Goal: Task Accomplishment & Management: Manage account settings

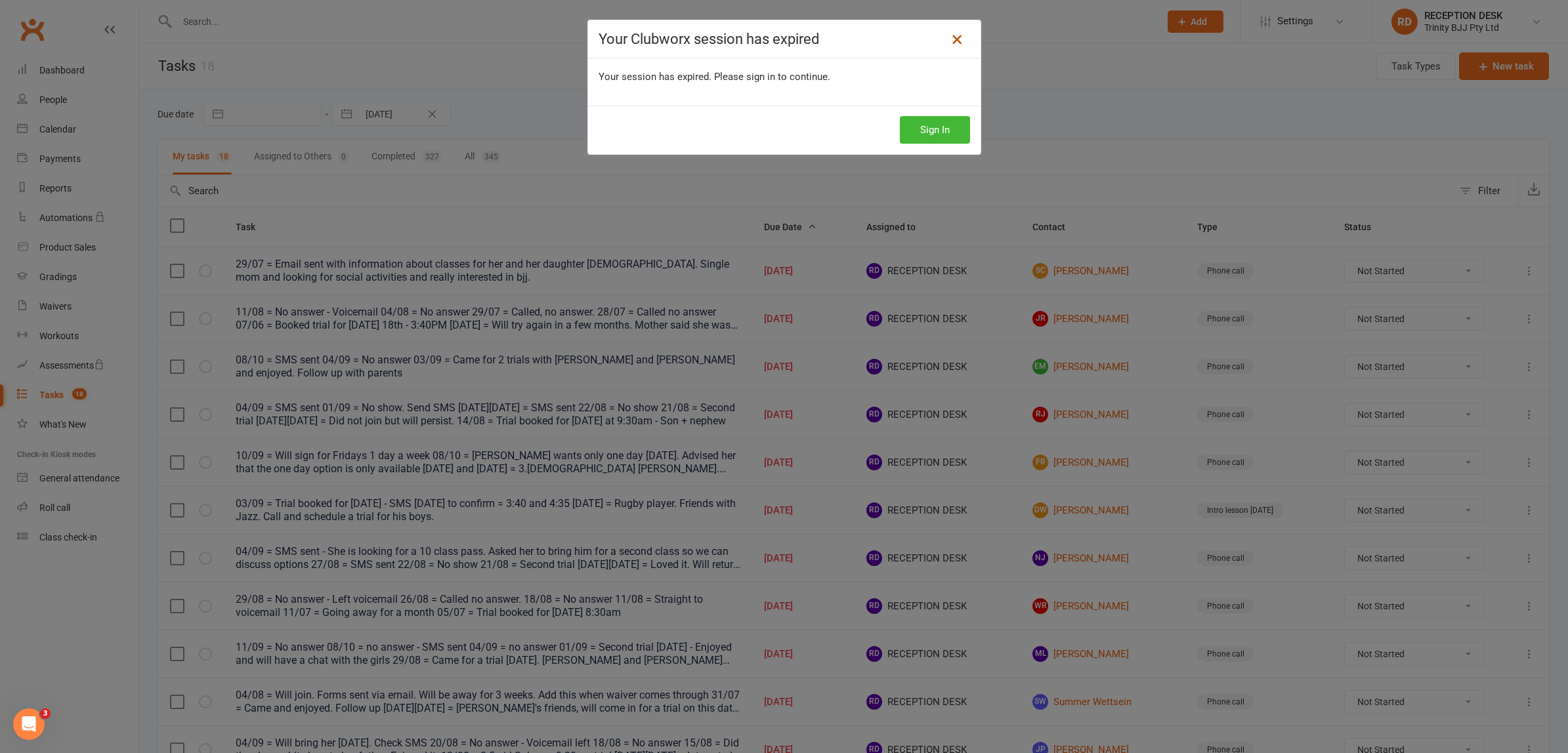
click at [957, 35] on icon at bounding box center [957, 40] width 16 height 16
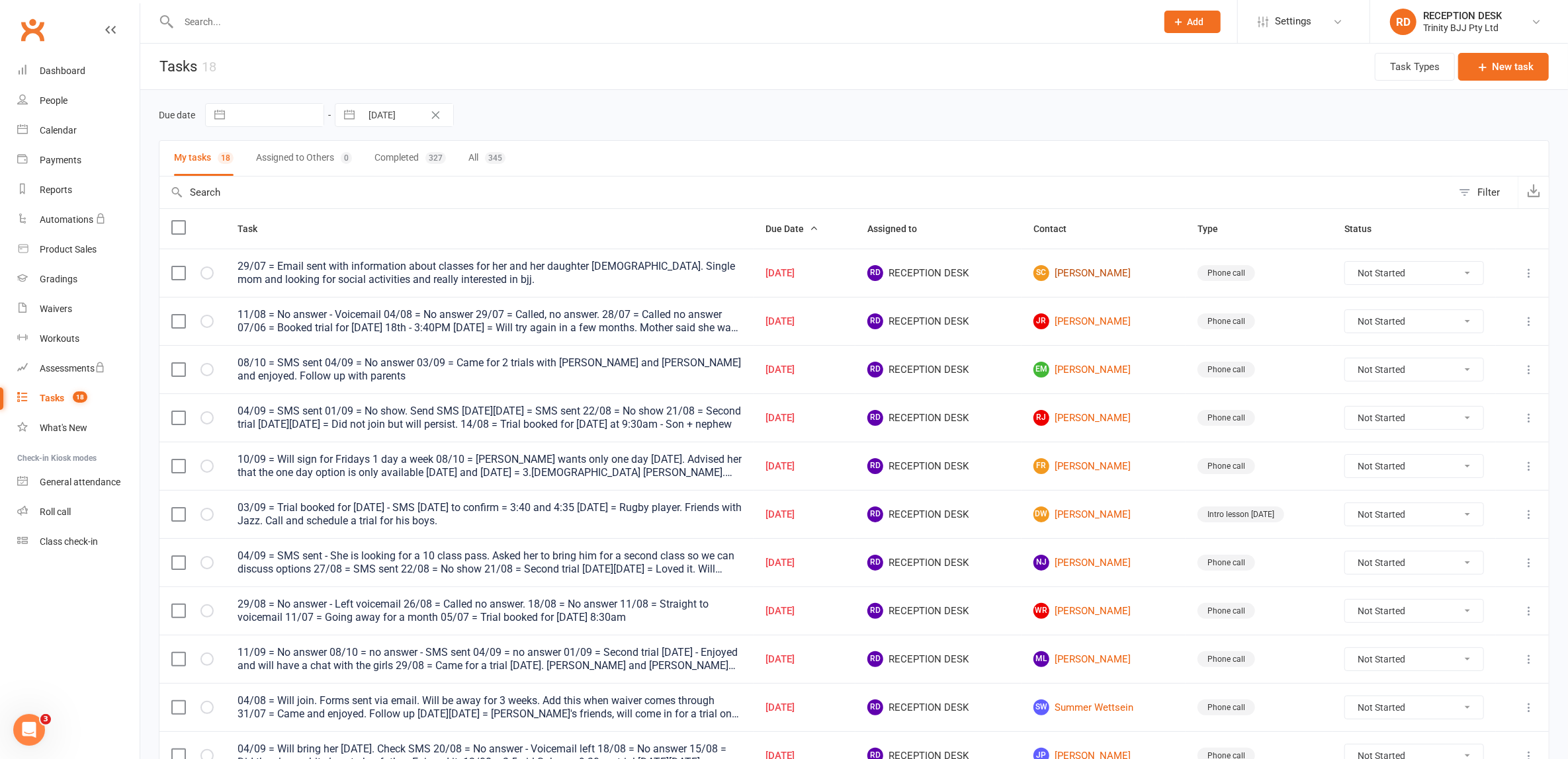
click at [1110, 271] on link "SC [PERSON_NAME]" at bounding box center [1103, 273] width 141 height 16
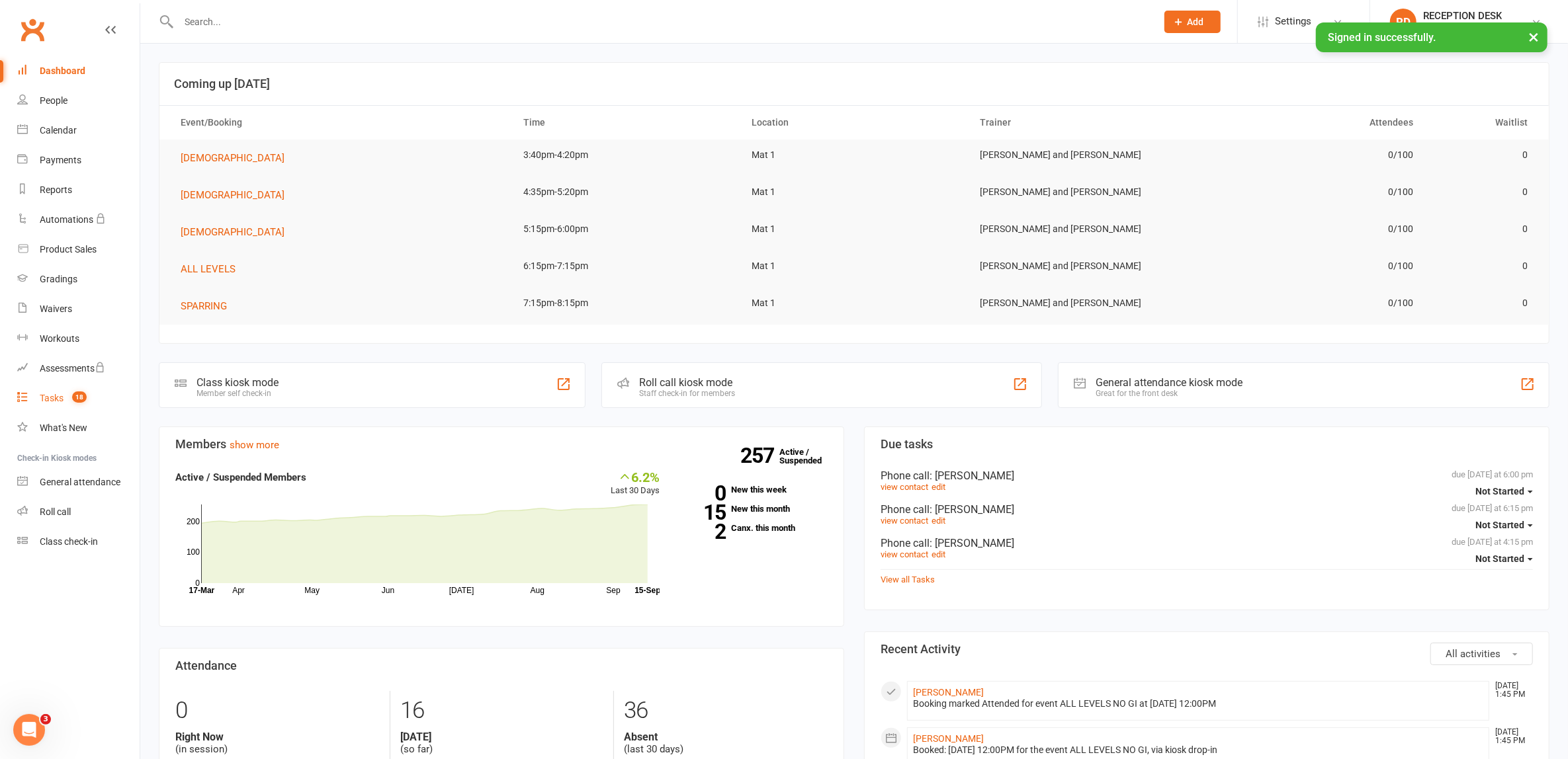
click at [50, 393] on div "Tasks" at bounding box center [52, 397] width 24 height 10
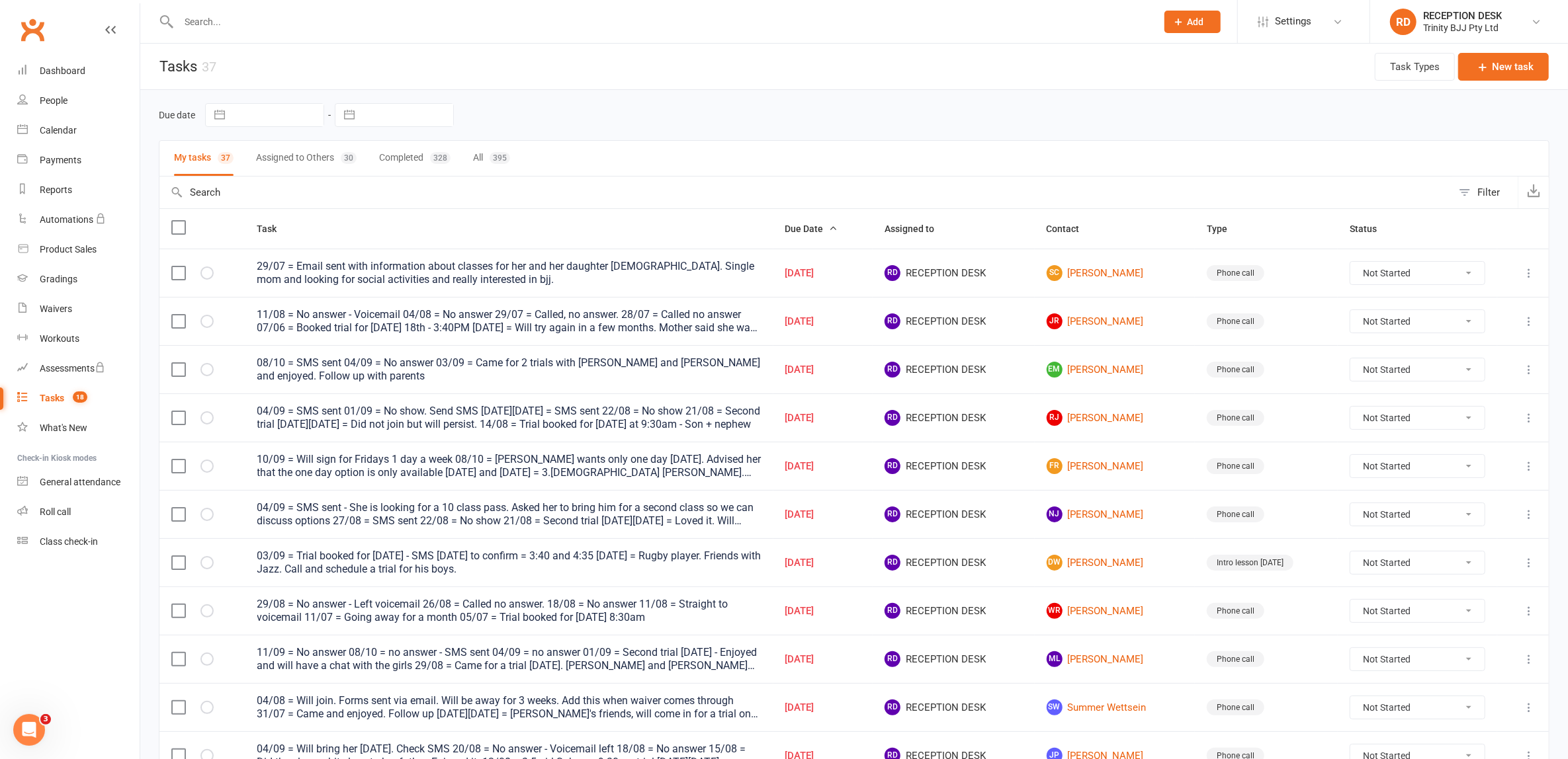
click at [345, 105] on button "button" at bounding box center [350, 115] width 24 height 22
select select "7"
select select "2025"
select select "8"
select select "2025"
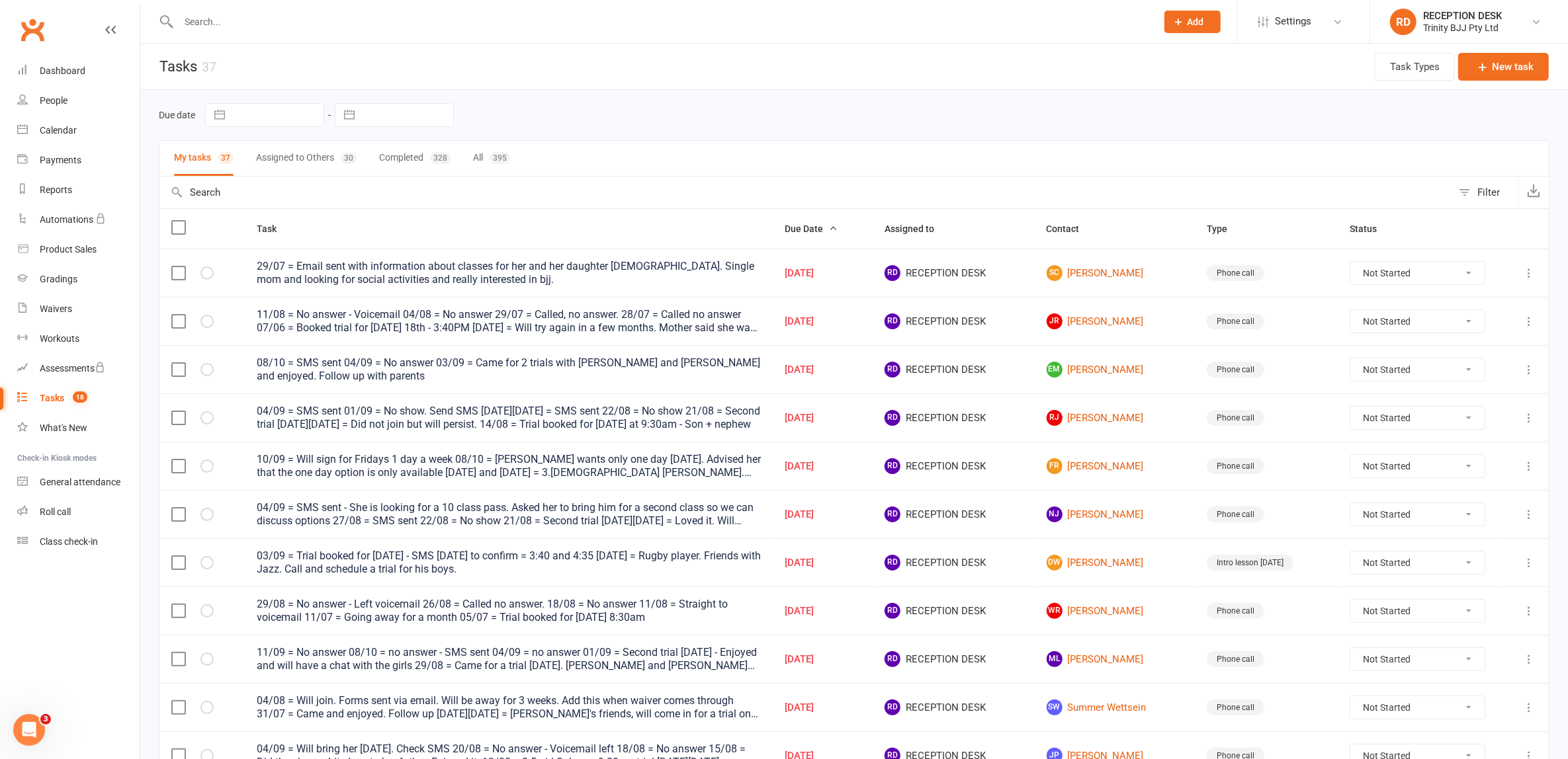
select select "9"
select select "2025"
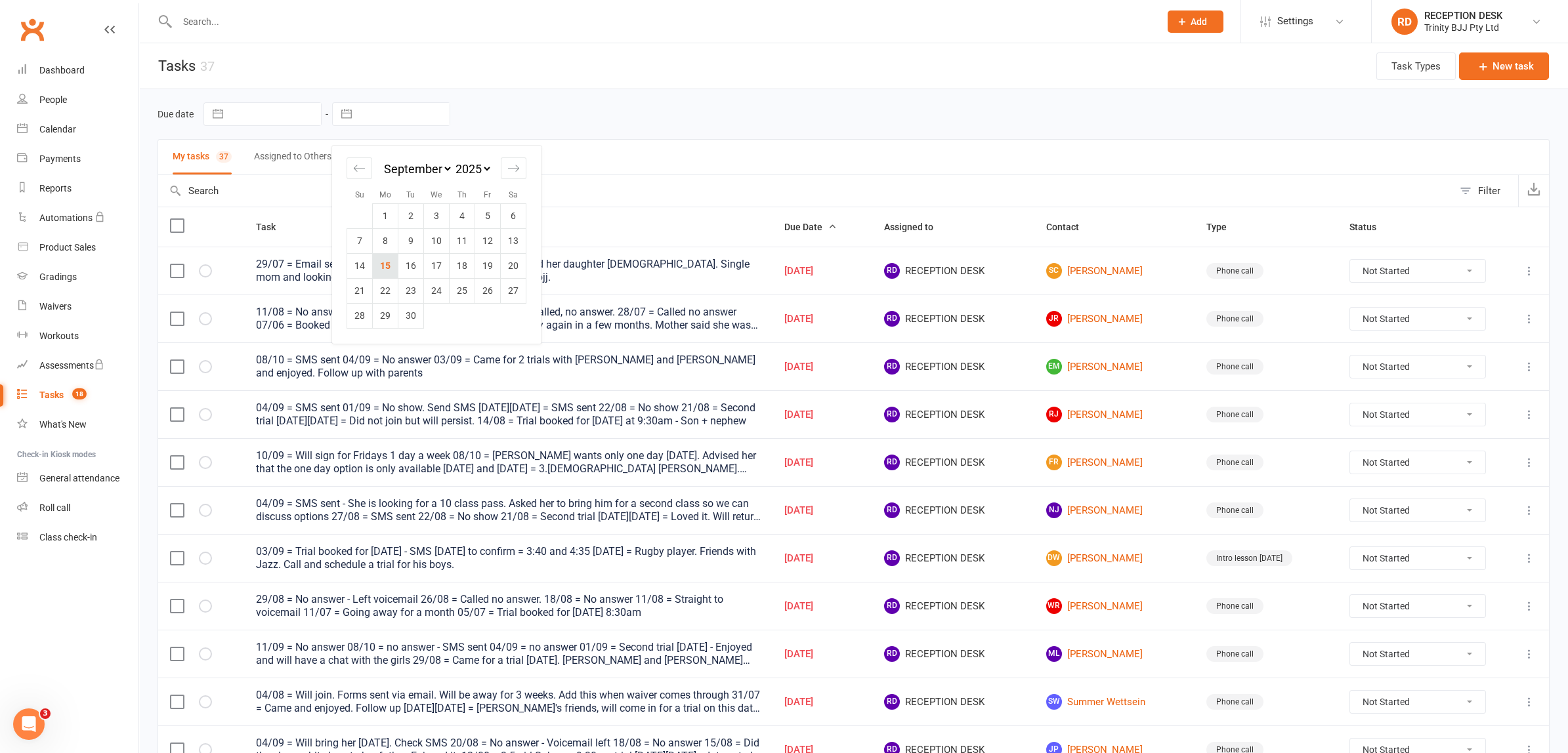
click at [391, 262] on td "15" at bounding box center [386, 265] width 25 height 25
type input "[DATE]"
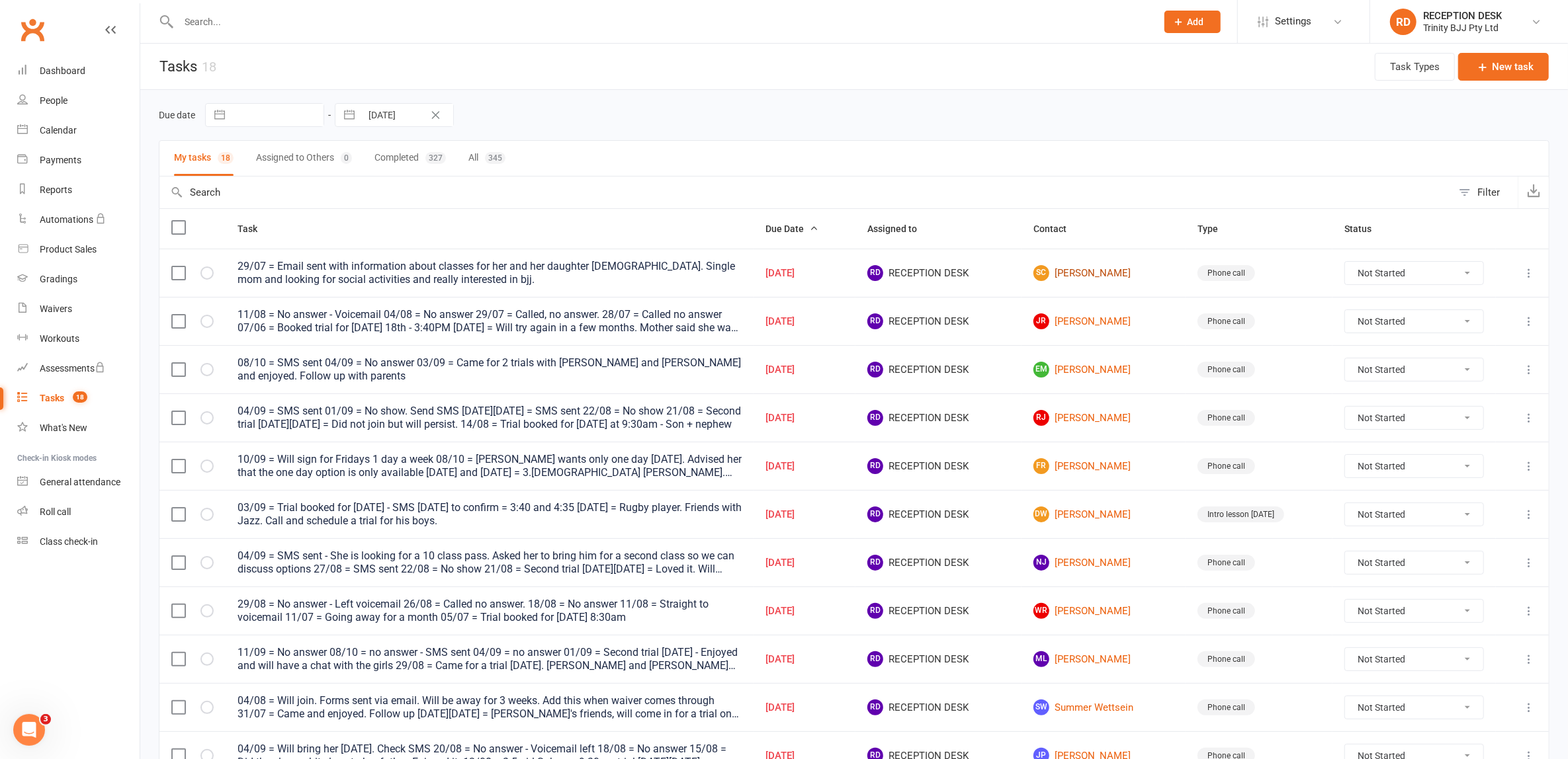
click at [1084, 275] on link "SC [PERSON_NAME]" at bounding box center [1103, 273] width 141 height 16
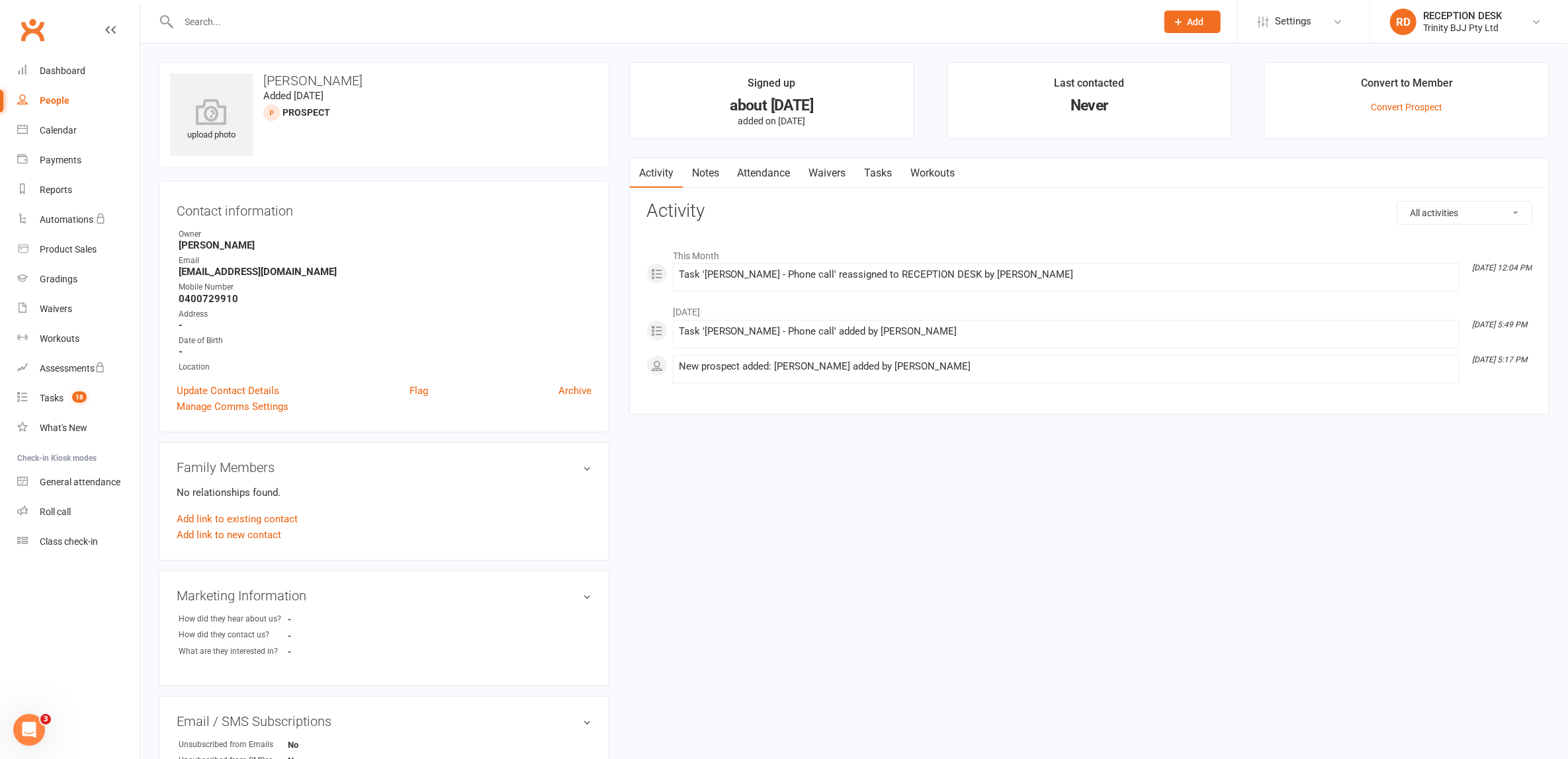
click at [887, 179] on link "Tasks" at bounding box center [878, 173] width 46 height 30
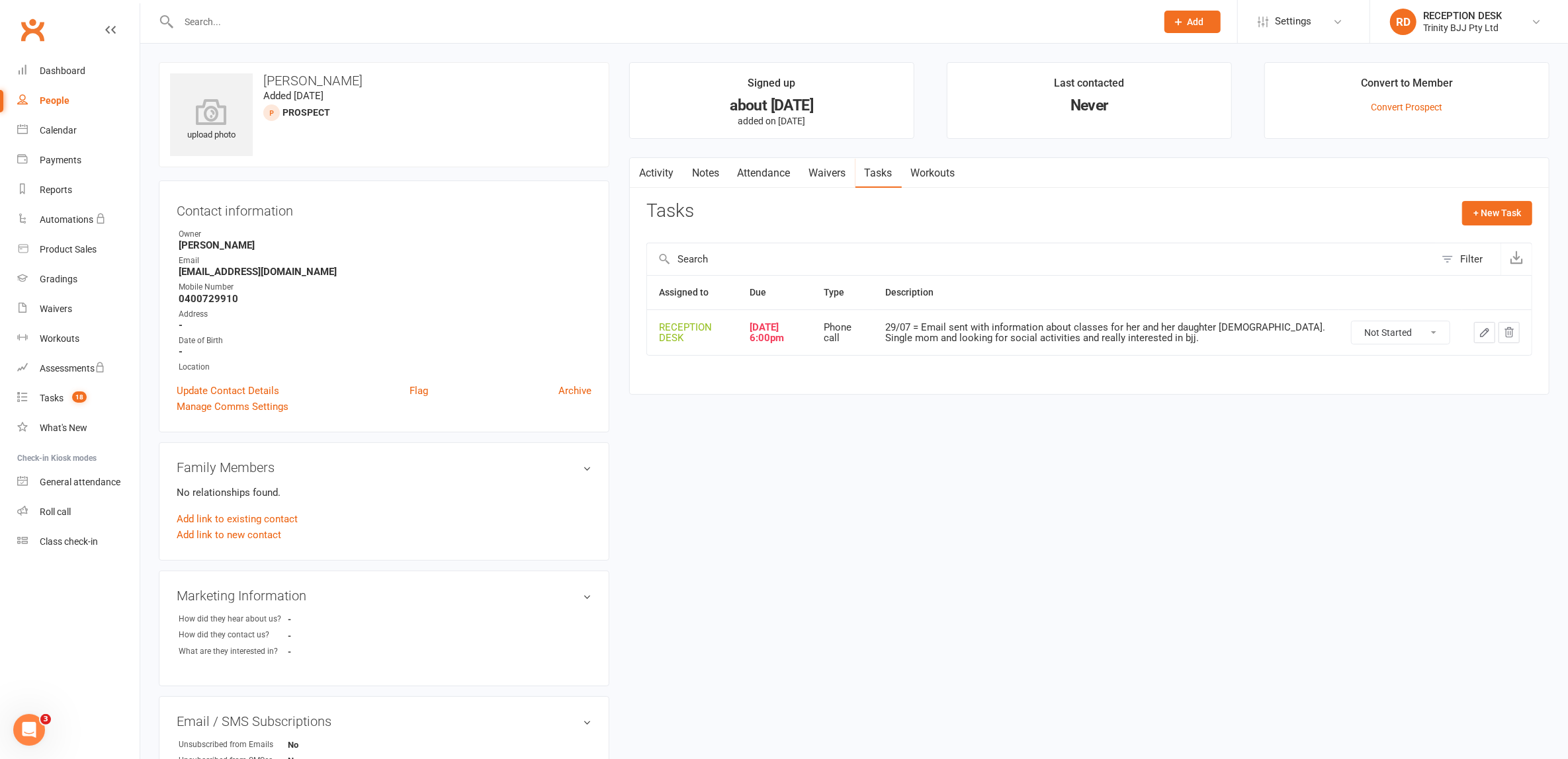
click at [1484, 338] on icon "button" at bounding box center [1484, 332] width 12 height 12
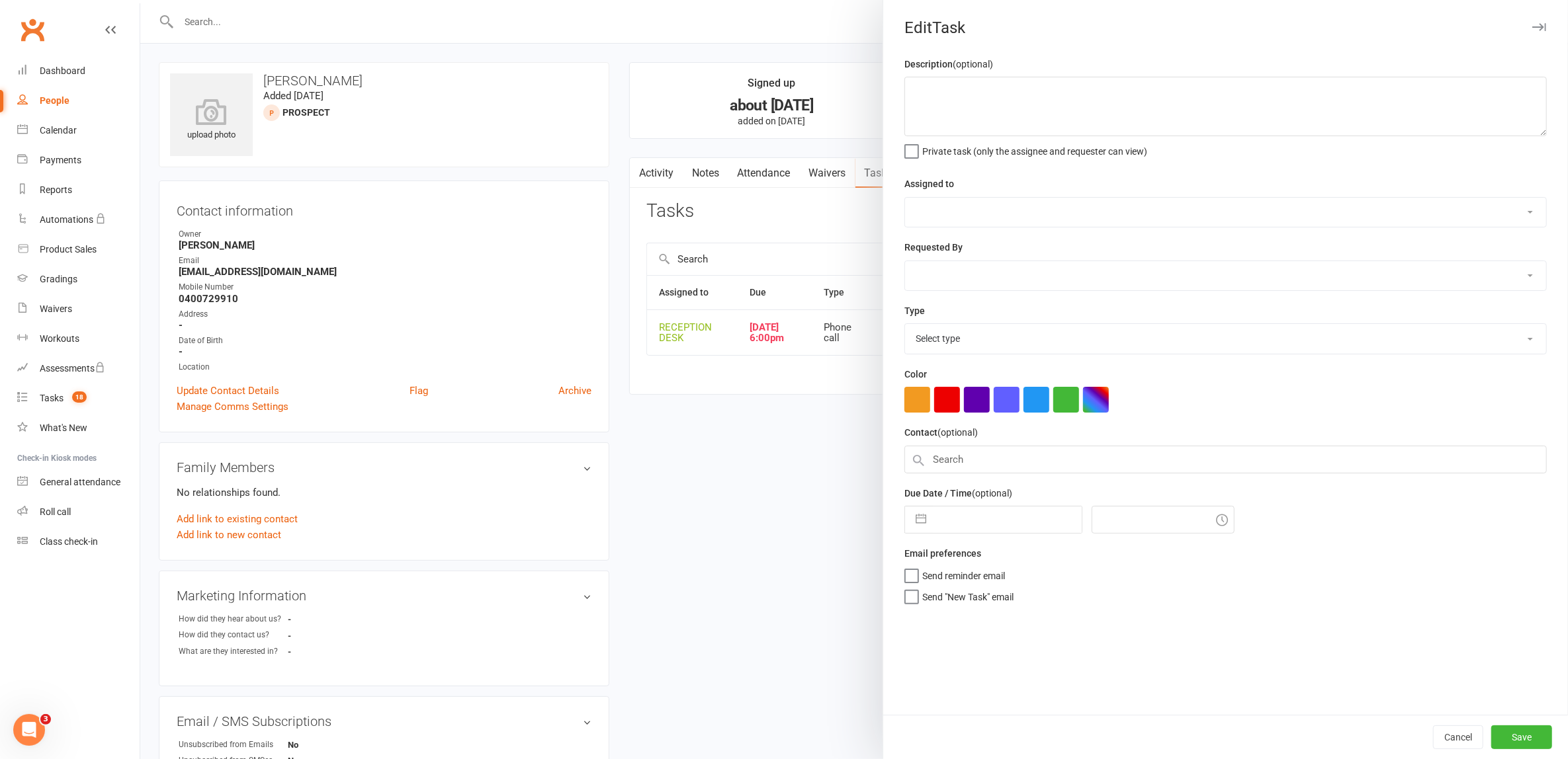
type textarea "29/07 = Email sent with information about classes for her and her daughter [DEM…"
select select "53742"
select select "49772"
type input "09 Sep 2025"
type input "6:00pm"
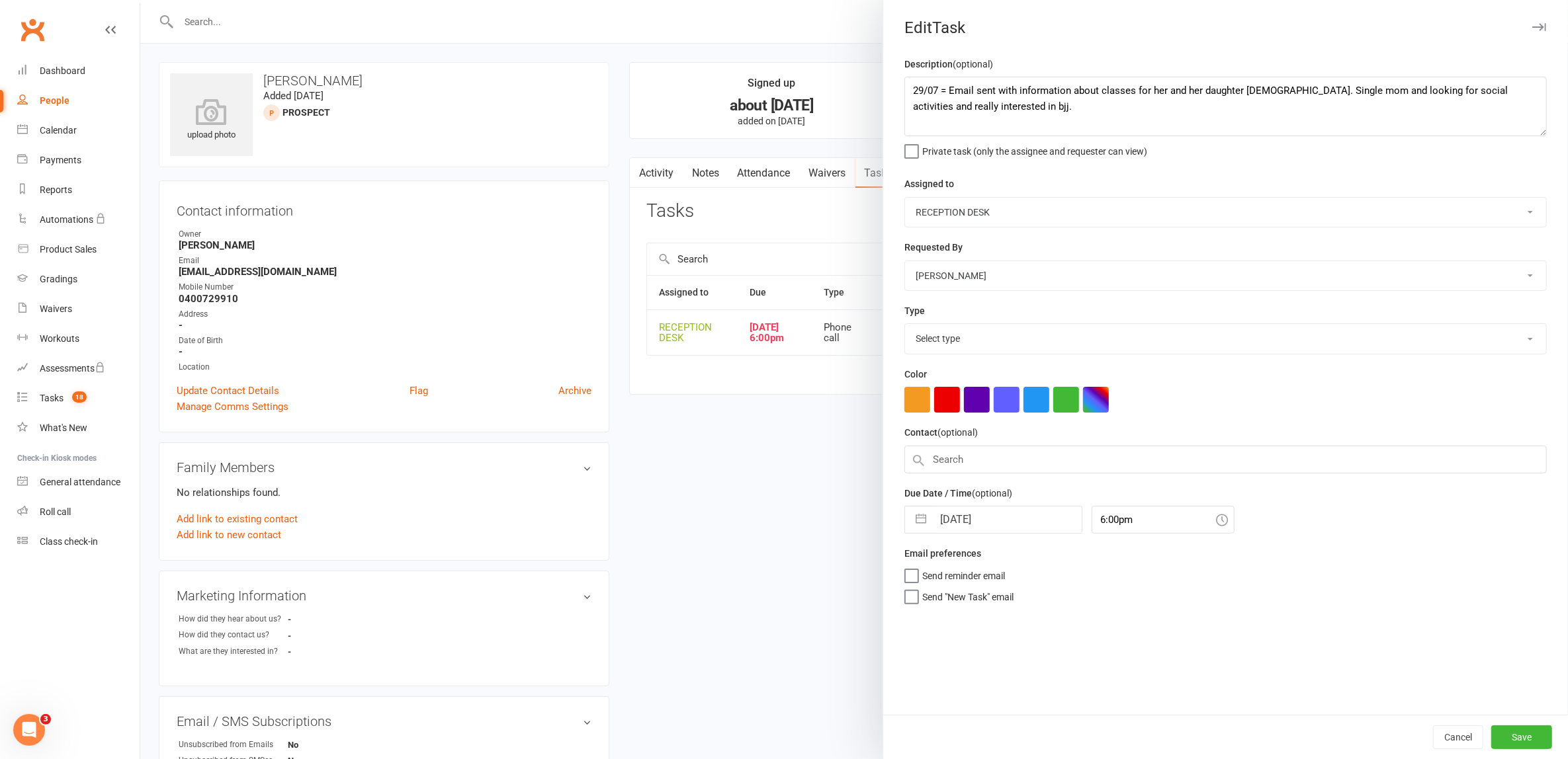
select select "28721"
click at [908, 89] on textarea "29/07 = Email sent with information about classes for her and her daughter [DEM…" at bounding box center [1225, 106] width 643 height 60
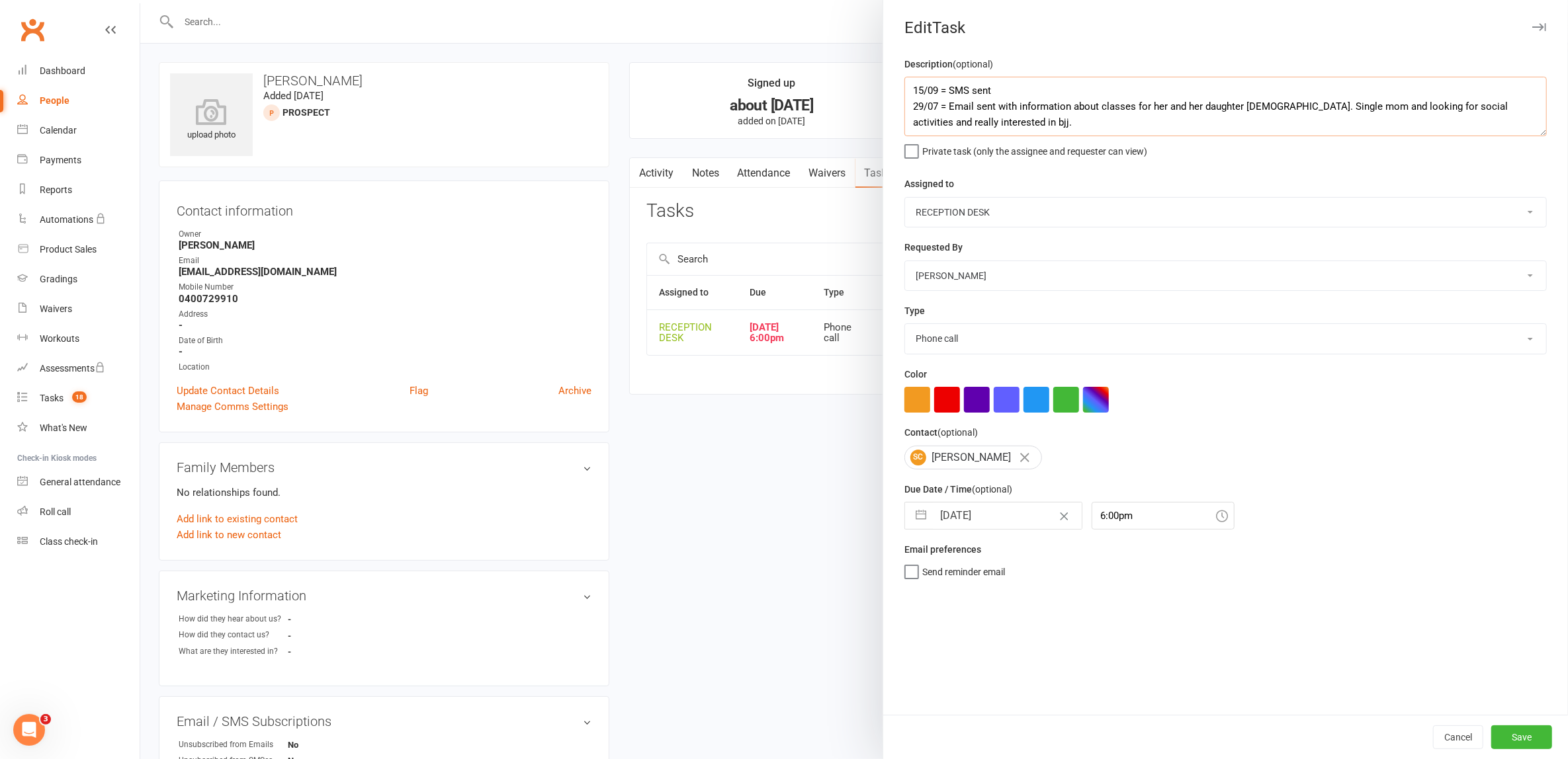
type textarea "15/09 = SMS sent 29/07 = Email sent with information about classes for her and …"
click at [946, 352] on select "E-mail In person Intro lesson today Meeting Phone call Add new task type" at bounding box center [1225, 338] width 641 height 29
click at [905, 324] on select "E-mail In person Intro lesson today Meeting Phone call Add new task type" at bounding box center [1225, 338] width 641 height 29
click at [913, 508] on button "button" at bounding box center [921, 516] width 24 height 26
select select "7"
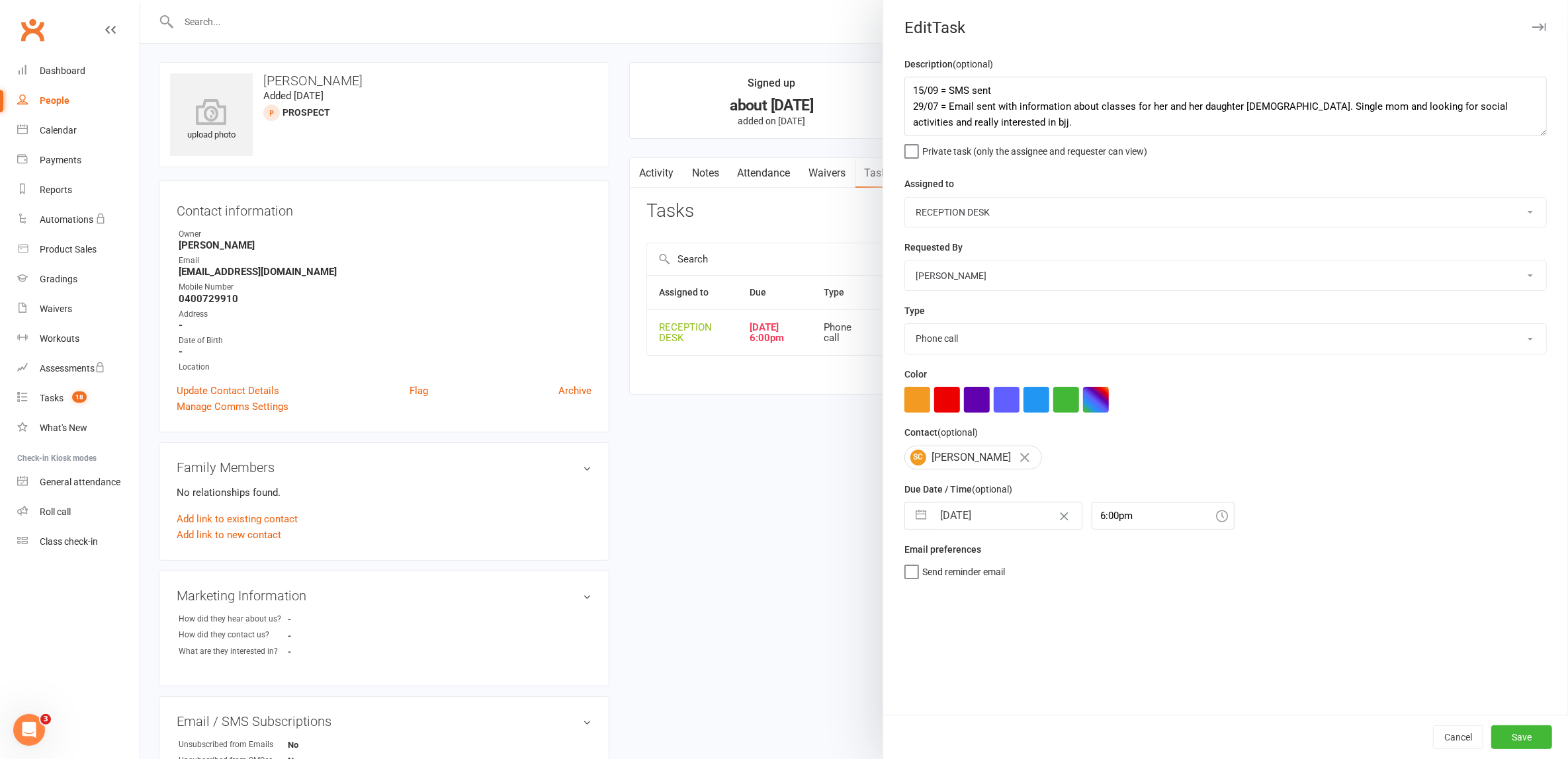
select select "2025"
select select "8"
select select "2025"
select select "9"
select select "2025"
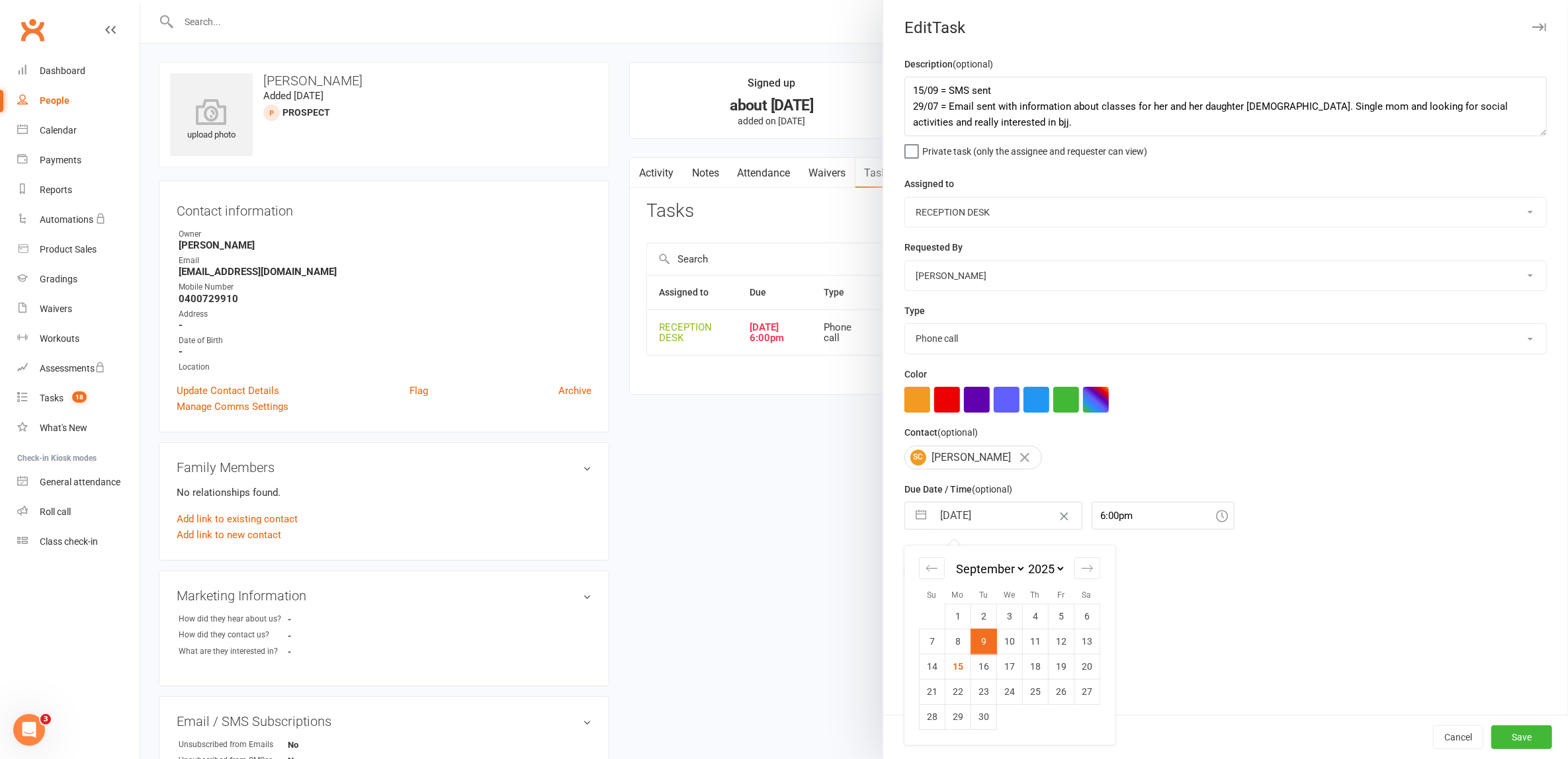
click at [1249, 591] on div "Description (optional) 15/09 = SMS sent 29/07 = Email sent with information abo…" at bounding box center [1225, 385] width 685 height 658
click at [1527, 735] on button "Save" at bounding box center [1522, 737] width 61 height 24
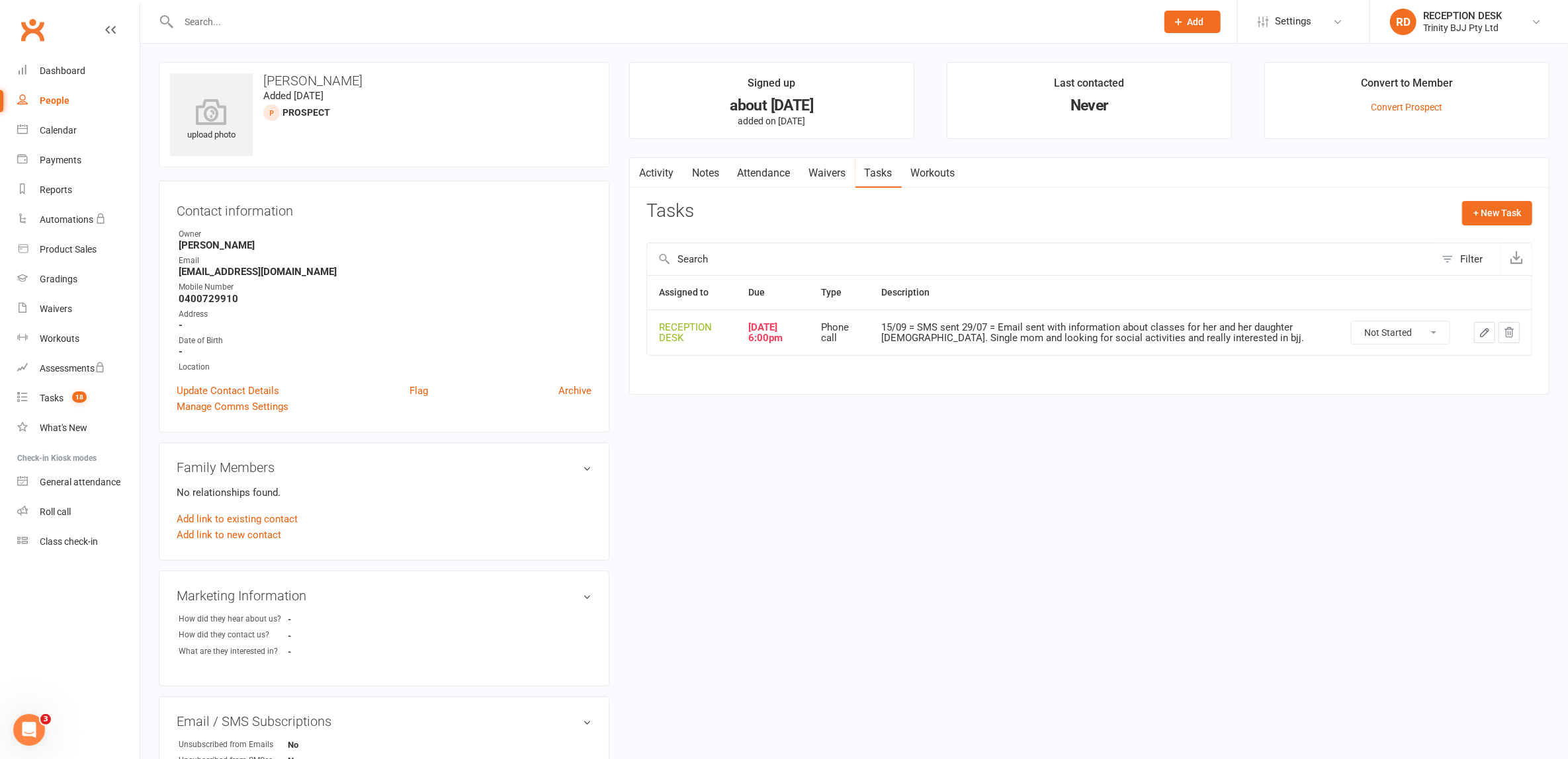
click at [1403, 330] on select "Not Started In Progress Waiting Complete" at bounding box center [1400, 333] width 98 height 22
click at [1352, 322] on select "Not Started In Progress Waiting Complete" at bounding box center [1400, 333] width 98 height 22
select select "unstarted"
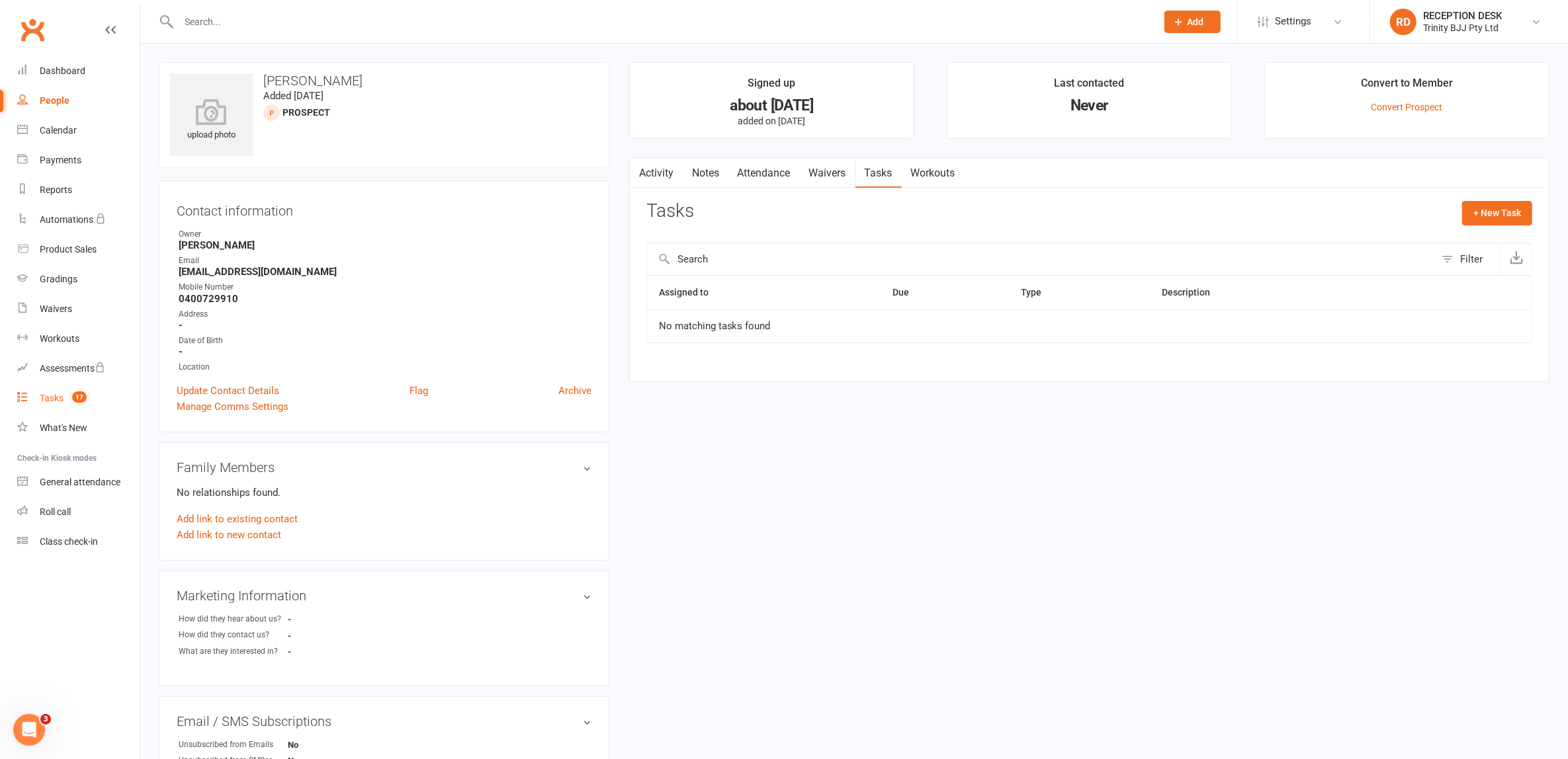
click at [57, 393] on div "Tasks" at bounding box center [52, 397] width 24 height 10
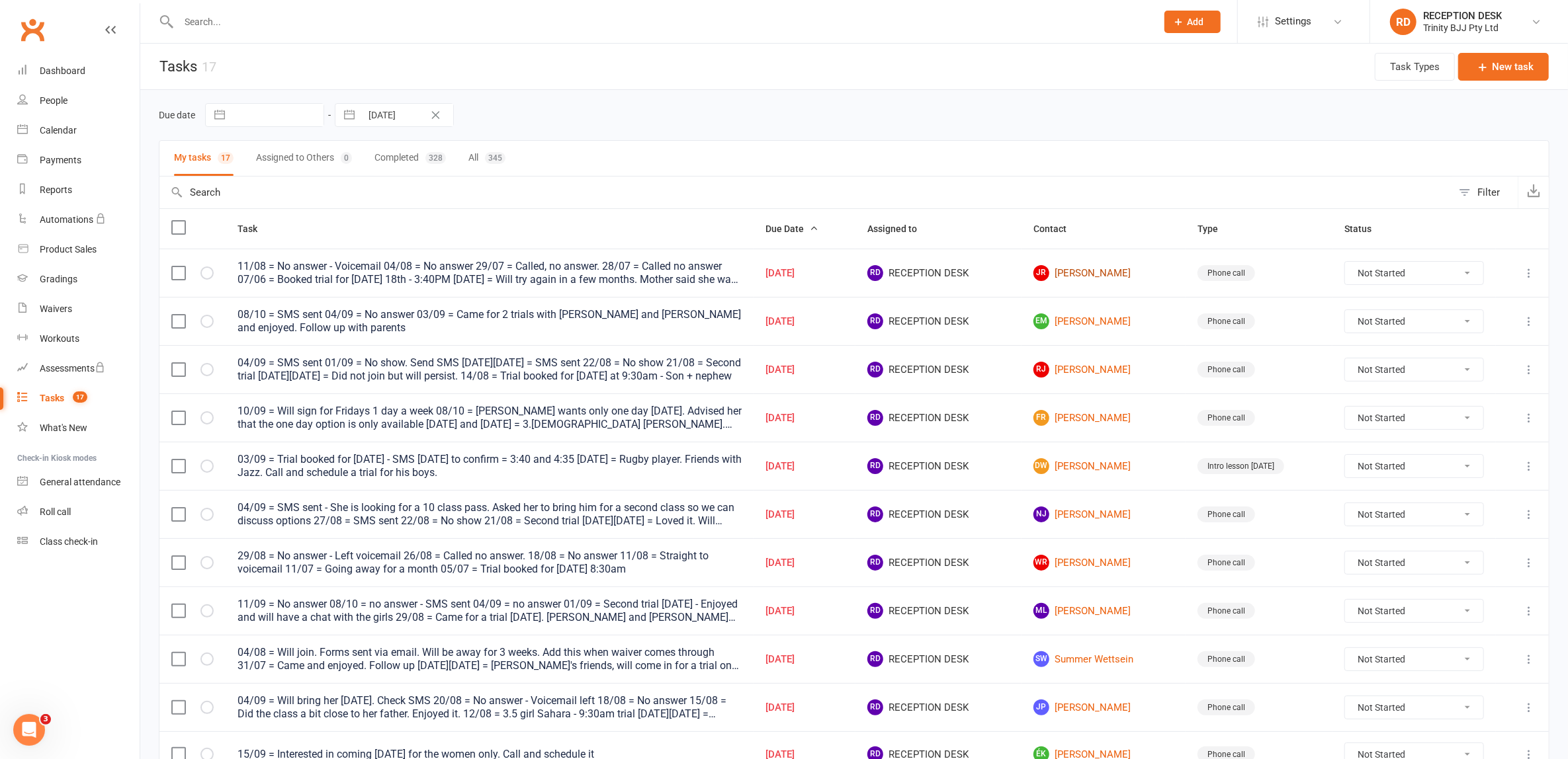
click at [1111, 274] on link "JR Jayde Roperti" at bounding box center [1103, 273] width 141 height 16
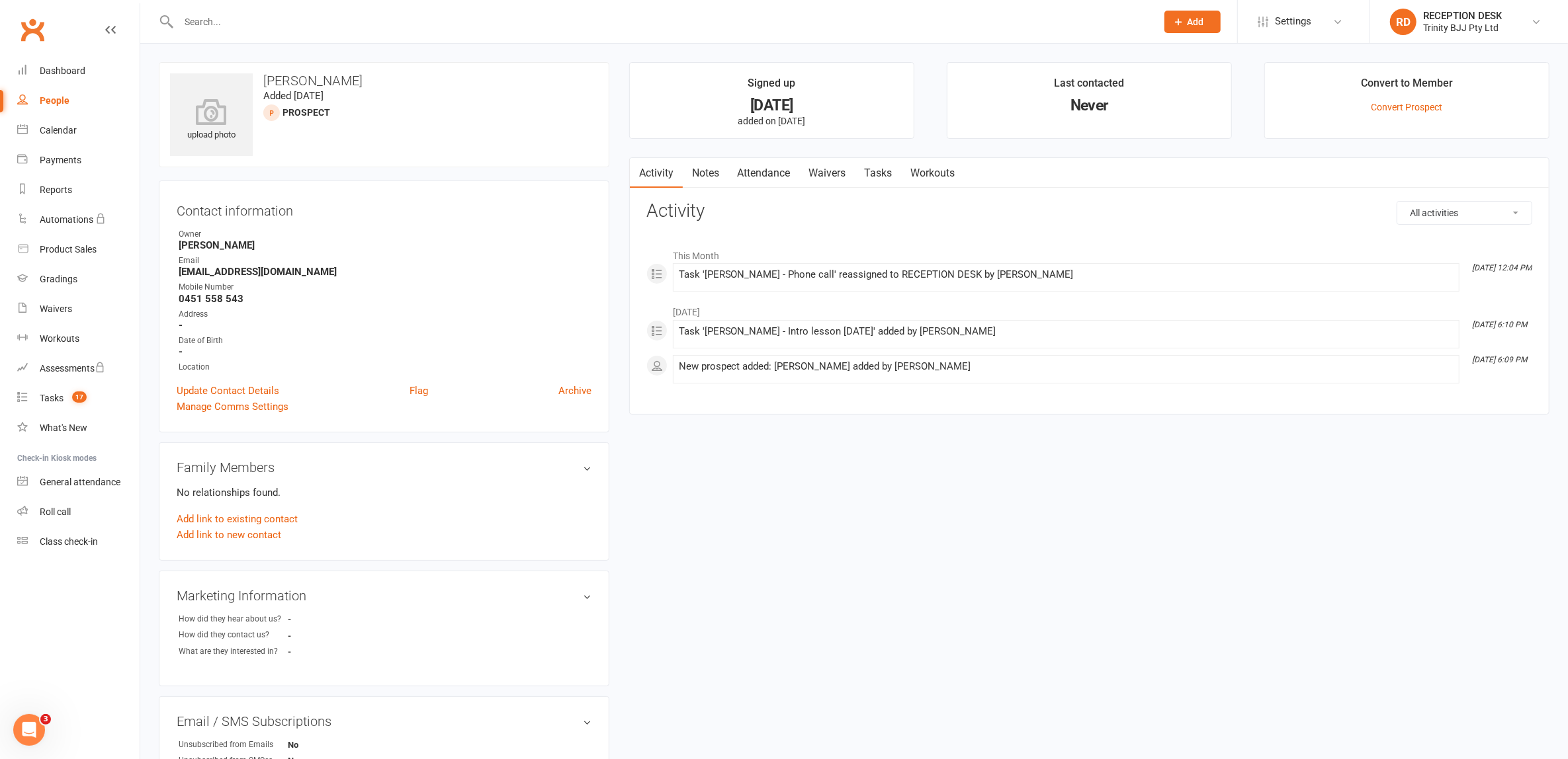
click at [881, 168] on link "Tasks" at bounding box center [878, 173] width 46 height 30
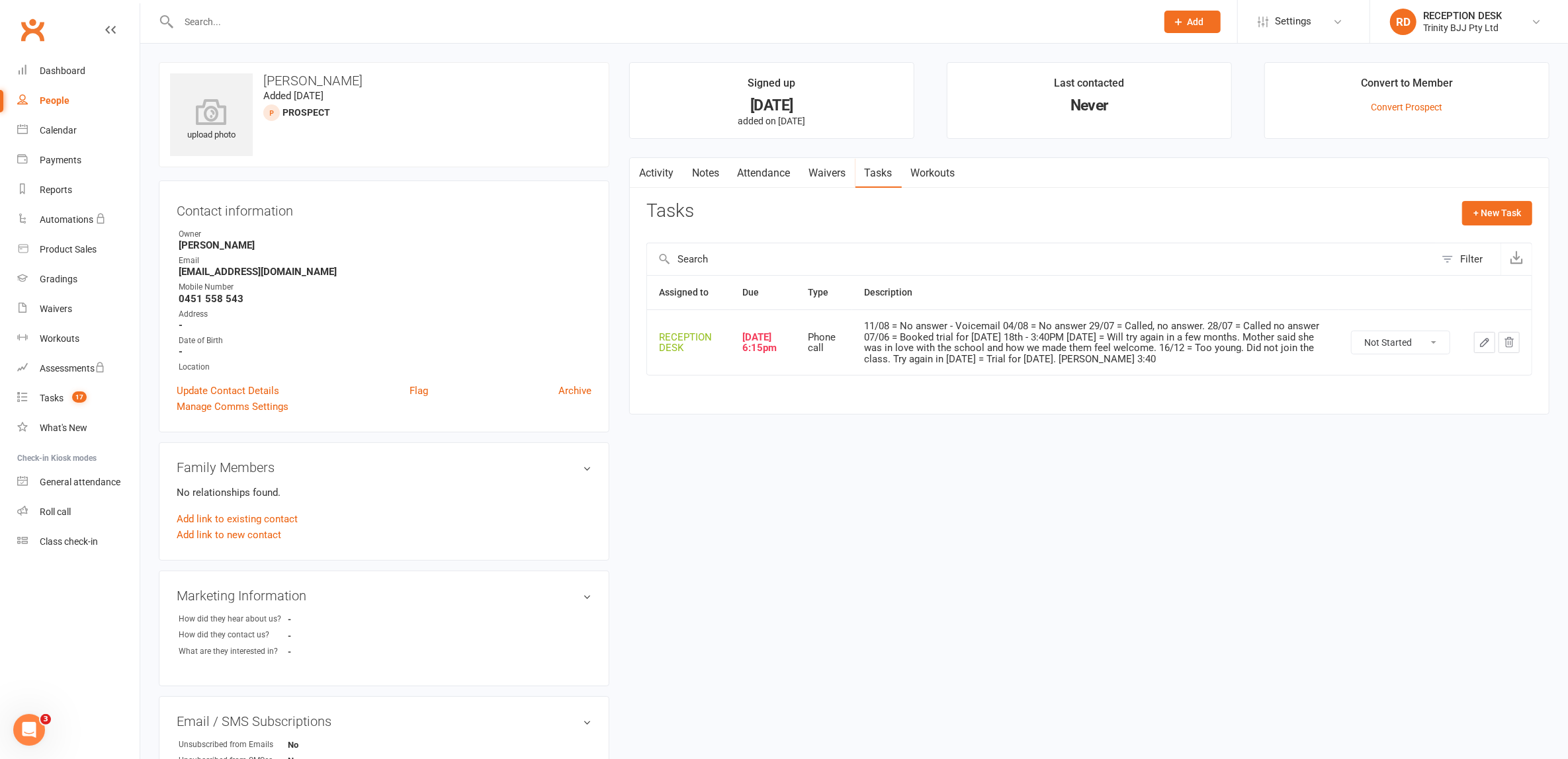
click at [1481, 342] on icon "button" at bounding box center [1484, 342] width 8 height 8
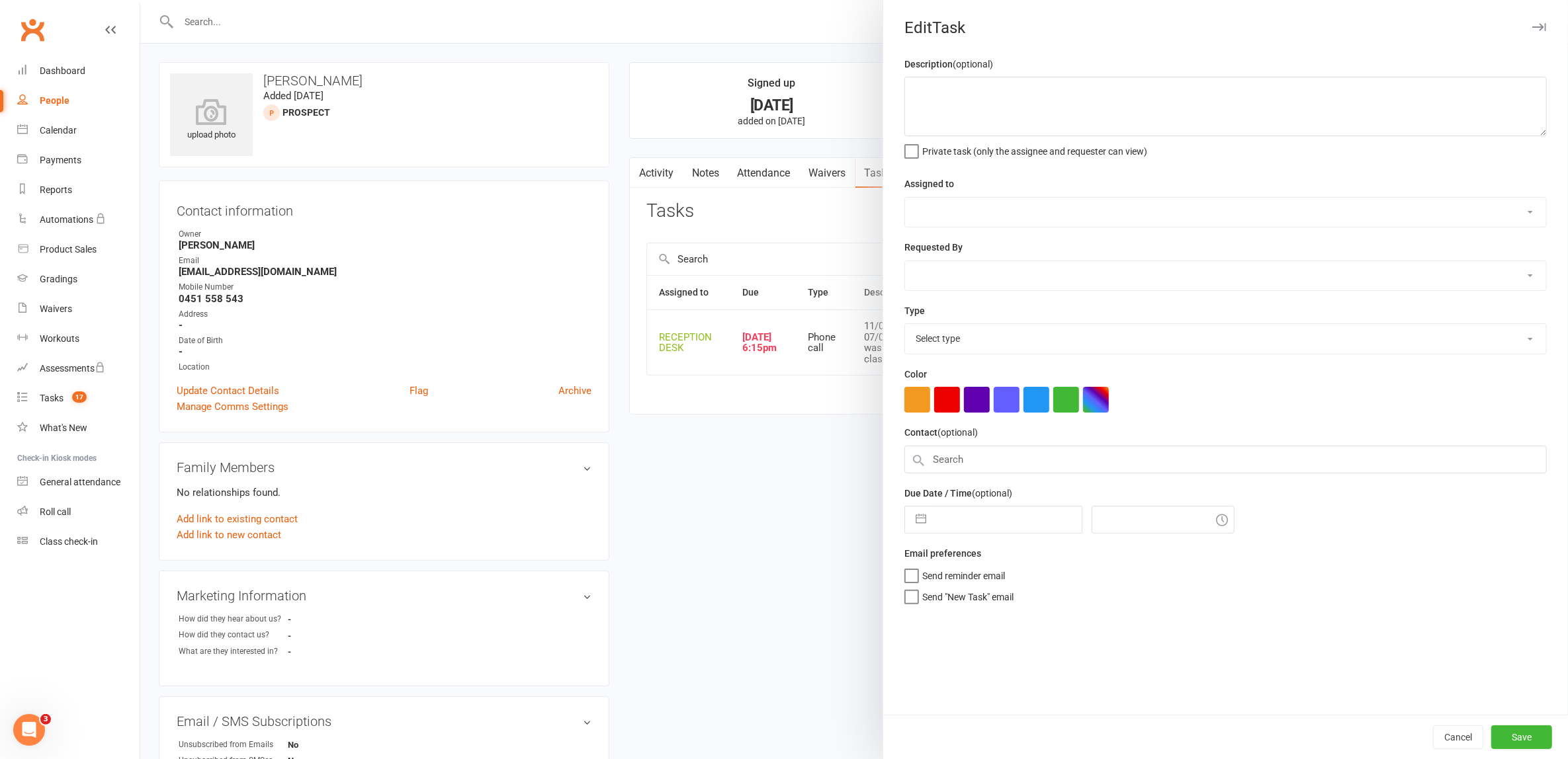
type textarea "11/08 = No answer - Voicemail 04/08 = No answer 29/07 = Called, no answer. 28/0…"
select select "53742"
select select "49772"
type input "09 Sep 2025"
type input "6:15pm"
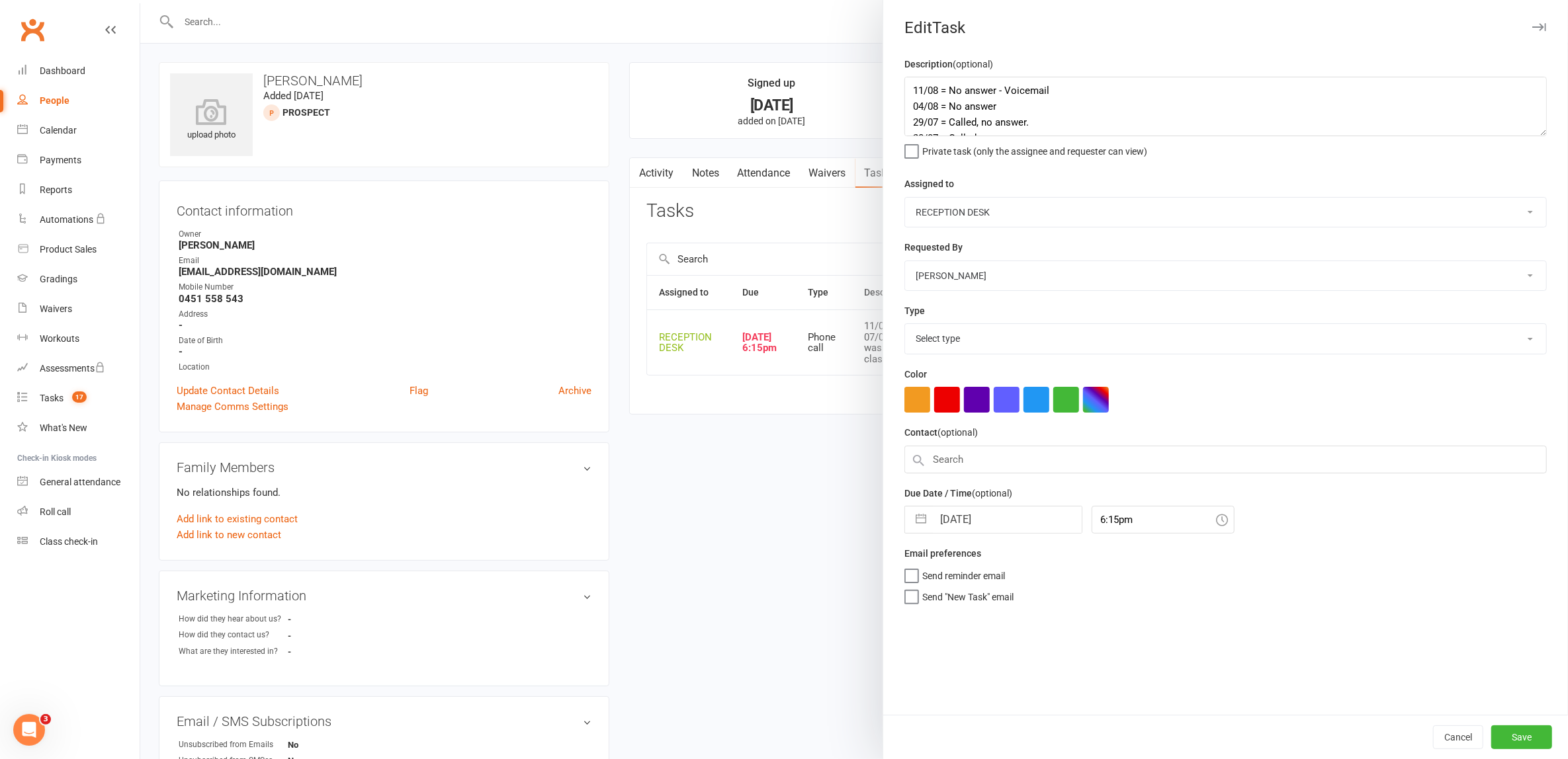
select select "28721"
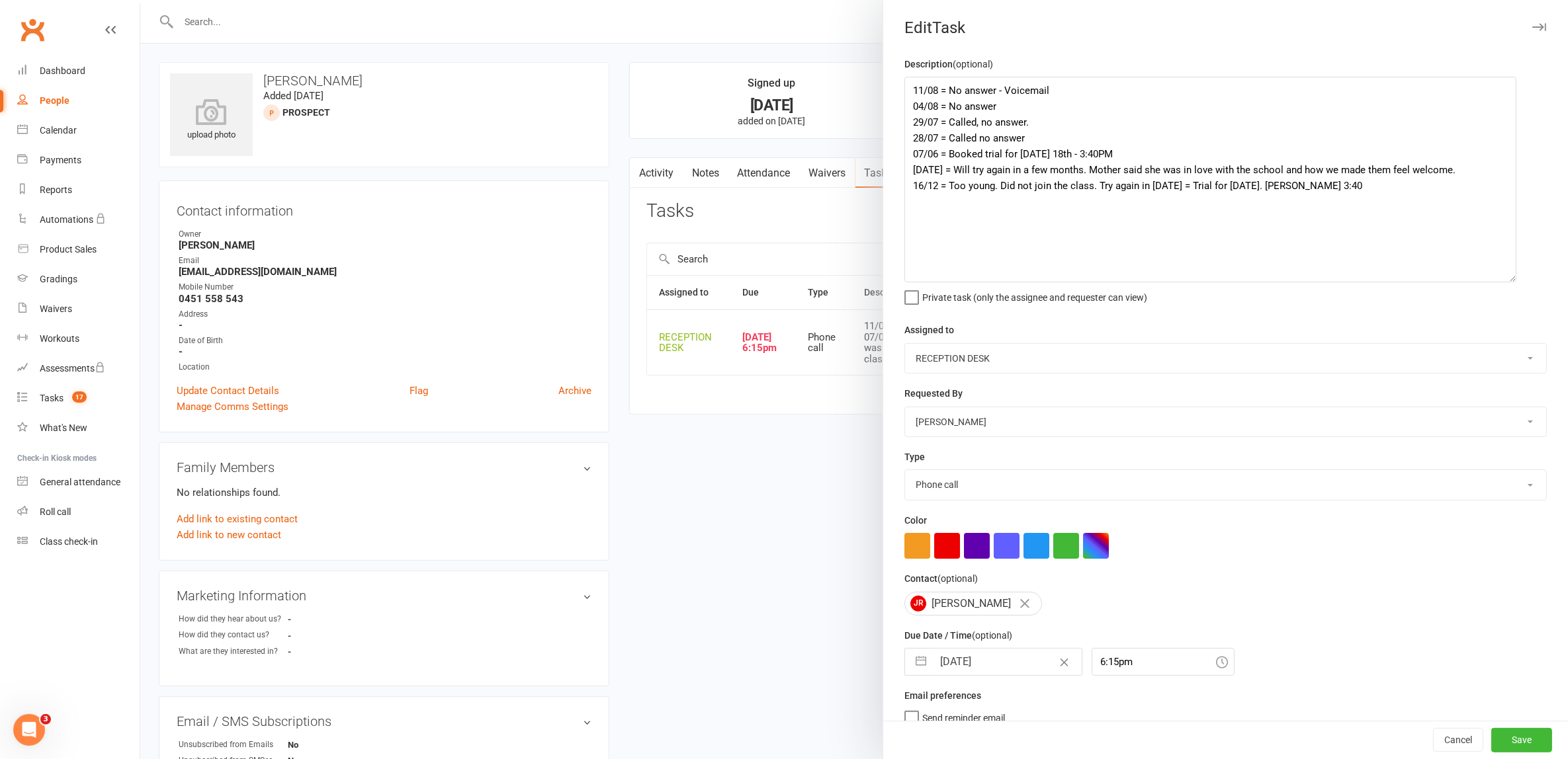
drag, startPoint x: 1528, startPoint y: 129, endPoint x: 1504, endPoint y: 276, distance: 148.9
click at [1504, 276] on textarea "11/08 = No answer - Voicemail 04/08 = No answer 29/07 = Called, no answer. 28/0…" at bounding box center [1210, 180] width 612 height 206
click at [858, 495] on div at bounding box center [854, 379] width 1427 height 759
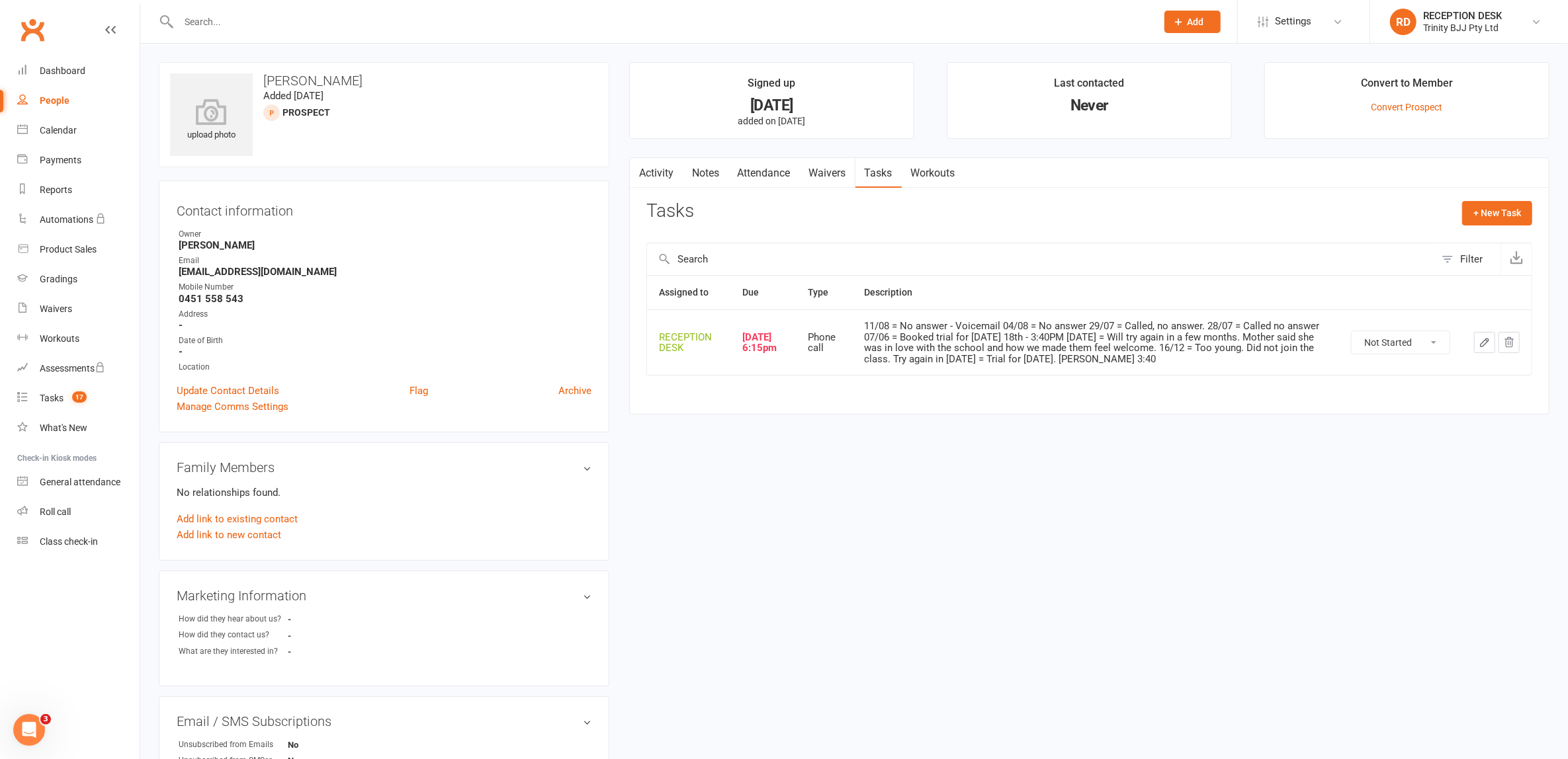
click at [1414, 346] on select "Not Started In Progress Waiting Complete" at bounding box center [1400, 342] width 98 height 22
click at [1352, 331] on select "Not Started In Progress Waiting Complete" at bounding box center [1400, 342] width 98 height 22
select select "unstarted"
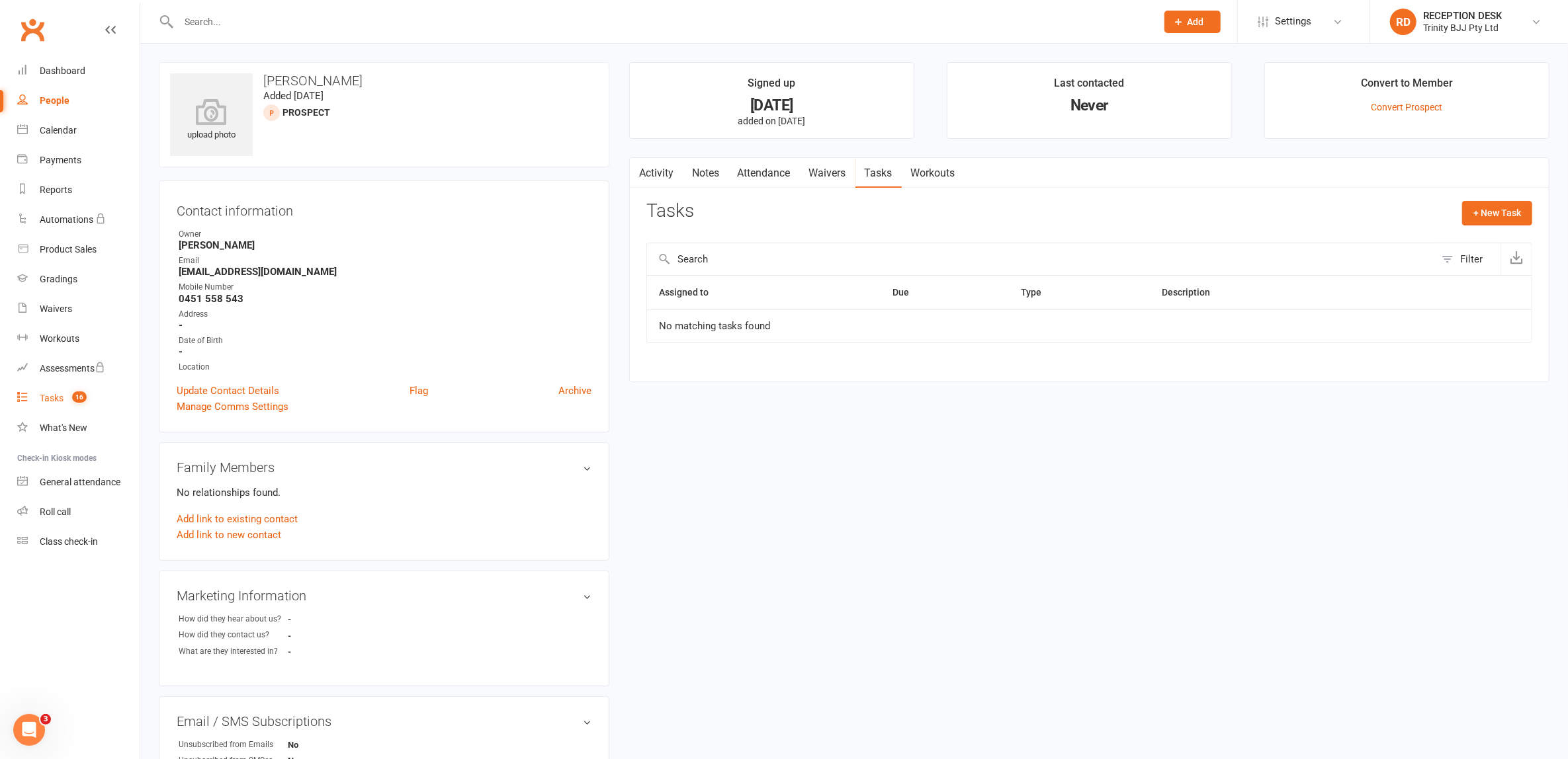
click at [60, 397] on div "Tasks" at bounding box center [52, 397] width 24 height 10
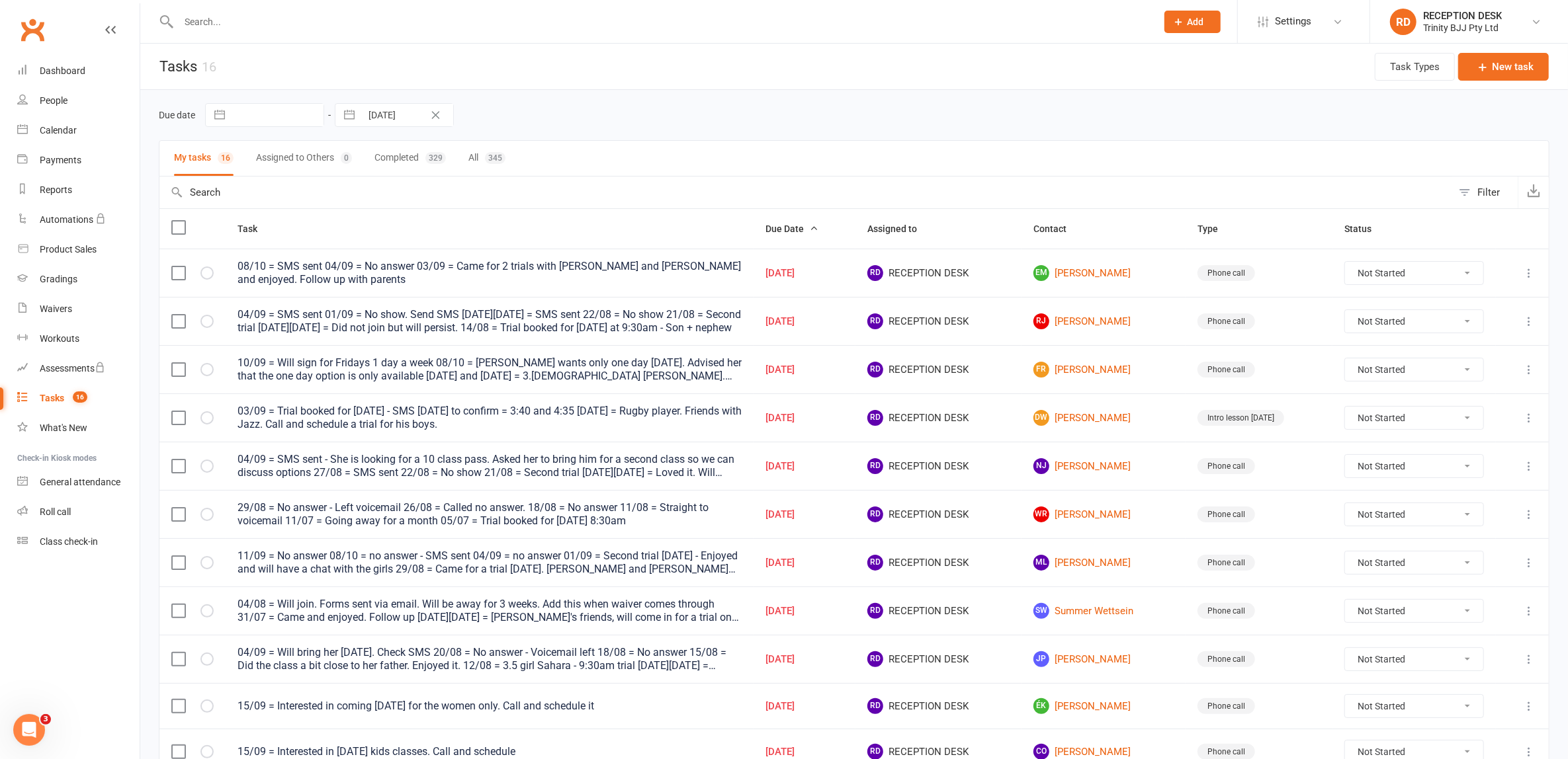
click at [1086, 260] on td "EM Elise Maras" at bounding box center [1103, 273] width 164 height 48
click at [1091, 275] on link "EM Elise Maras" at bounding box center [1103, 273] width 141 height 16
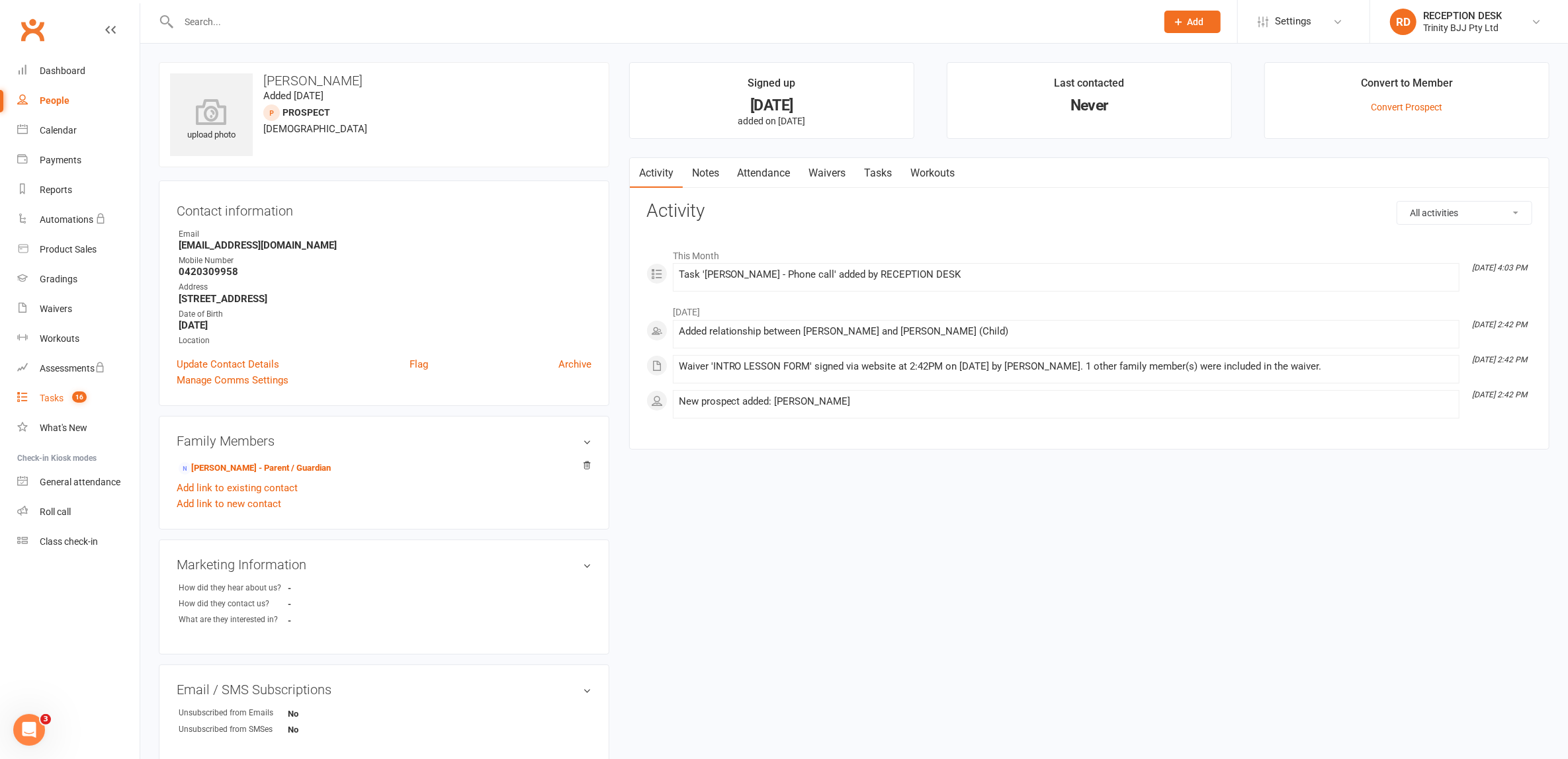
click at [60, 399] on div "Tasks" at bounding box center [52, 397] width 24 height 10
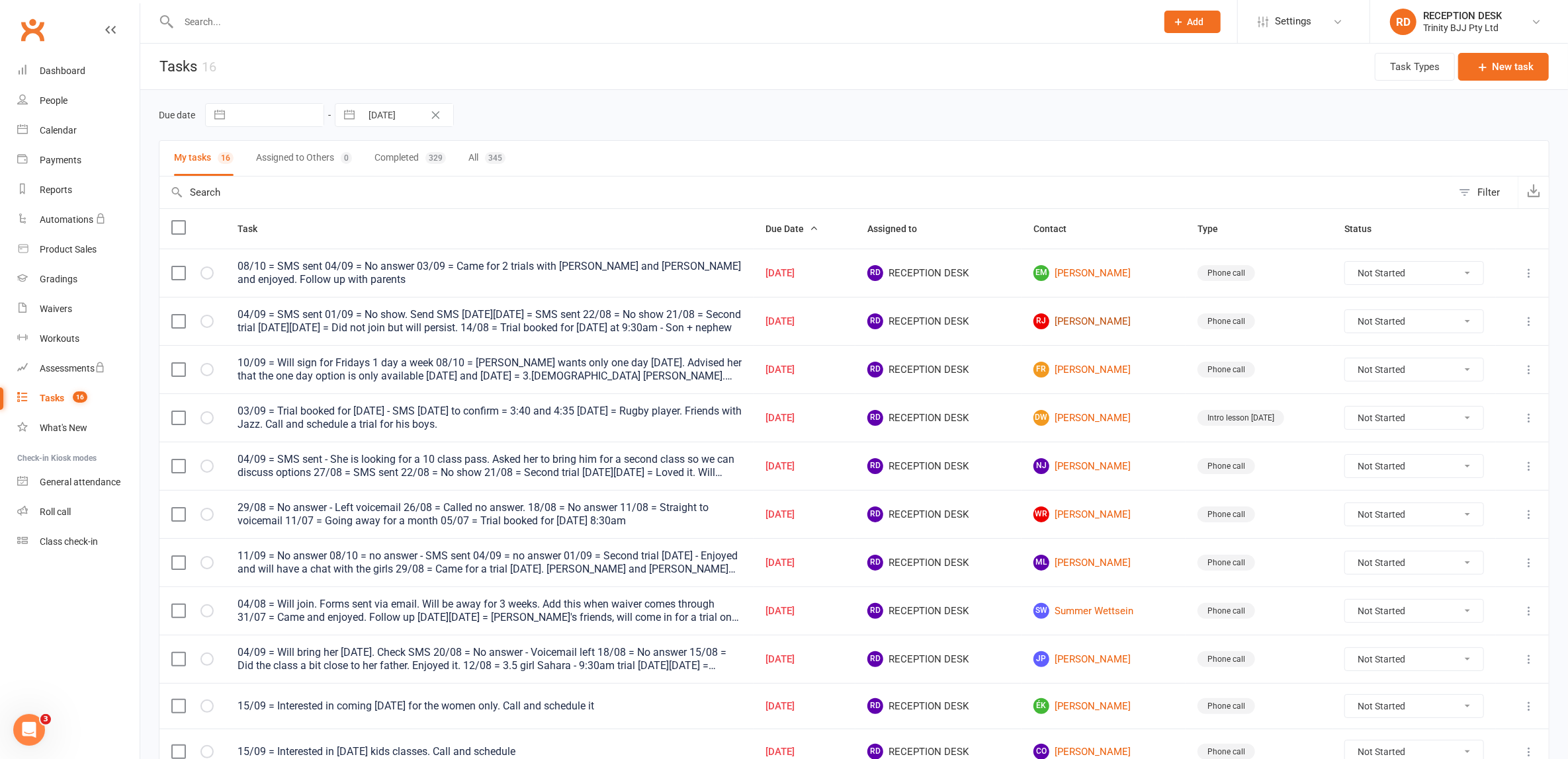
click at [1098, 322] on link "RJ Reggie Jordan" at bounding box center [1103, 322] width 141 height 16
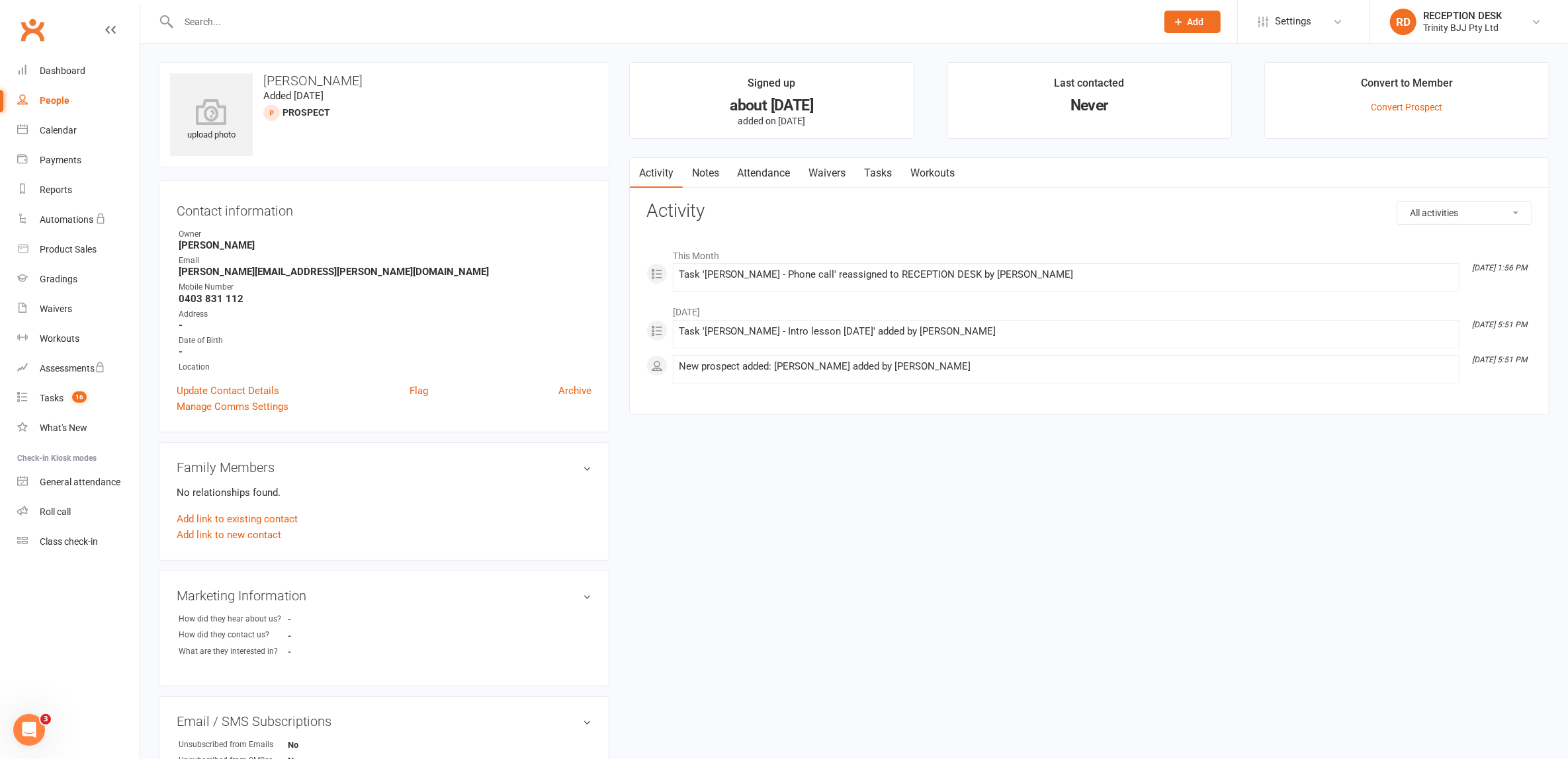
click at [880, 166] on link "Tasks" at bounding box center [878, 173] width 46 height 30
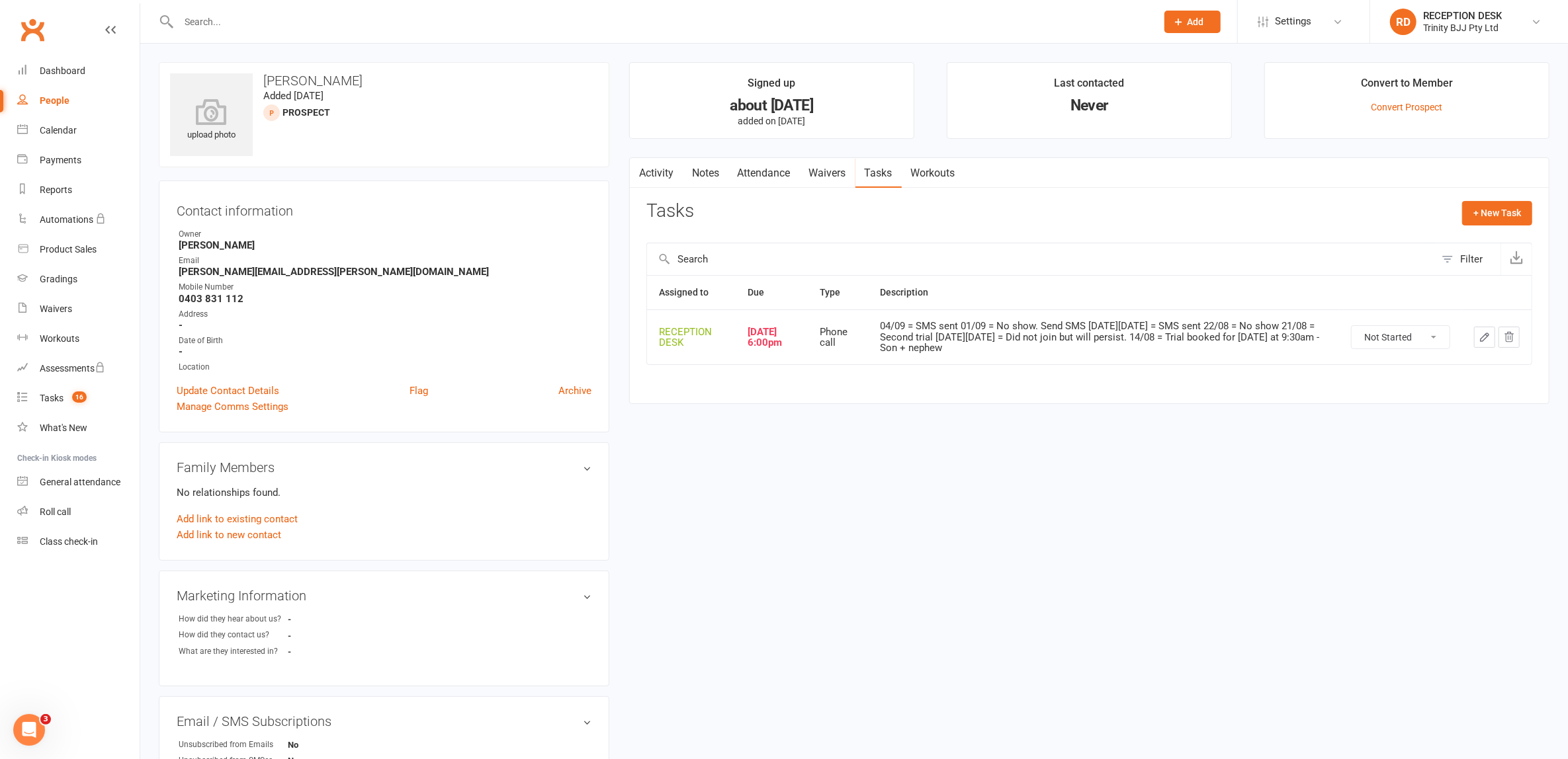
click at [1483, 341] on icon "button" at bounding box center [1484, 337] width 12 height 12
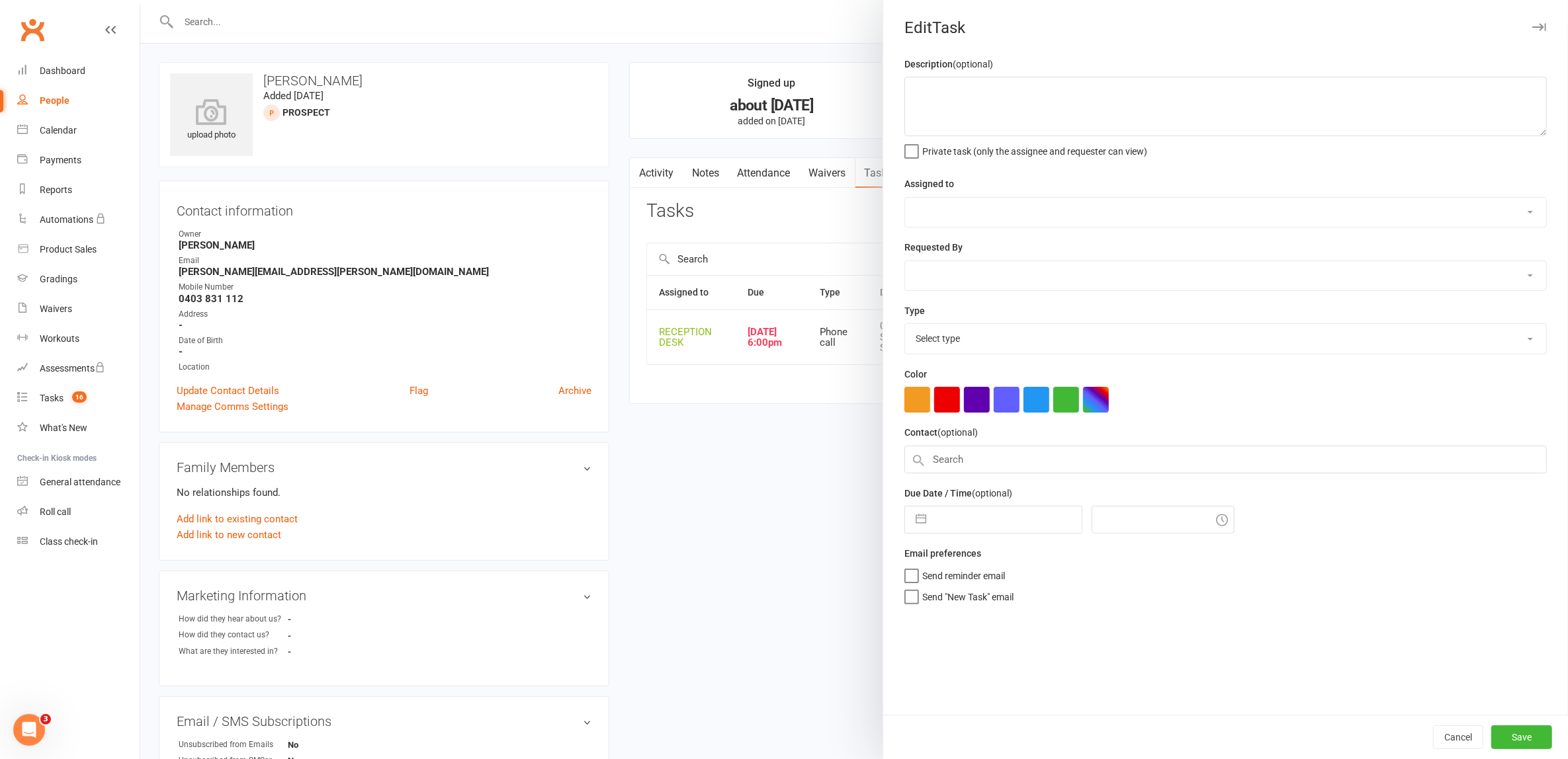
type textarea "04/09 = SMS sent 01/09 = No show. Send SMS [DATE][DATE] = SMS sent 22/08 = No s…"
select select "53742"
select select "49772"
type input "10 Sep 2025"
type input "6:00pm"
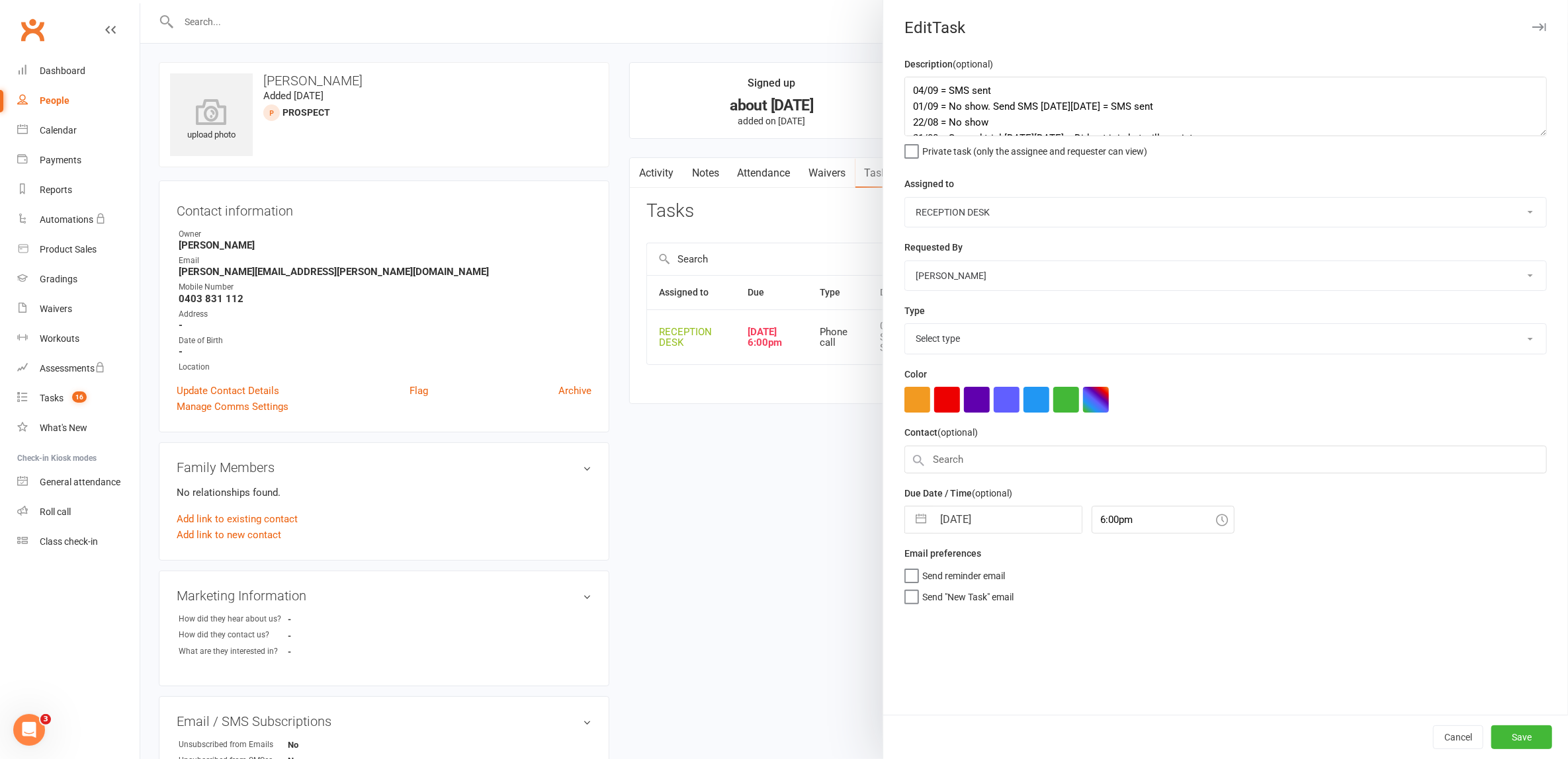
select select "28721"
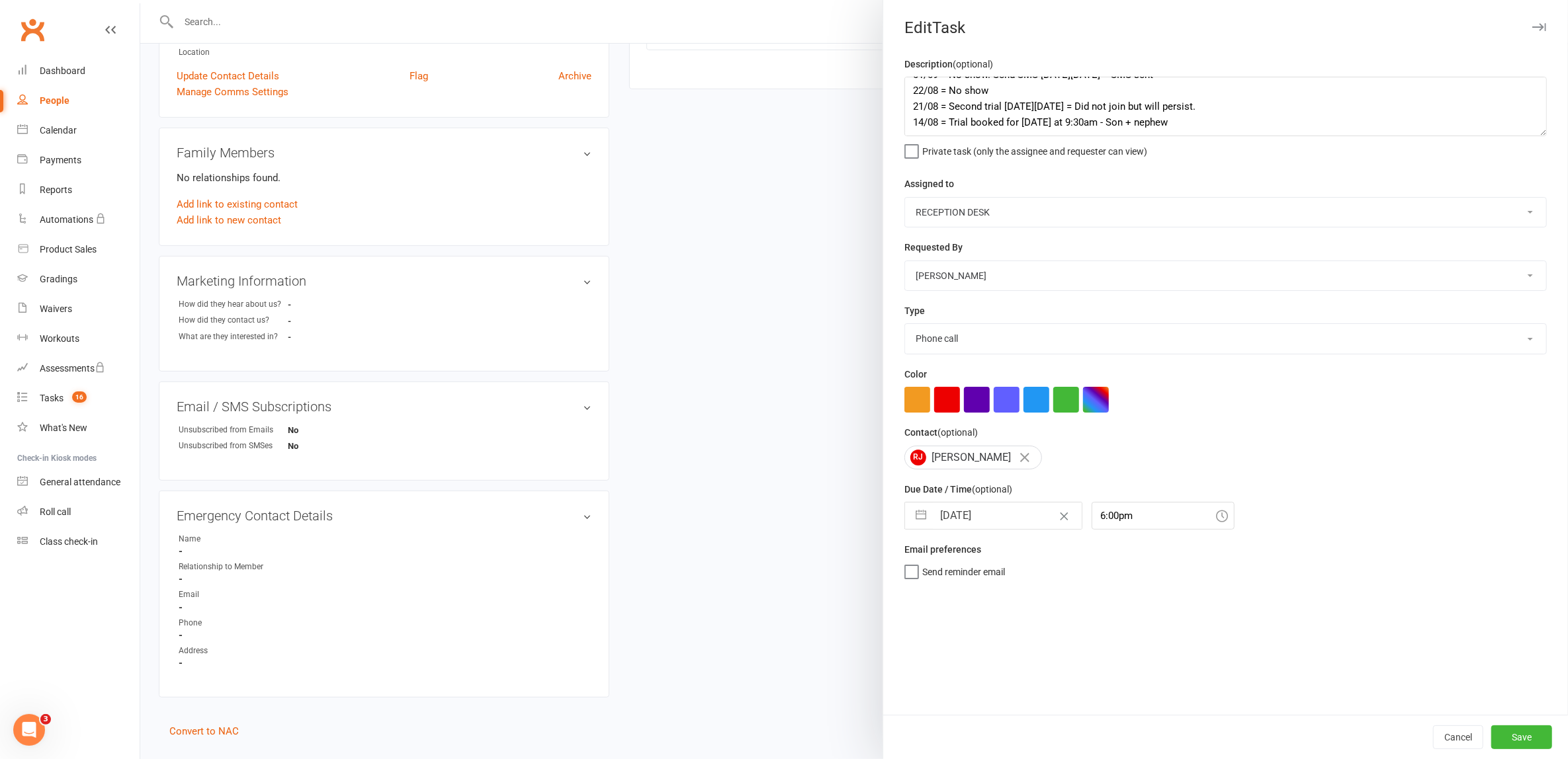
scroll to position [330, 0]
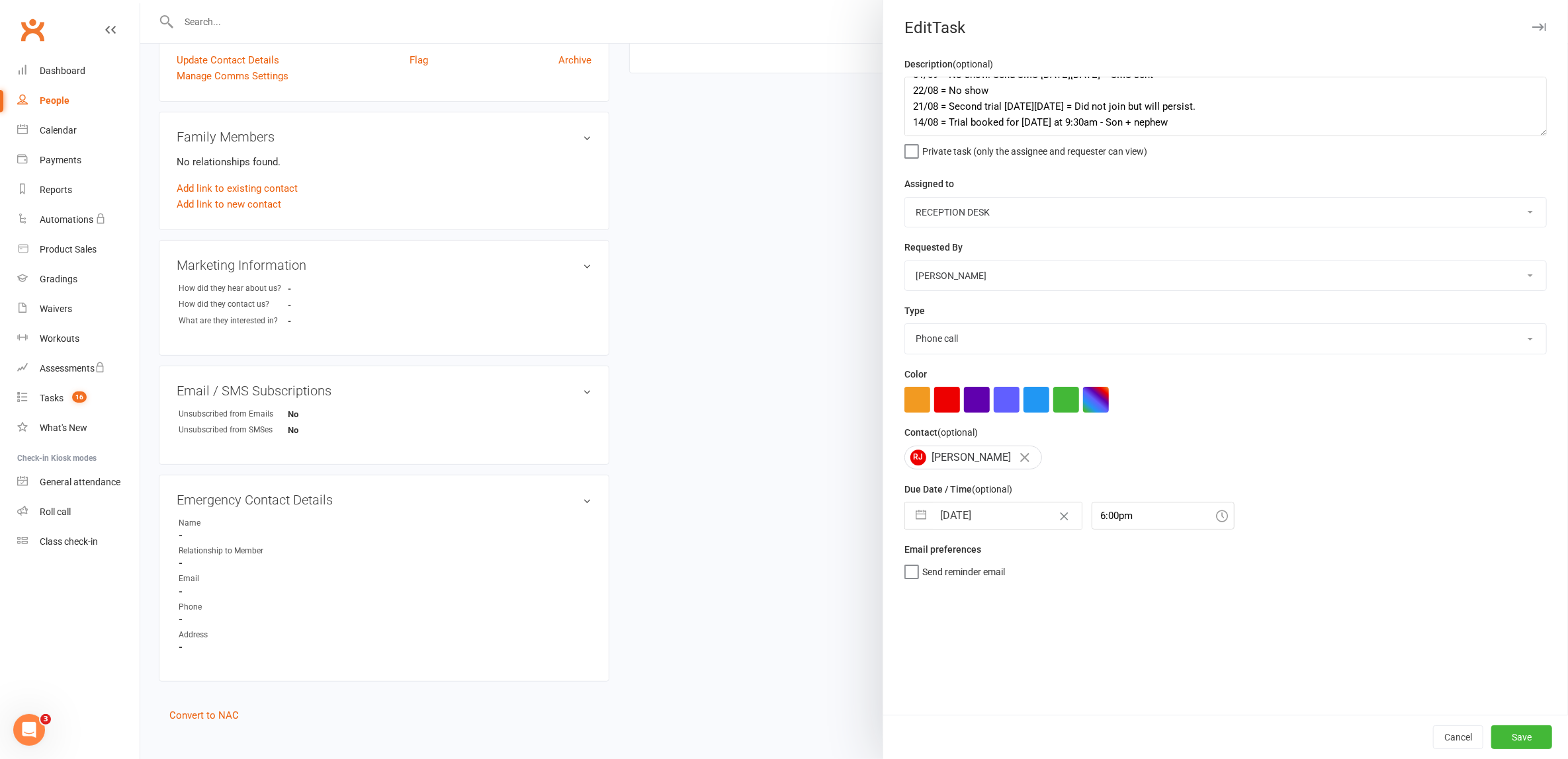
click at [913, 507] on button "button" at bounding box center [921, 516] width 24 height 26
select select "7"
select select "2025"
select select "8"
select select "2025"
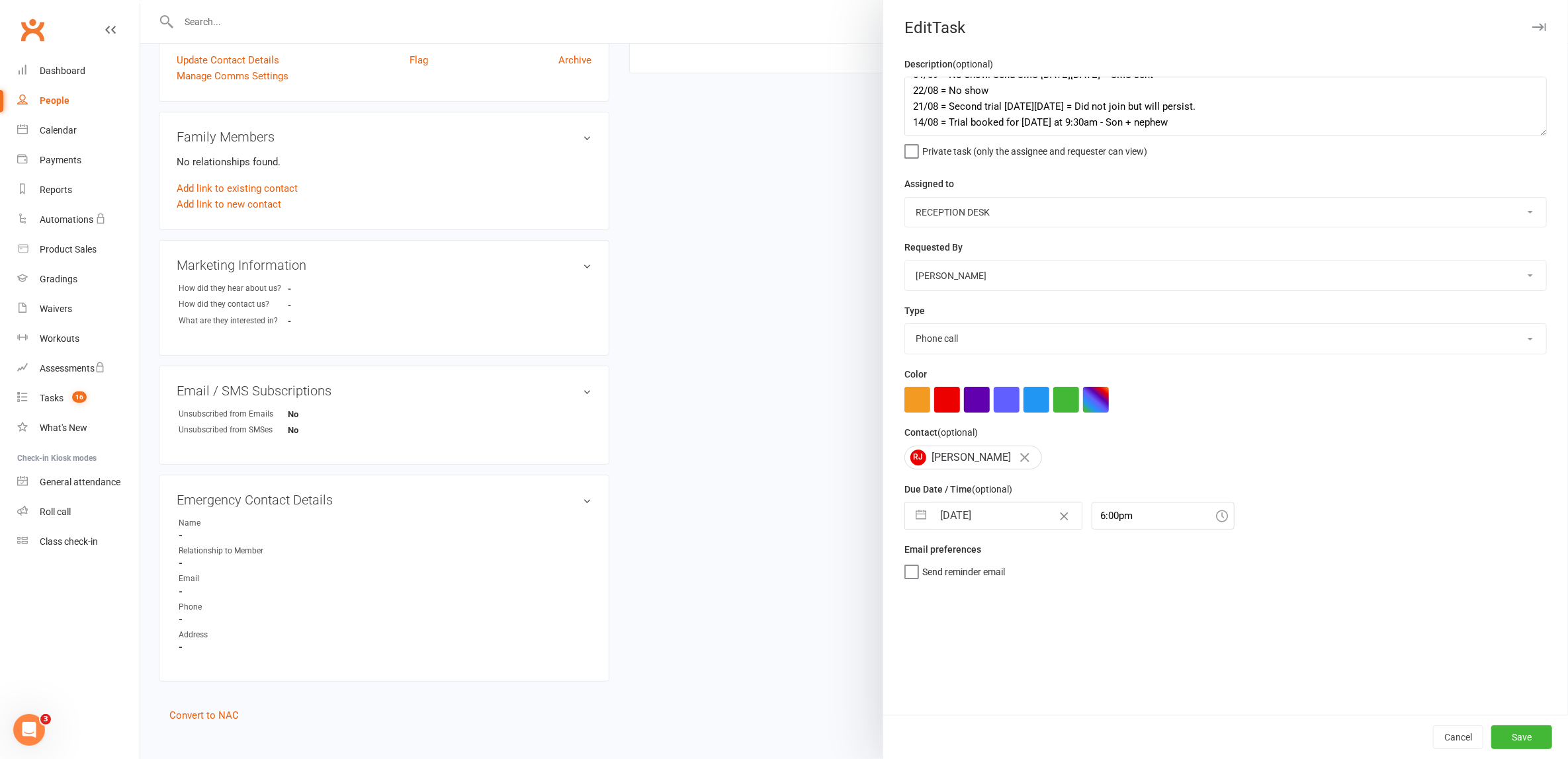
select select "9"
select select "2025"
click at [1030, 669] on td "18" at bounding box center [1035, 666] width 26 height 25
type input "18 Sep 2025"
click at [1508, 733] on button "Save" at bounding box center [1522, 737] width 61 height 24
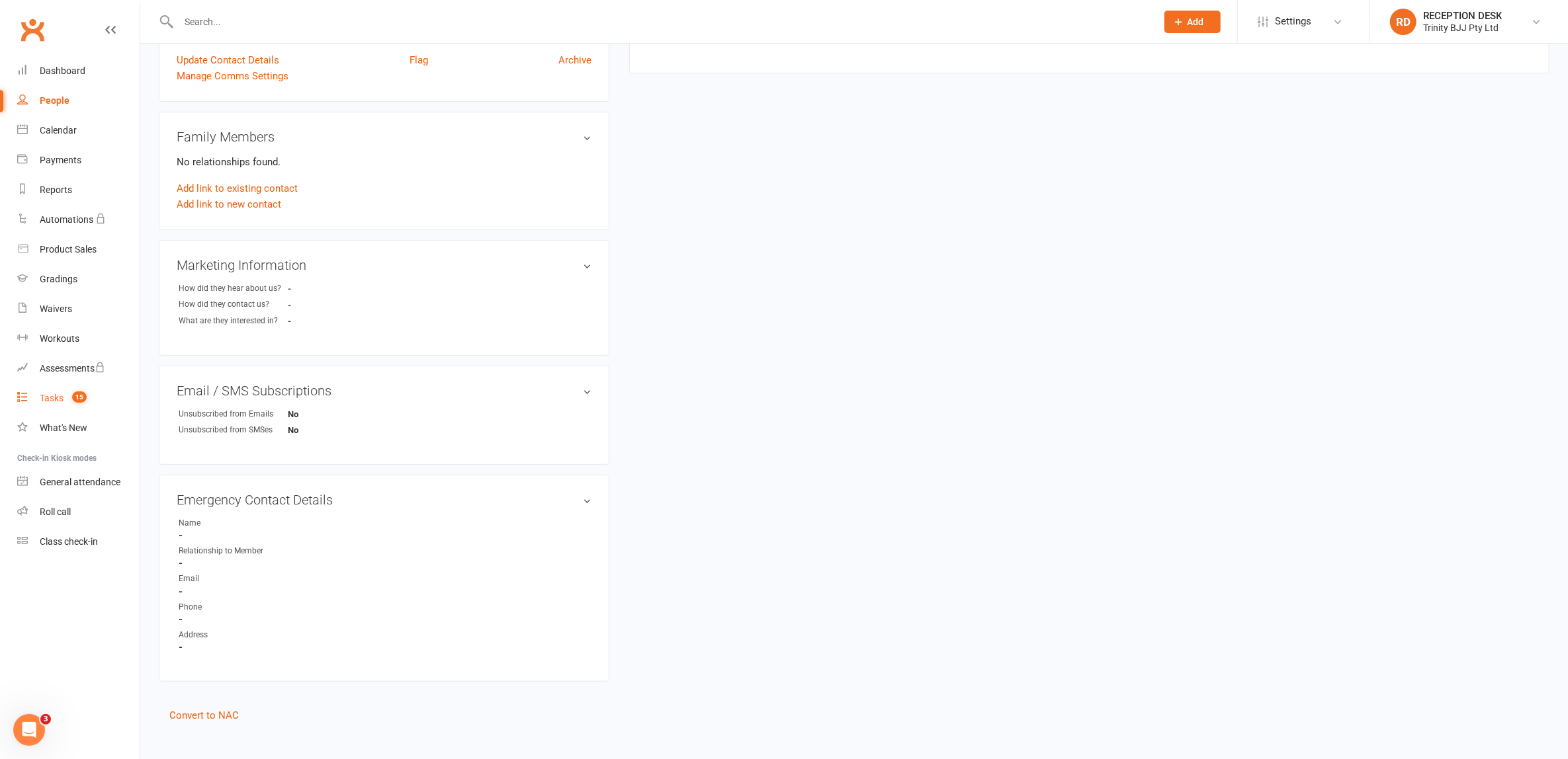
click at [62, 398] on div "Tasks" at bounding box center [52, 397] width 24 height 10
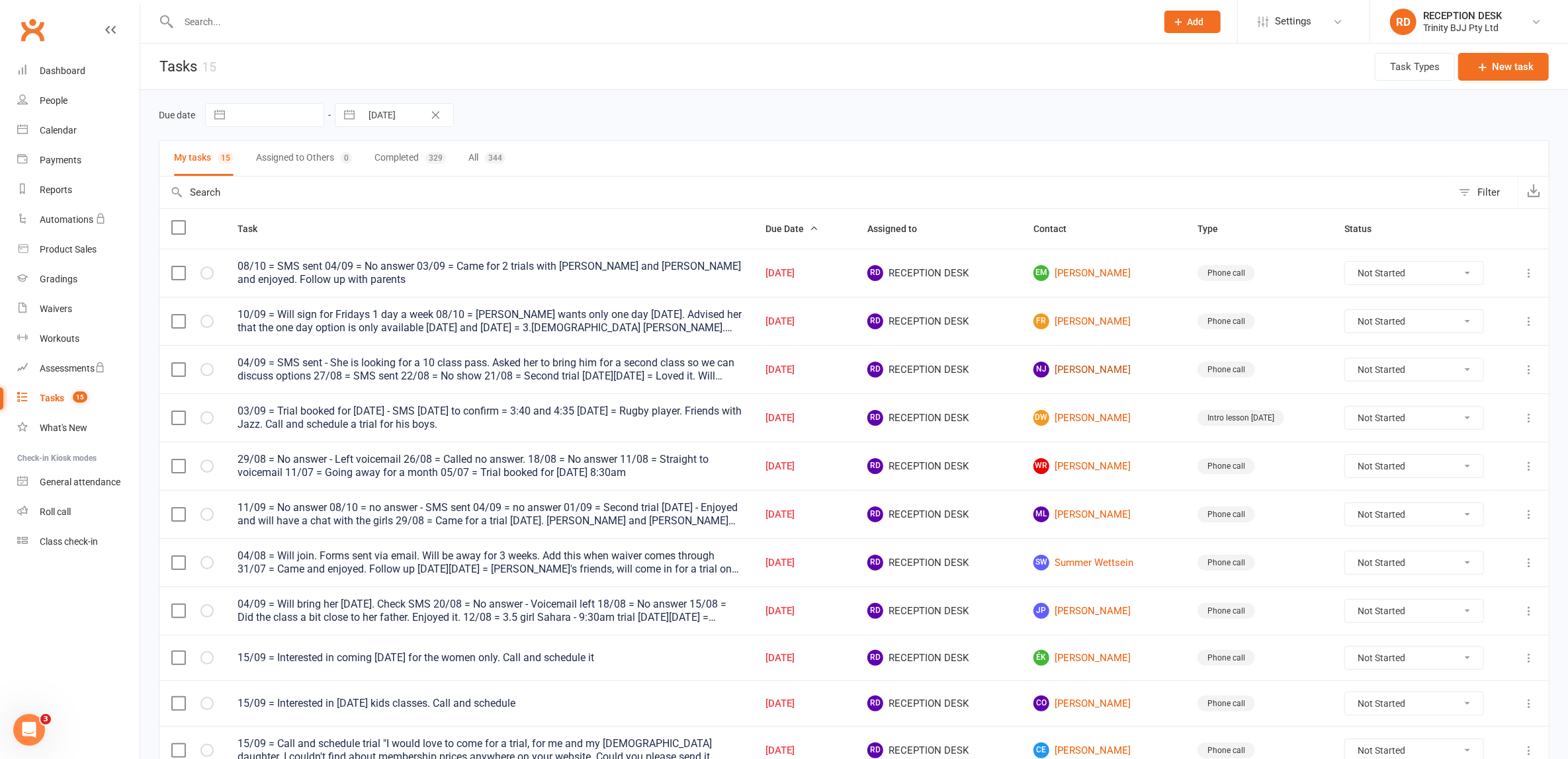
click at [1100, 366] on link "NJ Nicola Johnson" at bounding box center [1103, 370] width 141 height 16
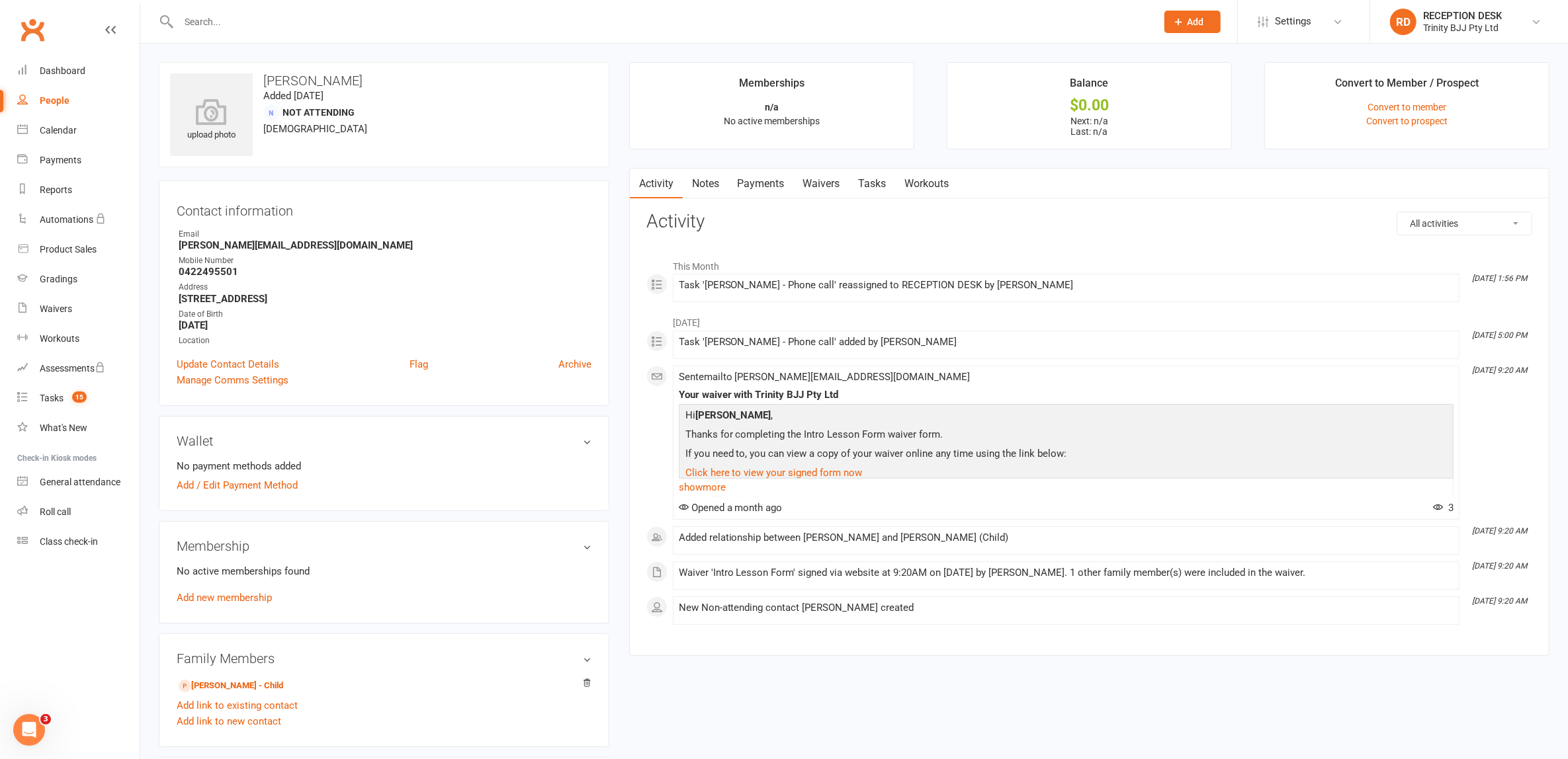
click at [861, 174] on link "Tasks" at bounding box center [873, 184] width 46 height 30
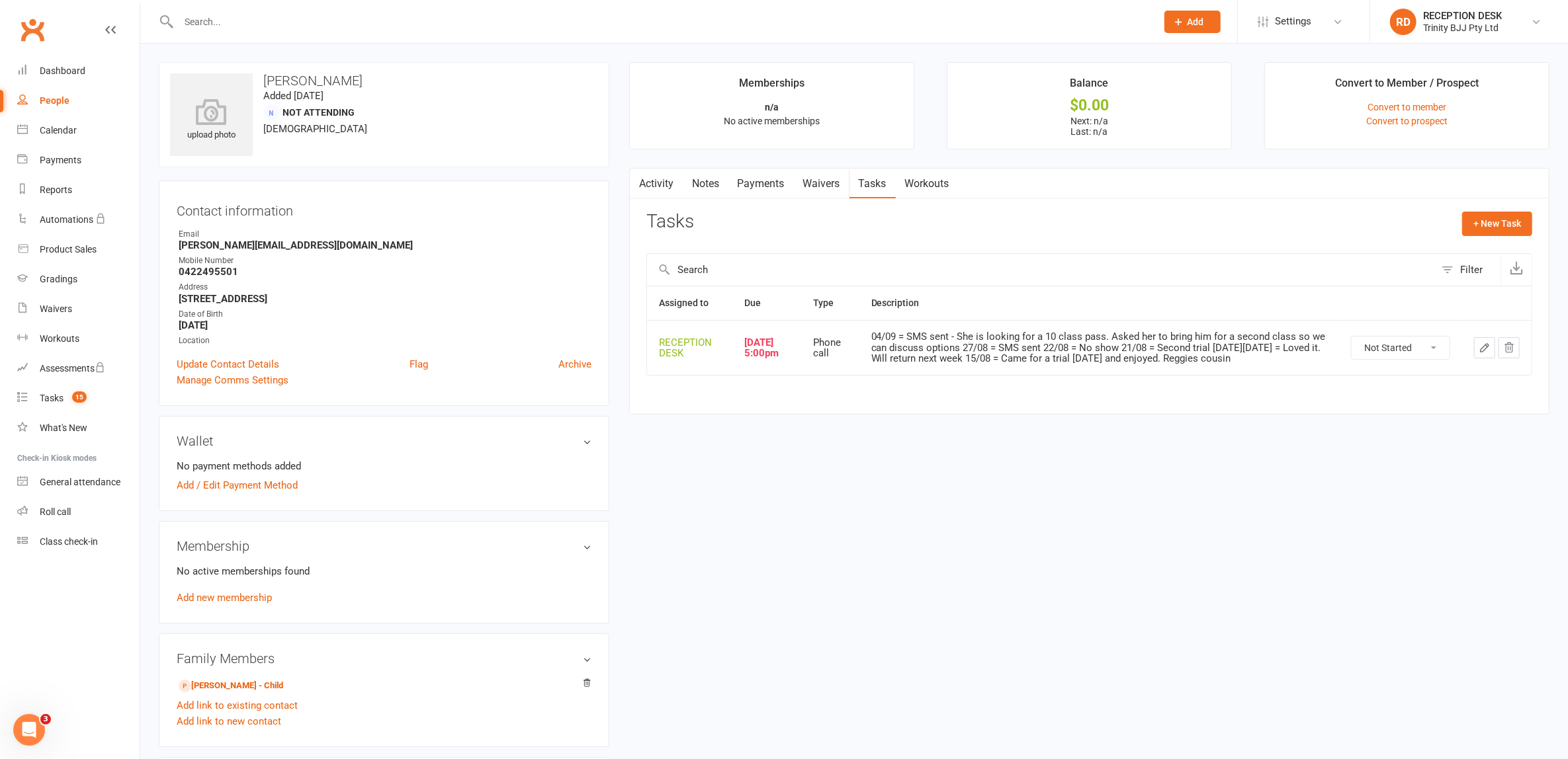
click at [1392, 354] on select "Not Started In Progress Waiting Complete" at bounding box center [1400, 348] width 98 height 22
click at [1352, 337] on select "Not Started In Progress Waiting Complete" at bounding box center [1400, 348] width 98 height 22
select select "unstarted"
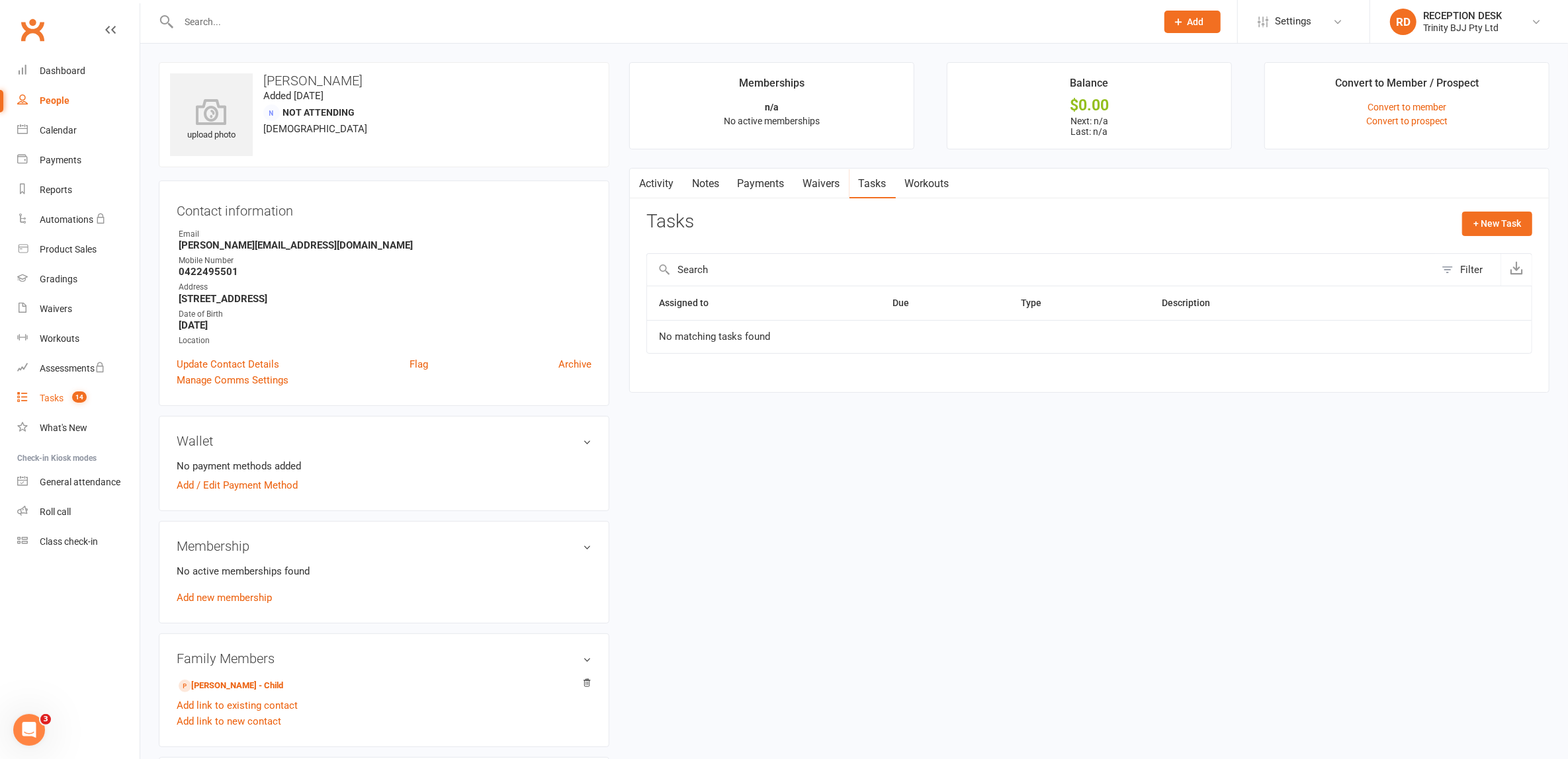
click at [48, 402] on div "Tasks" at bounding box center [52, 397] width 24 height 10
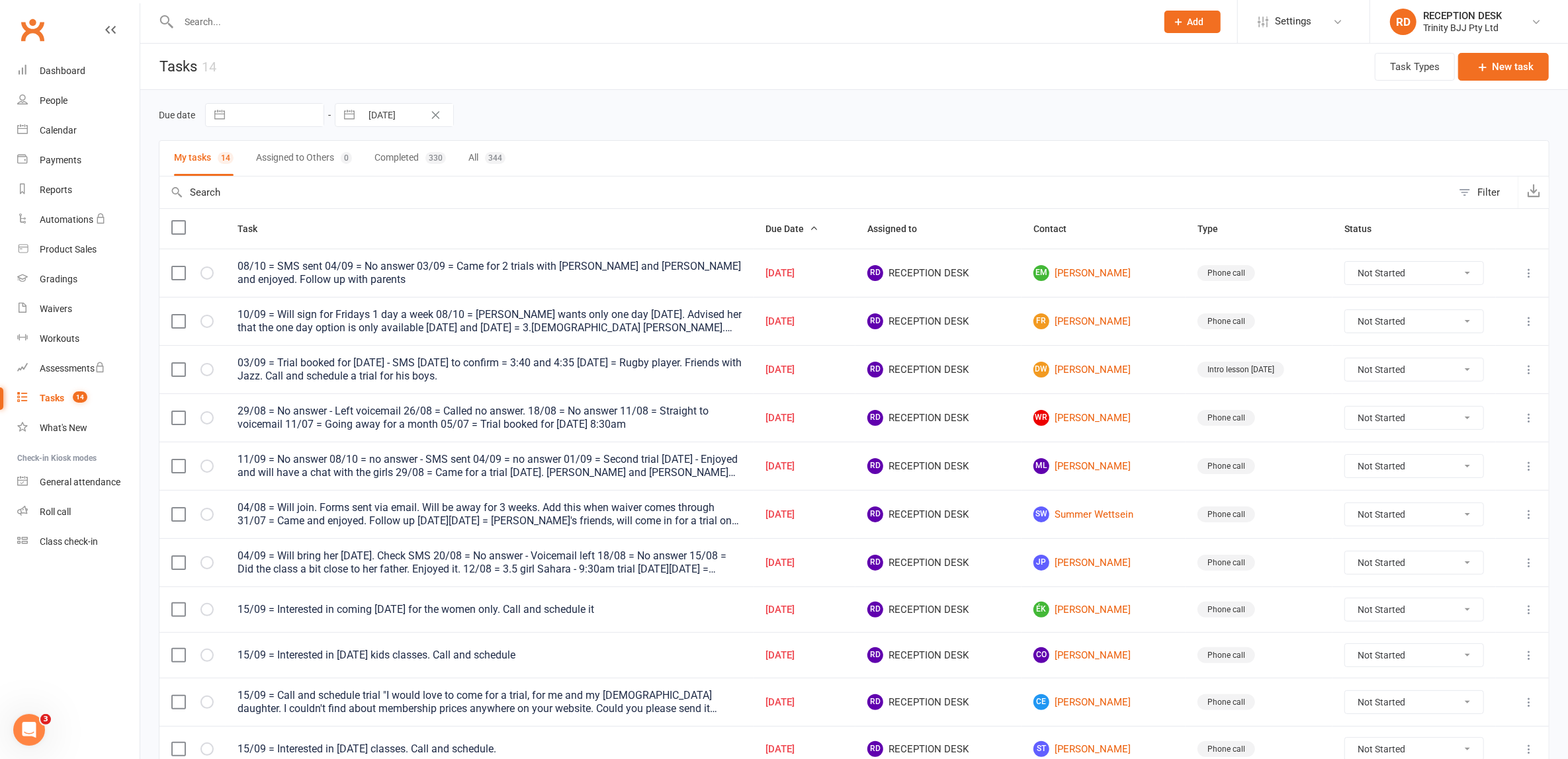
click at [1385, 367] on select "Not Started In Progress Waiting Complete" at bounding box center [1413, 370] width 138 height 22
click at [1344, 358] on select "Not Started In Progress Waiting Complete" at bounding box center [1413, 370] width 138 height 22
select select "unstarted"
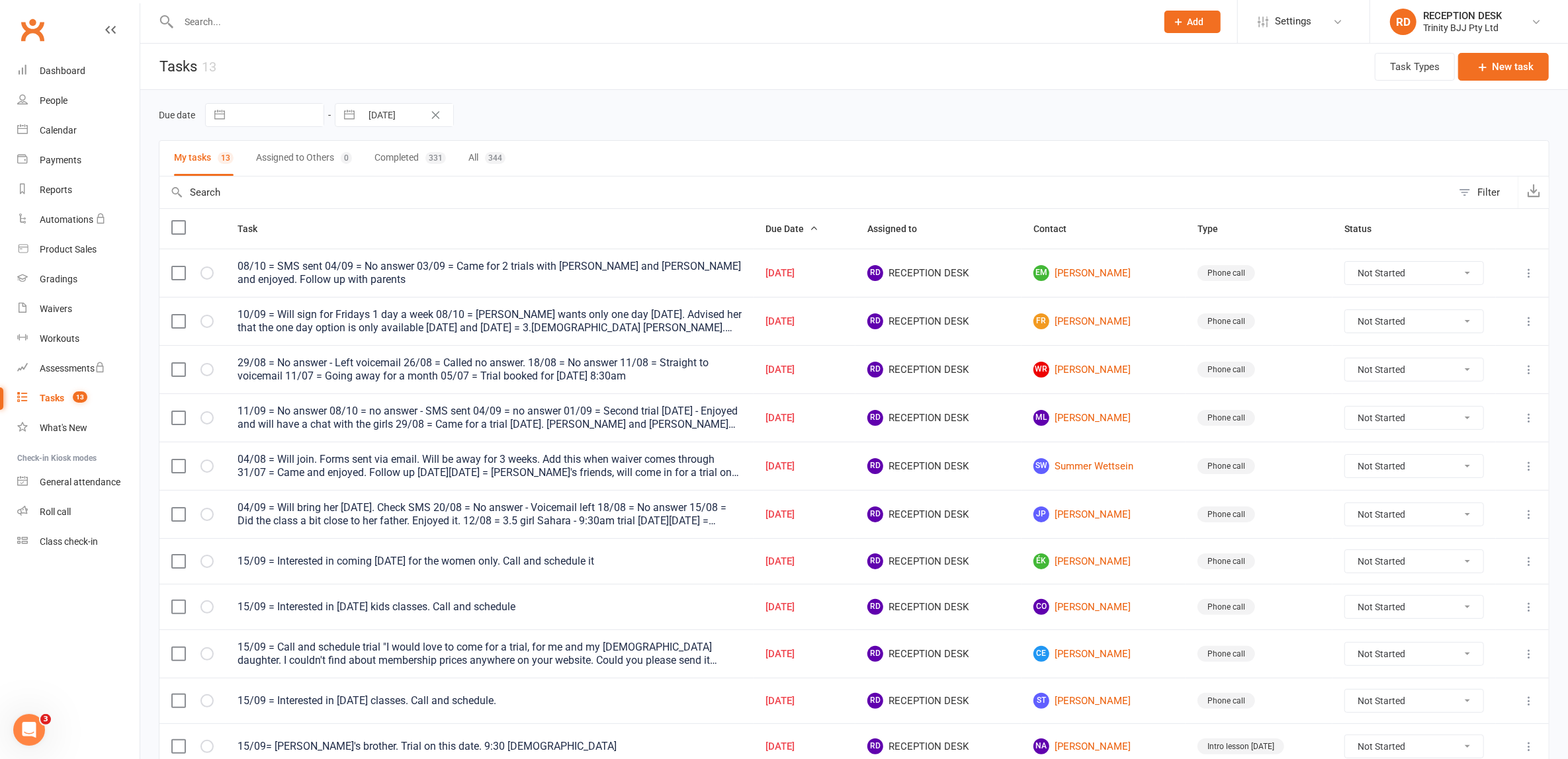
click at [1121, 406] on td "ML Maria Laurence" at bounding box center [1103, 417] width 164 height 48
click at [1117, 415] on link "ML Maria Laurence" at bounding box center [1103, 418] width 141 height 16
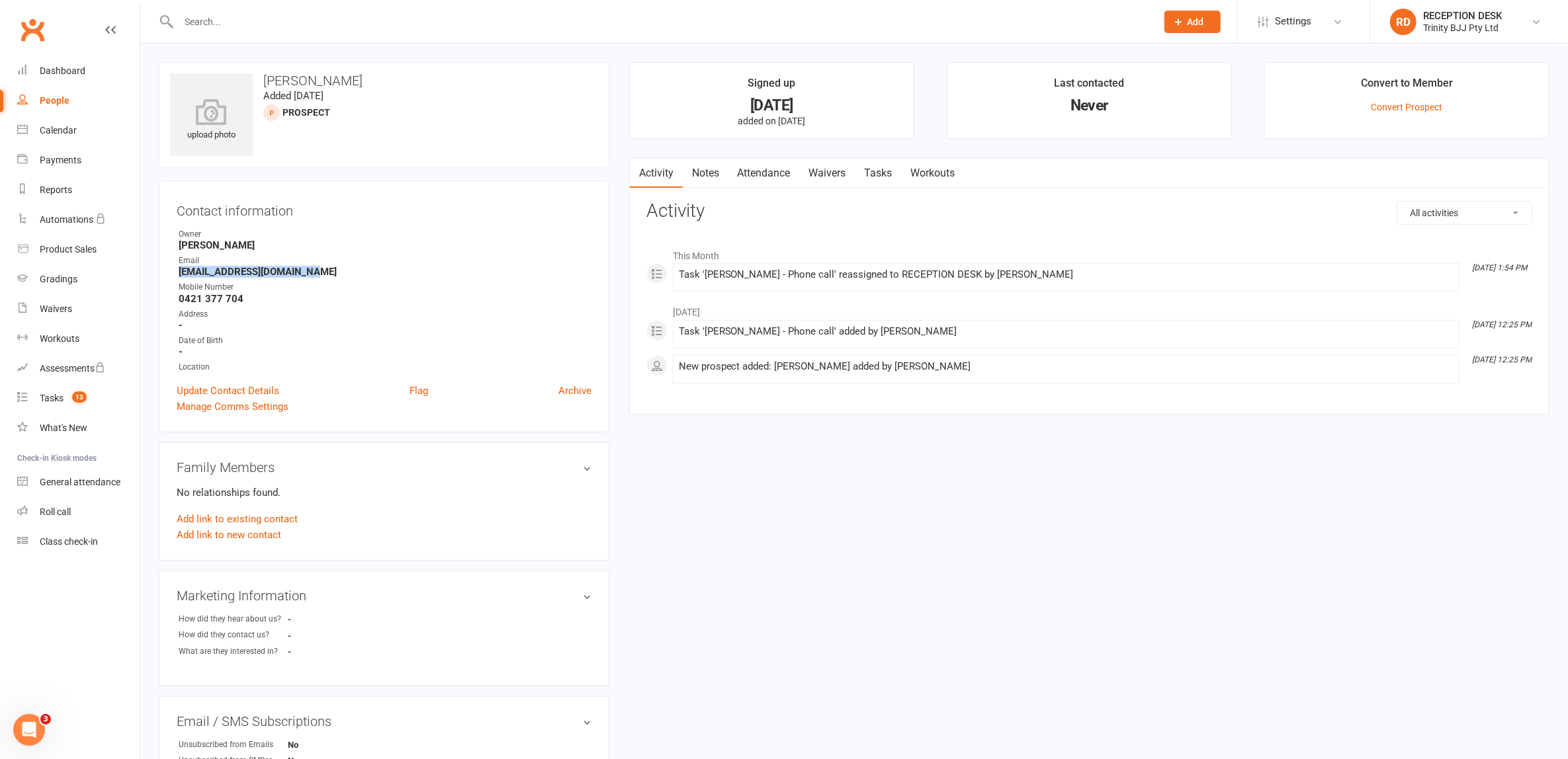
drag, startPoint x: 176, startPoint y: 272, endPoint x: 311, endPoint y: 268, distance: 135.1
click at [311, 268] on li "Email mariastrangio@hotmail.com" at bounding box center [384, 266] width 415 height 23
copy strong "mariastrangio@hotmail.com"
click at [62, 99] on div "People" at bounding box center [54, 100] width 30 height 10
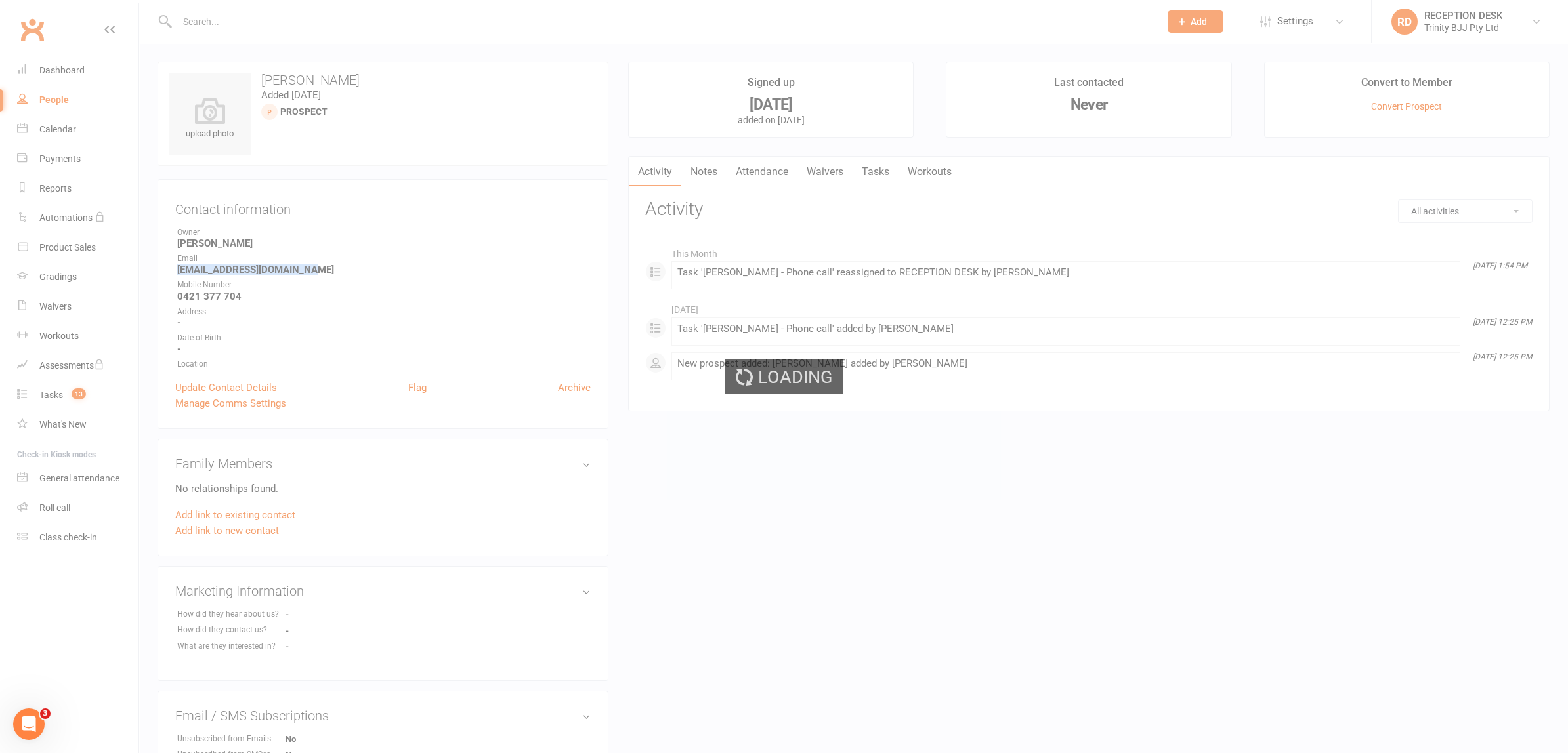
select select "100"
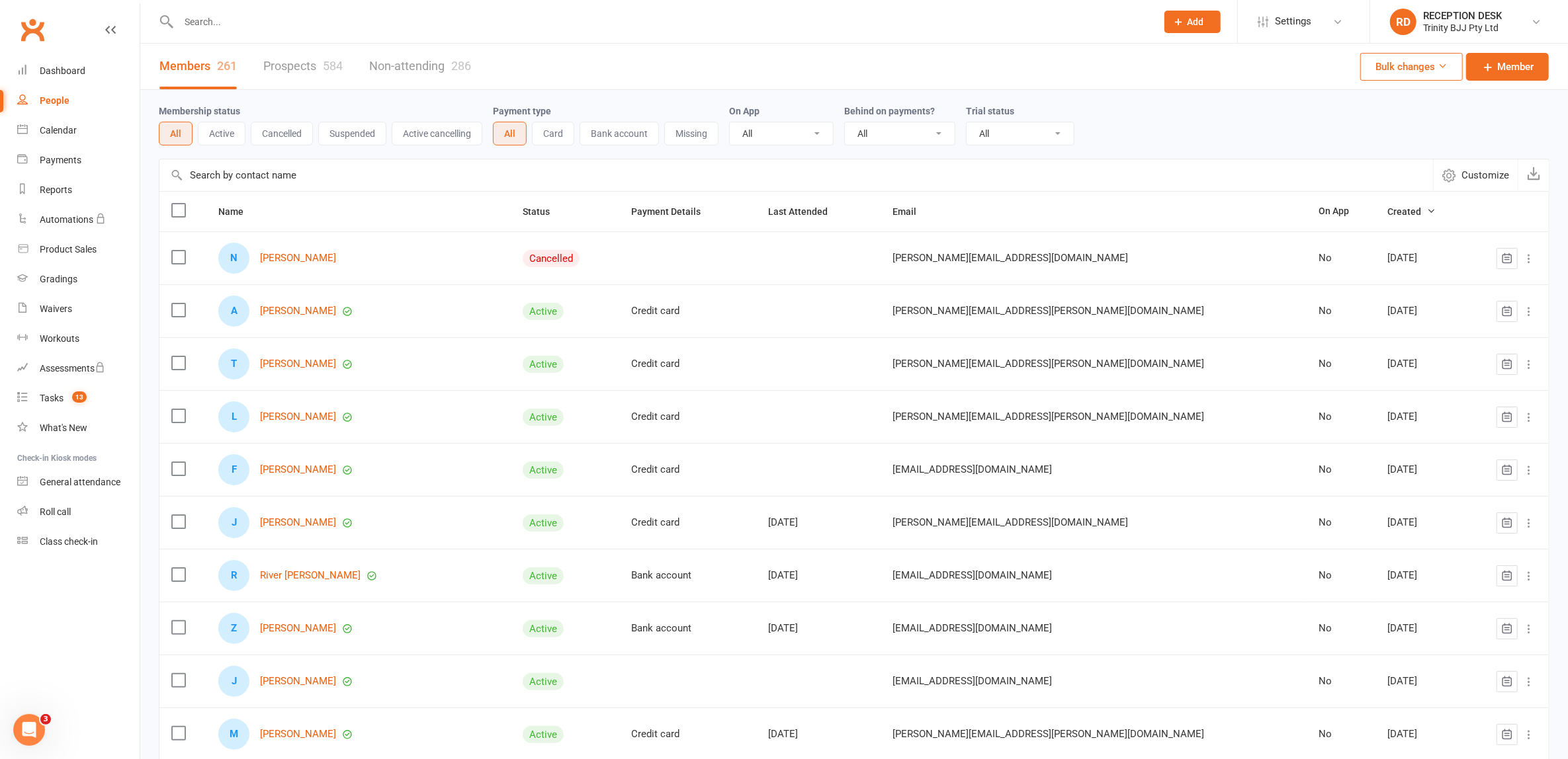
click at [291, 64] on link "Prospects 584" at bounding box center [303, 66] width 79 height 45
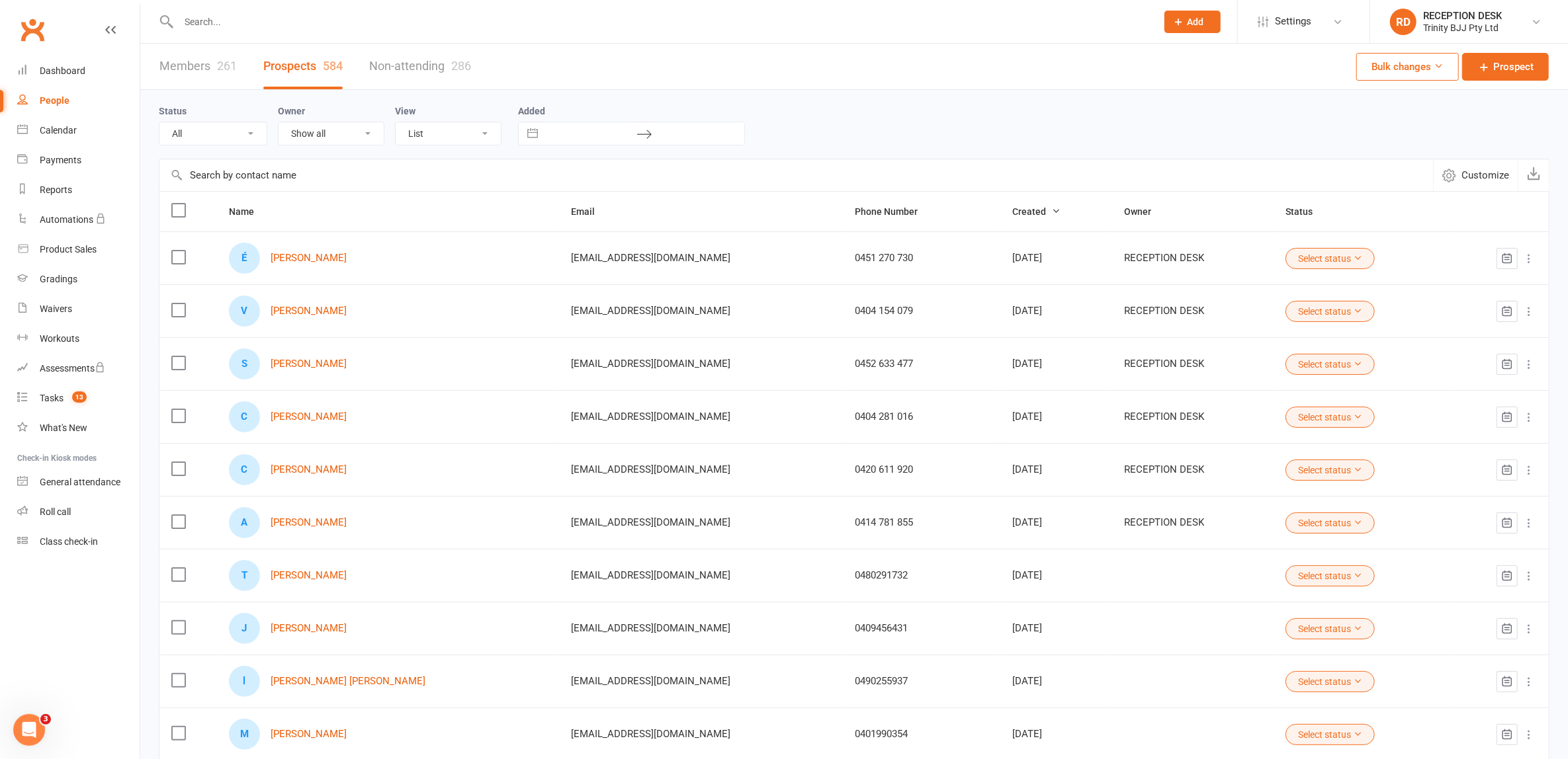
click at [289, 18] on input "text" at bounding box center [661, 22] width 972 height 18
paste input "mariastrangio@hotmail.com"
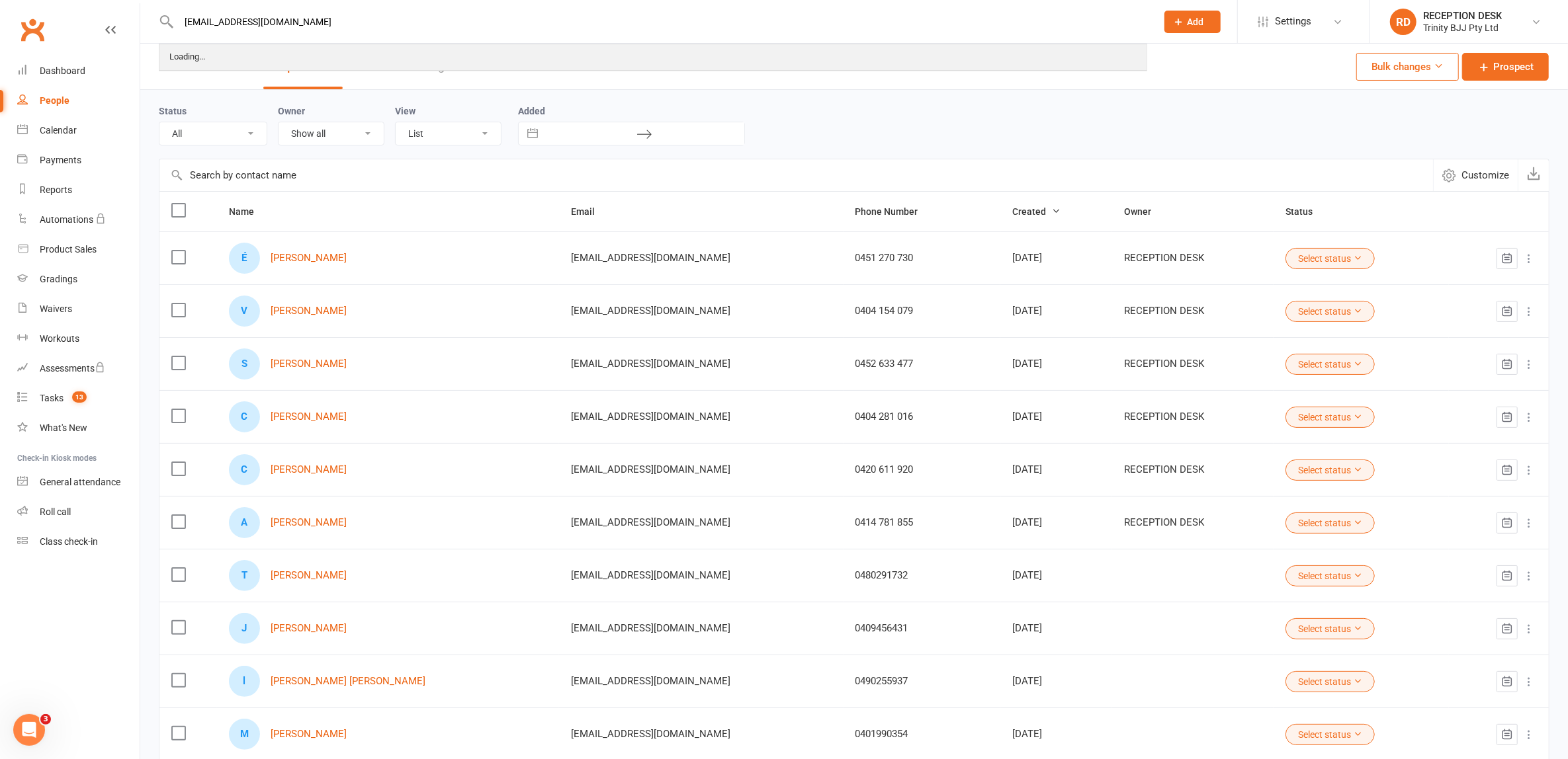
type input "mariastrangio@hotmail.com"
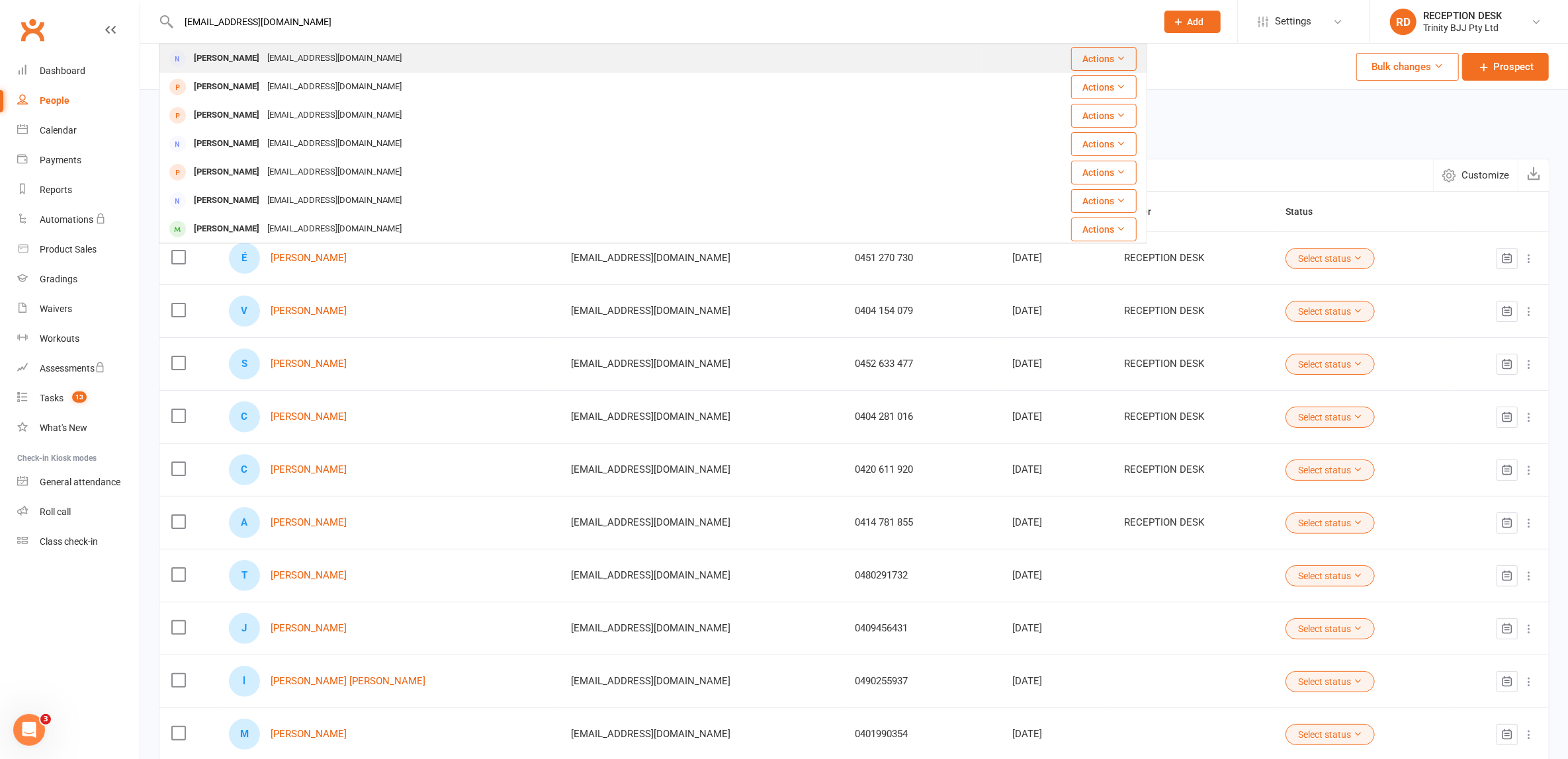
click at [239, 57] on div "[PERSON_NAME]" at bounding box center [227, 58] width 73 height 19
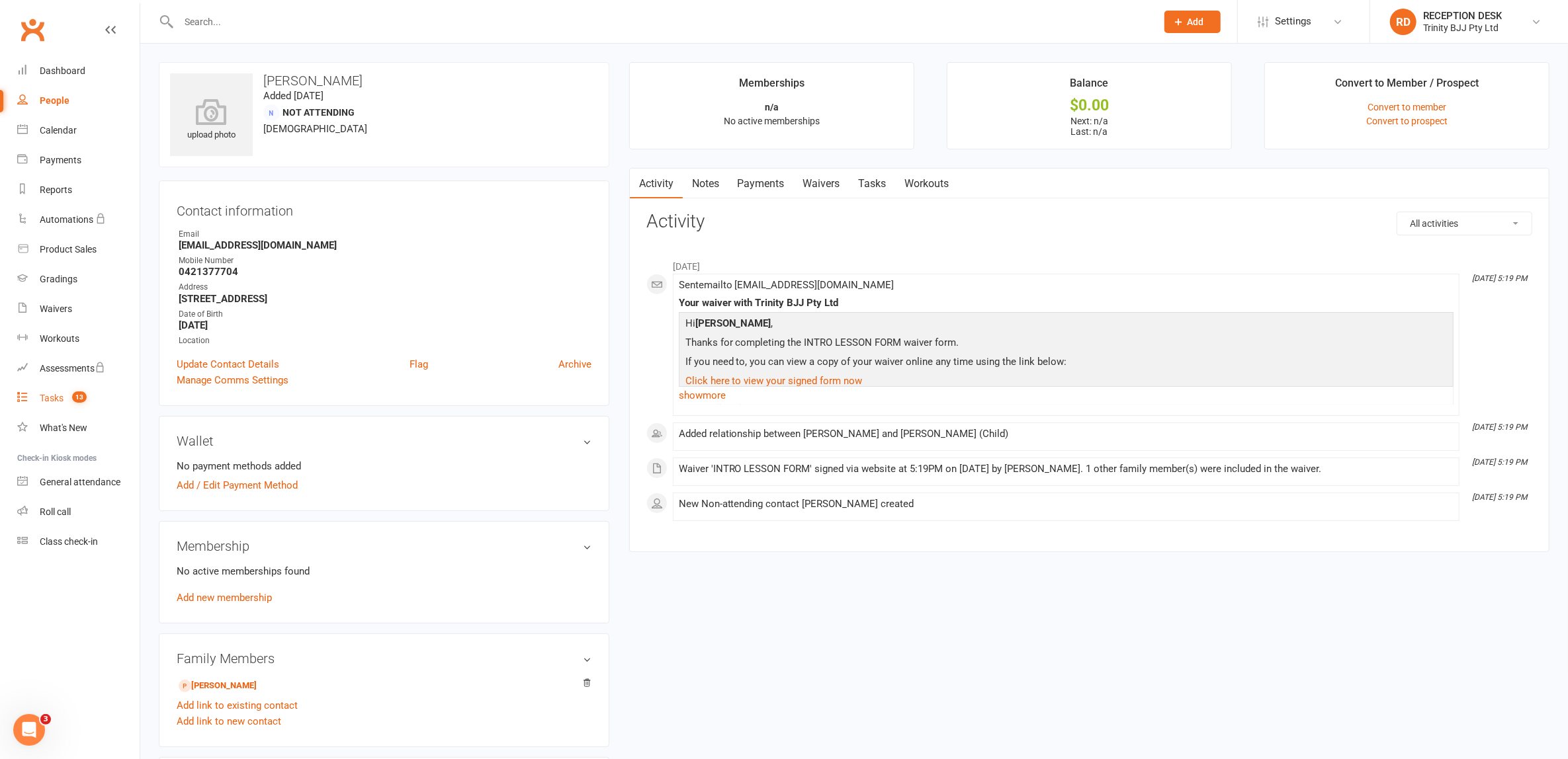
click at [55, 395] on div "Tasks" at bounding box center [52, 397] width 24 height 10
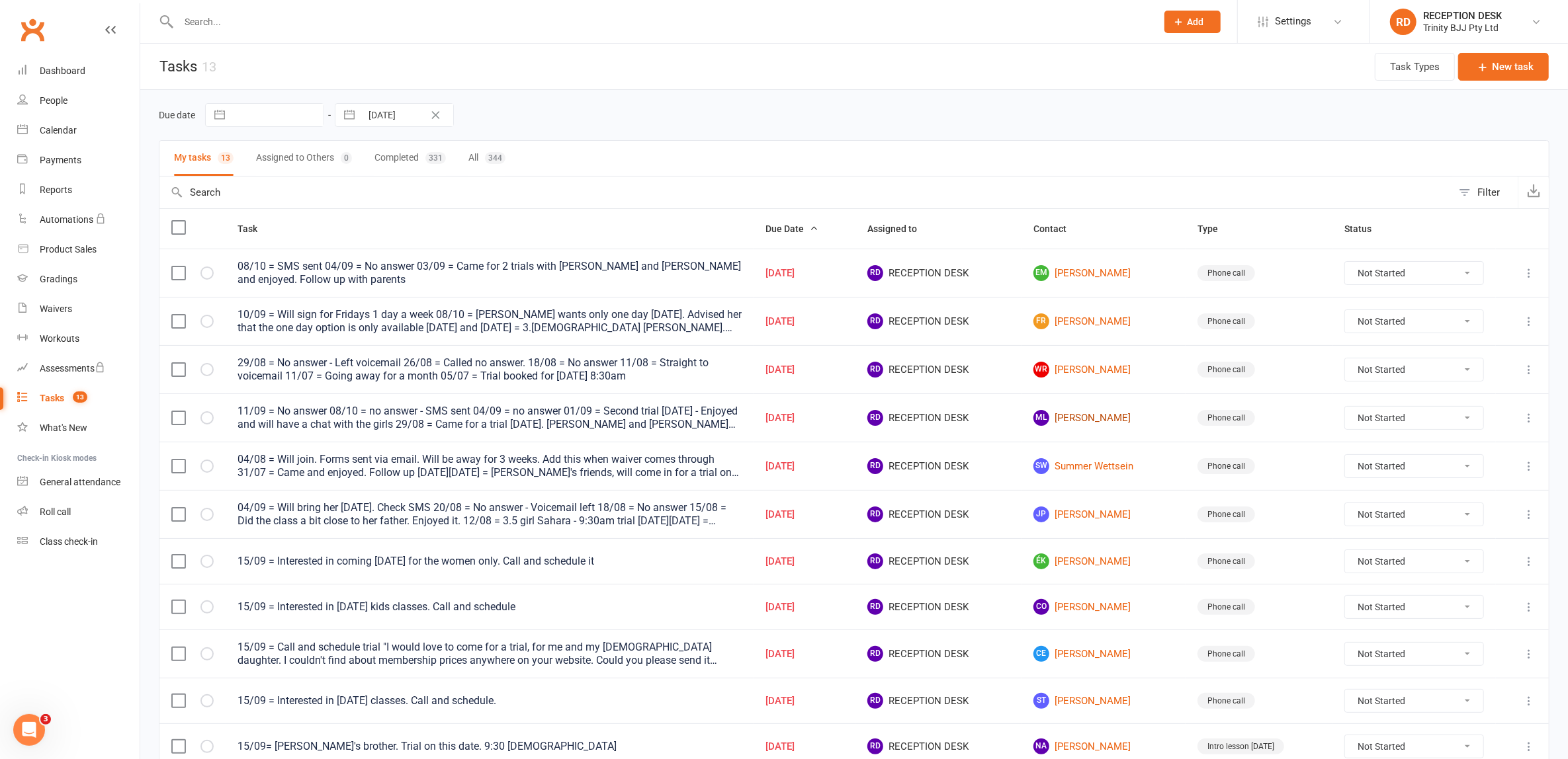
click at [1110, 414] on link "ML Maria Laurence" at bounding box center [1103, 418] width 141 height 16
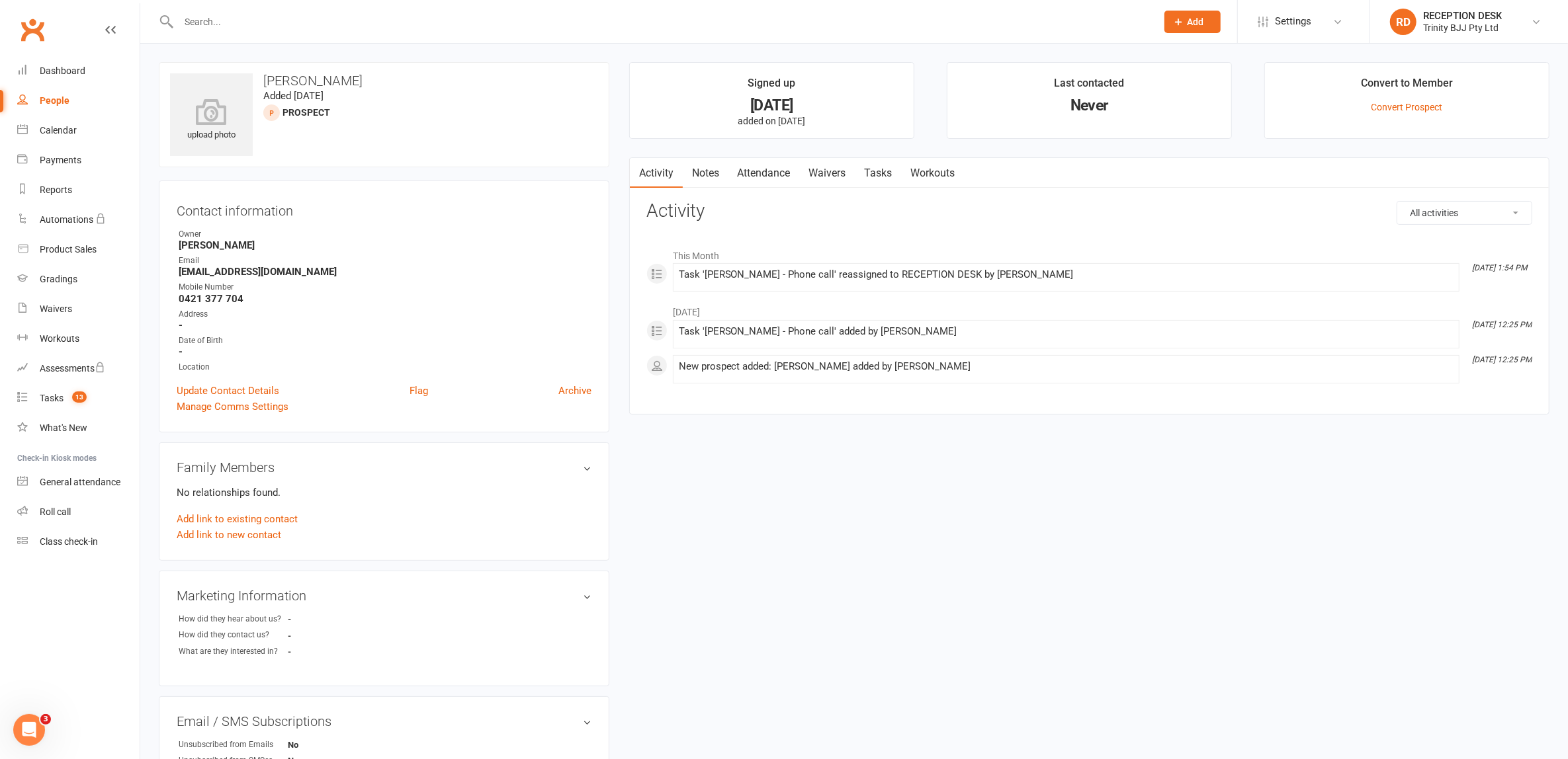
click at [881, 176] on link "Tasks" at bounding box center [878, 173] width 46 height 30
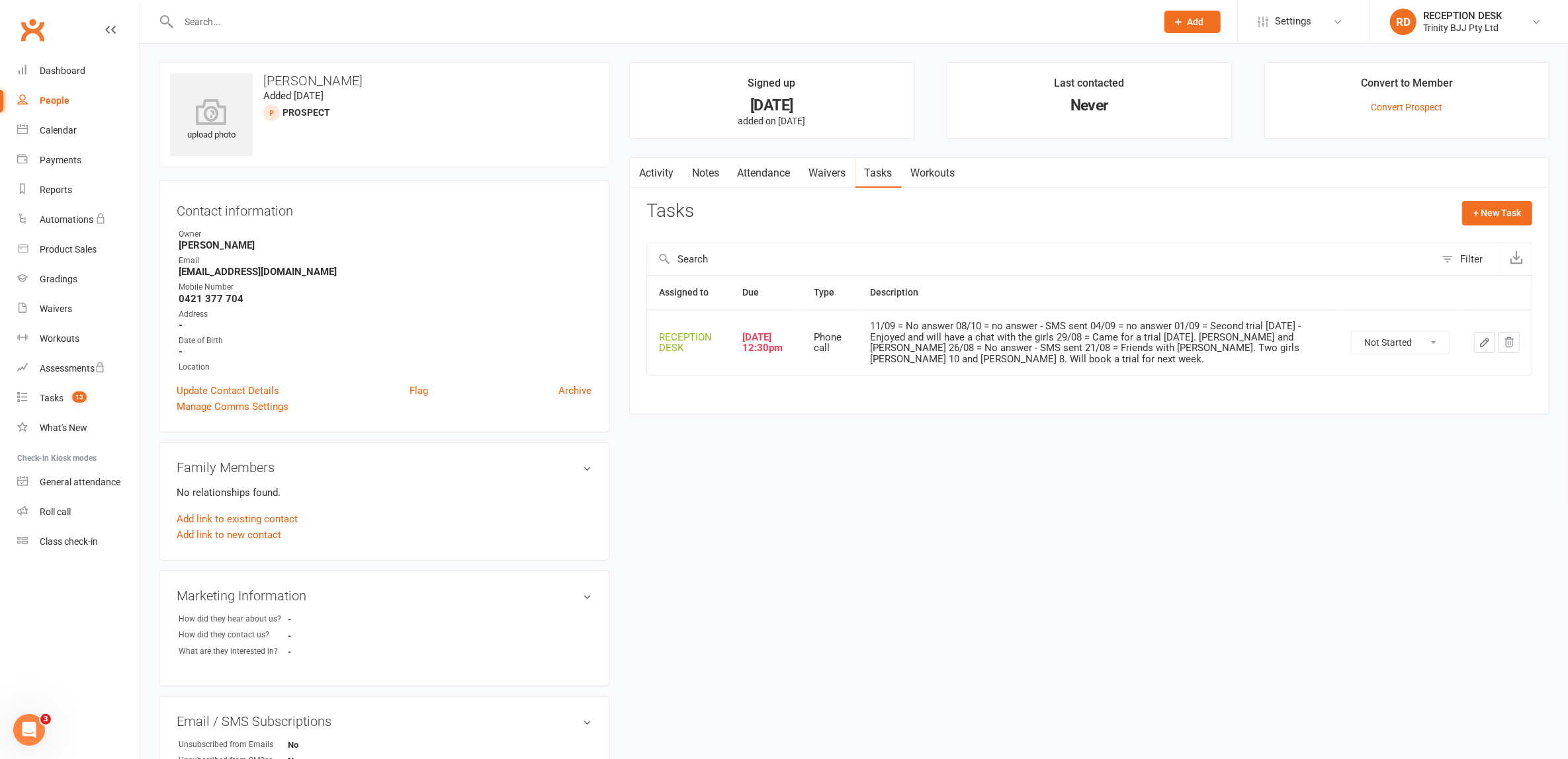
click at [1485, 338] on icon "button" at bounding box center [1484, 342] width 12 height 12
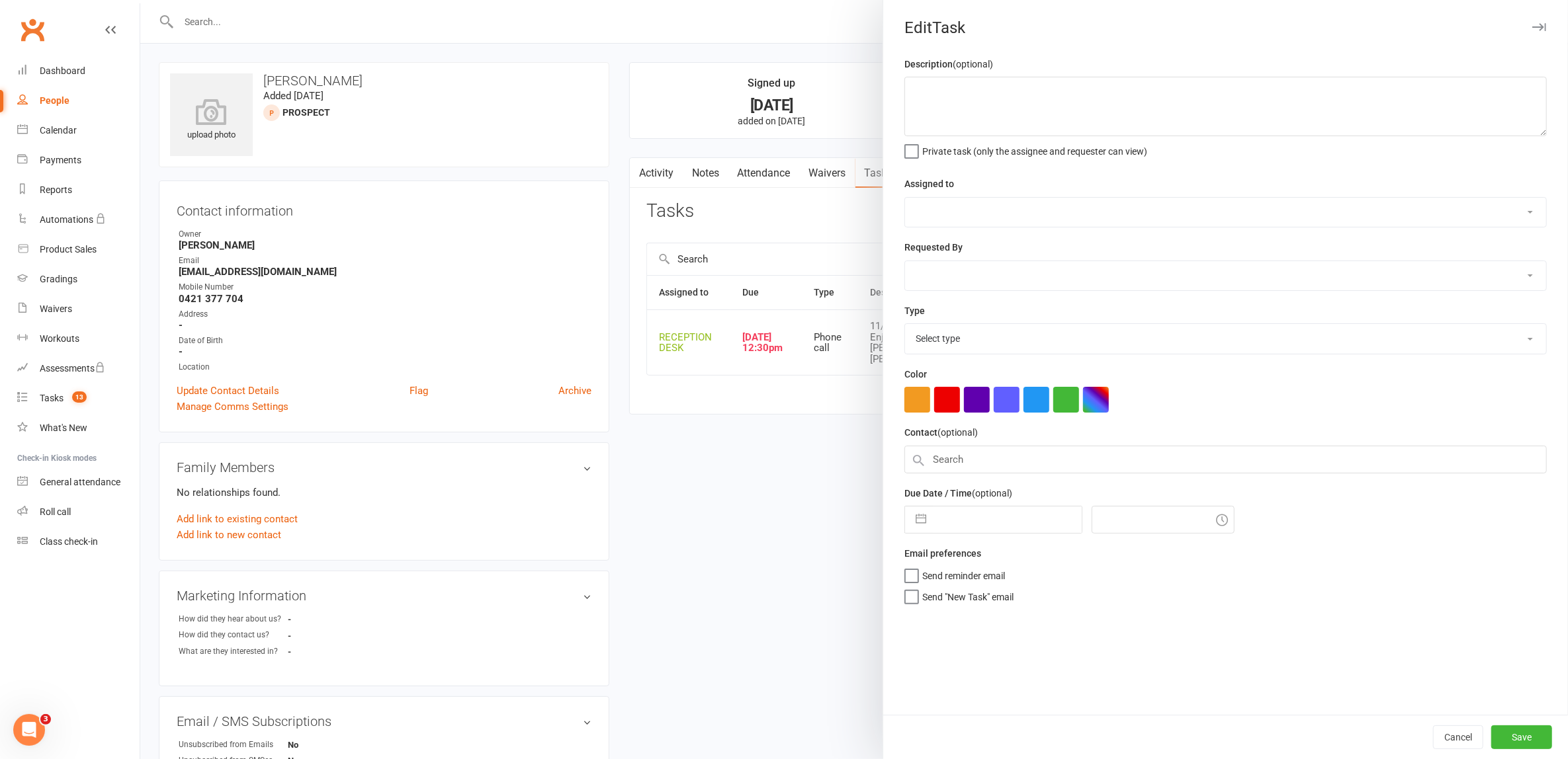
type textarea "11/09 = No answer 08/10 = no answer - SMS sent 04/09 = no answer 01/09 = Second…"
select select "53742"
type input "12 Sep 2025"
type input "12:30pm"
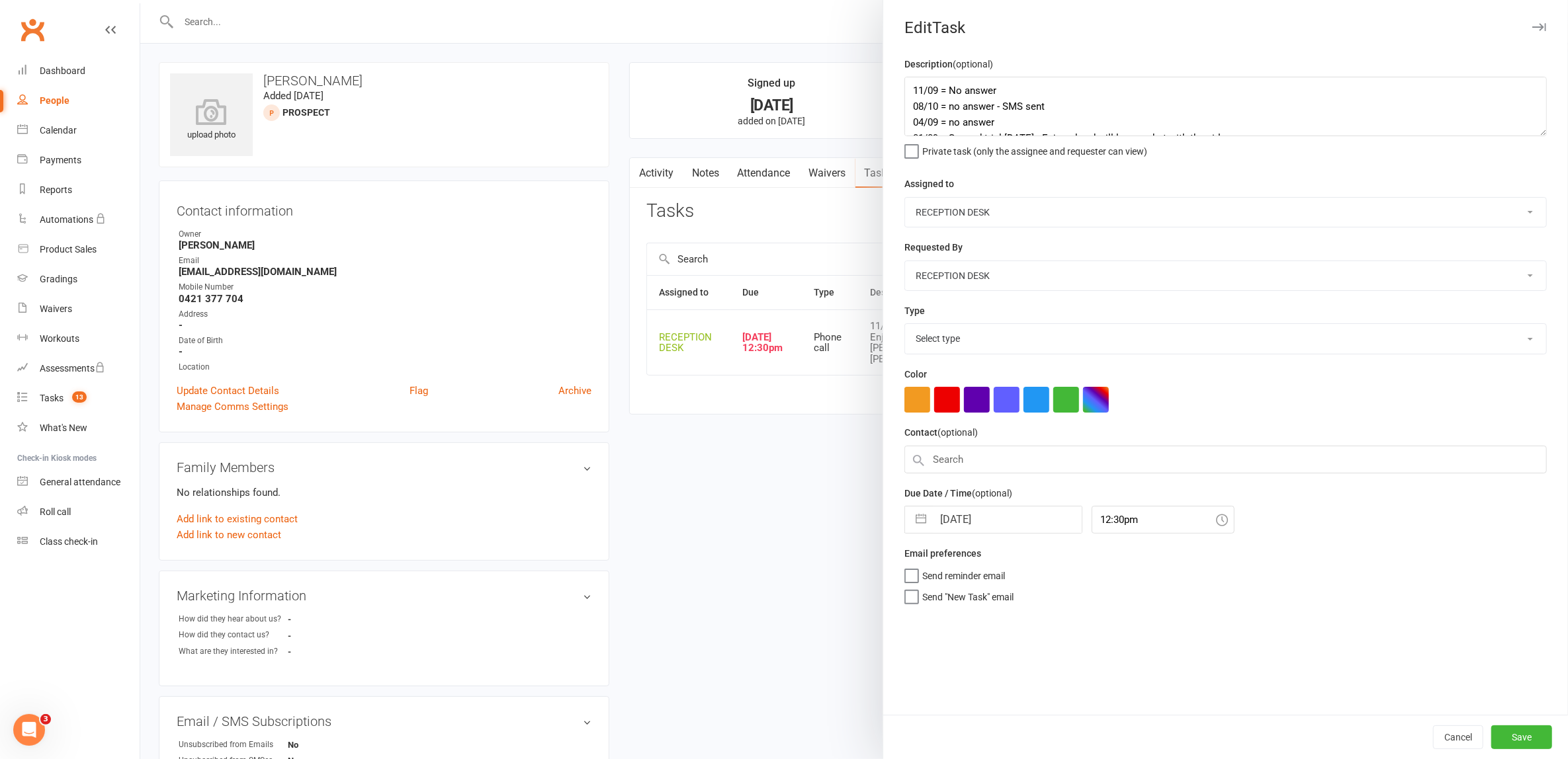
select select "28721"
click at [905, 81] on textarea "11/09 = No answer 08/10 = no answer - SMS sent 04/09 = no answer 01/09 = Second…" at bounding box center [1225, 106] width 643 height 60
type textarea "15/09 = SMS sent 11/09 = No answer 08/10 = no answer - SMS sent 04/09 = no answ…"
click at [913, 511] on button "button" at bounding box center [921, 516] width 24 height 26
select select "7"
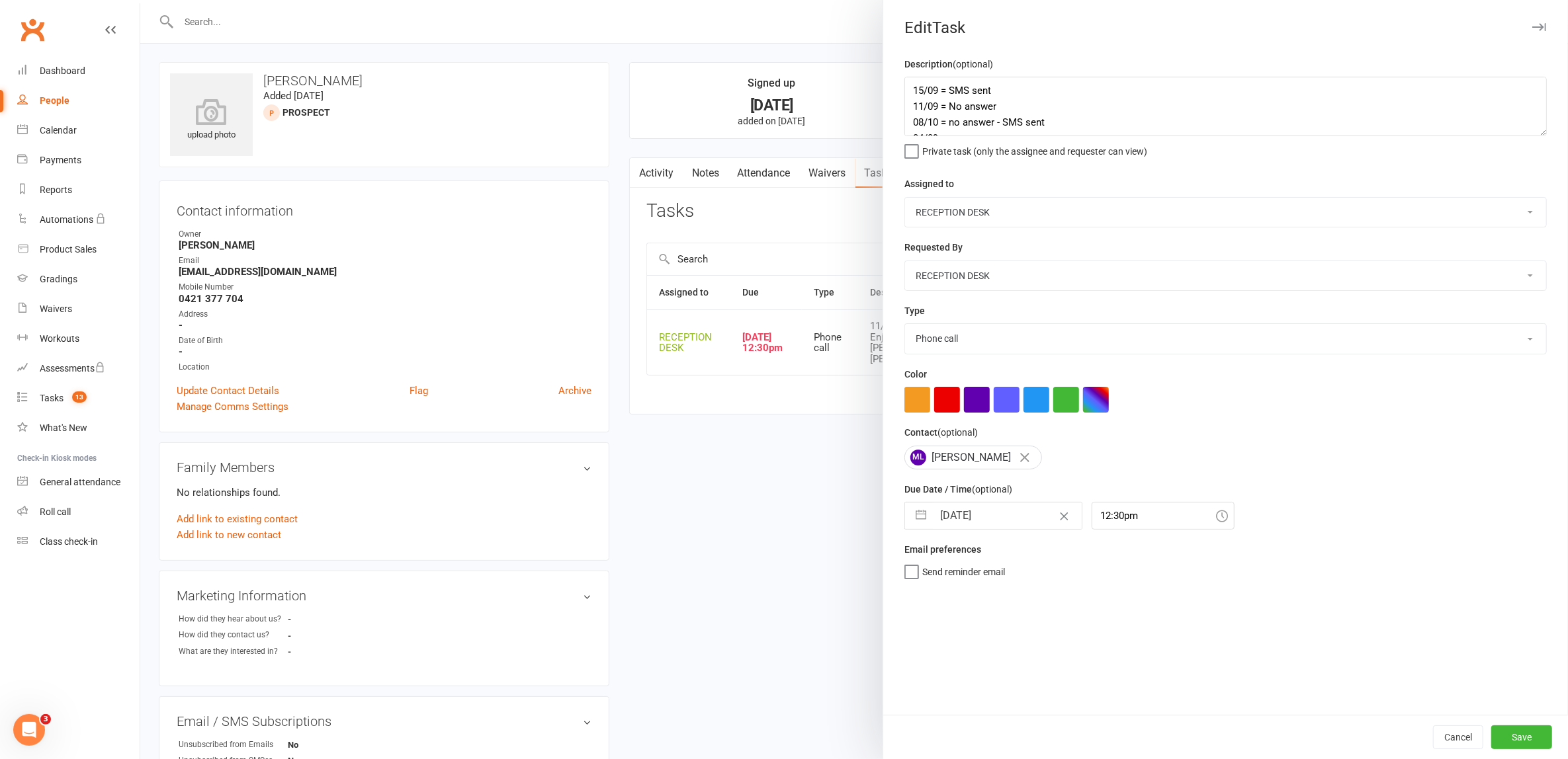
select select "2025"
select select "8"
select select "2025"
select select "9"
select select "2025"
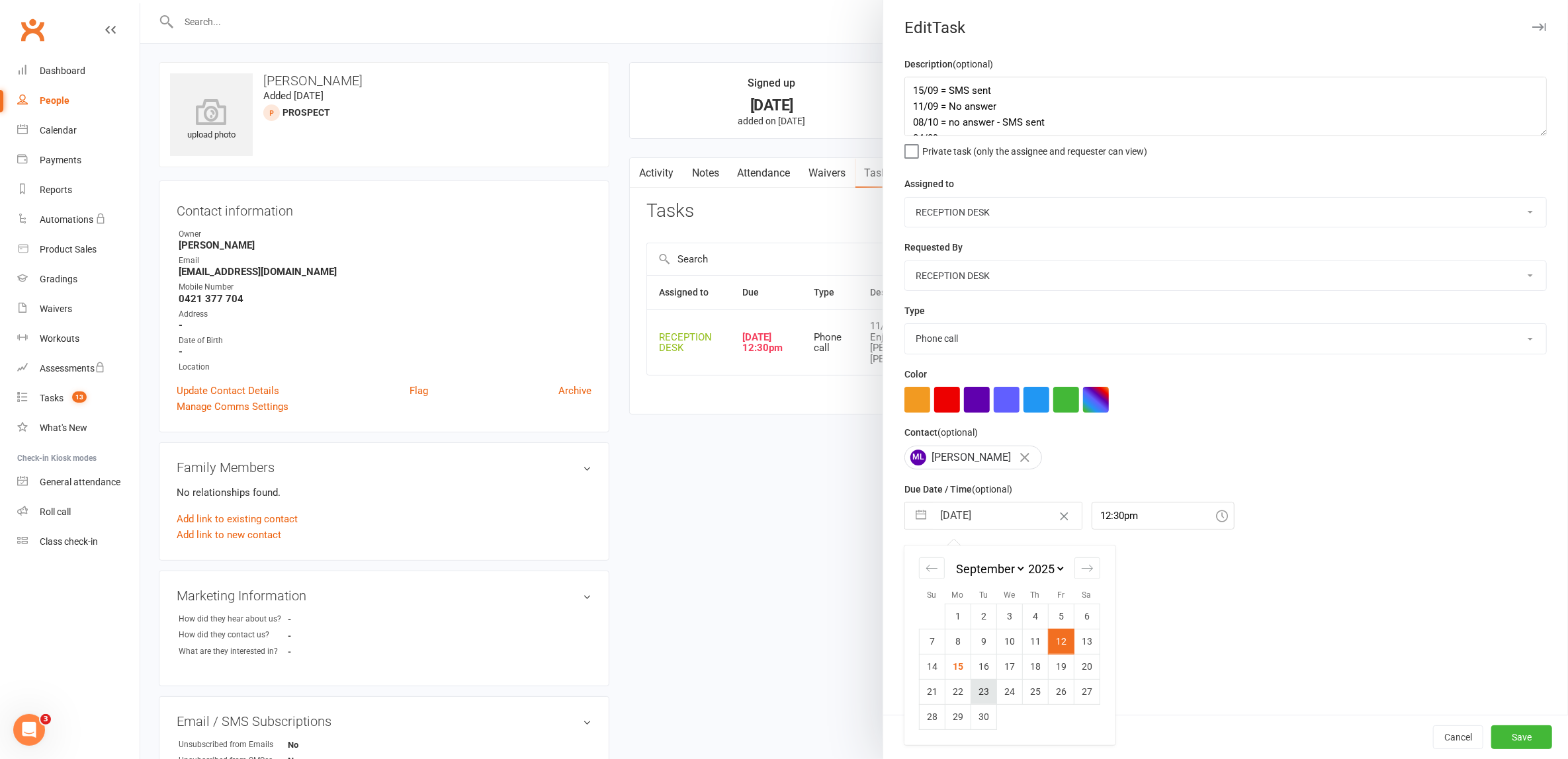
click at [971, 692] on td "23" at bounding box center [984, 691] width 26 height 25
type input "23 Sep 2025"
click at [1489, 723] on div "Cancel Save" at bounding box center [1225, 737] width 685 height 45
click at [1497, 728] on button "Save" at bounding box center [1522, 737] width 61 height 24
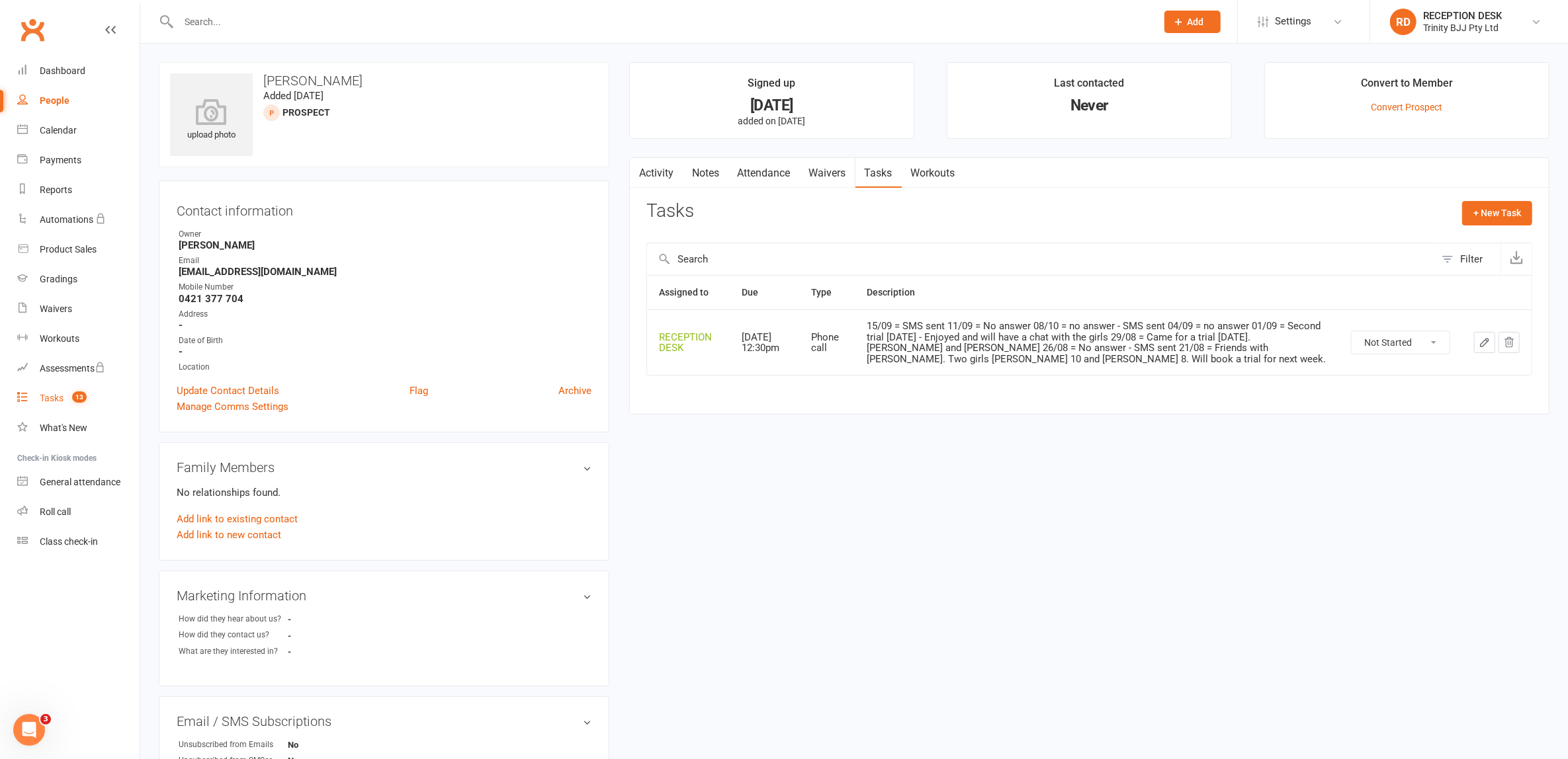
click at [49, 395] on div "Tasks" at bounding box center [52, 397] width 24 height 10
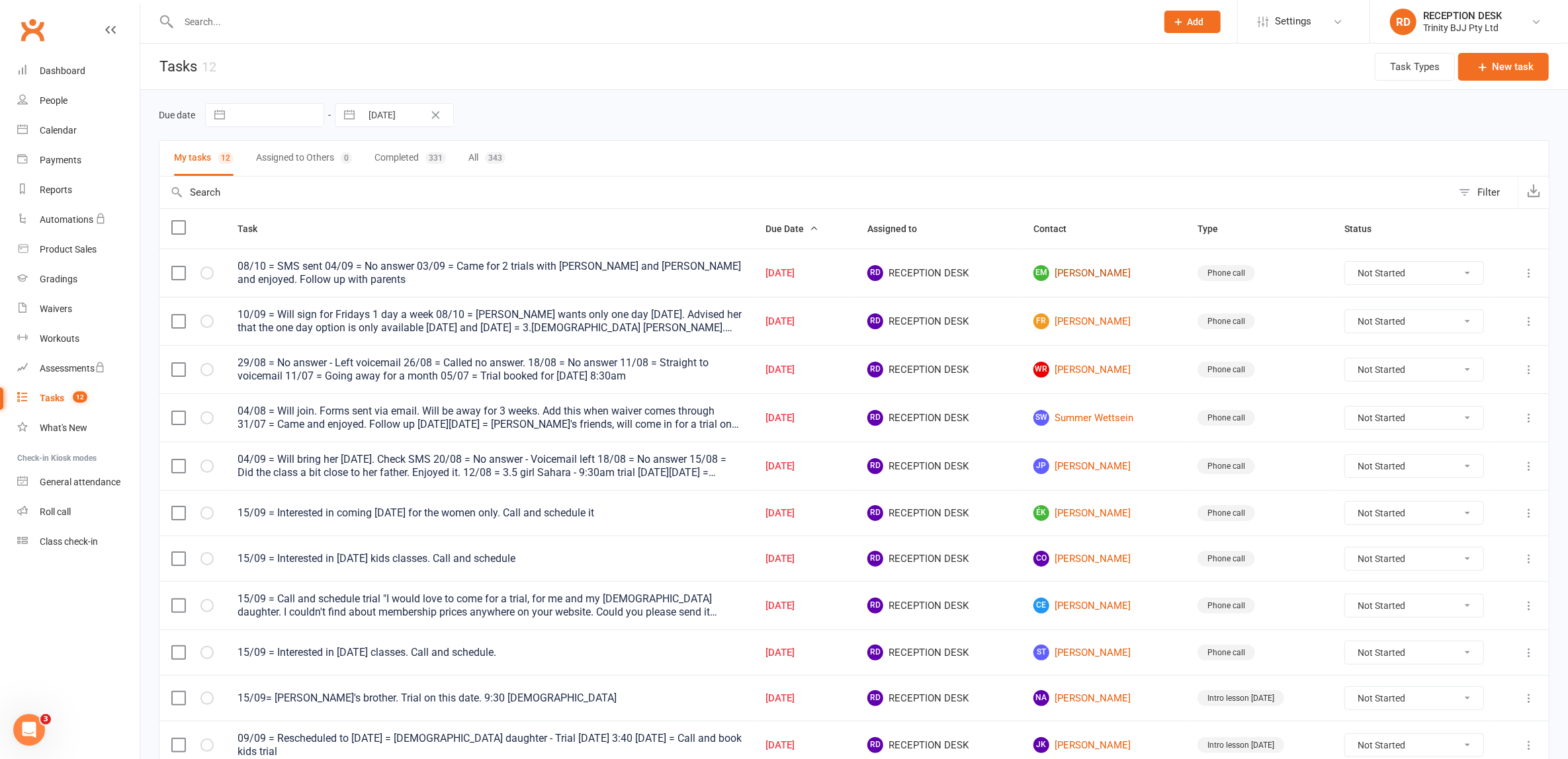
click at [1083, 272] on link "EM Elise Maras" at bounding box center [1103, 273] width 141 height 16
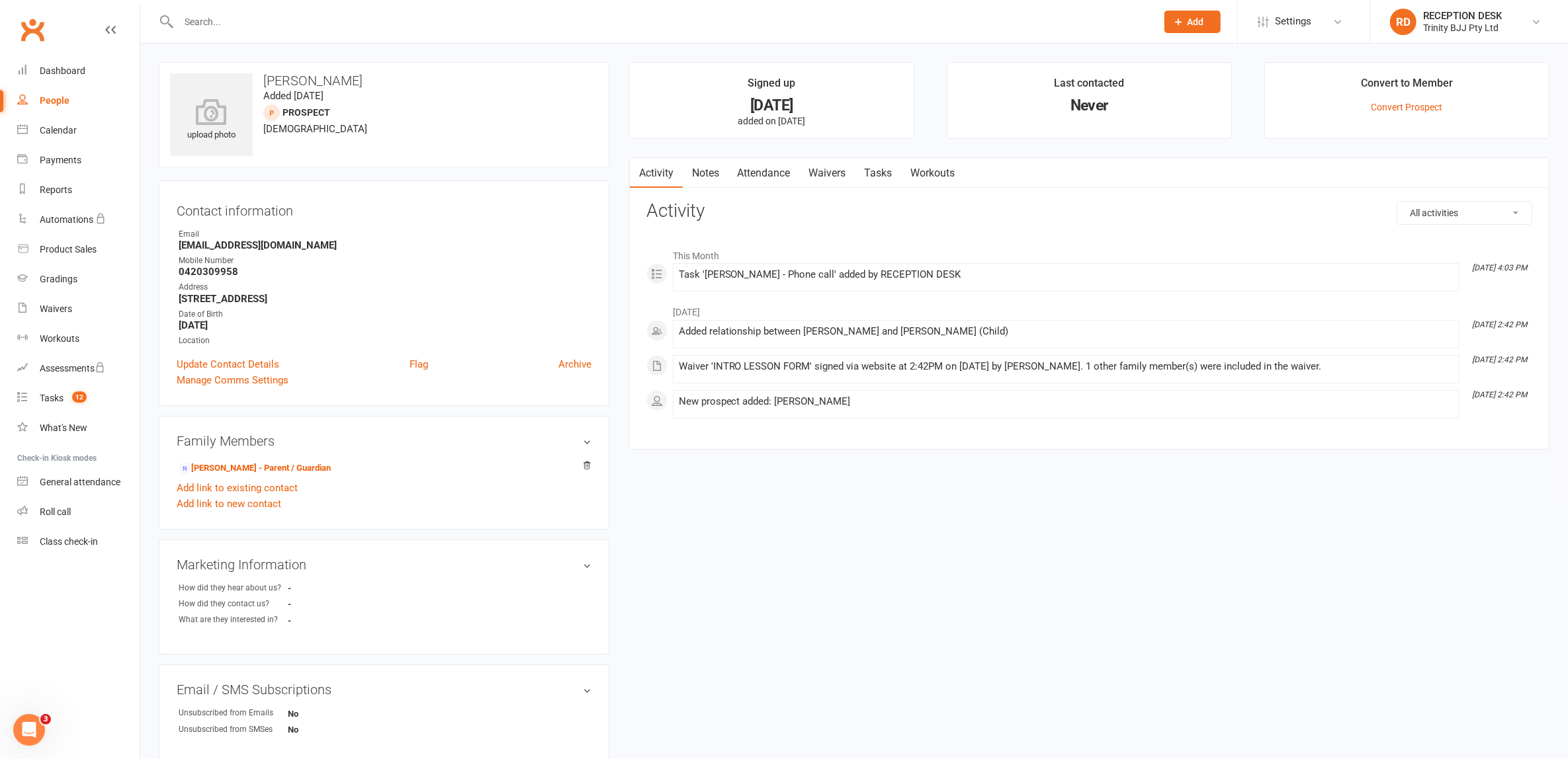
click at [892, 176] on link "Tasks" at bounding box center [878, 173] width 46 height 30
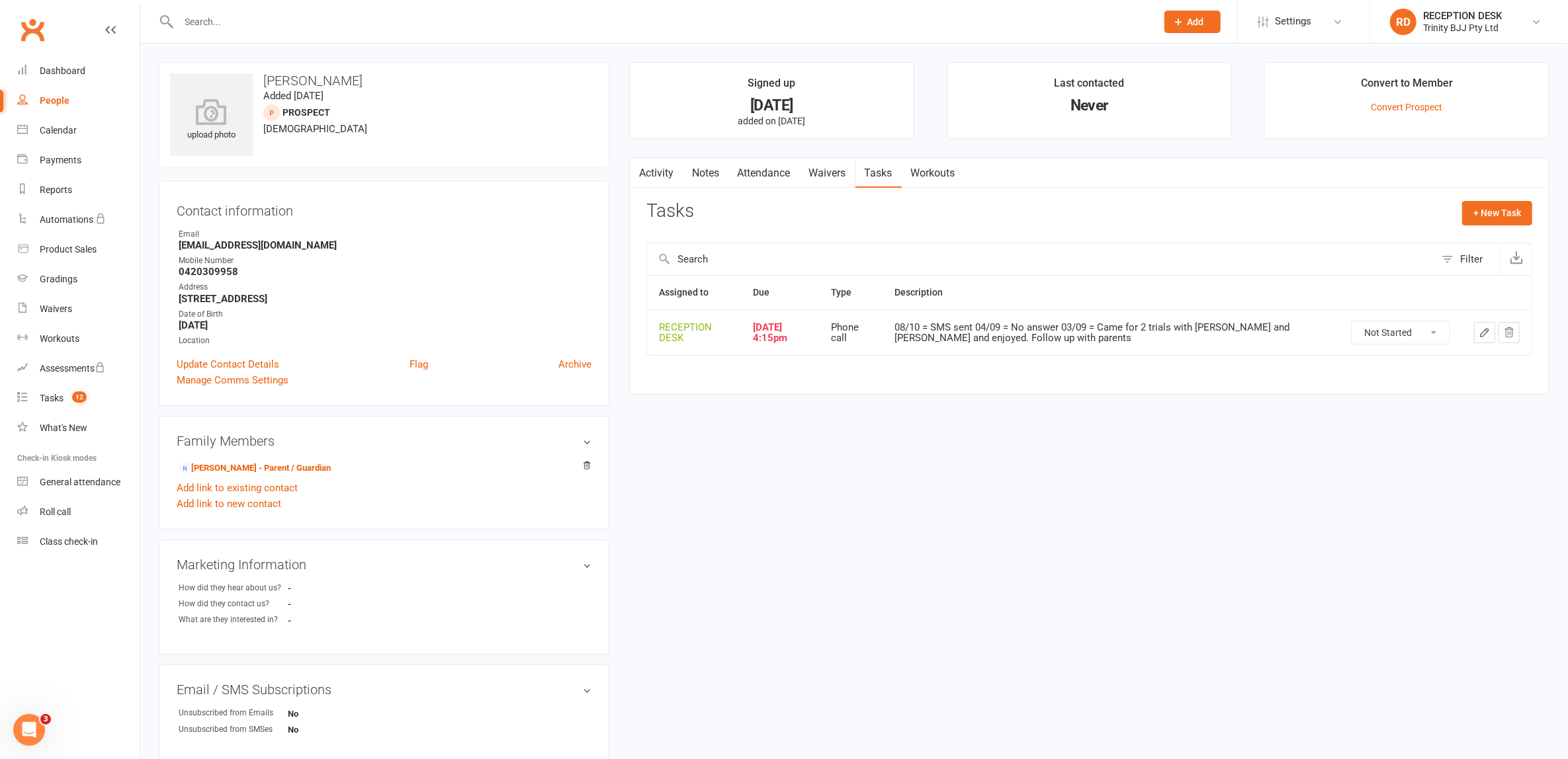
click at [1484, 330] on icon "button" at bounding box center [1484, 333] width 8 height 8
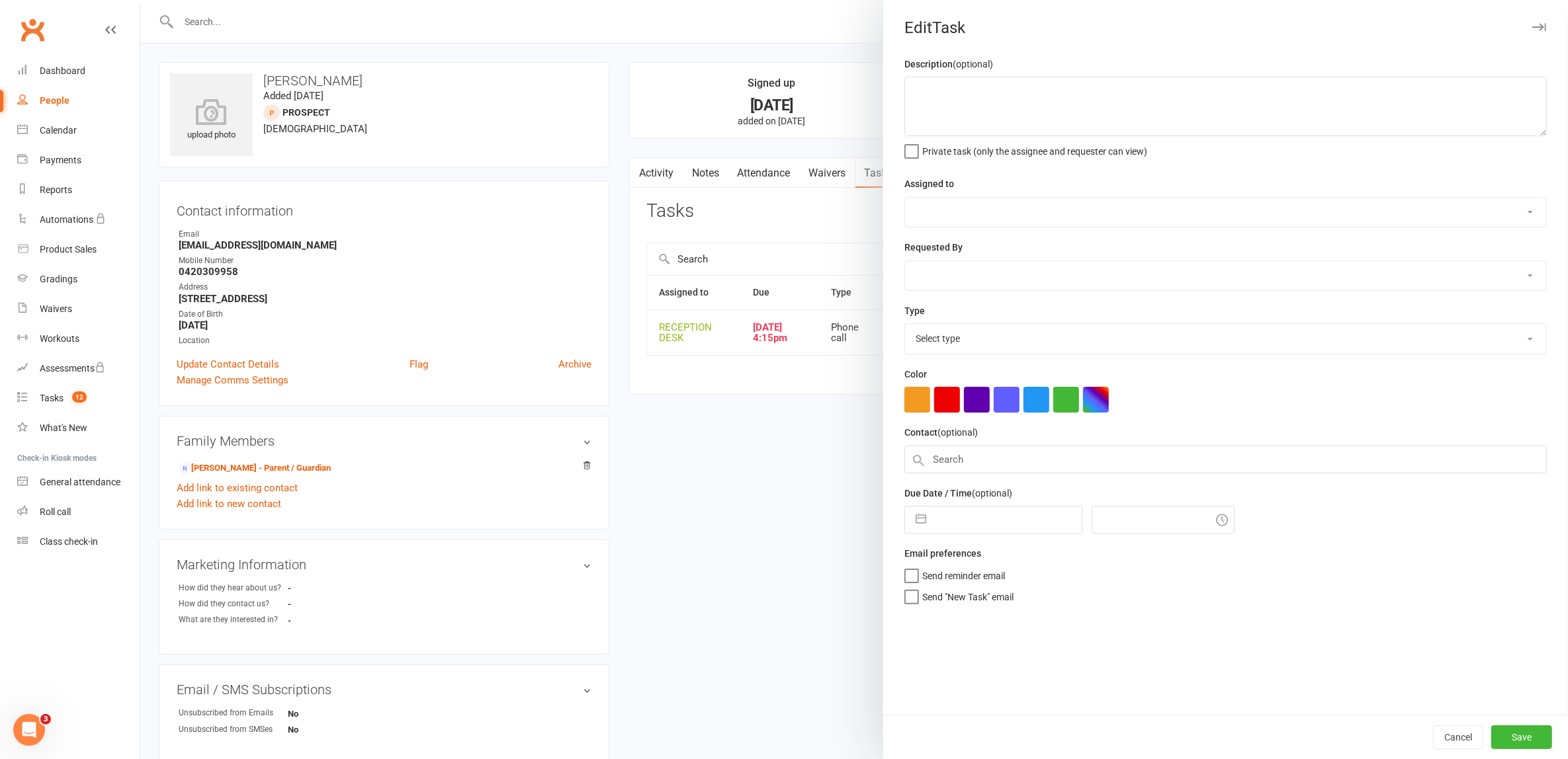
type textarea "08/10 = SMS sent 04/09 = No answer 03/09 = Came for 2 trials with [PERSON_NAME]…"
select select "53742"
type input "10 Sep 2025"
type input "4:15pm"
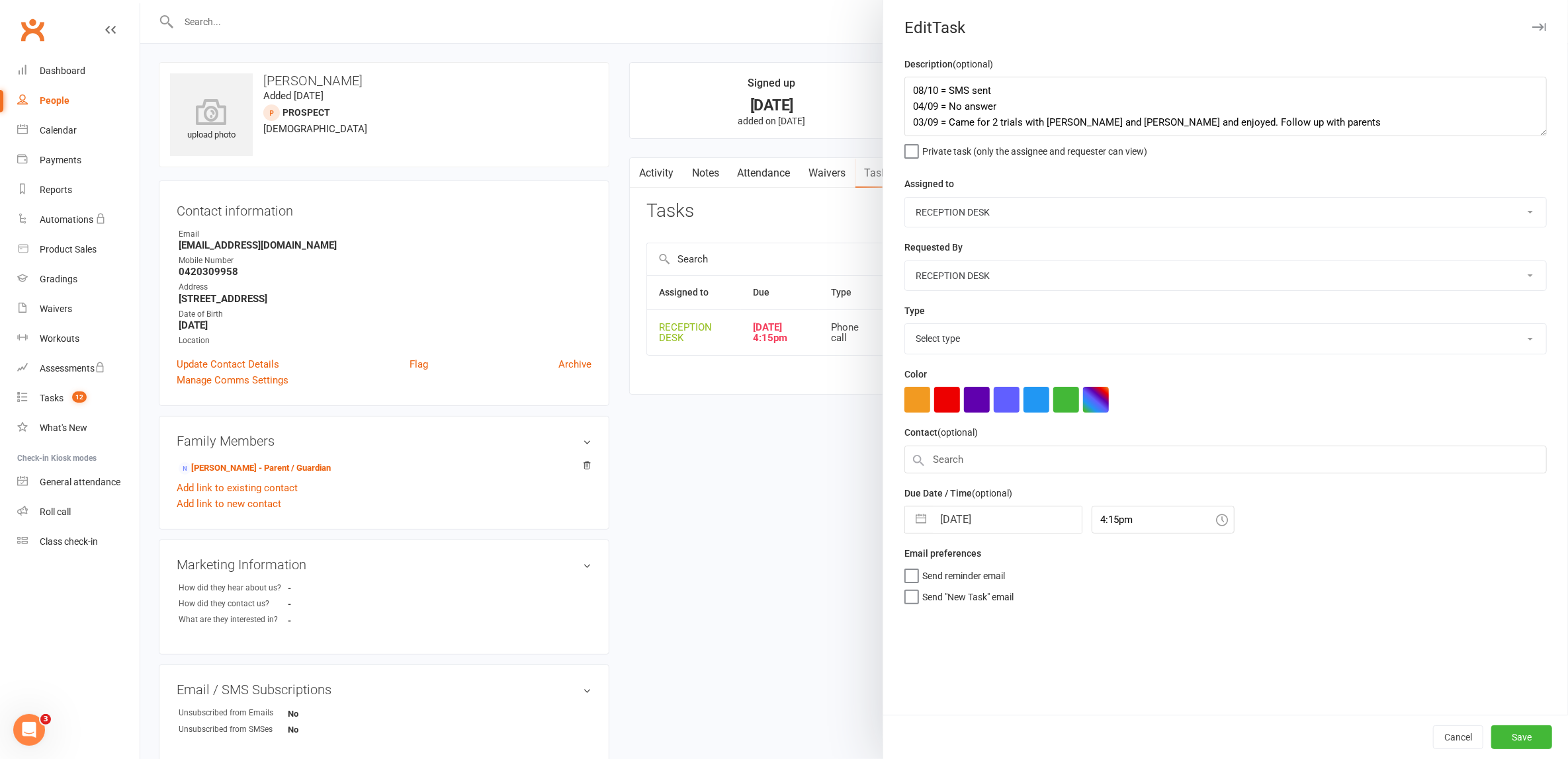
select select "28721"
click at [905, 89] on textarea "08/10 = SMS sent 04/09 = No answer 03/09 = Came for 2 trials with [PERSON_NAME]…" at bounding box center [1225, 106] width 643 height 60
click at [939, 87] on textarea "08/10 = SMS sent 04/09 = No answer 03/09 = Came for 2 trials with [PERSON_NAME]…" at bounding box center [1225, 106] width 643 height 60
type textarea "15/09 = Busy with school pick up when I called and will respond to email 08/10 …"
click at [913, 512] on button "button" at bounding box center [921, 516] width 24 height 26
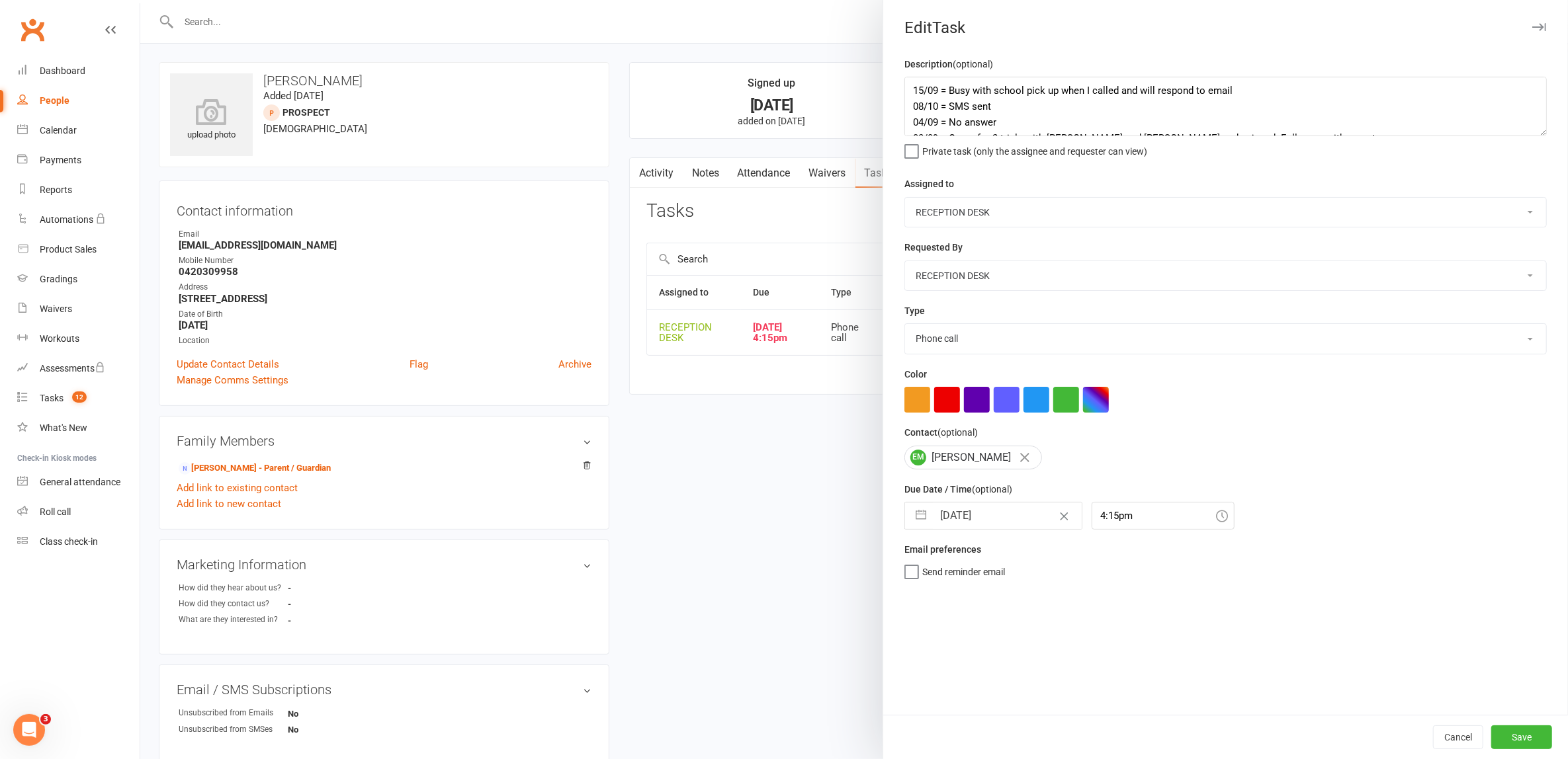
select select "7"
select select "2025"
select select "8"
select select "2025"
select select "9"
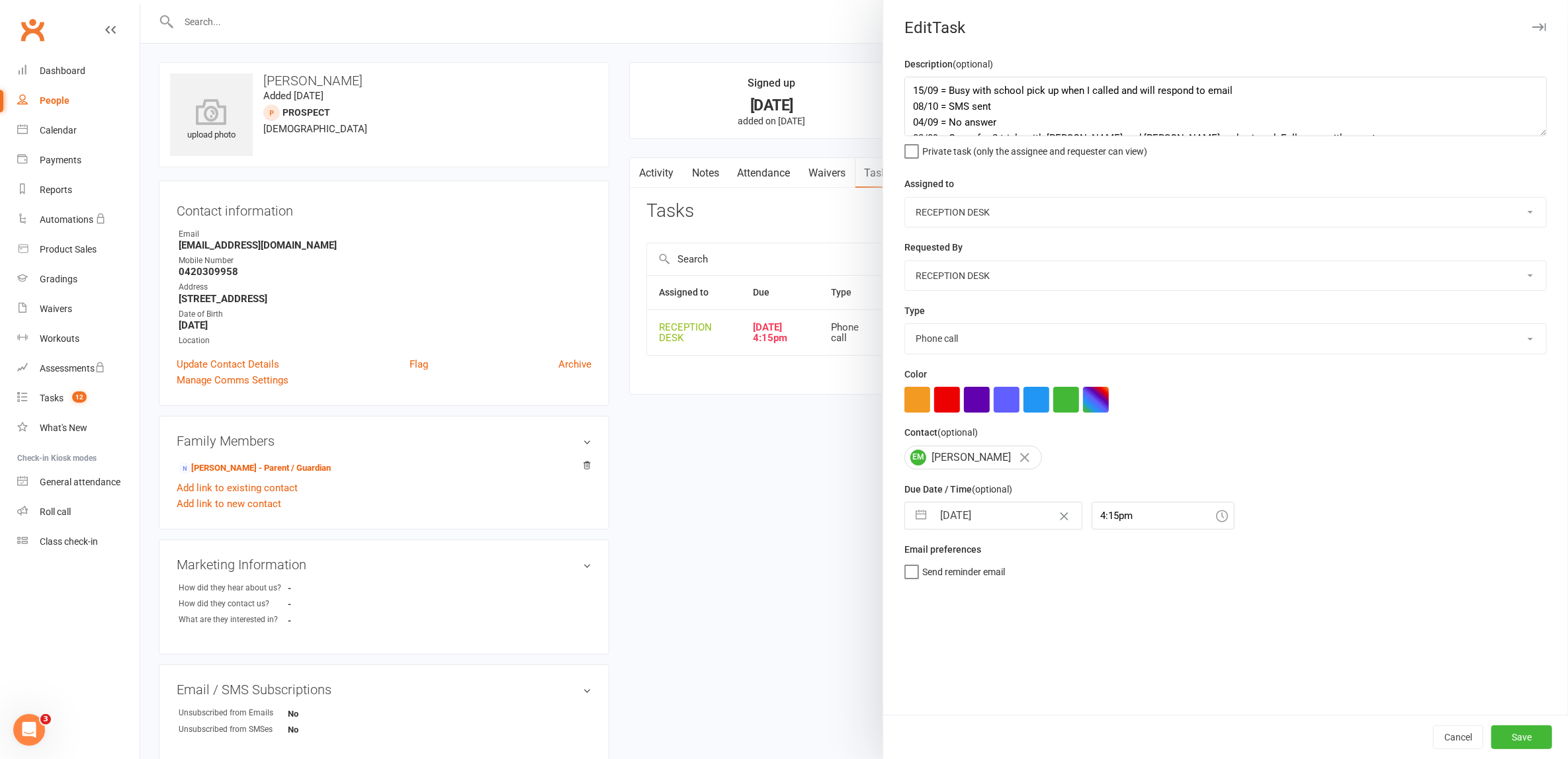
select select "2025"
click at [1057, 638] on td "12" at bounding box center [1061, 641] width 26 height 25
type input "12 Sep 2025"
click at [1525, 737] on button "Save" at bounding box center [1522, 737] width 61 height 24
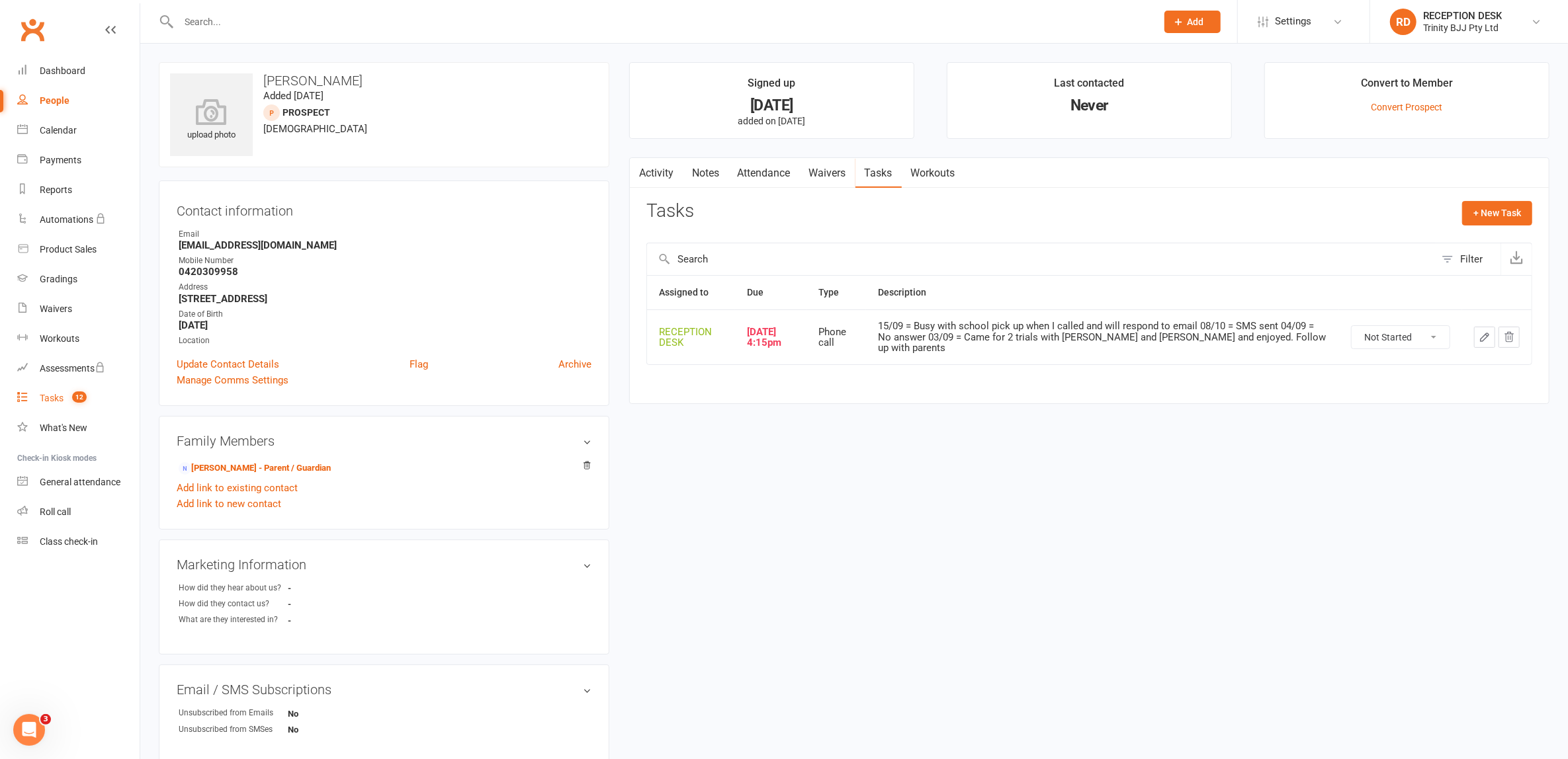
click at [59, 393] on div "Tasks" at bounding box center [52, 397] width 24 height 10
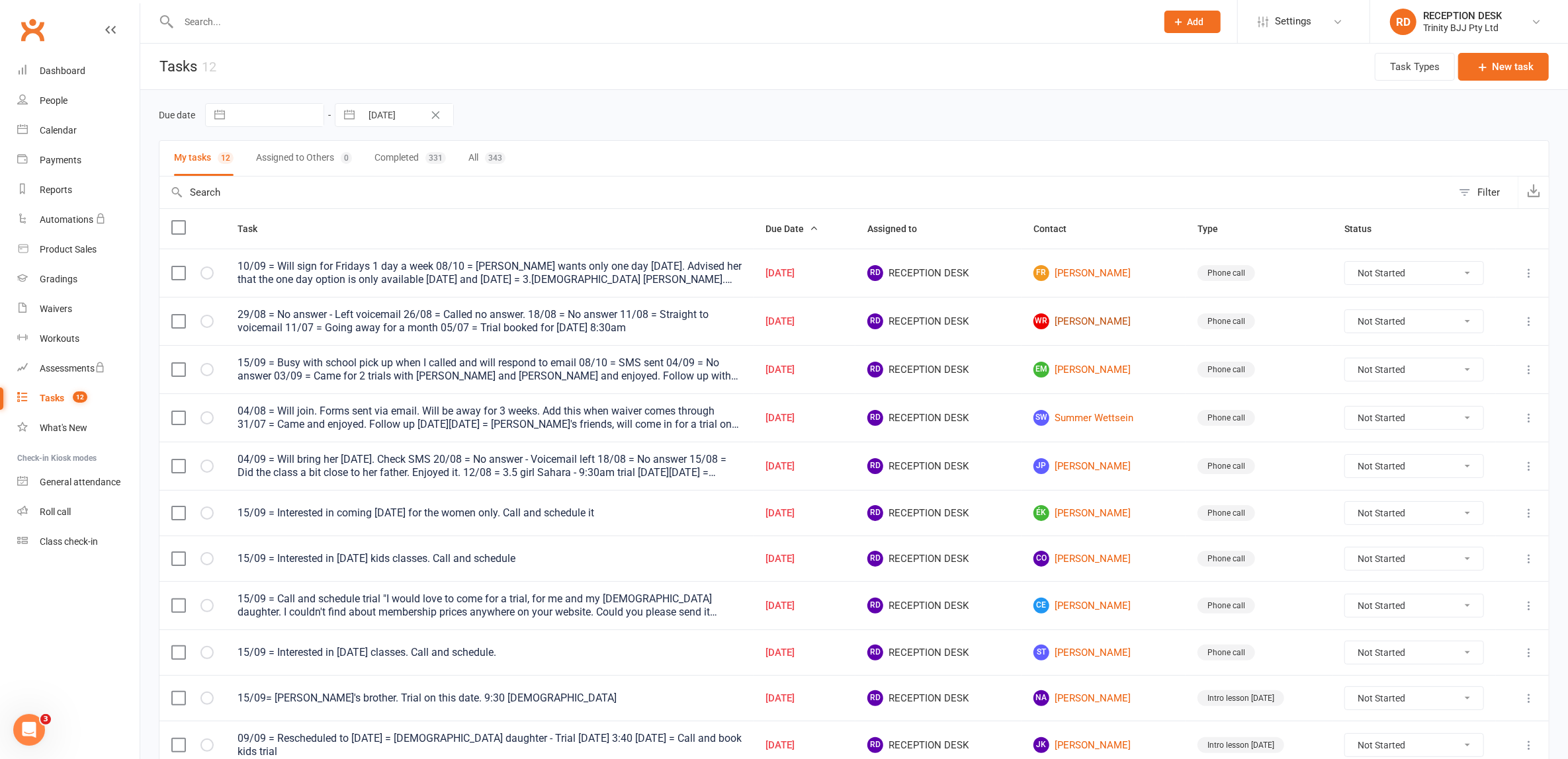
click at [1093, 318] on link "WR Wilf Robinson" at bounding box center [1103, 322] width 141 height 16
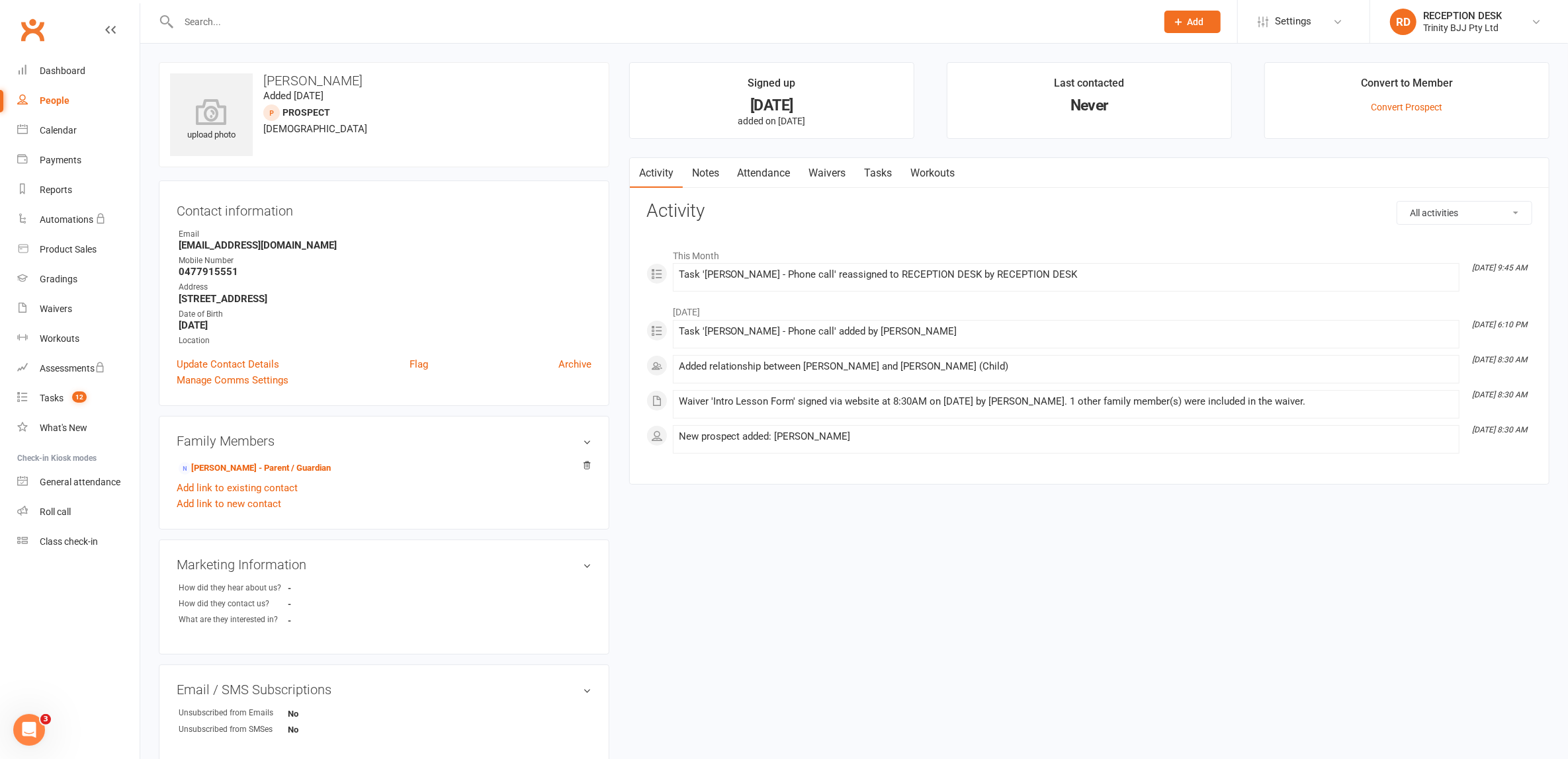
click at [885, 170] on link "Tasks" at bounding box center [878, 173] width 46 height 30
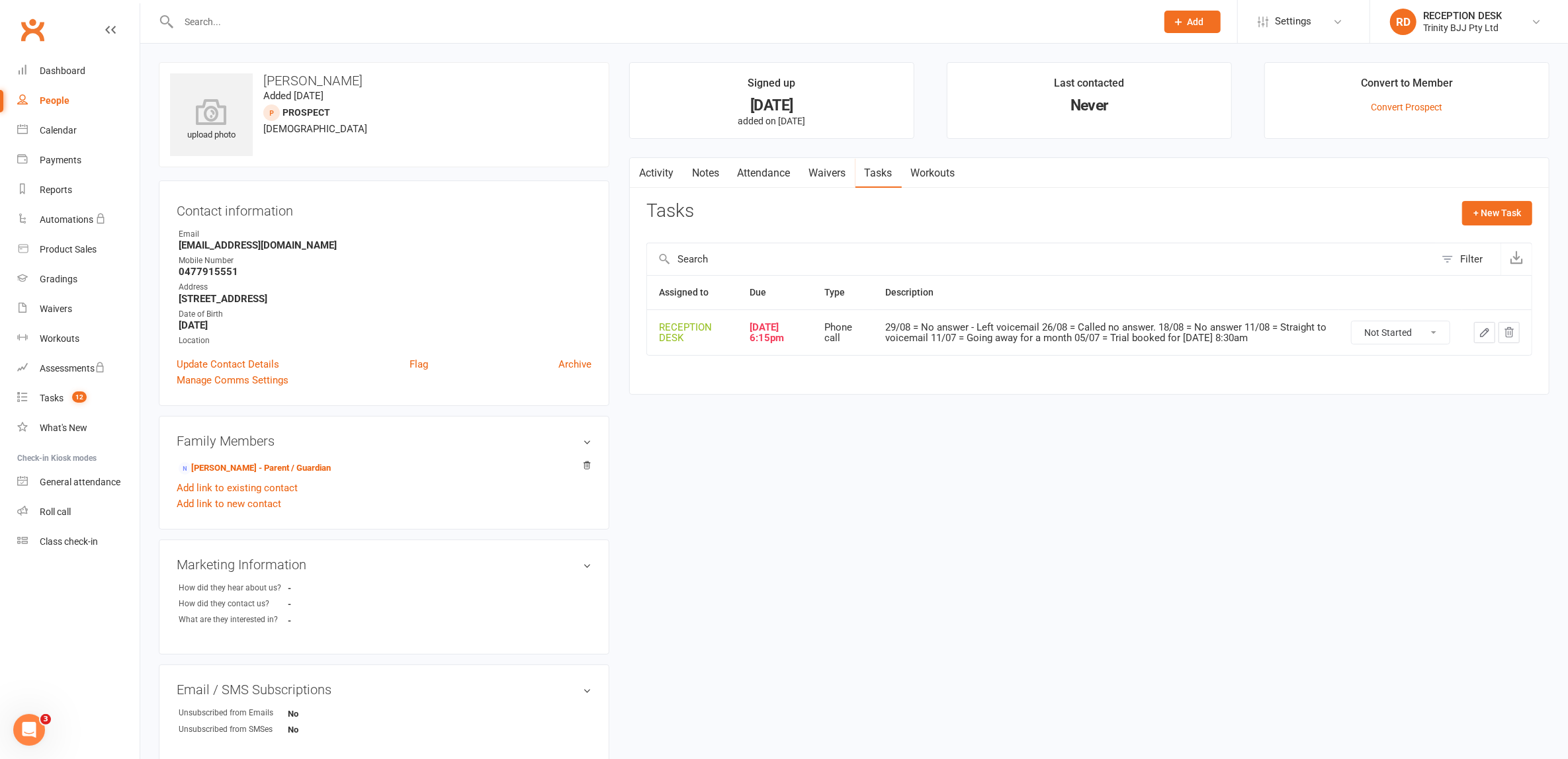
click at [1488, 337] on icon "button" at bounding box center [1484, 332] width 12 height 12
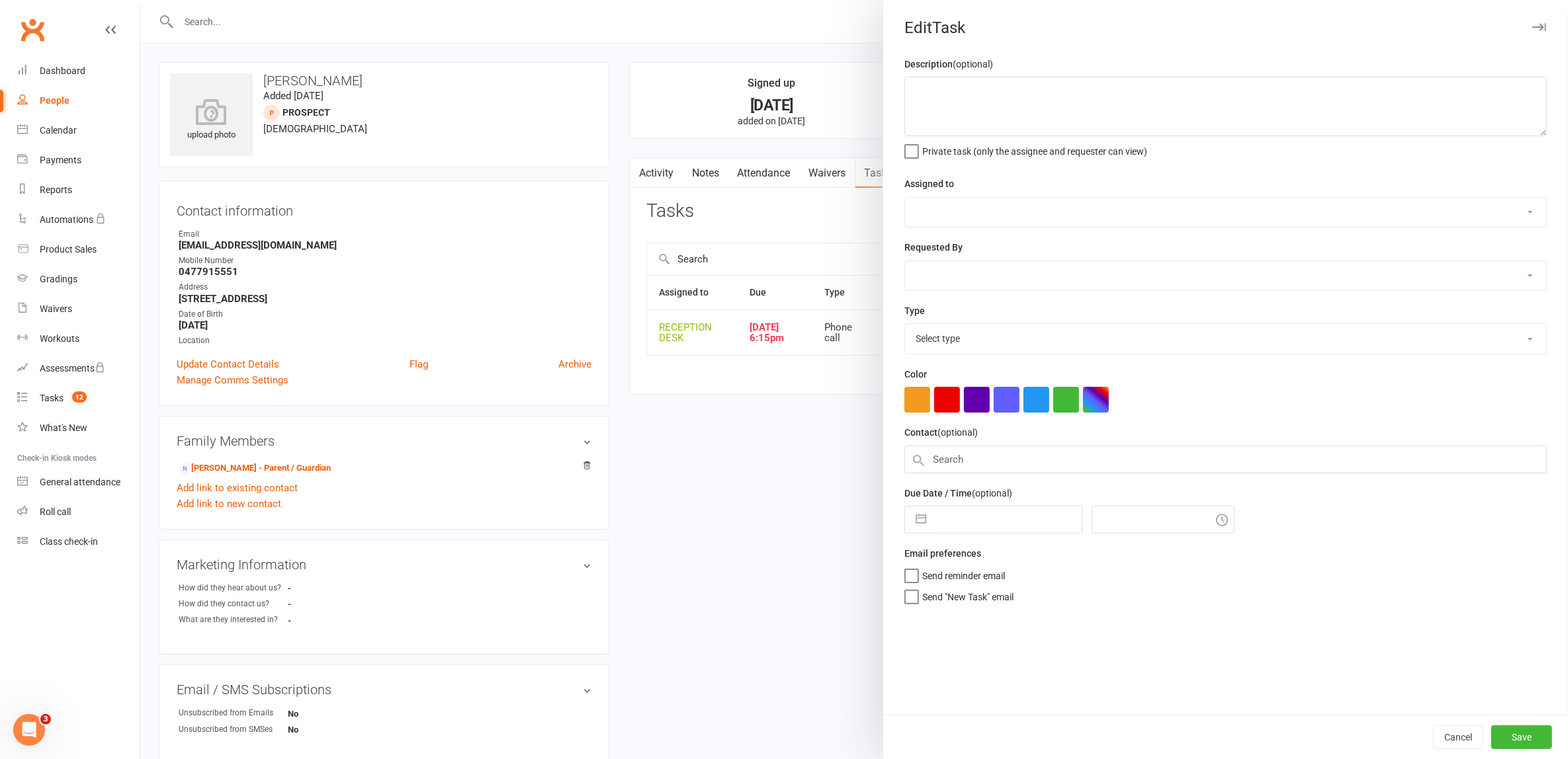
type textarea "29/08 = No answer - Left voicemail 26/08 = Called no answer. 18/08 = No answer …"
select select "53742"
select select "49772"
type input "11 Sep 2025"
type input "6:15pm"
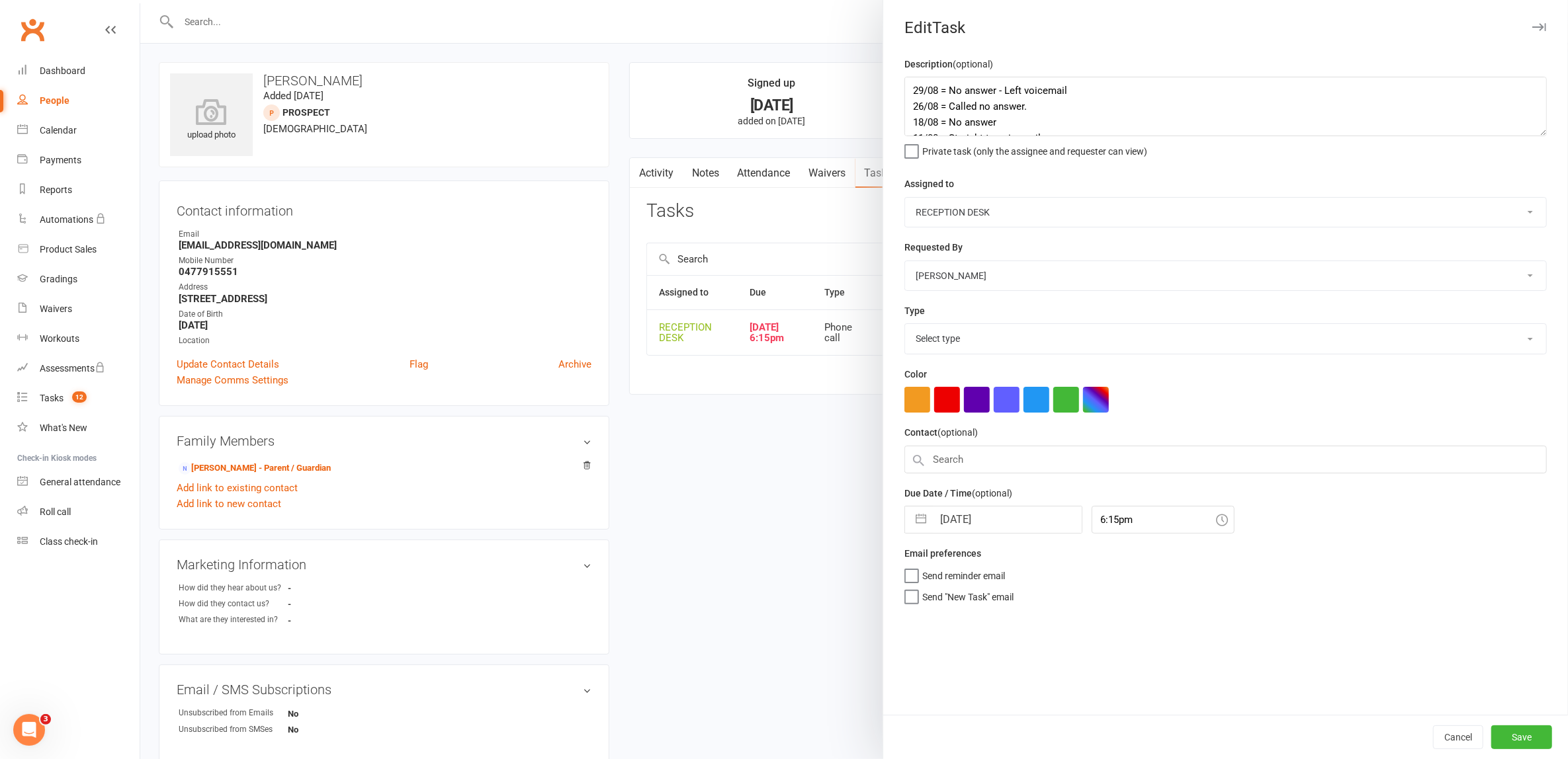
select select "28721"
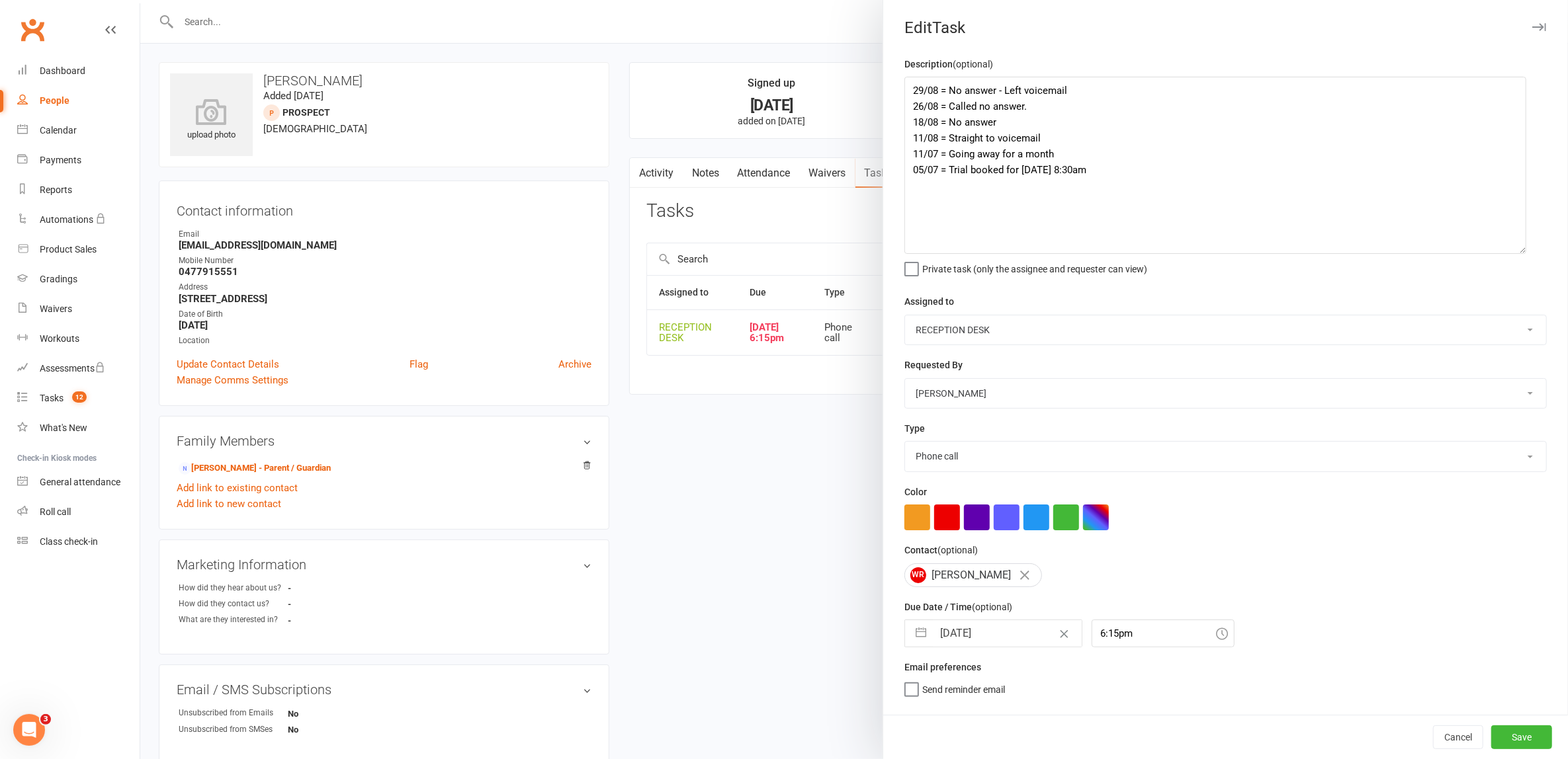
drag, startPoint x: 1526, startPoint y: 129, endPoint x: 1511, endPoint y: 247, distance: 118.9
click at [1511, 247] on textarea "29/08 = No answer - Left voicemail 26/08 = Called no answer. 18/08 = No answer …" at bounding box center [1215, 165] width 622 height 177
click at [907, 87] on textarea "29/08 = No answer - Left voicemail 26/08 = Called no answer. 18/08 = No answer …" at bounding box center [1215, 165] width 622 height 178
type textarea "15/09 = no answer 29/08 = No answer - Left voicemail 26/08 = Called no answer. …"
click at [913, 634] on button "button" at bounding box center [921, 634] width 24 height 26
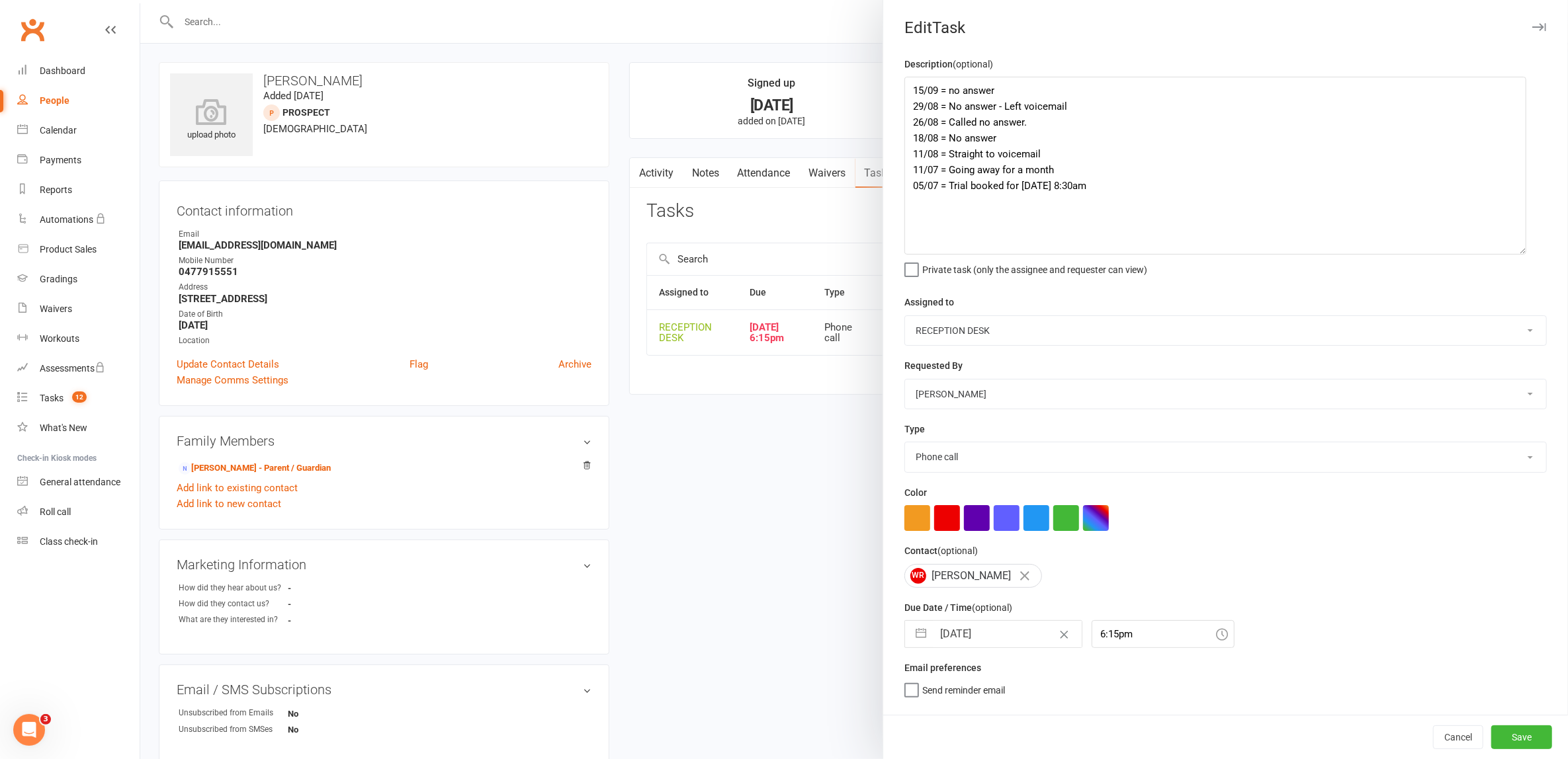
select select "7"
select select "2025"
select select "8"
select select "2025"
select select "9"
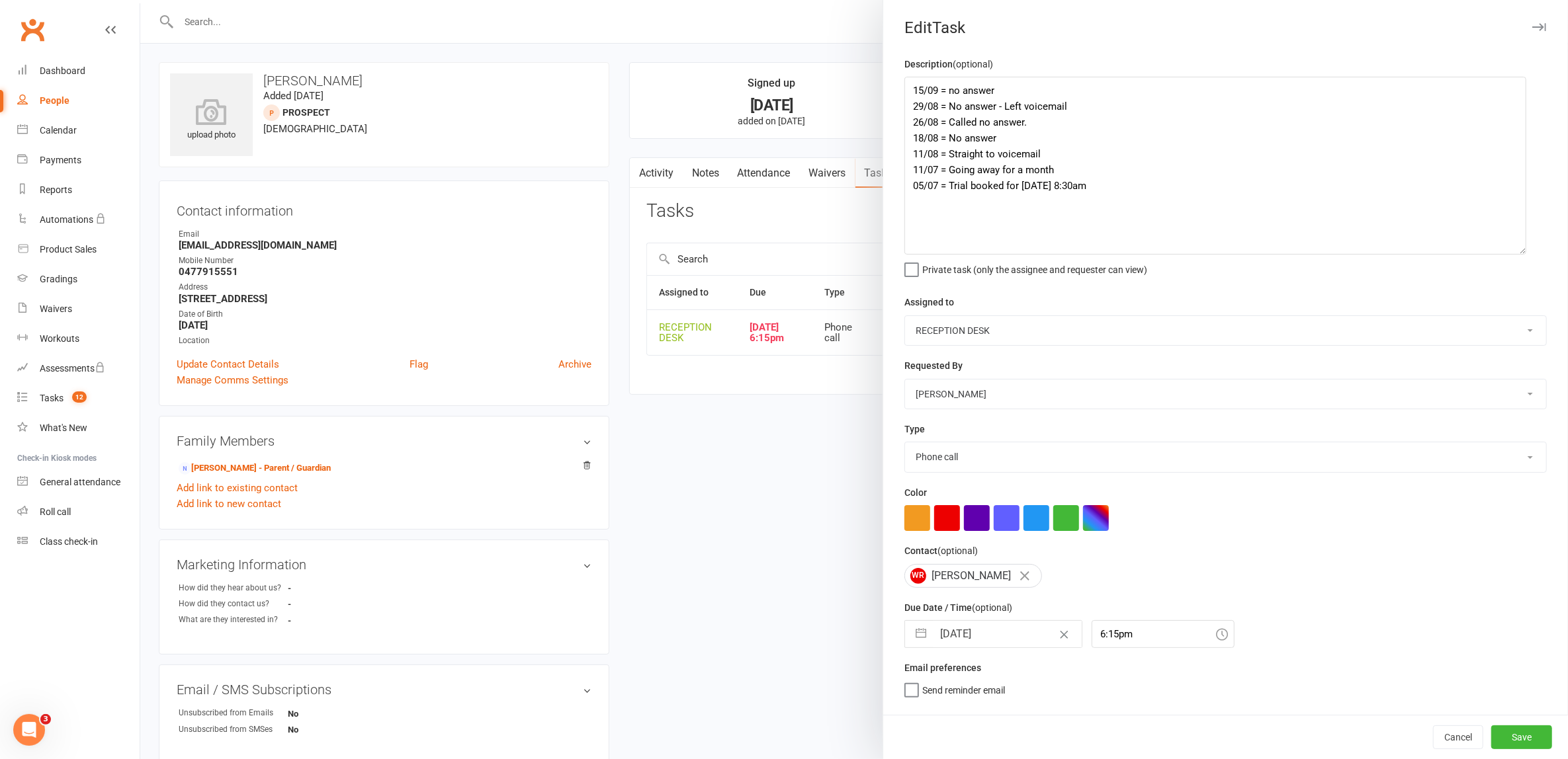
select select "2025"
click at [1515, 741] on button "Save" at bounding box center [1522, 737] width 61 height 24
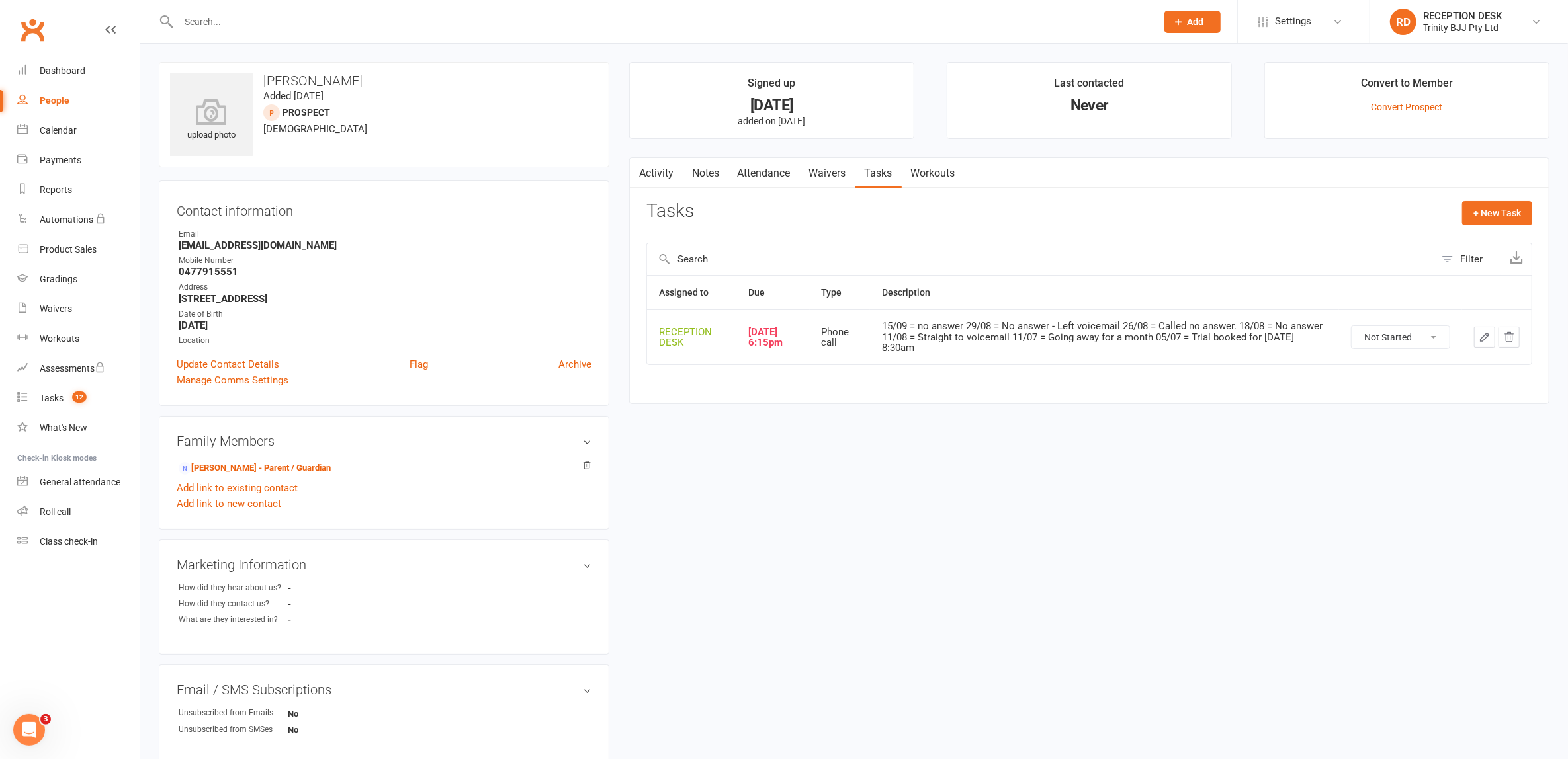
click at [1404, 338] on select "Not Started In Progress Waiting Complete" at bounding box center [1400, 337] width 98 height 22
click at [1352, 326] on select "Not Started In Progress Waiting Complete" at bounding box center [1400, 337] width 98 height 22
select select "unstarted"
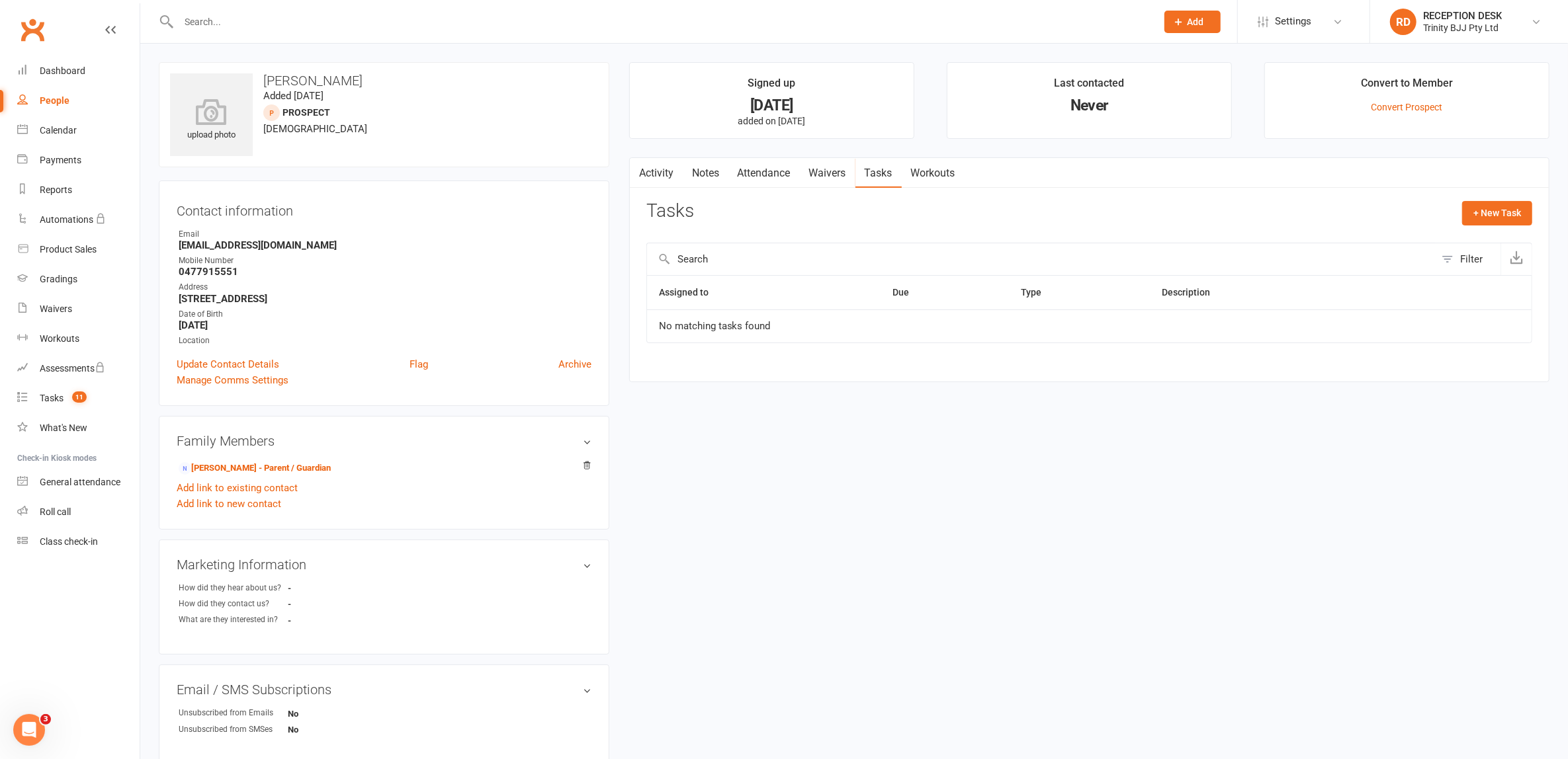
click at [217, 271] on strong "0477915551" at bounding box center [385, 271] width 413 height 12
click at [64, 397] on div "Tasks" at bounding box center [52, 397] width 24 height 10
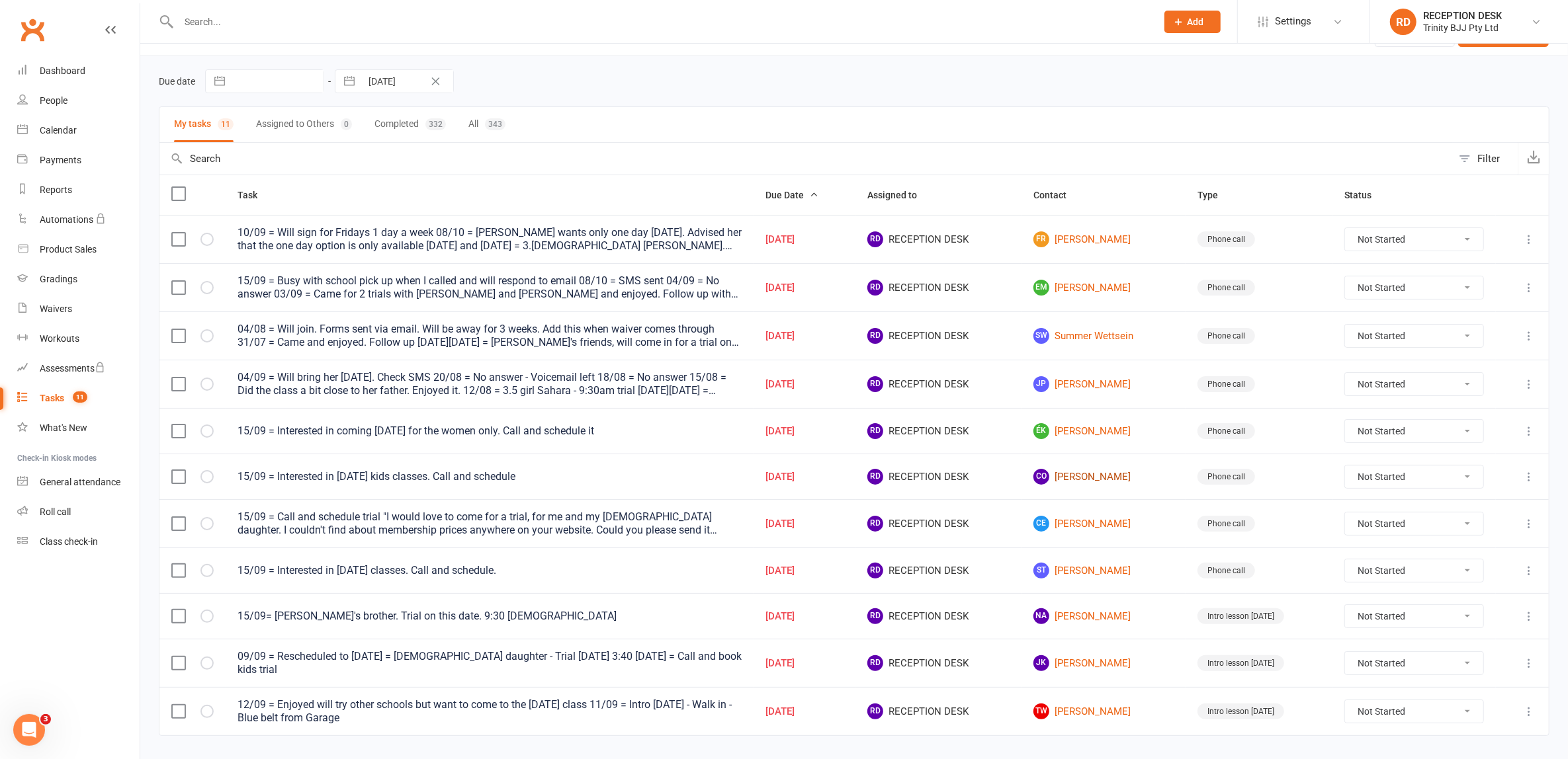
scroll to position [61, 0]
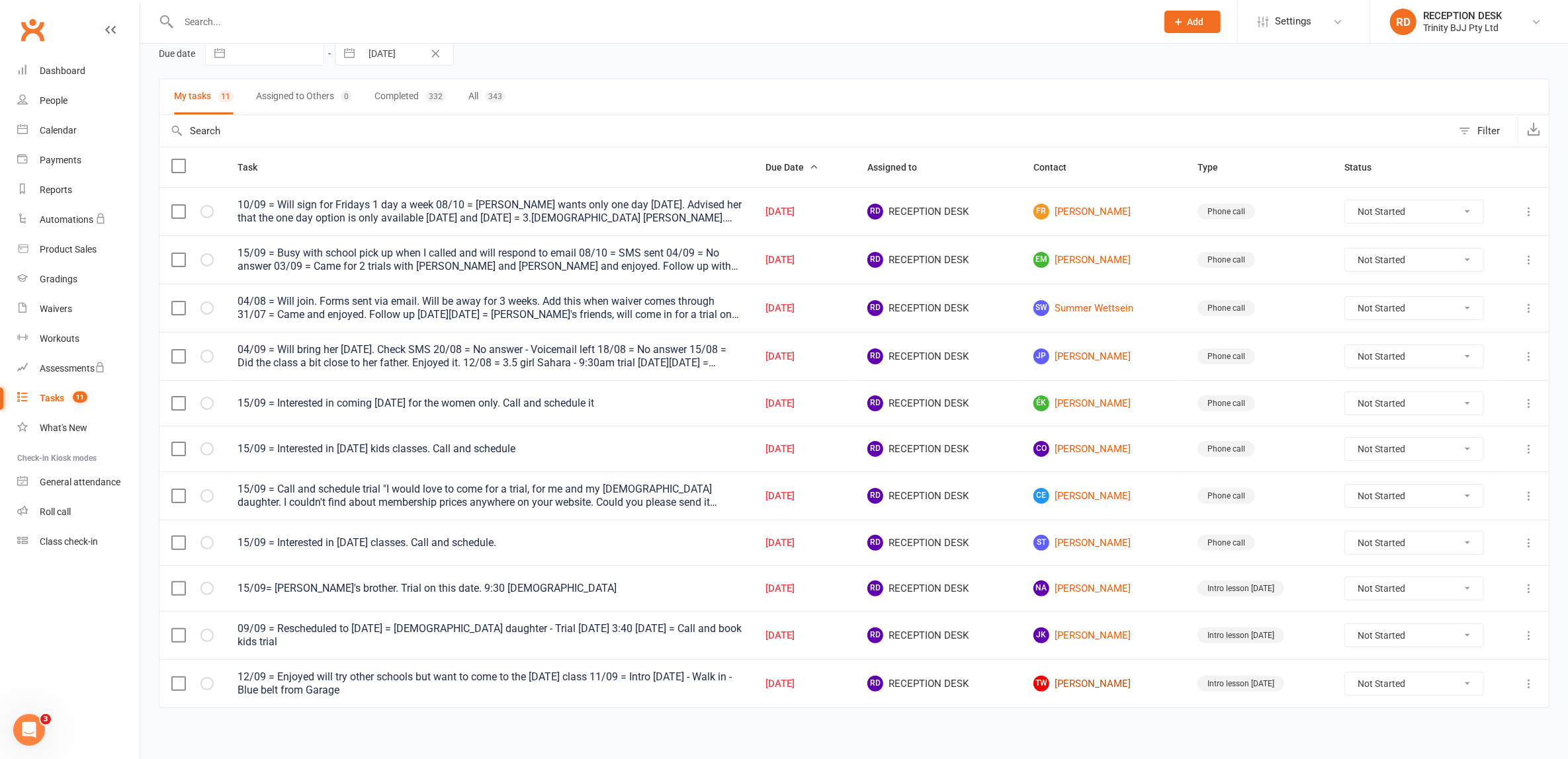
click at [1094, 678] on link "TW Tyler Wiseman" at bounding box center [1103, 684] width 141 height 16
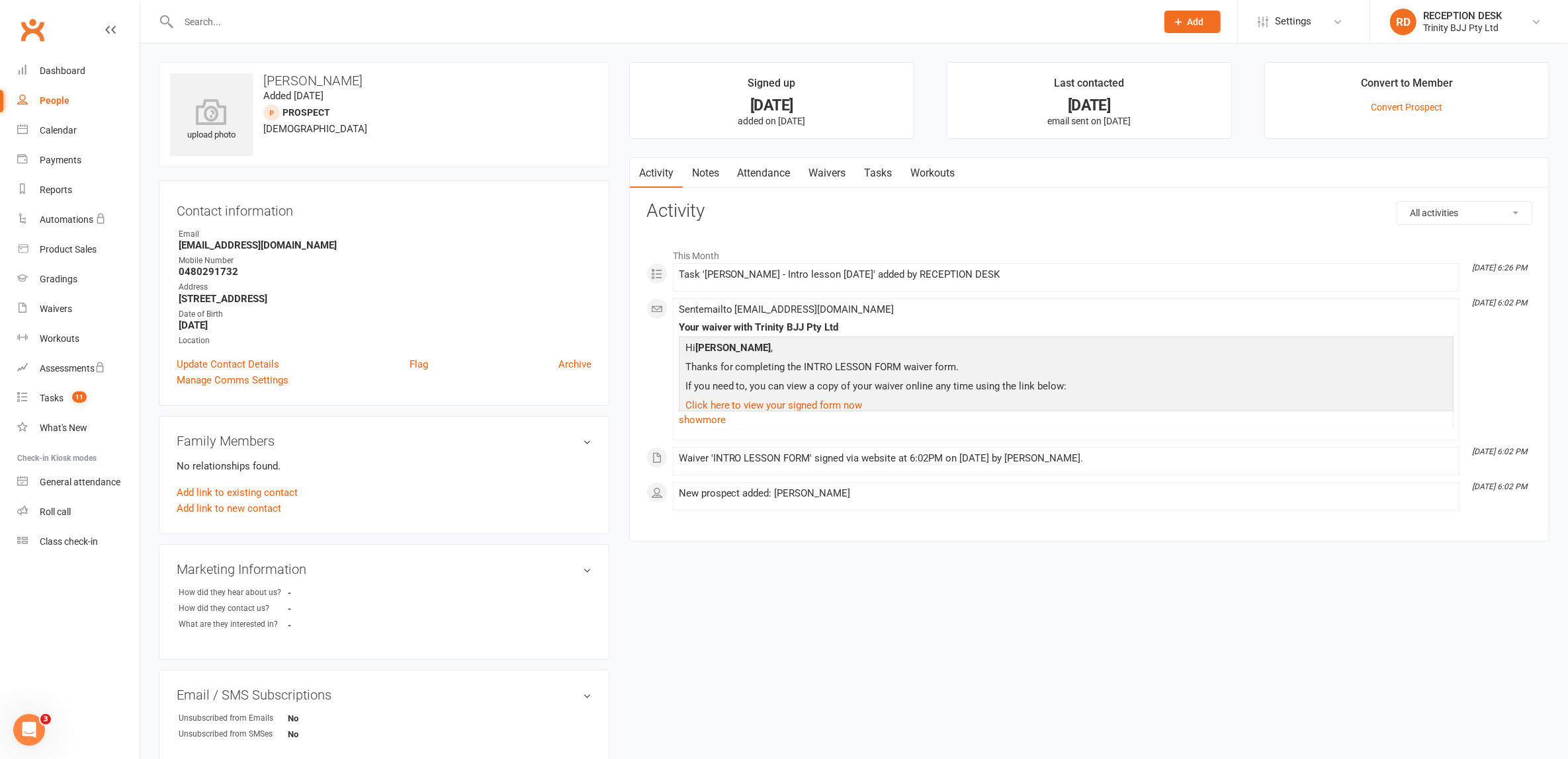
click at [881, 176] on link "Tasks" at bounding box center [878, 173] width 46 height 30
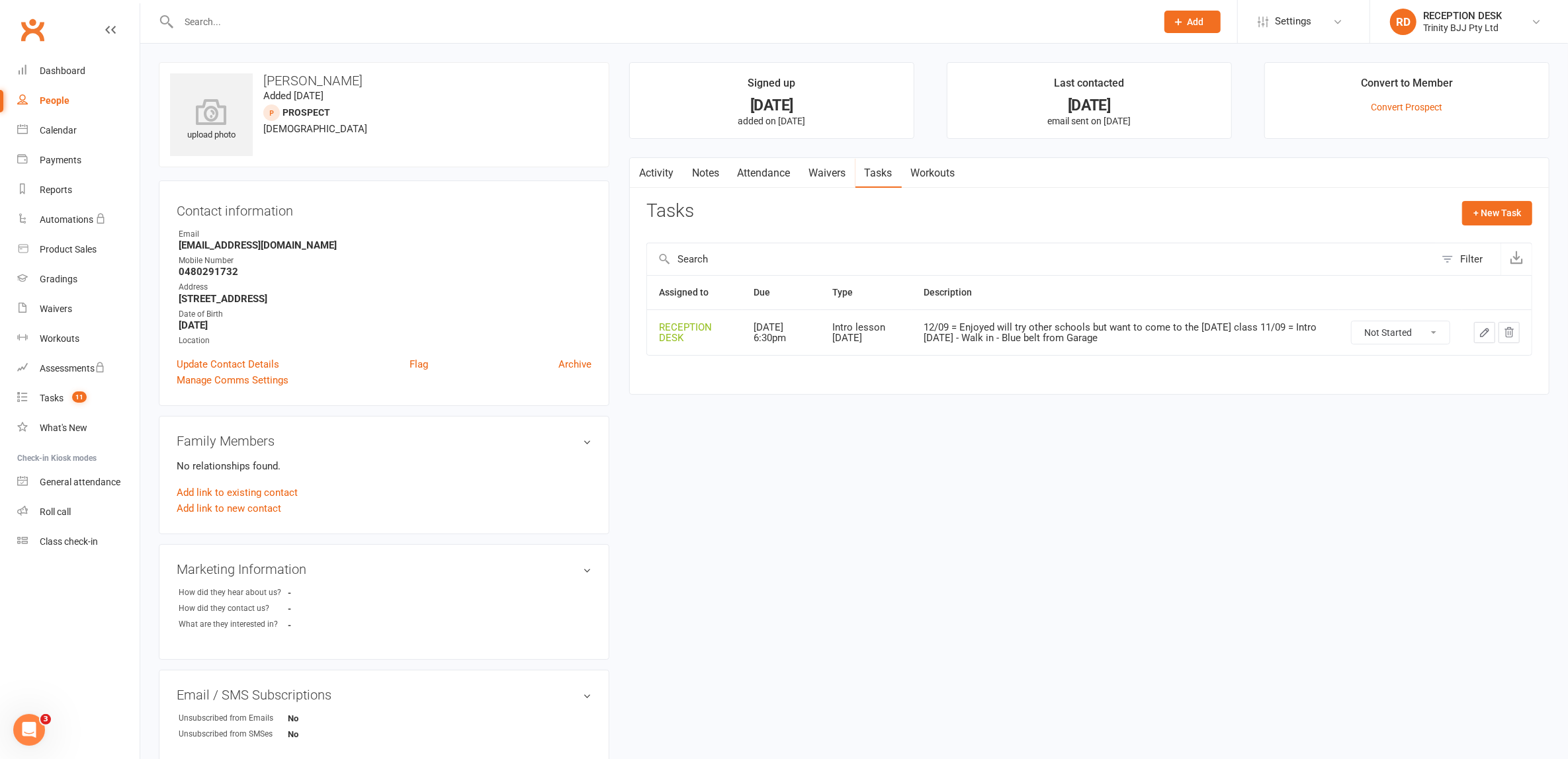
click at [1487, 330] on icon "button" at bounding box center [1484, 332] width 12 height 12
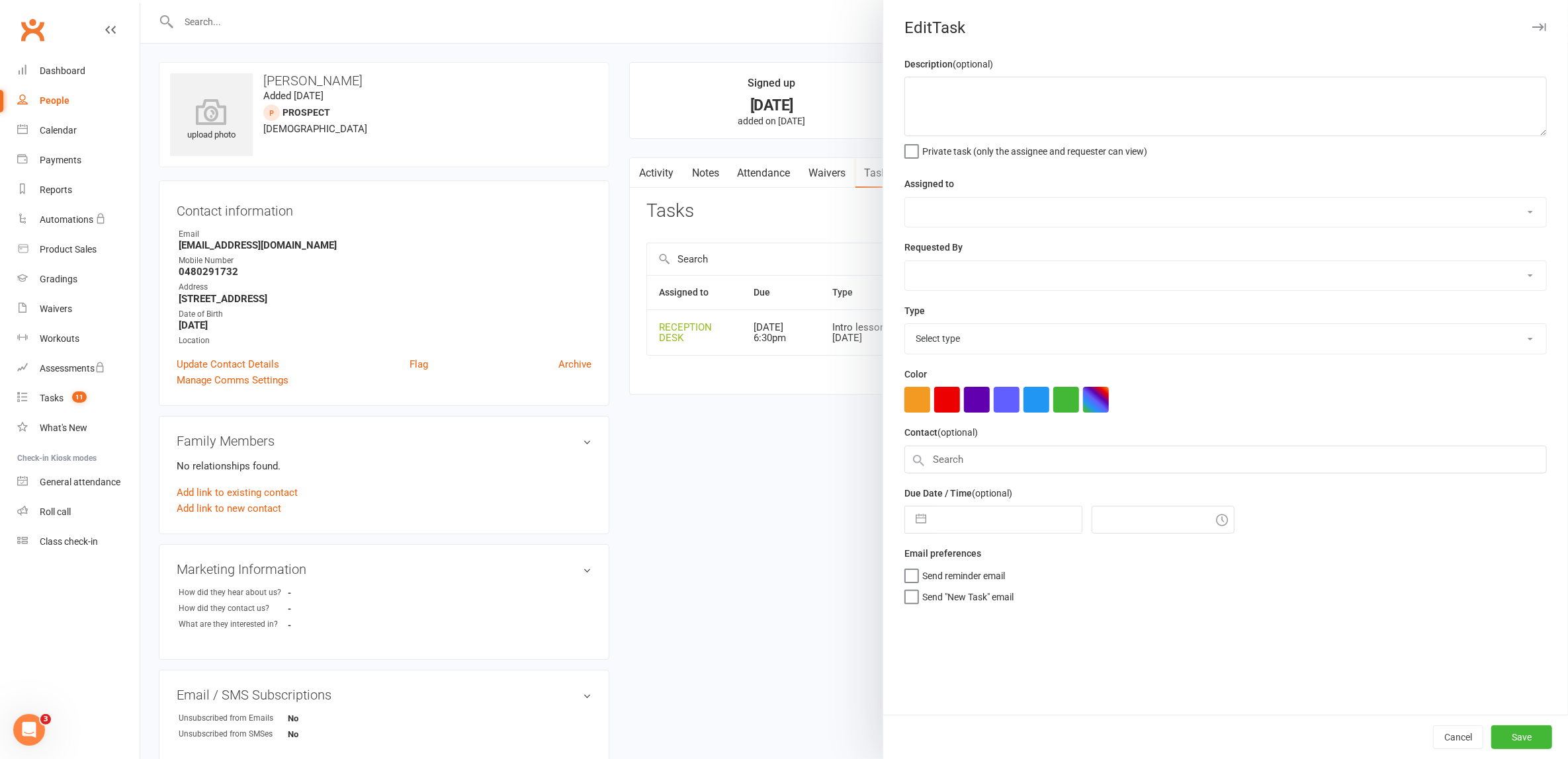
type textarea "12/09 = Enjoyed will try other schools but want to come to the [DATE] class 11/…"
select select "53742"
type input "[DATE]"
type input "6:30pm"
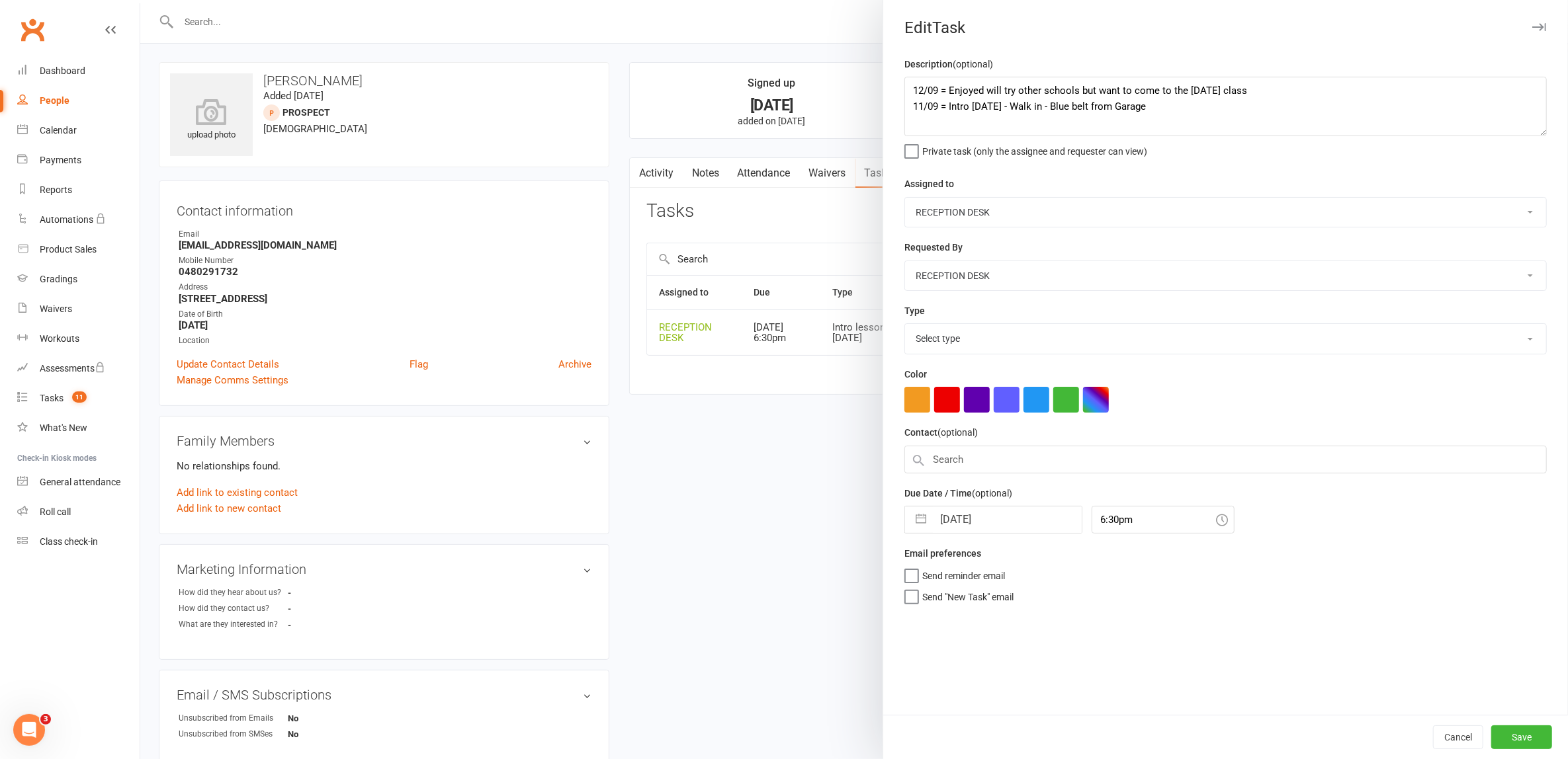
select select "30477"
click at [905, 84] on textarea "12/09 = Enjoyed will try other schools but want to come to the [DATE] class 11/…" at bounding box center [1225, 106] width 643 height 60
click at [906, 89] on textarea "12/09 = Enjoyed will try other schools but want to come to the [DATE] class 11/…" at bounding box center [1225, 106] width 643 height 60
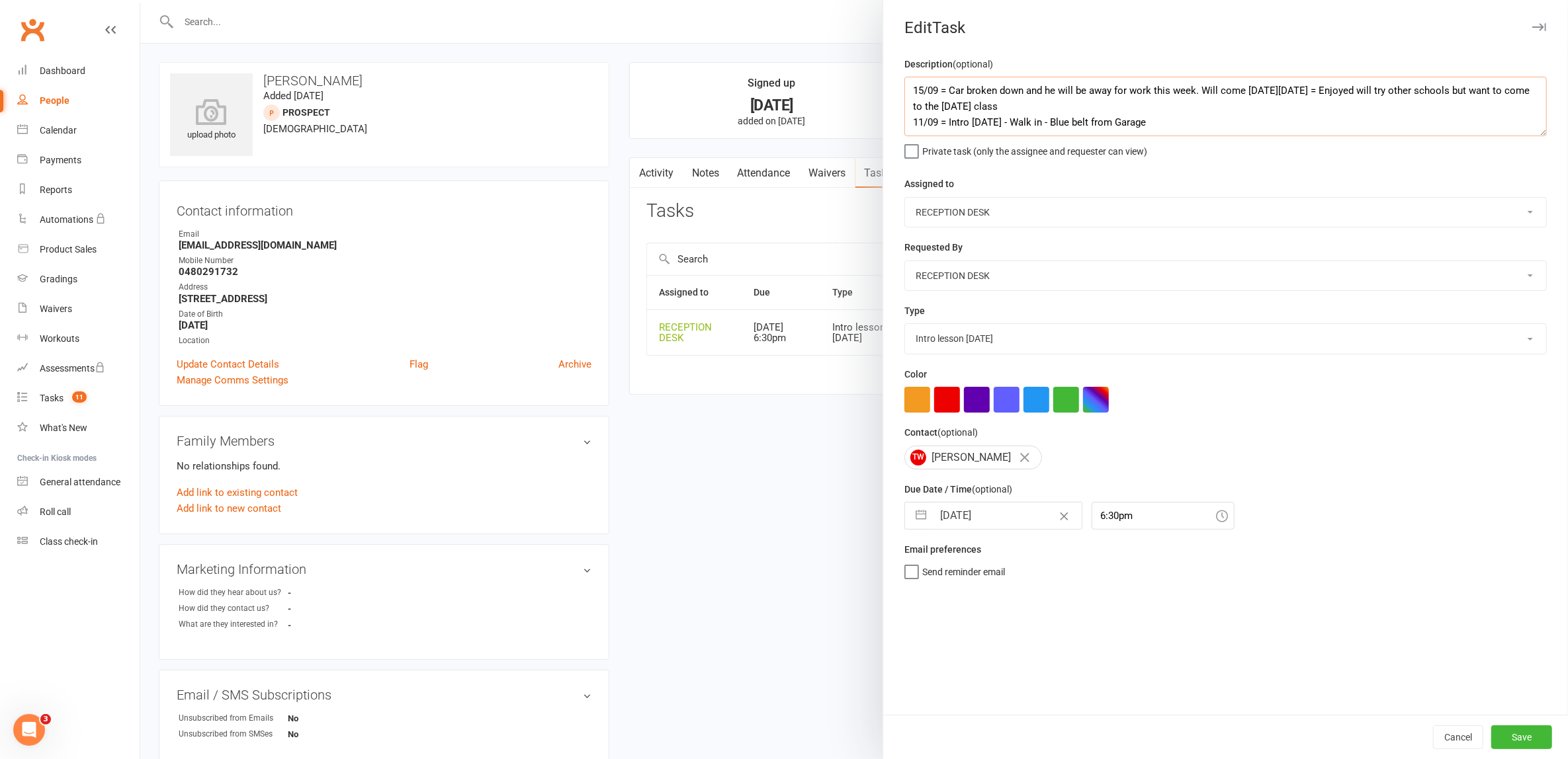
type textarea "15/09 = Car broken down and he will be away for work this week. Will come next …"
click at [909, 520] on button "button" at bounding box center [921, 516] width 24 height 26
select select "7"
select select "2025"
select select "8"
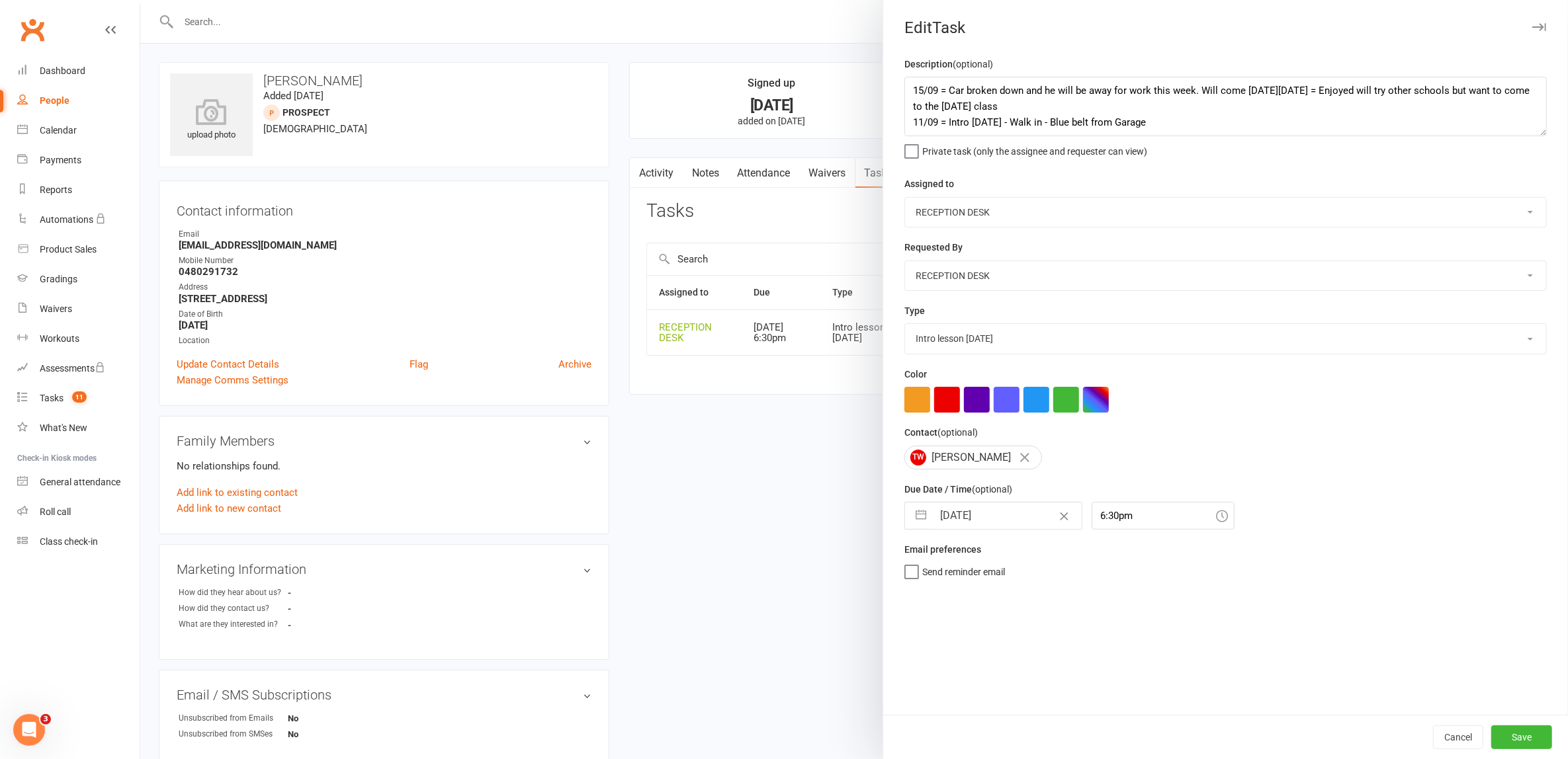
select select "2025"
select select "9"
select select "2025"
click at [960, 686] on td "22" at bounding box center [958, 691] width 26 height 25
type input "22 Sep 2025"
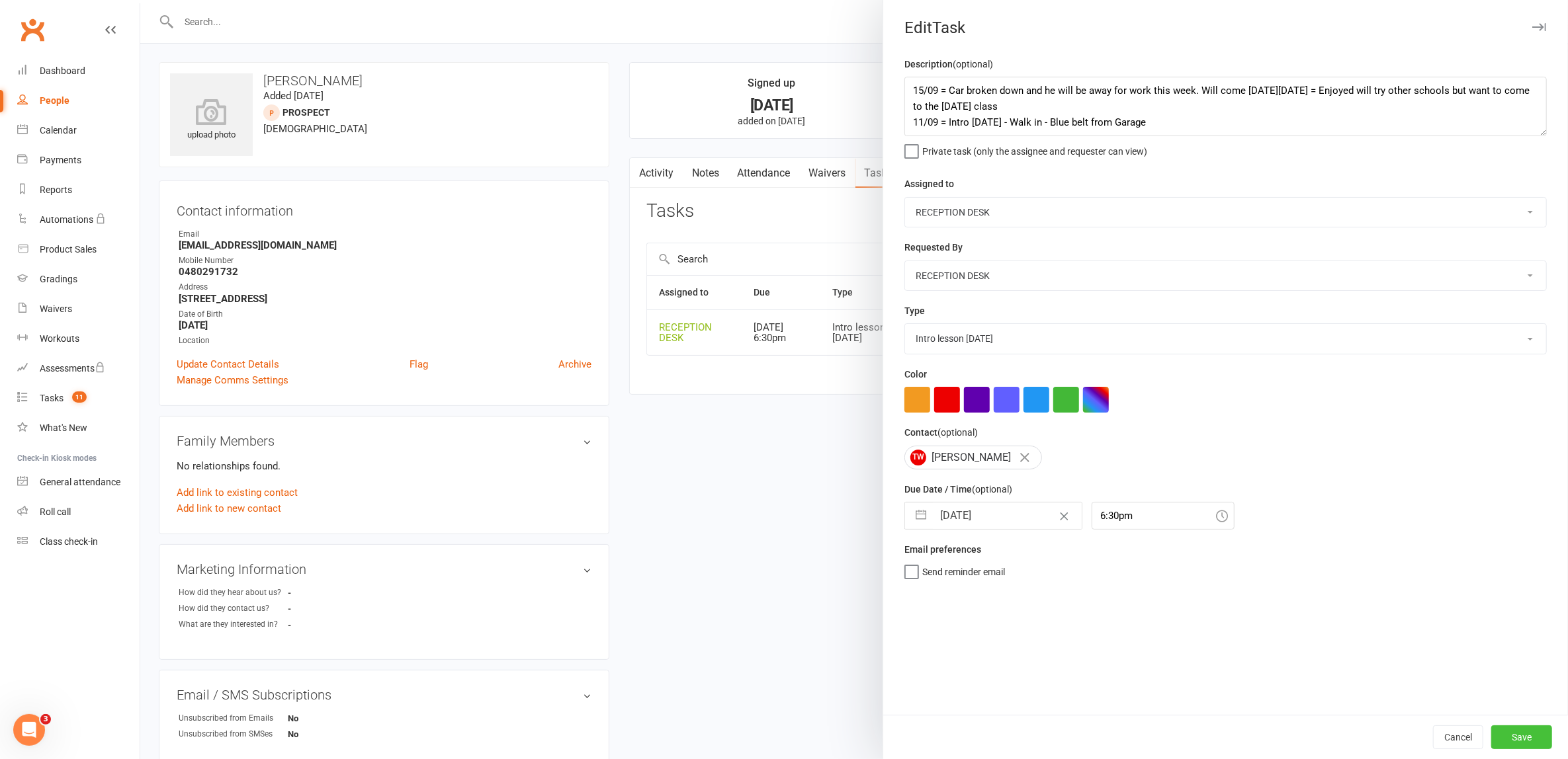
click at [1521, 744] on button "Save" at bounding box center [1522, 737] width 61 height 24
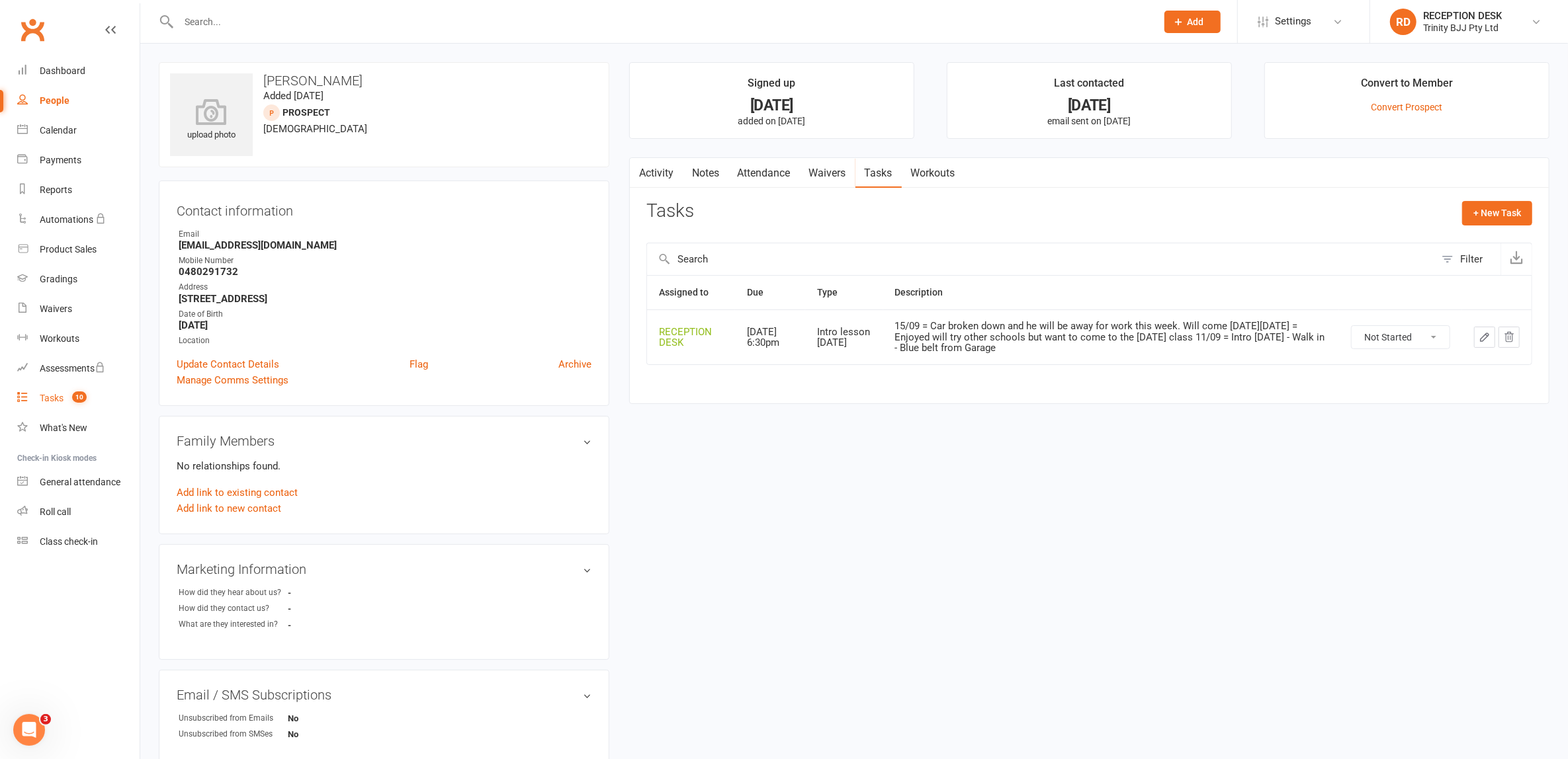
click at [57, 398] on div "Tasks" at bounding box center [52, 397] width 24 height 10
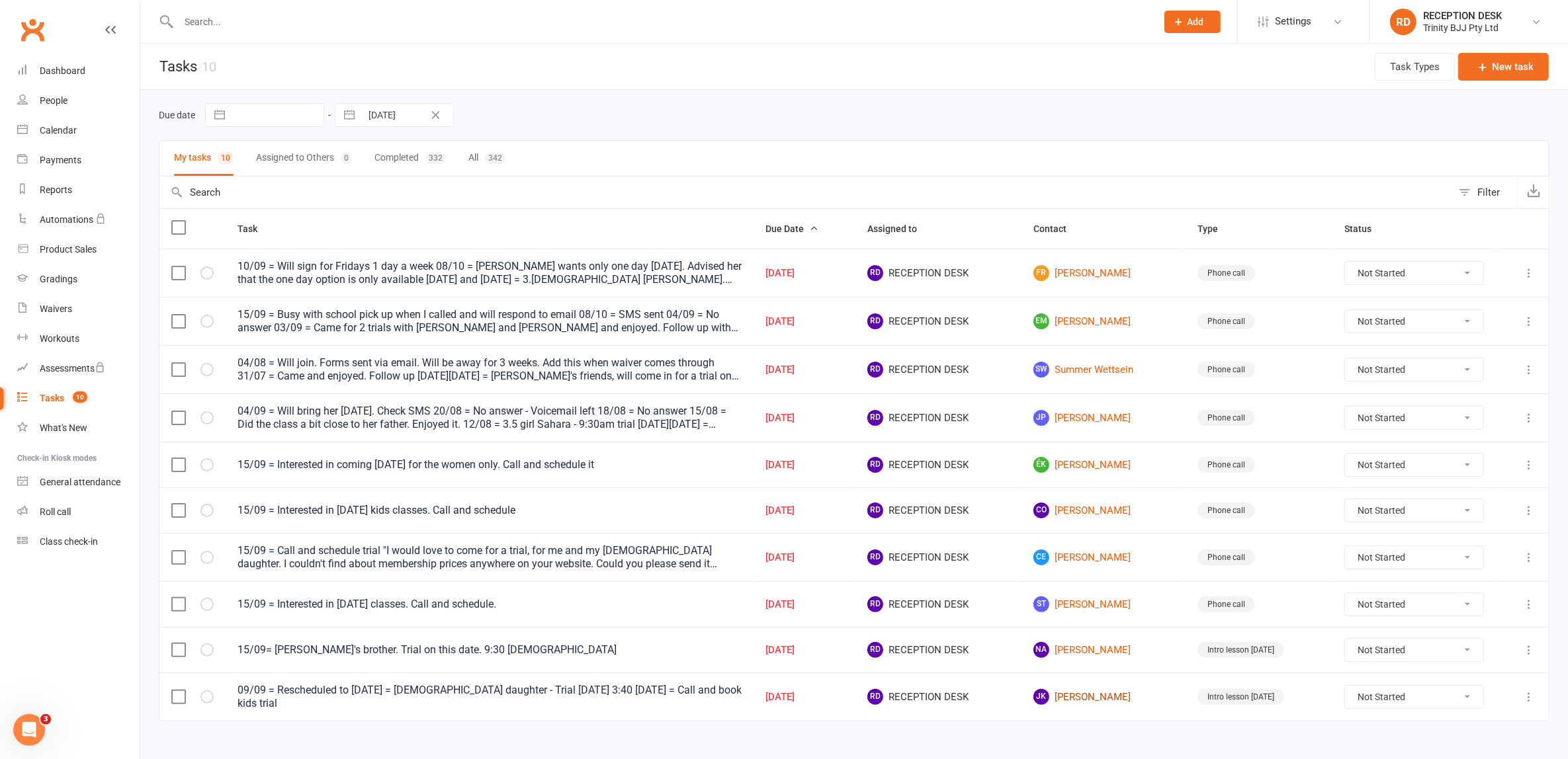
click at [1075, 693] on link "JK Jiah Kim" at bounding box center [1103, 697] width 141 height 16
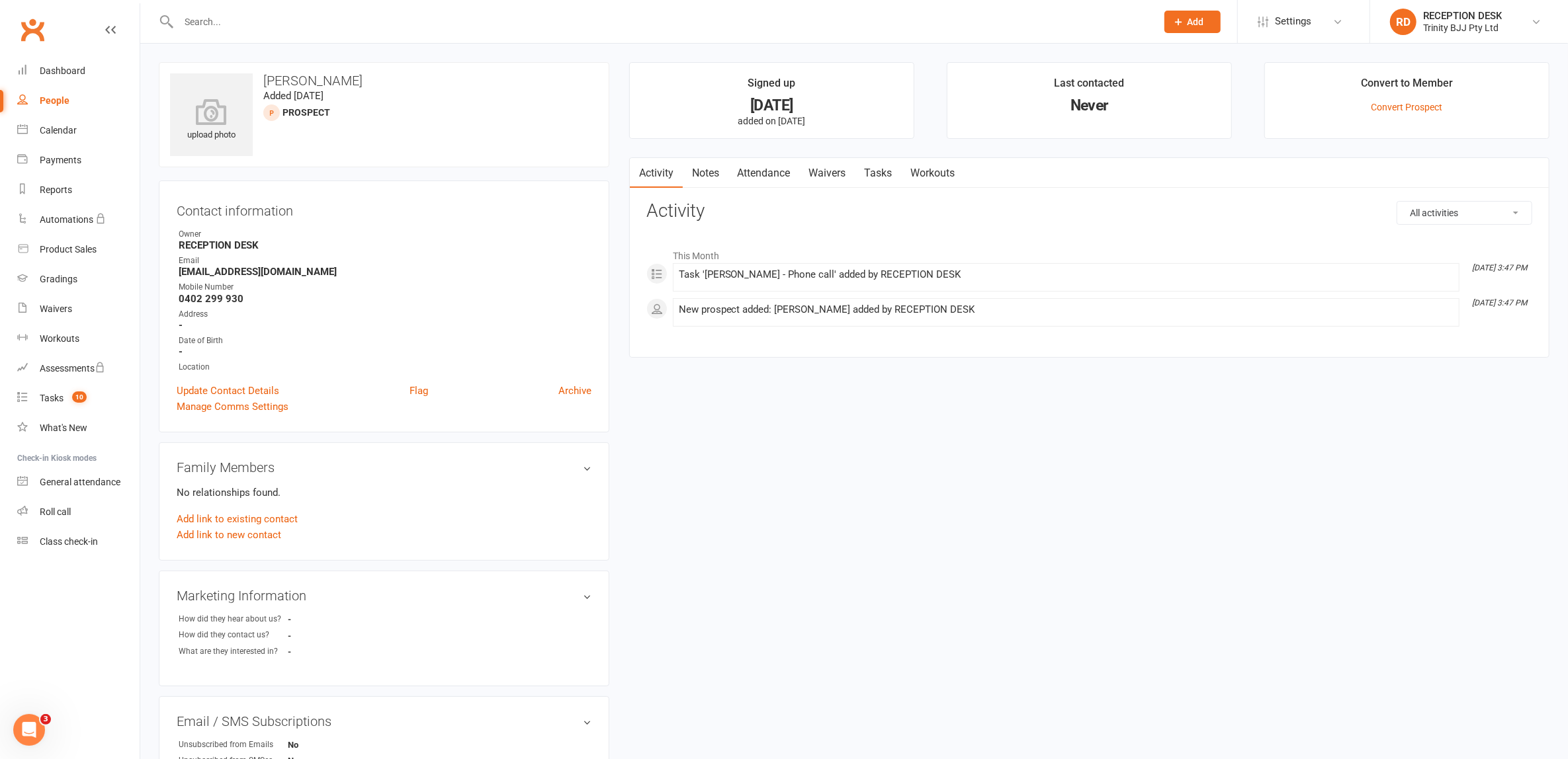
click at [881, 172] on link "Tasks" at bounding box center [878, 173] width 46 height 30
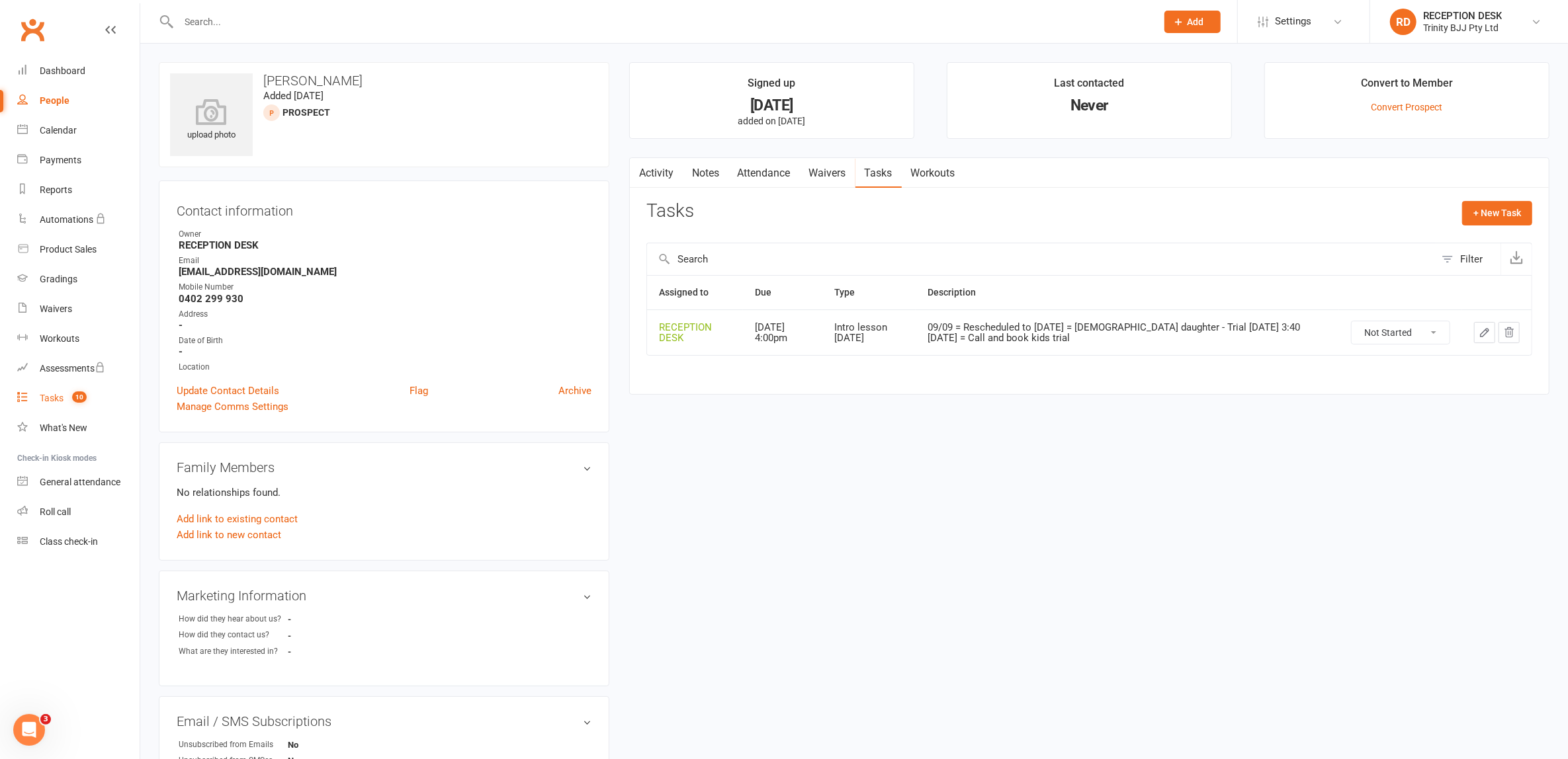
click at [49, 395] on div "Tasks" at bounding box center [52, 397] width 24 height 10
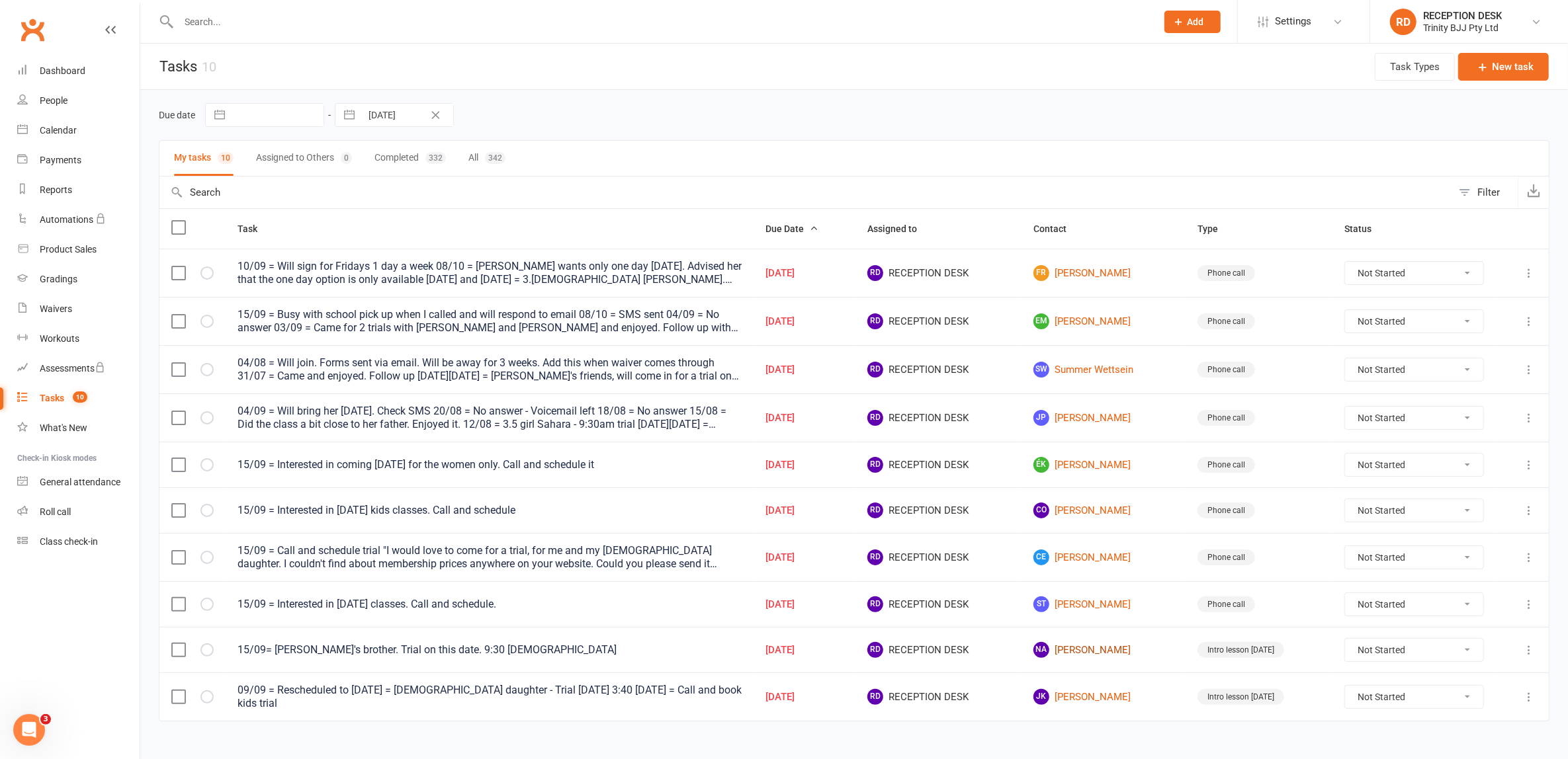
click at [1121, 646] on link "NA Noah Arrisueno" at bounding box center [1103, 650] width 141 height 16
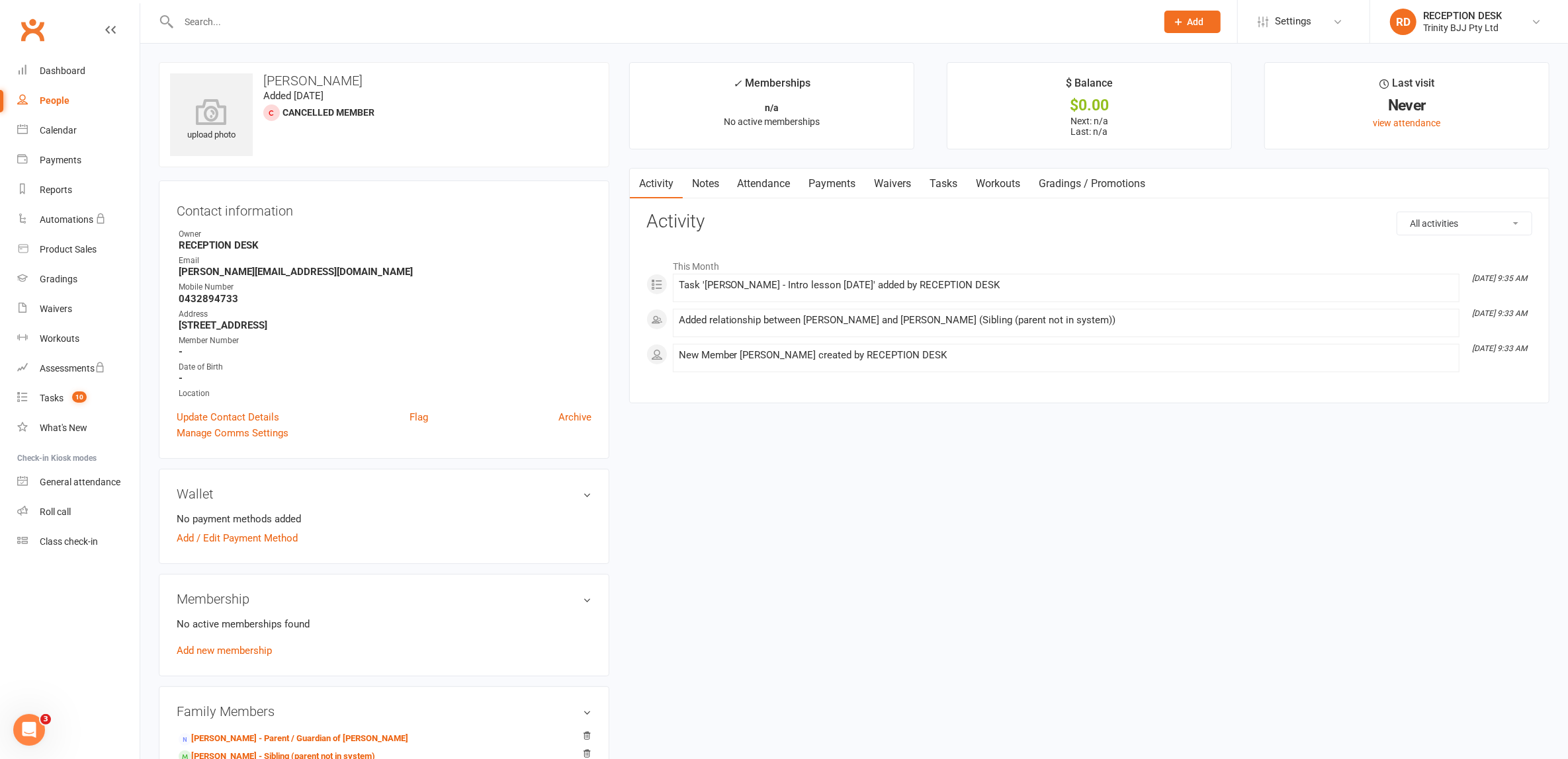
click at [944, 179] on link "Tasks" at bounding box center [944, 184] width 46 height 30
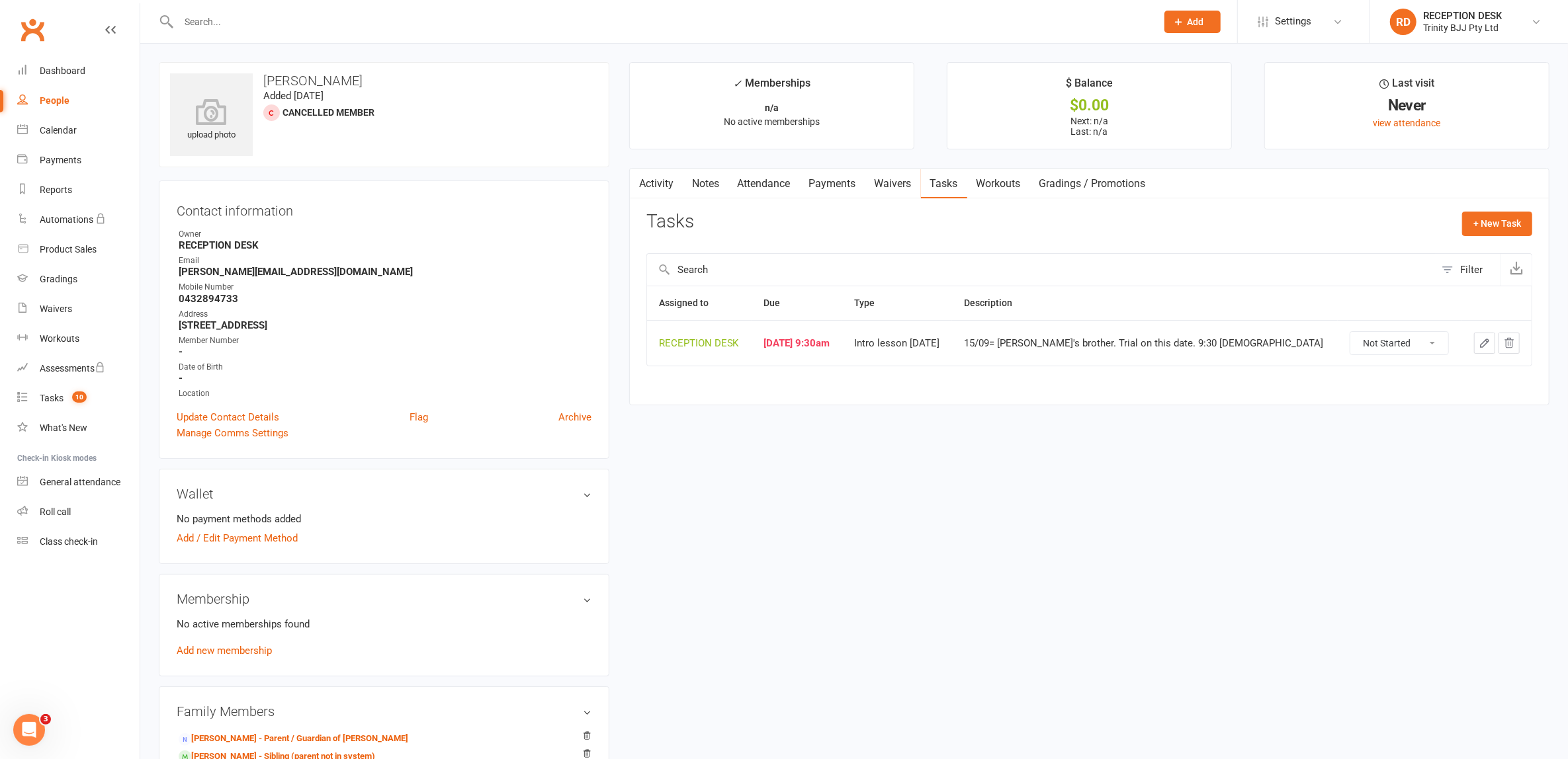
click at [1480, 345] on icon "button" at bounding box center [1484, 343] width 12 height 12
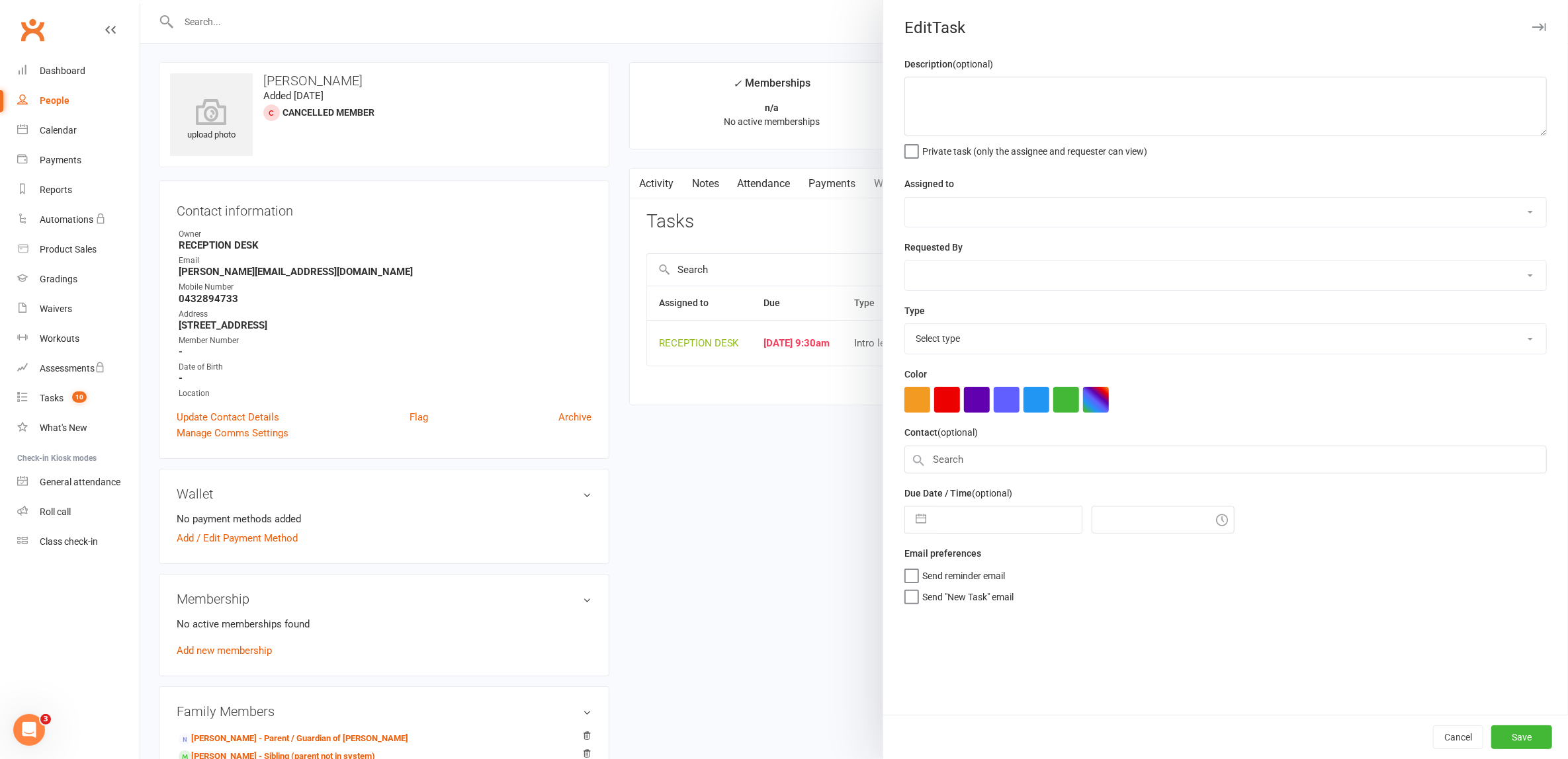
type textarea "15/09= [PERSON_NAME]'s brother. Trial on this date. 9:30 [DEMOGRAPHIC_DATA]"
select select "53742"
type input "[DATE]"
type input "9:30am"
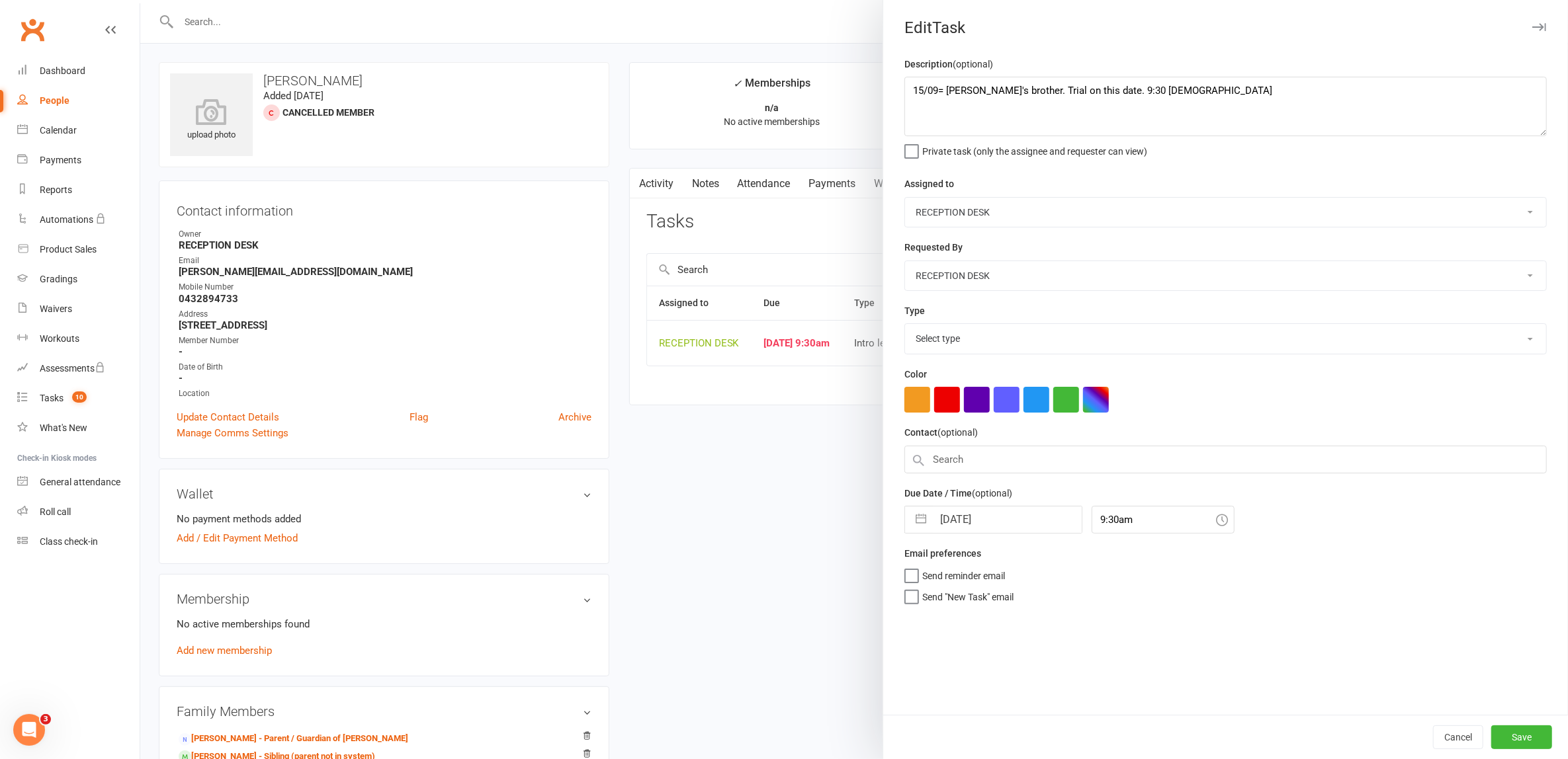
select select "30477"
click at [905, 83] on textarea "15/09= [PERSON_NAME]'s brother. Trial on this date. 9:30 [DEMOGRAPHIC_DATA]" at bounding box center [1225, 106] width 643 height 60
type textarea "15/09 = Rescheduled to 3:40pm 15/09= Sebastian's brother. Trial on this date. 9…"
click at [1512, 732] on button "Save" at bounding box center [1522, 737] width 61 height 24
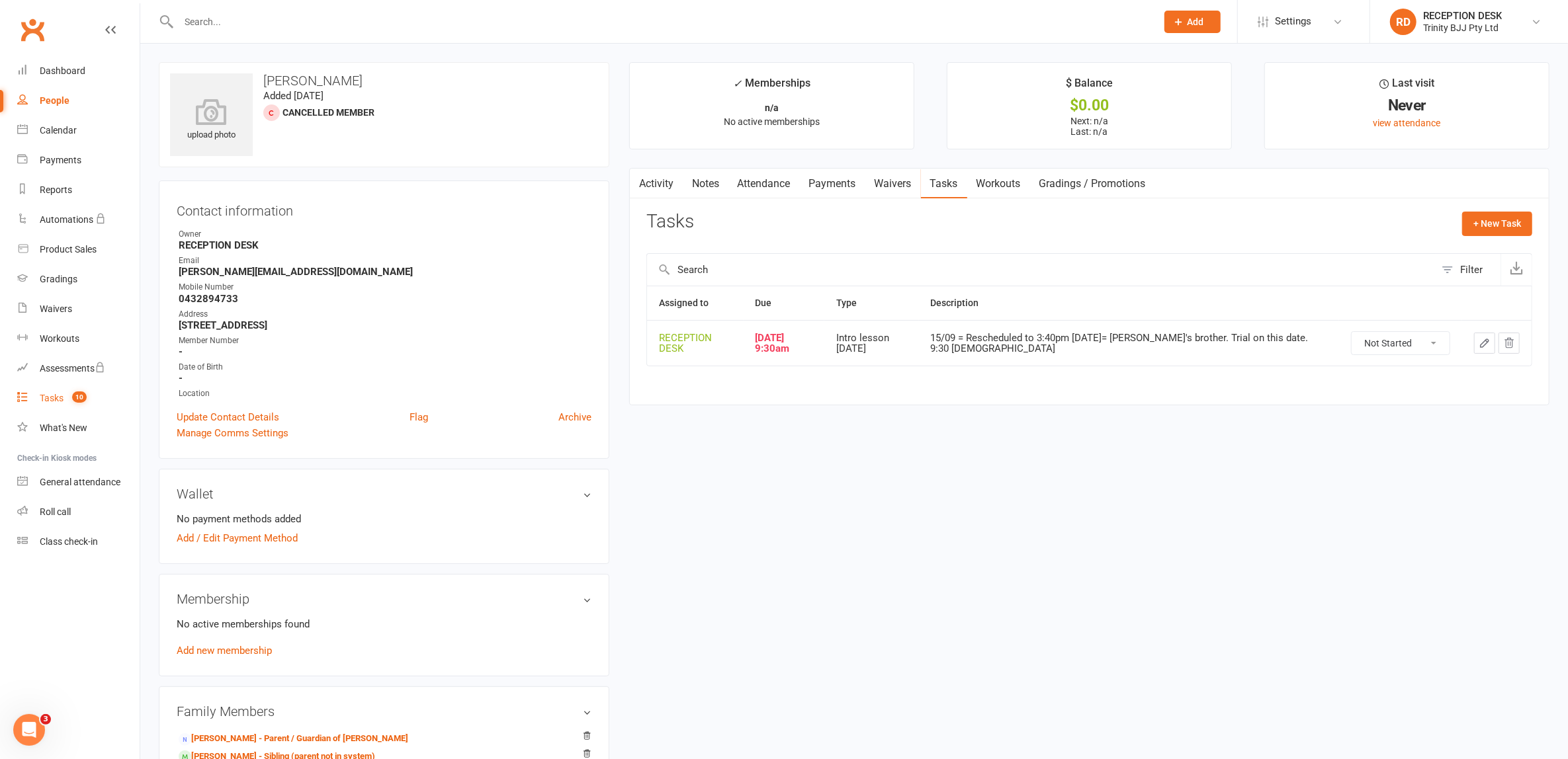
click at [52, 399] on div "Tasks" at bounding box center [52, 397] width 24 height 10
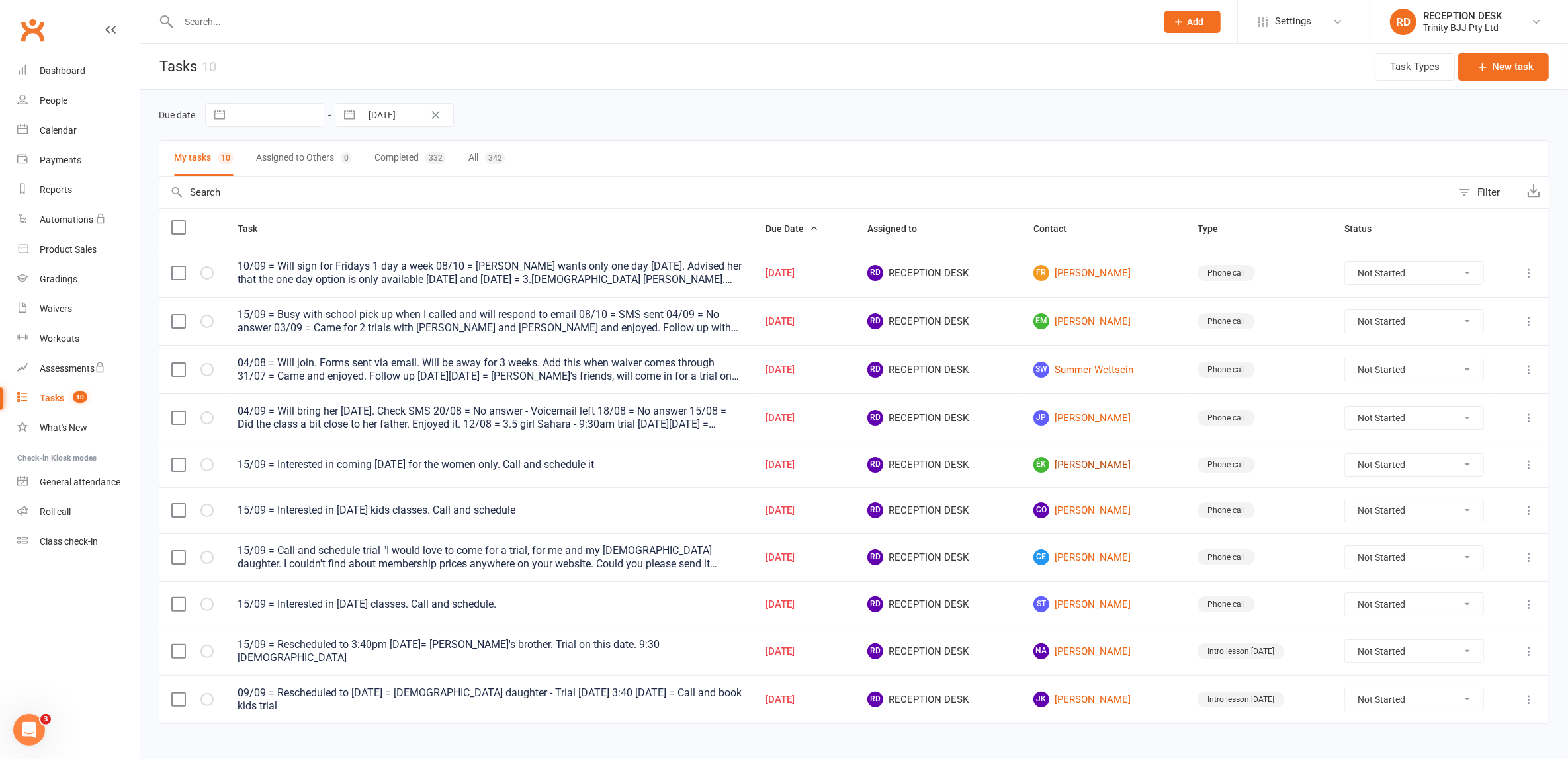
click at [1106, 466] on link "ÉK Érika Kornalewski" at bounding box center [1103, 465] width 141 height 16
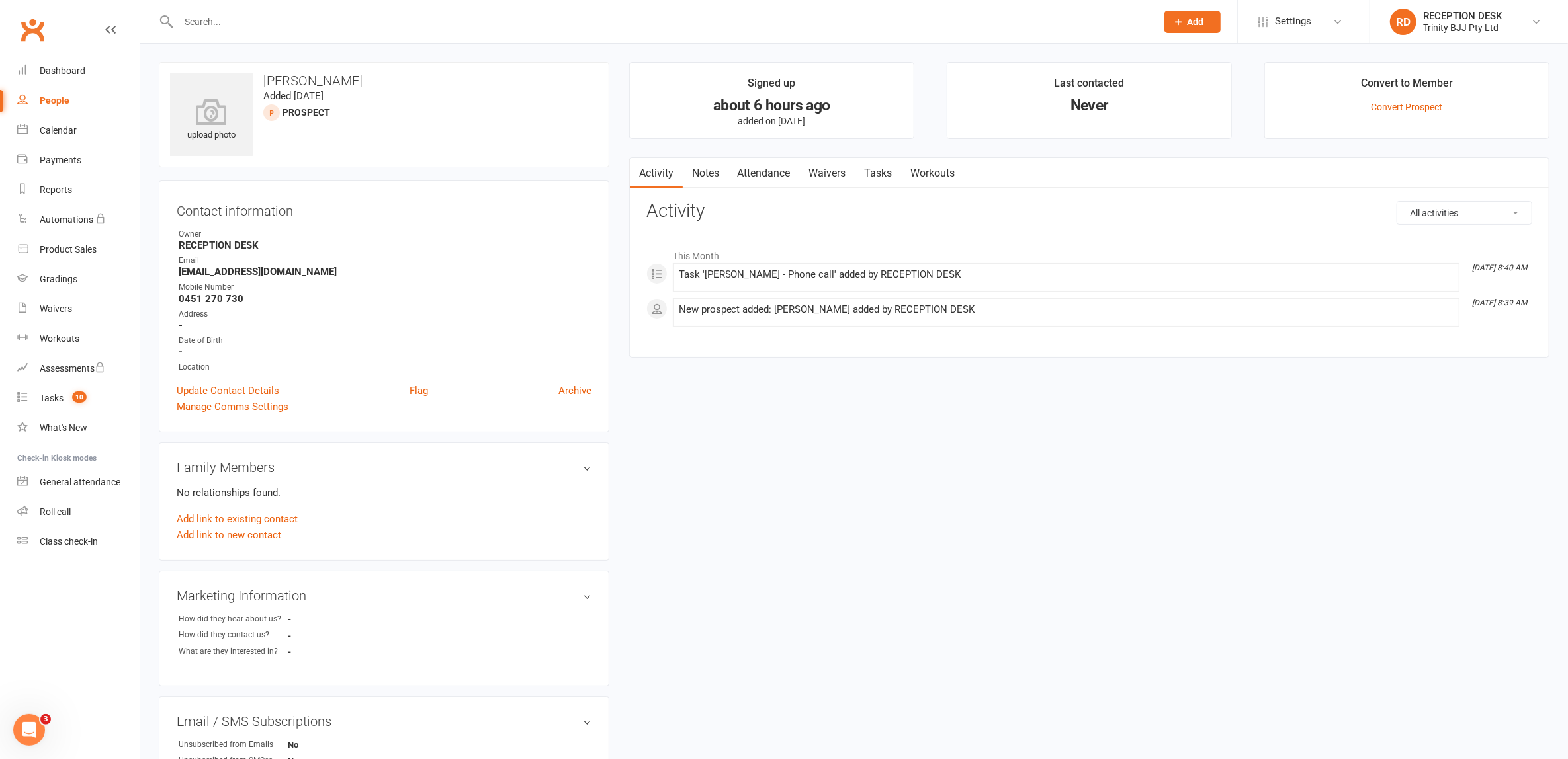
click at [878, 174] on link "Tasks" at bounding box center [878, 173] width 46 height 30
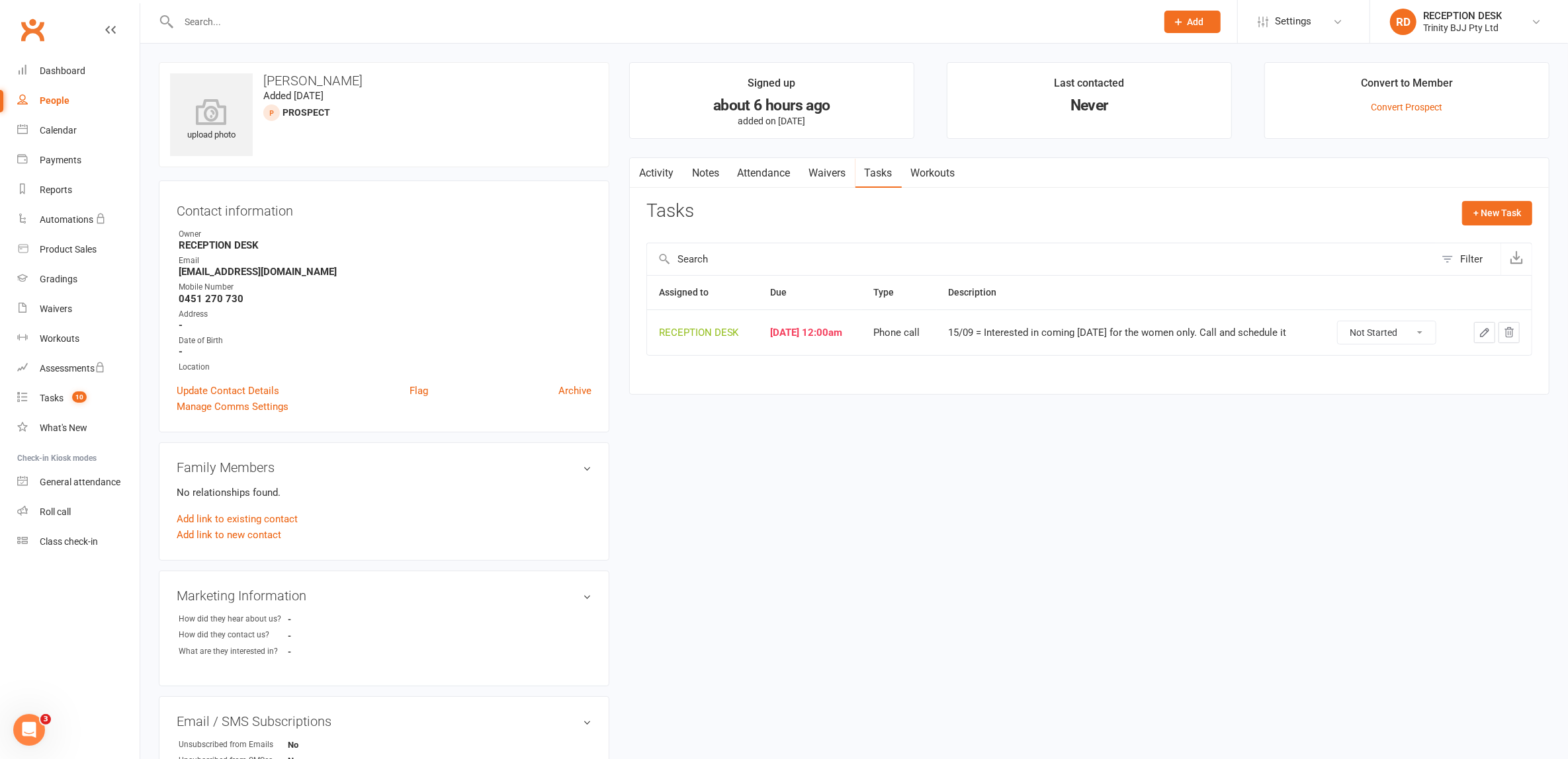
click at [900, 484] on div "upload photo Érika Kornalewski Added 15 September, 2025 prospect Contact inform…" at bounding box center [853, 558] width 1411 height 992
click at [64, 400] on link "Tasks 10" at bounding box center [78, 398] width 122 height 30
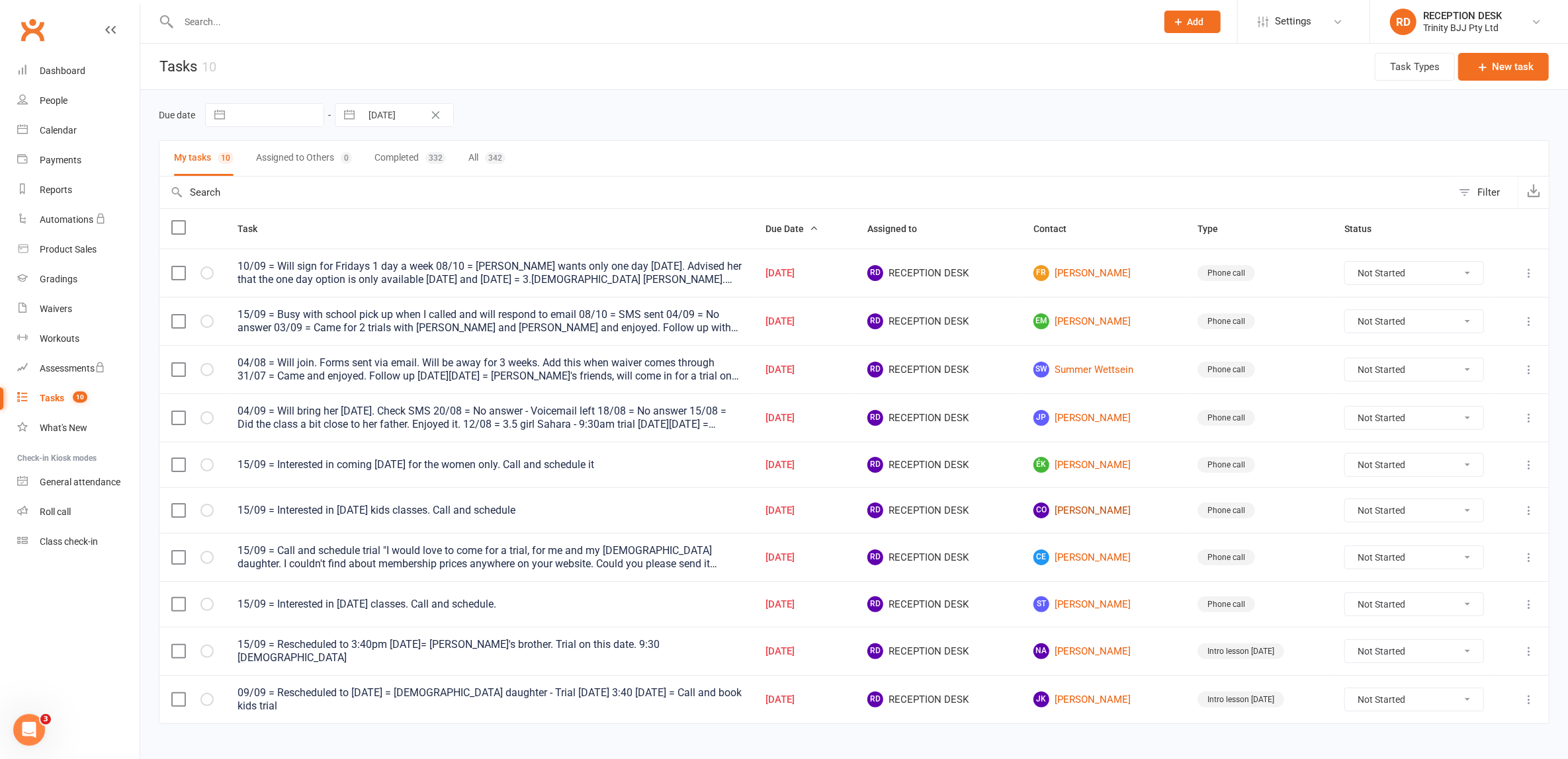
click at [1099, 506] on link "CO Caroline ONeil" at bounding box center [1103, 511] width 141 height 16
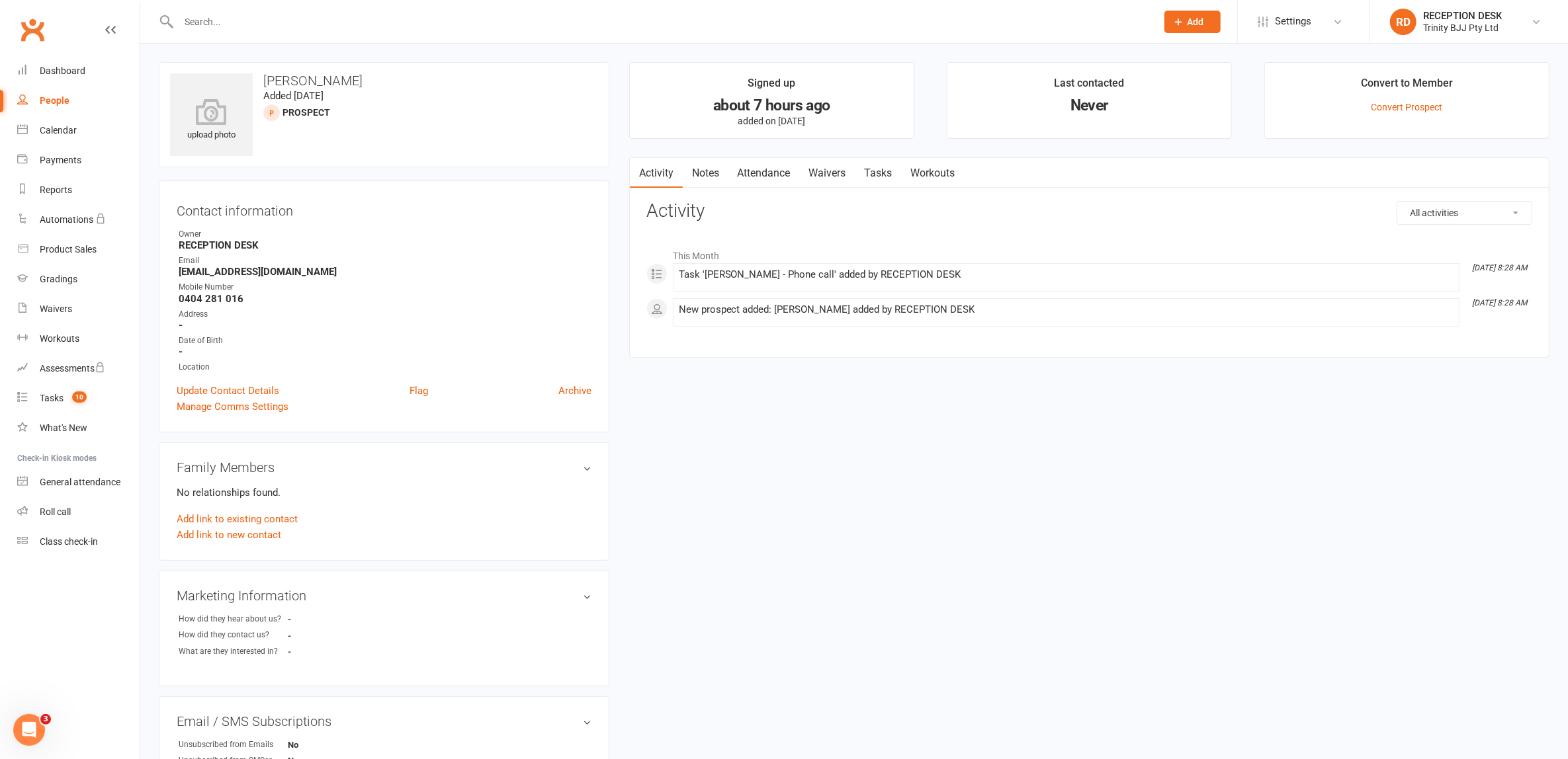
click at [885, 172] on link "Tasks" at bounding box center [878, 173] width 46 height 30
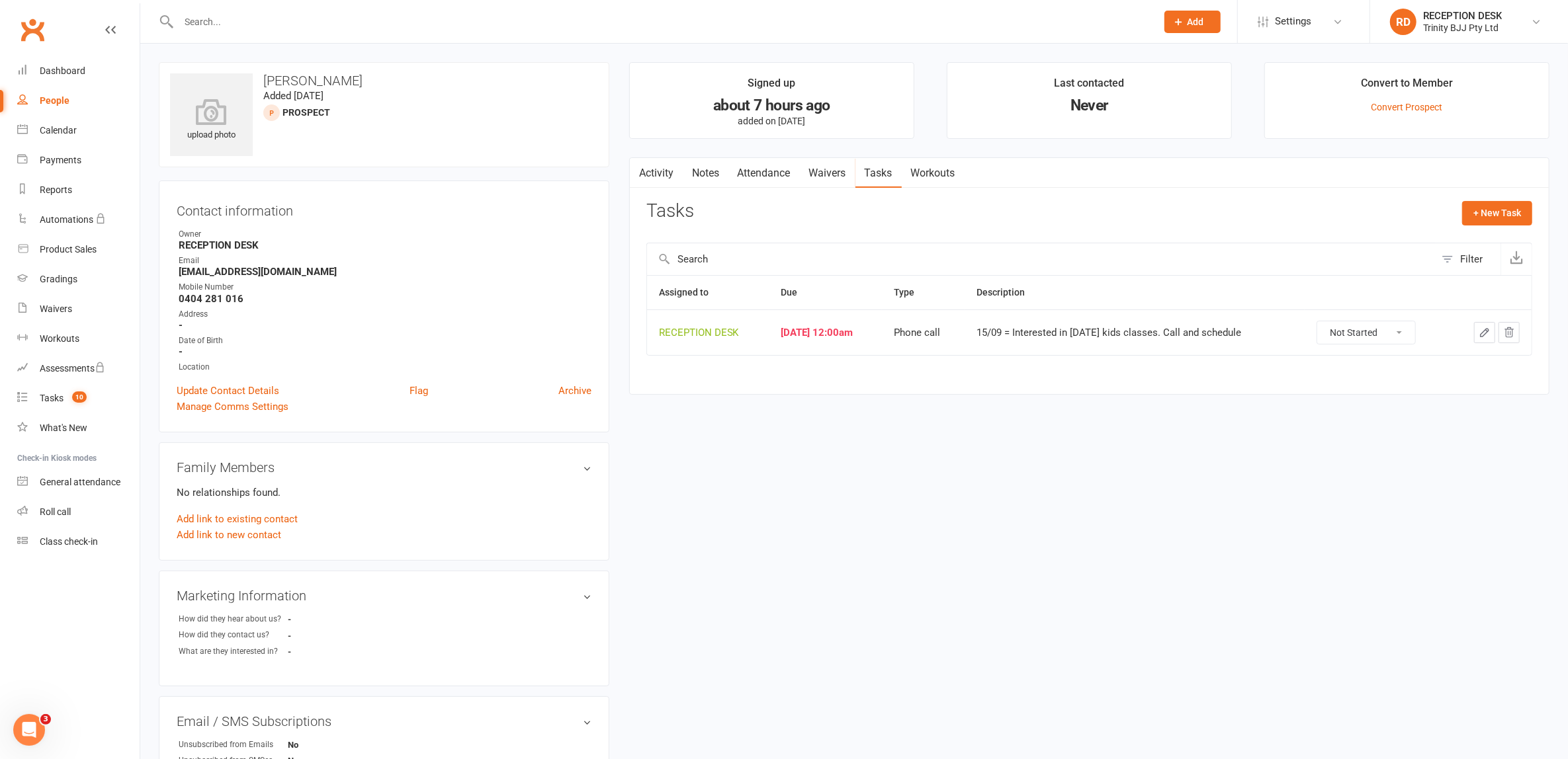
click at [1490, 336] on icon "button" at bounding box center [1484, 332] width 12 height 12
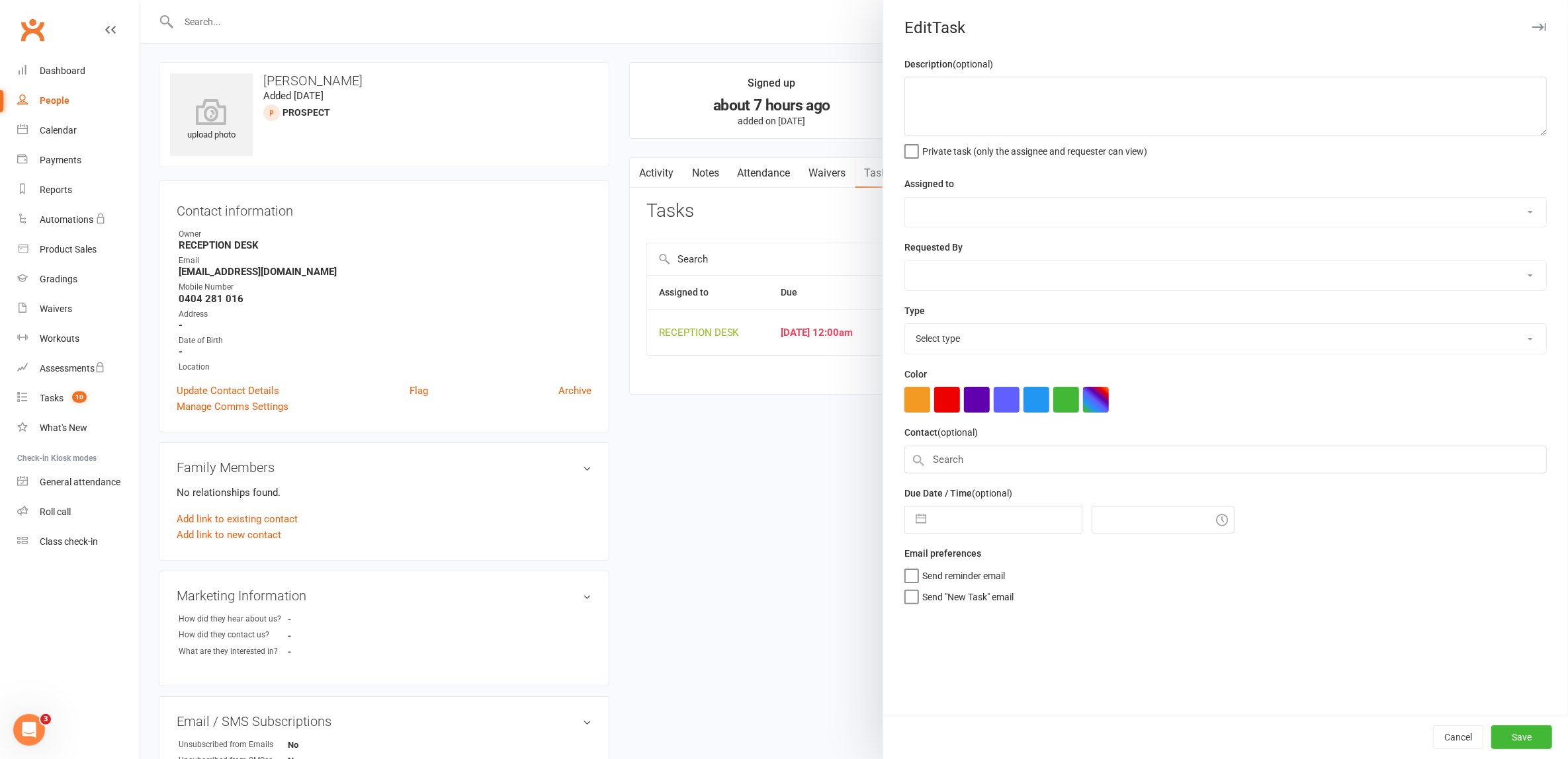
type textarea "15/09 = Interested in [DATE] kids classes. Call and schedule"
select select "53742"
type input "[DATE]"
type input "12:00am"
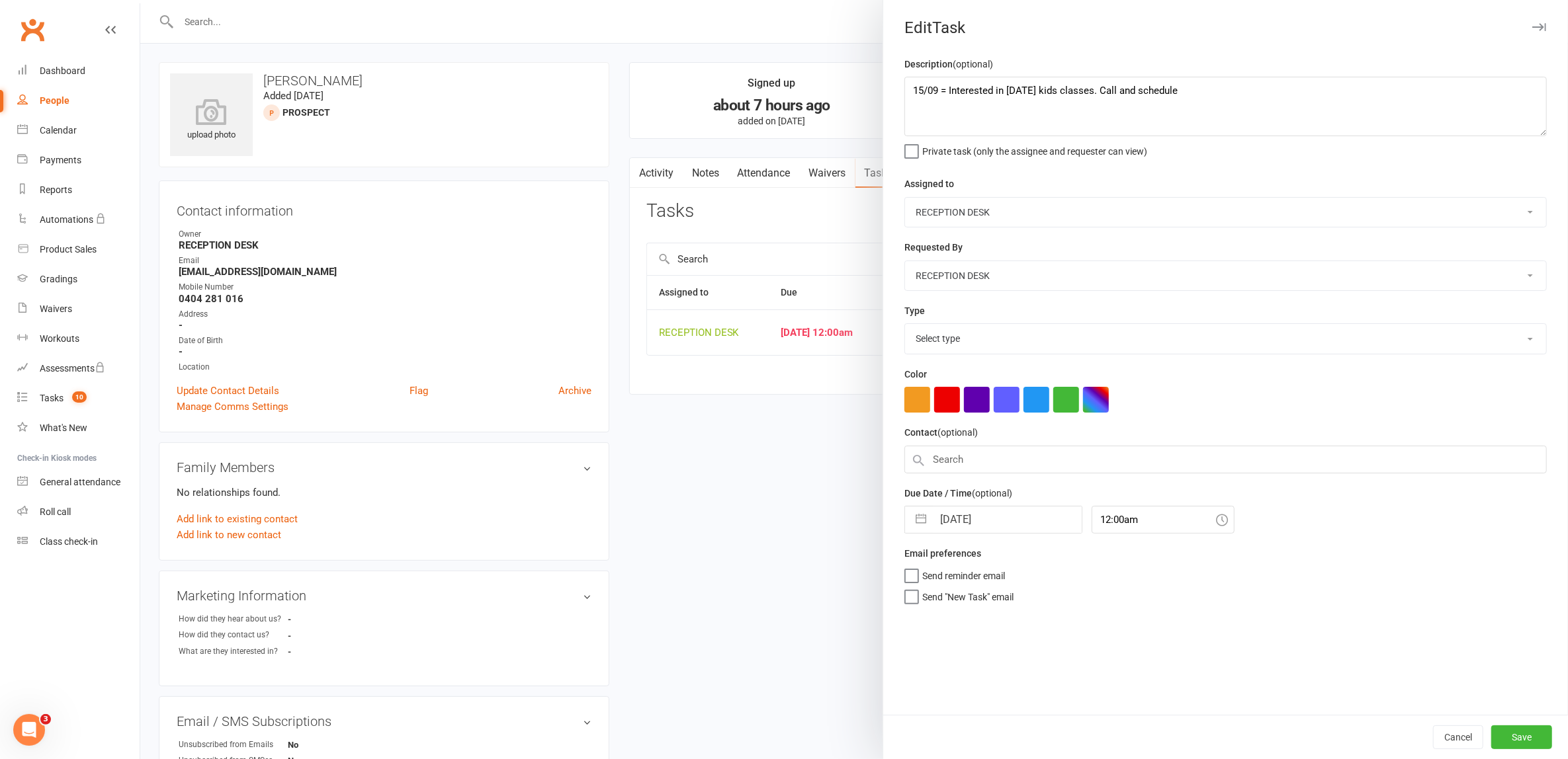
select select "28721"
drag, startPoint x: 898, startPoint y: 88, endPoint x: 904, endPoint y: 93, distance: 7.8
click at [905, 92] on textarea "15/09 = Interested in [DATE] kids classes. Call and schedule" at bounding box center [1225, 106] width 643 height 60
click at [921, 88] on textarea "15/09 = Interested in [DATE] kids classes. Call and schedule" at bounding box center [1225, 106] width 643 height 60
type textarea "15/09 = 15/09 = Interested in Tuesday kids classes. Call and schedule"
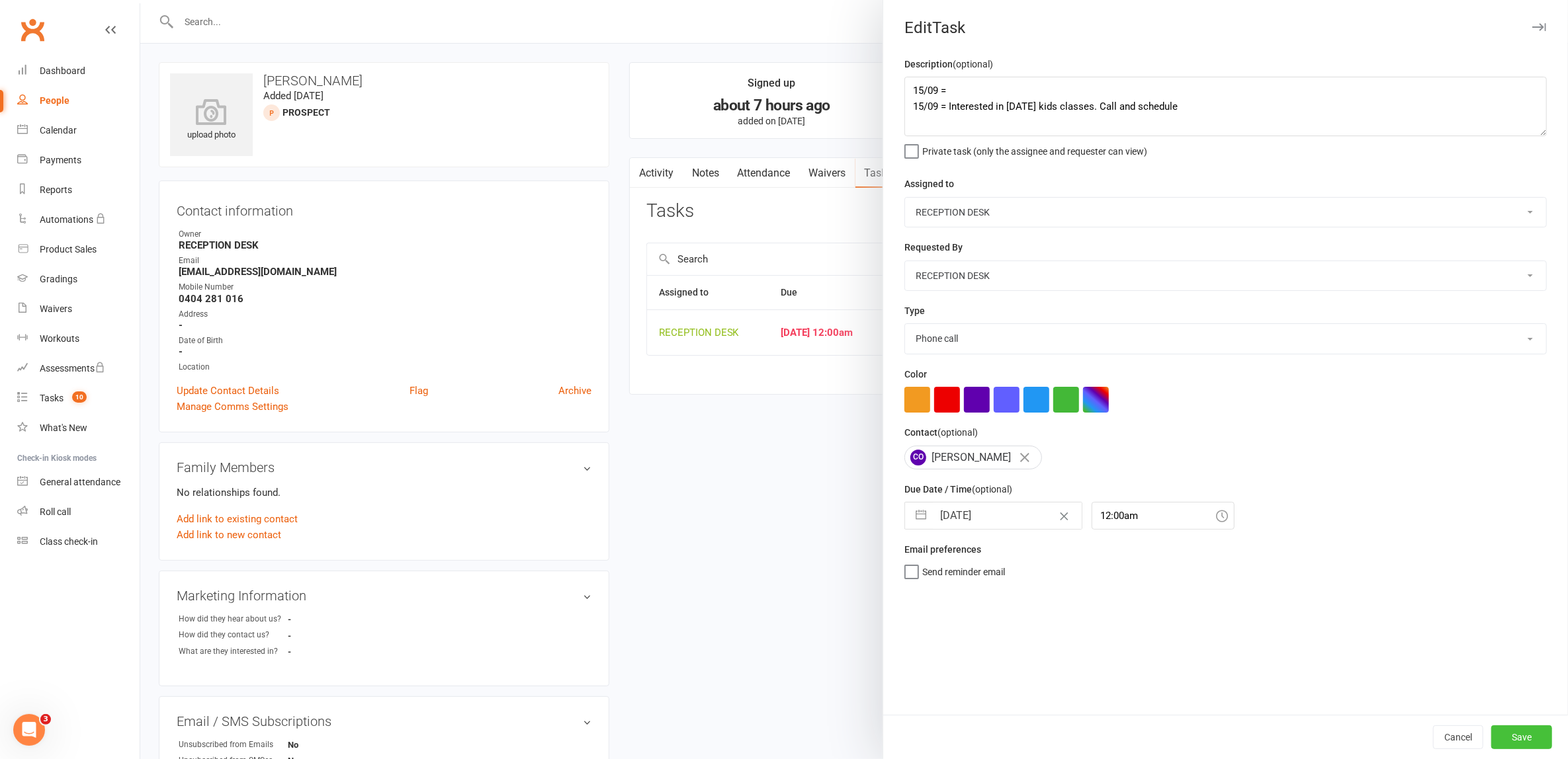
click at [1507, 735] on button "Save" at bounding box center [1522, 737] width 61 height 24
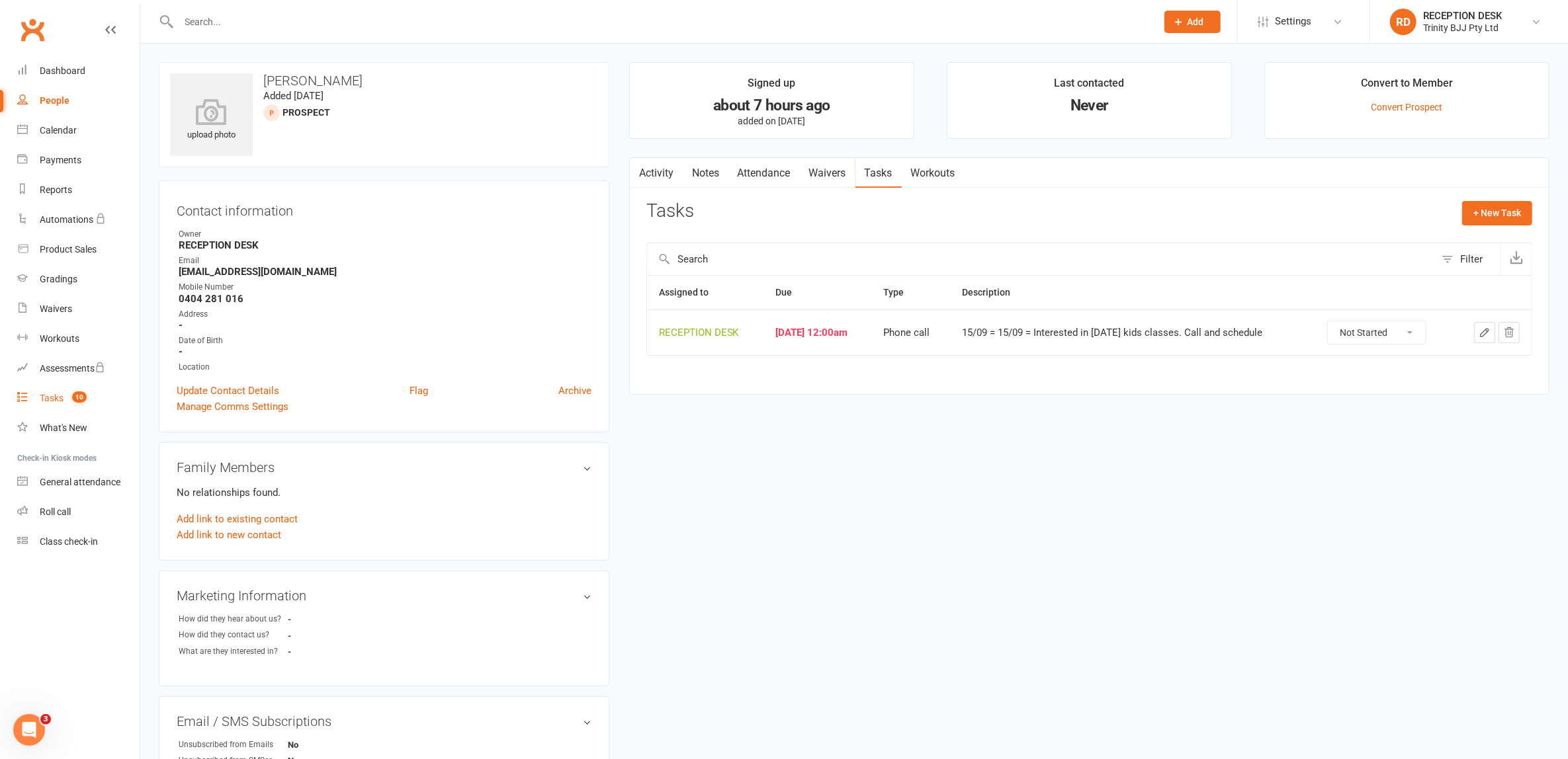
click at [53, 395] on div "Tasks" at bounding box center [52, 397] width 24 height 10
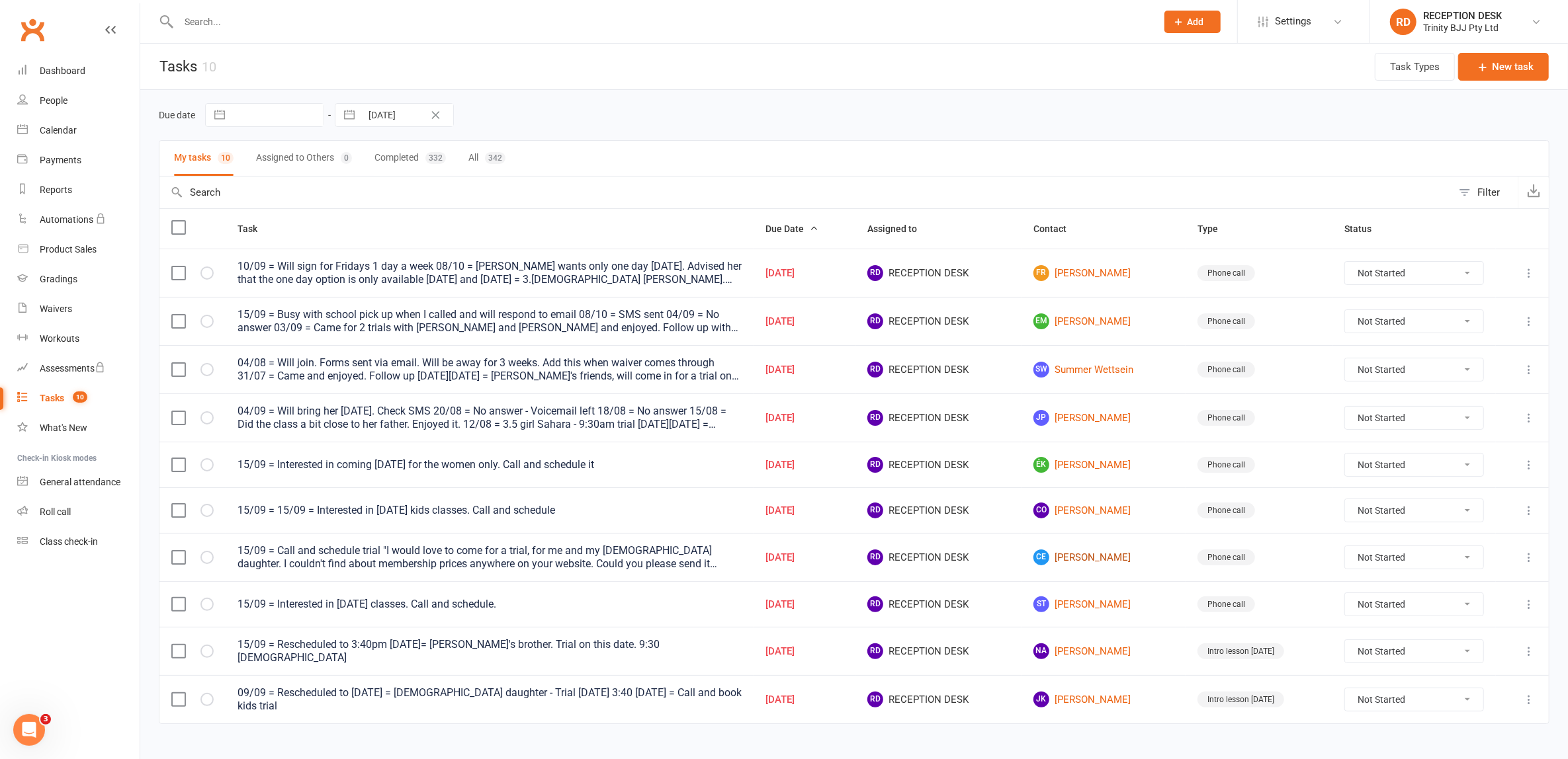
click at [1119, 551] on link "CE Carolina Ensinas" at bounding box center [1103, 558] width 141 height 16
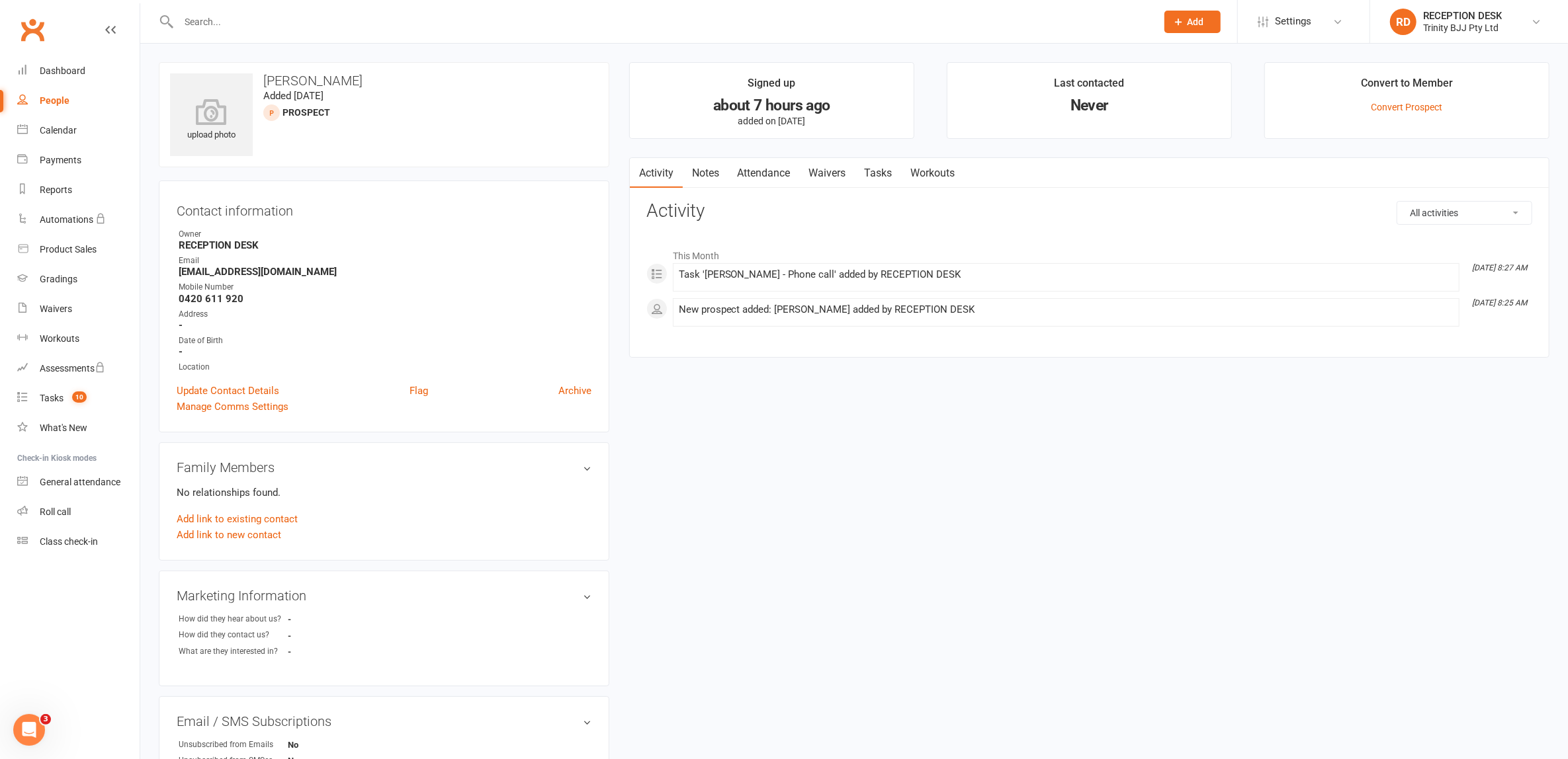
click at [869, 164] on link "Tasks" at bounding box center [878, 173] width 46 height 30
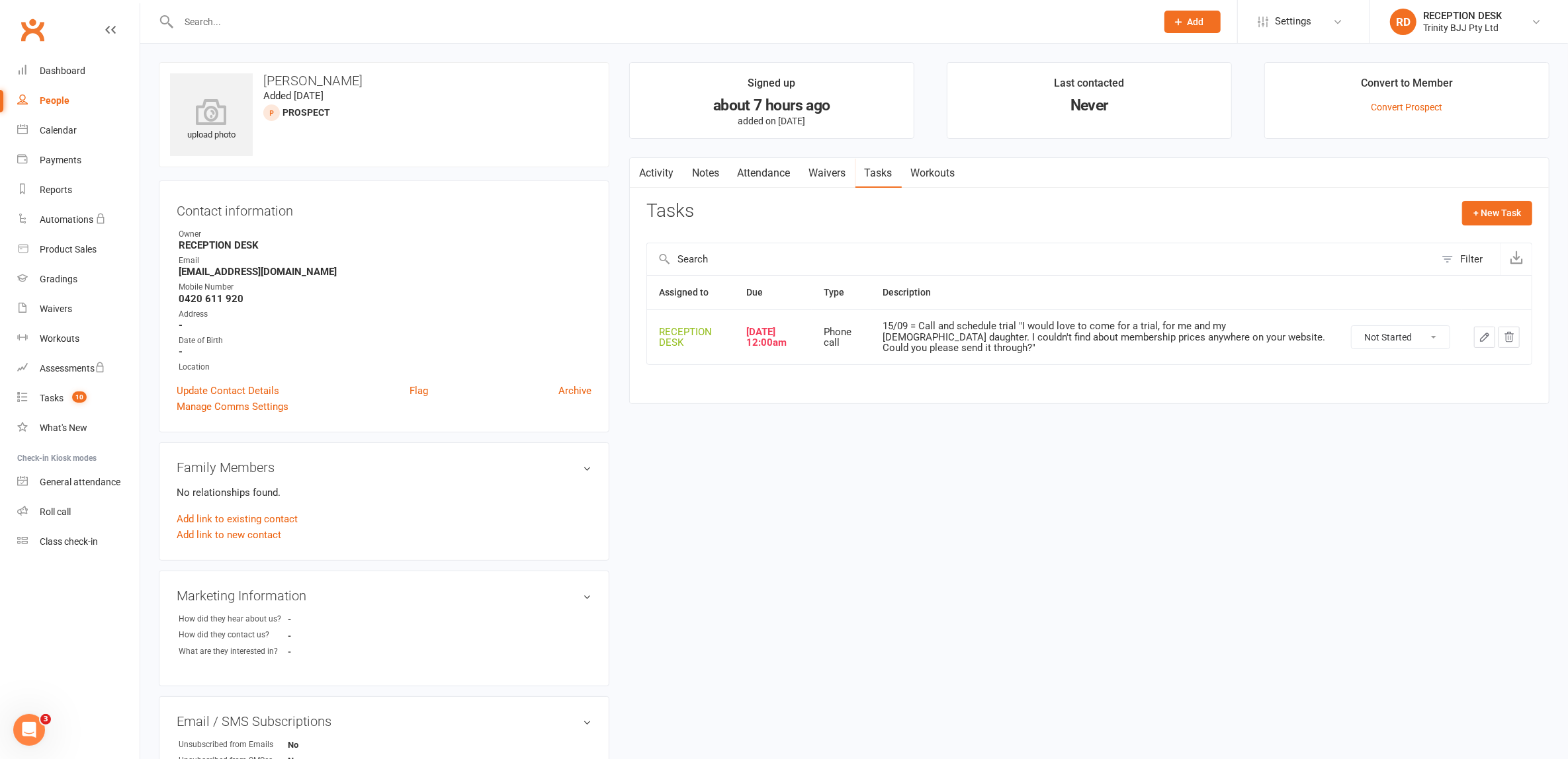
click at [1484, 331] on icon "button" at bounding box center [1484, 337] width 12 height 12
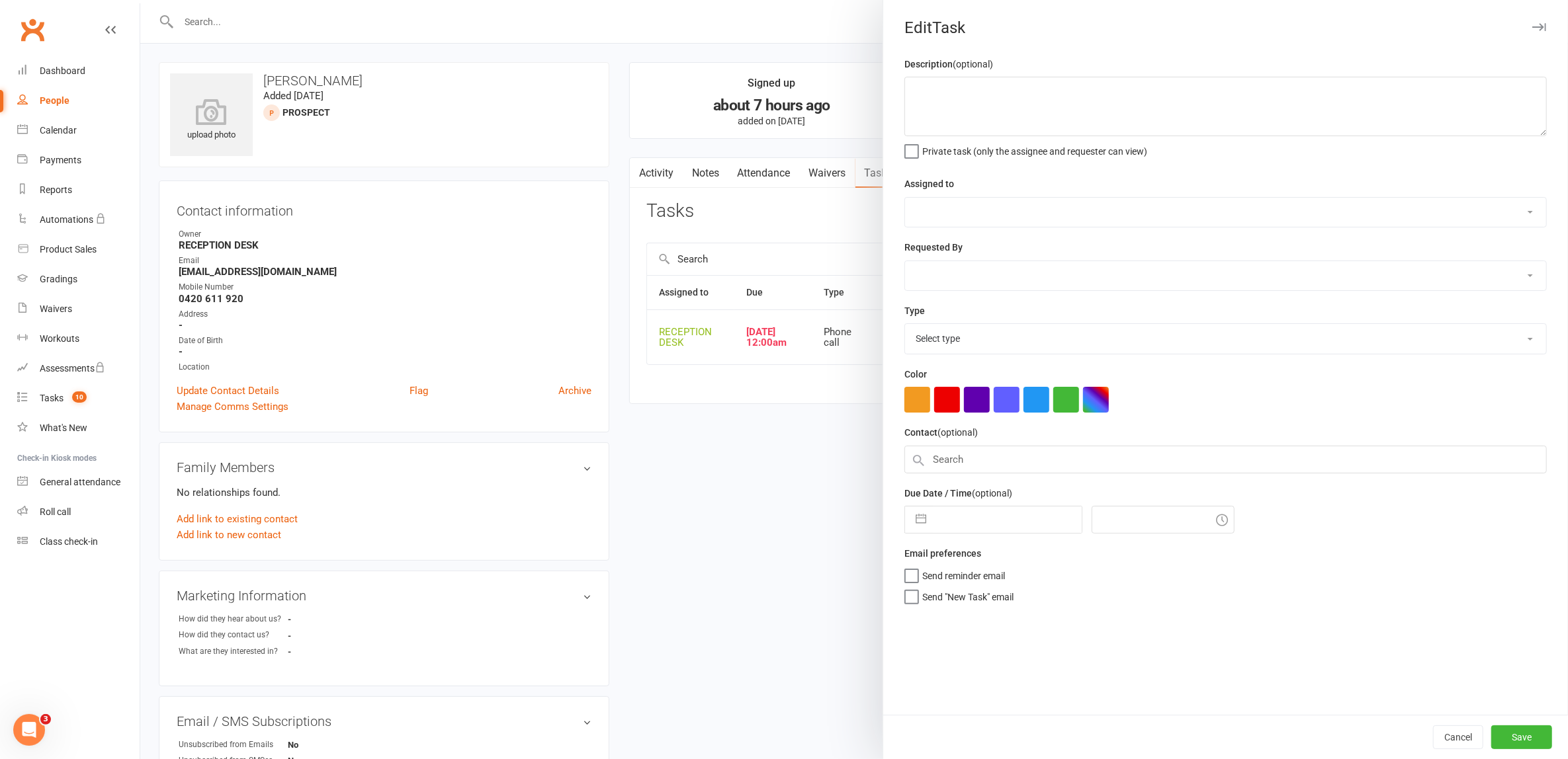
type textarea "15/09 = Call and schedule trial "I would love to come for a trial, for me and m…"
select select "53742"
type input "[DATE]"
type input "12:00am"
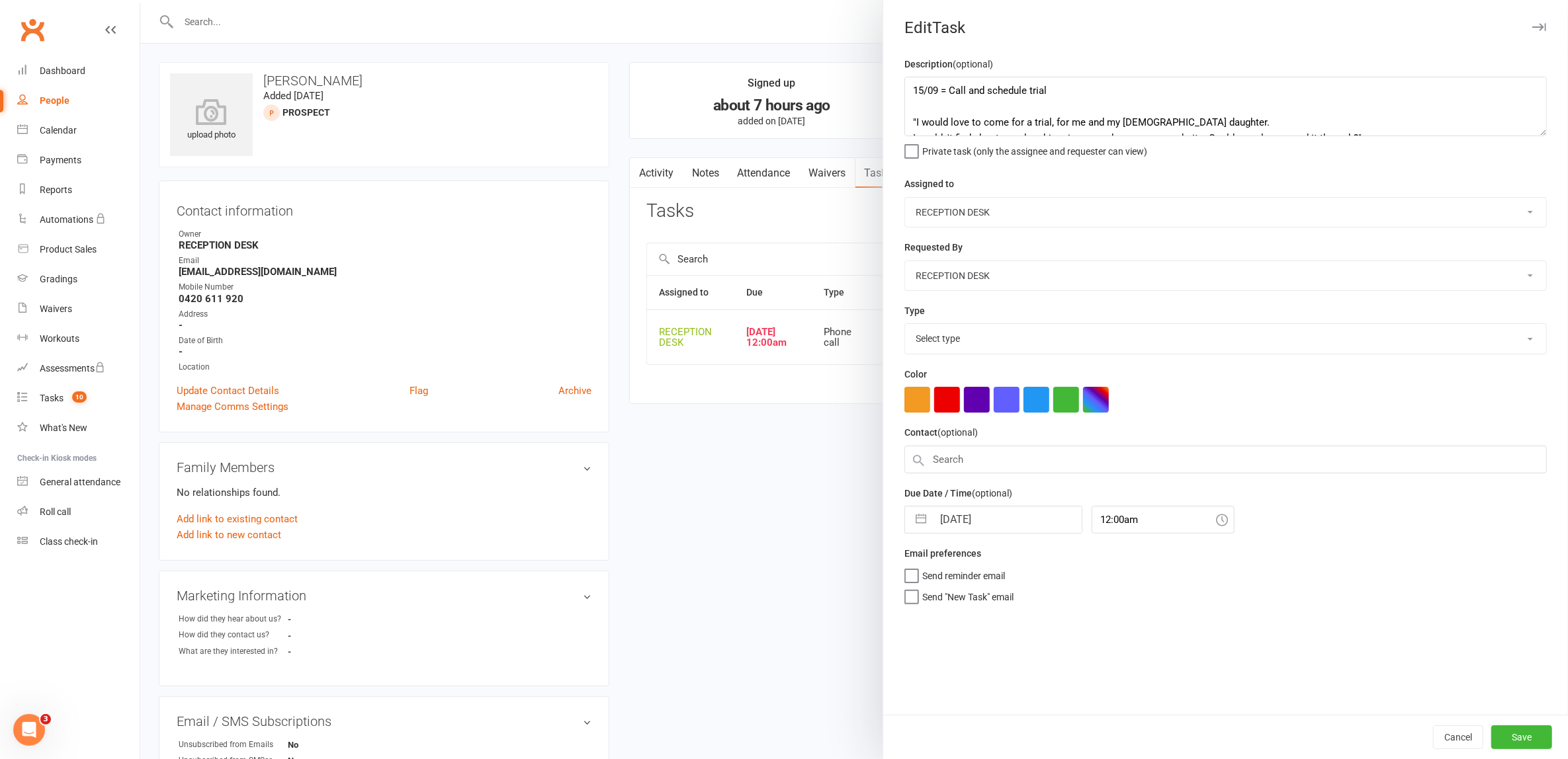
select select "28721"
click at [905, 89] on textarea "15/09 = Call and schedule trial "I would love to come for a trial, for me and m…" at bounding box center [1225, 106] width 643 height 60
type textarea "15/09 = 15/09 = Call and schedule trial "I would love to come for a trial, for …"
click at [1511, 741] on button "Save" at bounding box center [1522, 737] width 61 height 24
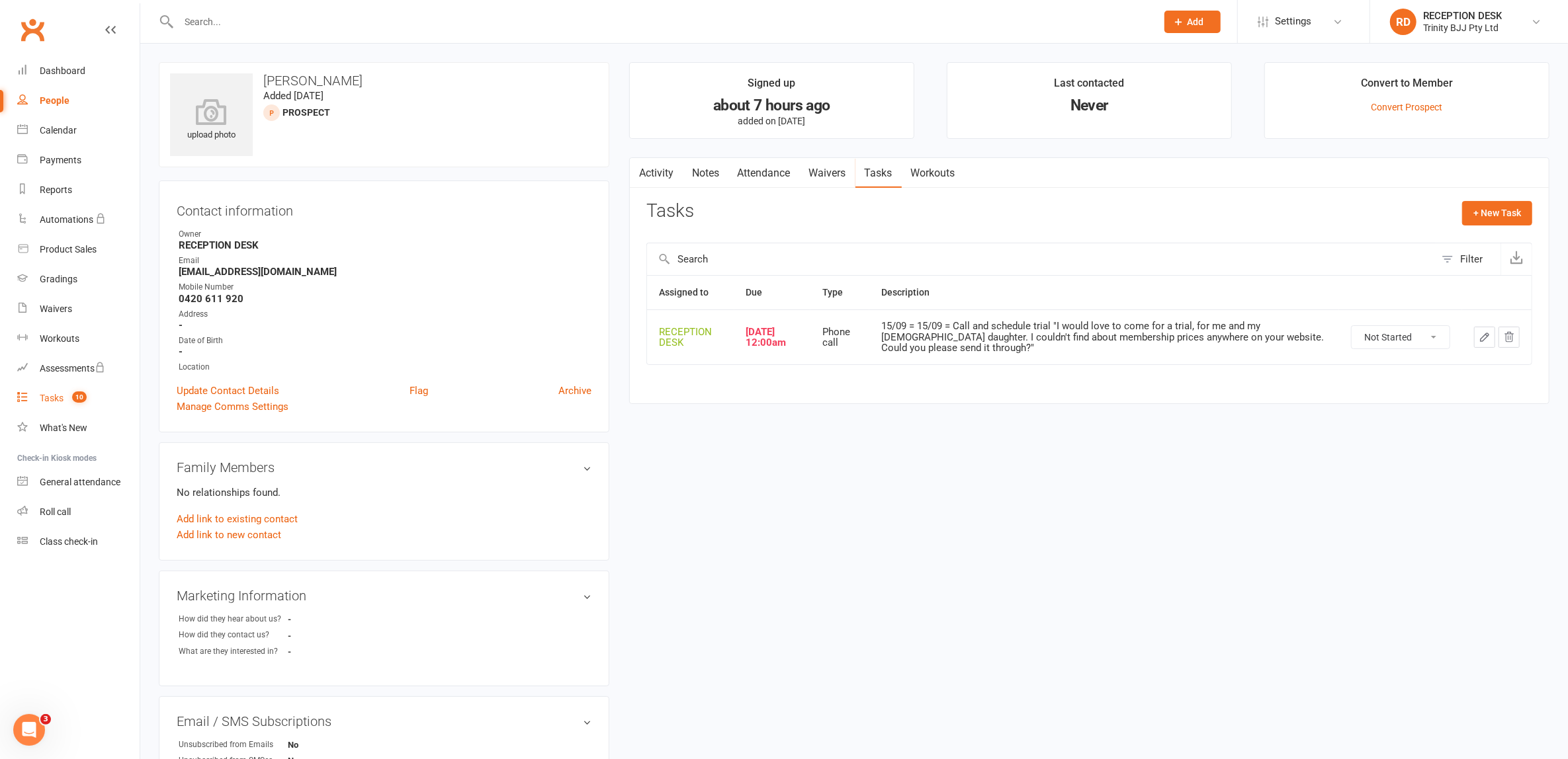
click at [57, 403] on div "Tasks" at bounding box center [52, 397] width 24 height 10
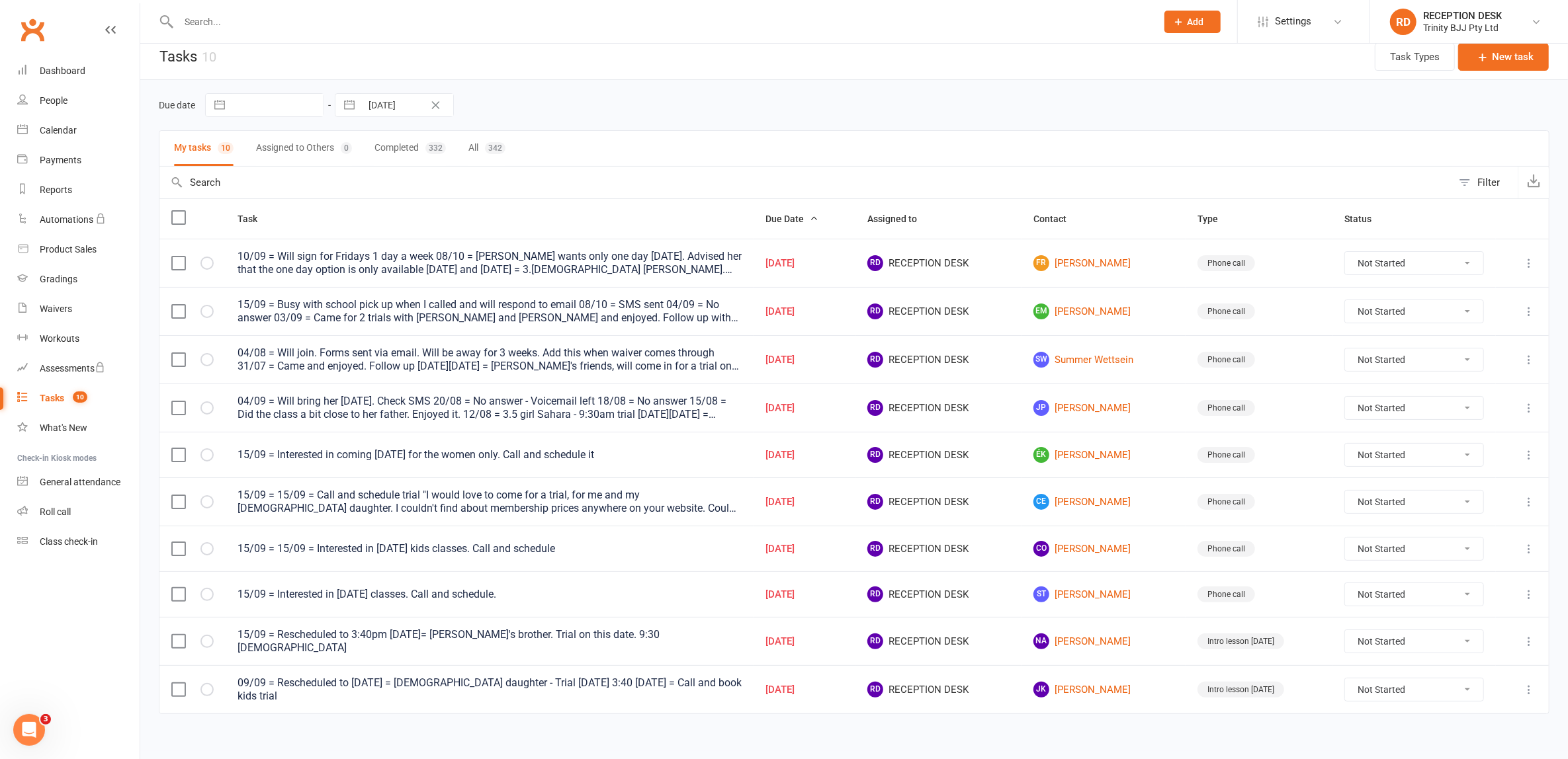
scroll to position [14, 0]
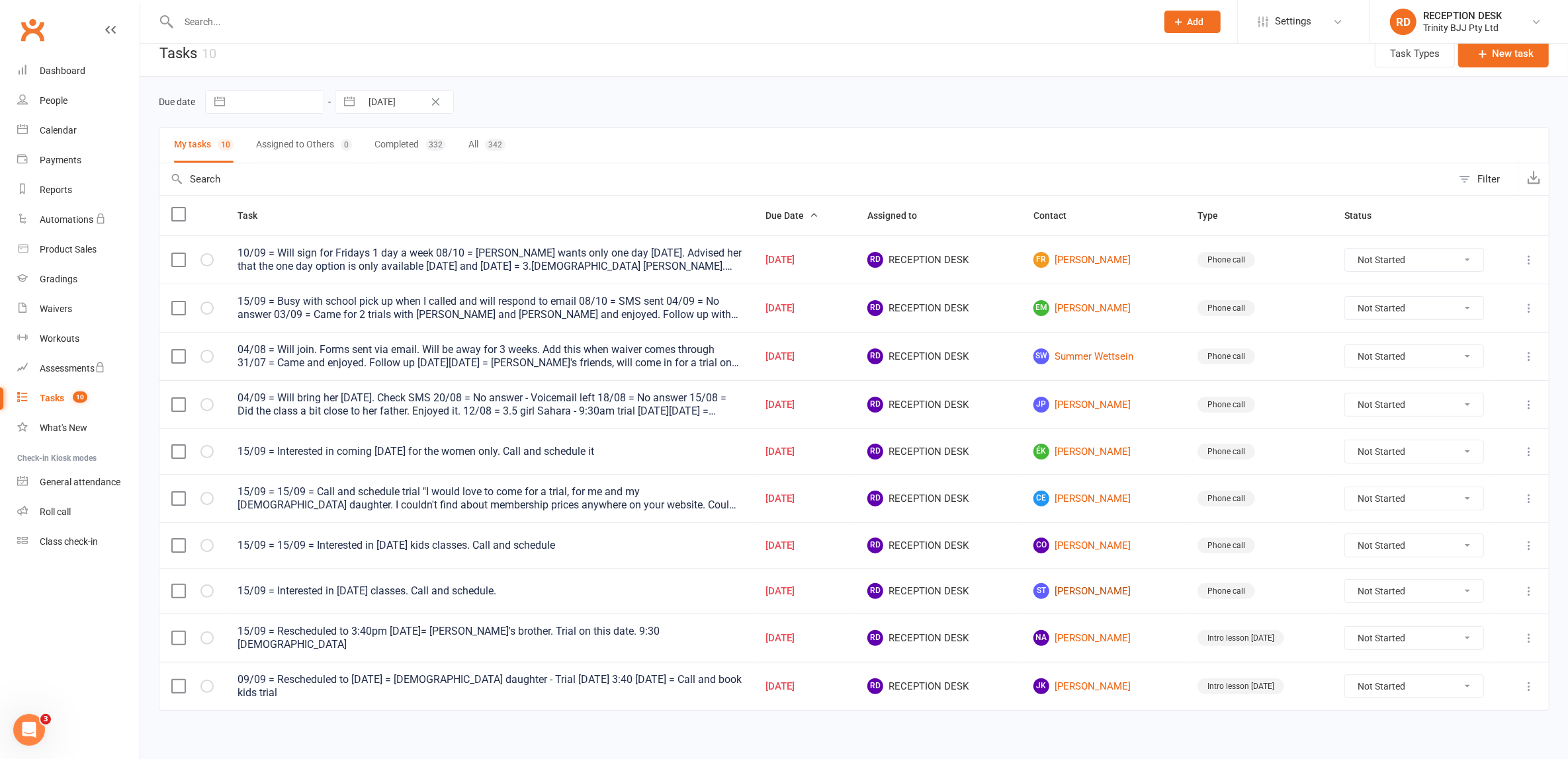
click at [1119, 586] on link "ST Szilvia Tomordi" at bounding box center [1103, 591] width 141 height 16
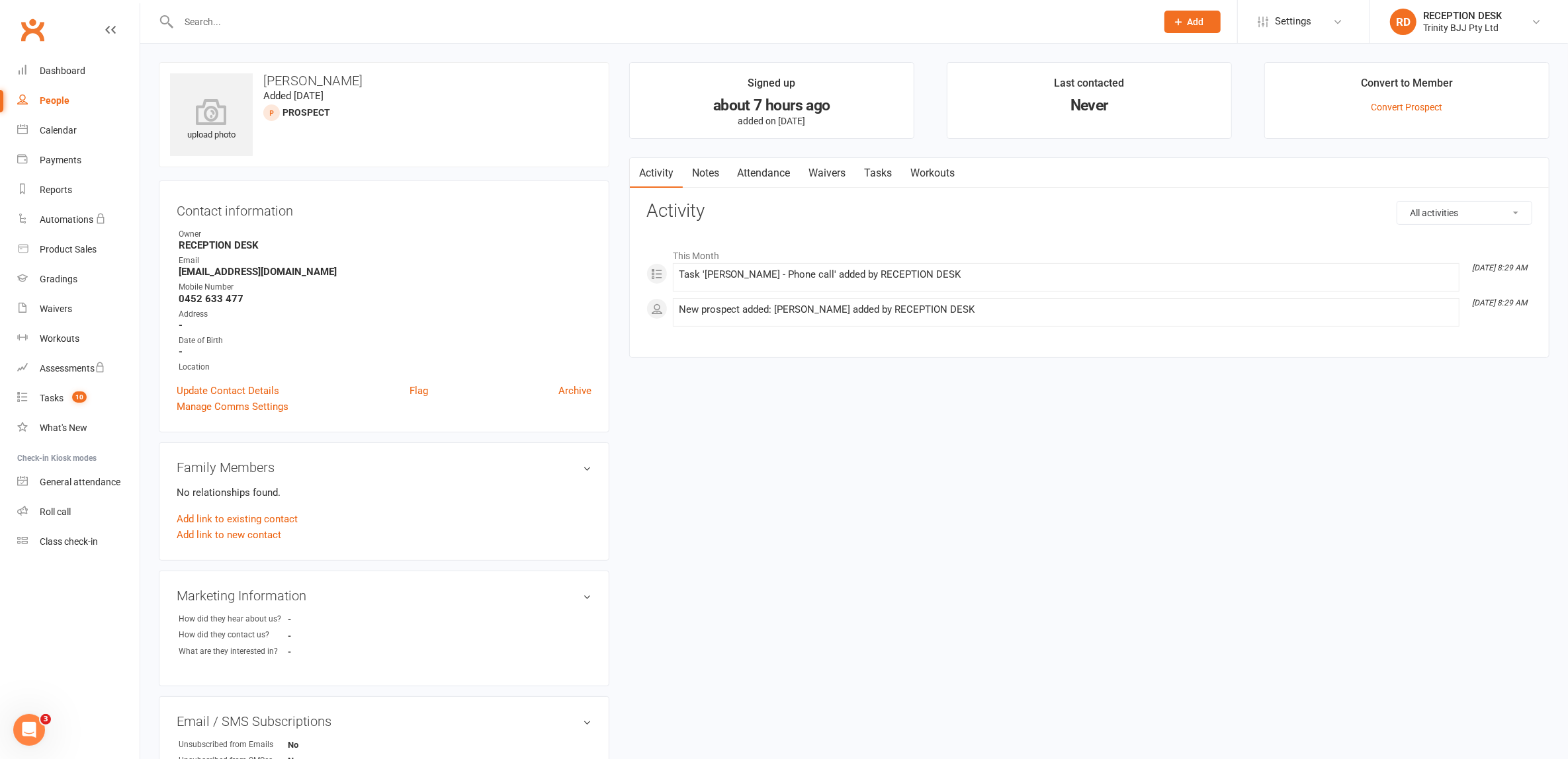
click at [886, 168] on link "Tasks" at bounding box center [878, 173] width 46 height 30
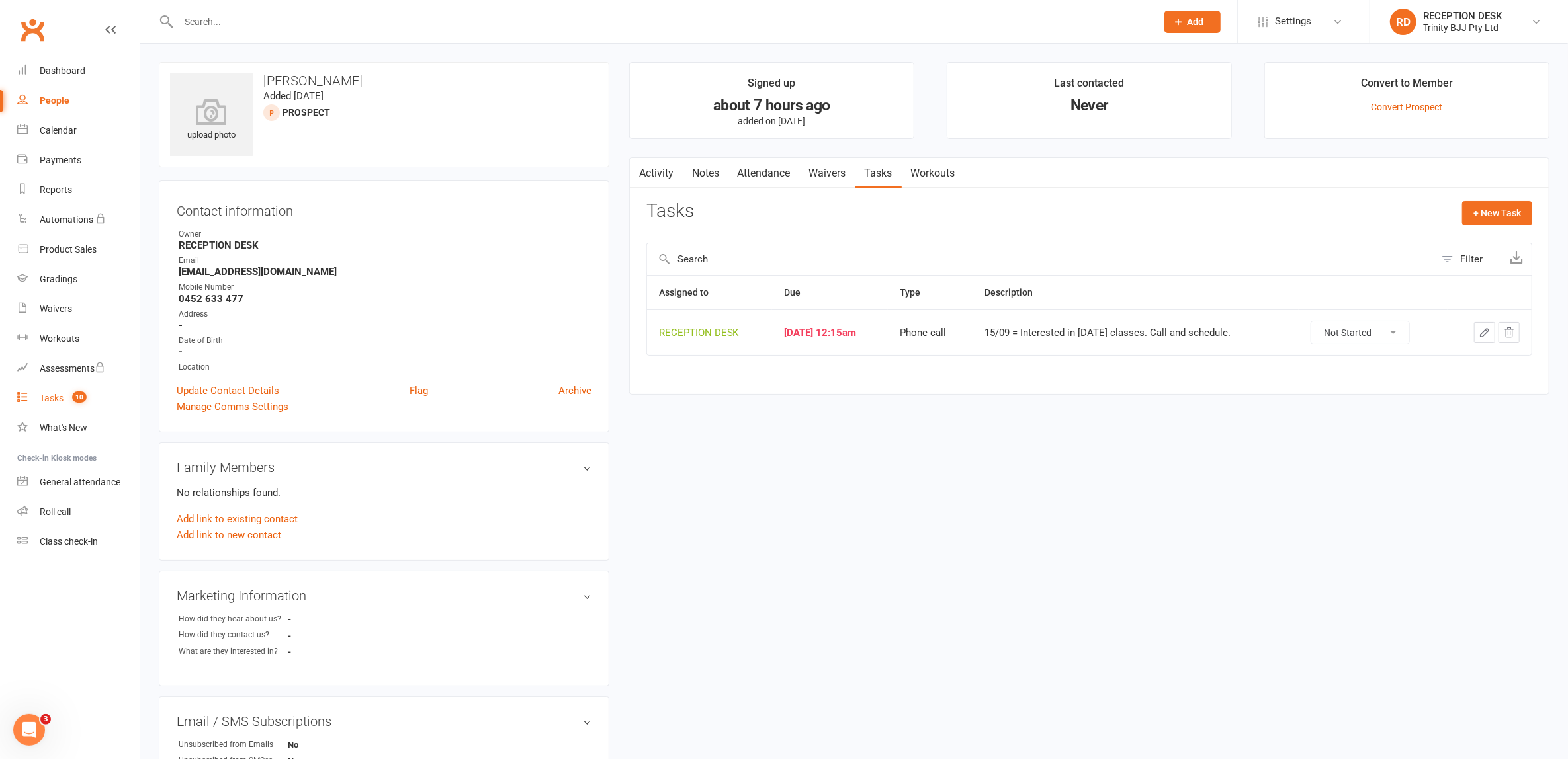
click at [62, 401] on div "Tasks" at bounding box center [52, 397] width 24 height 10
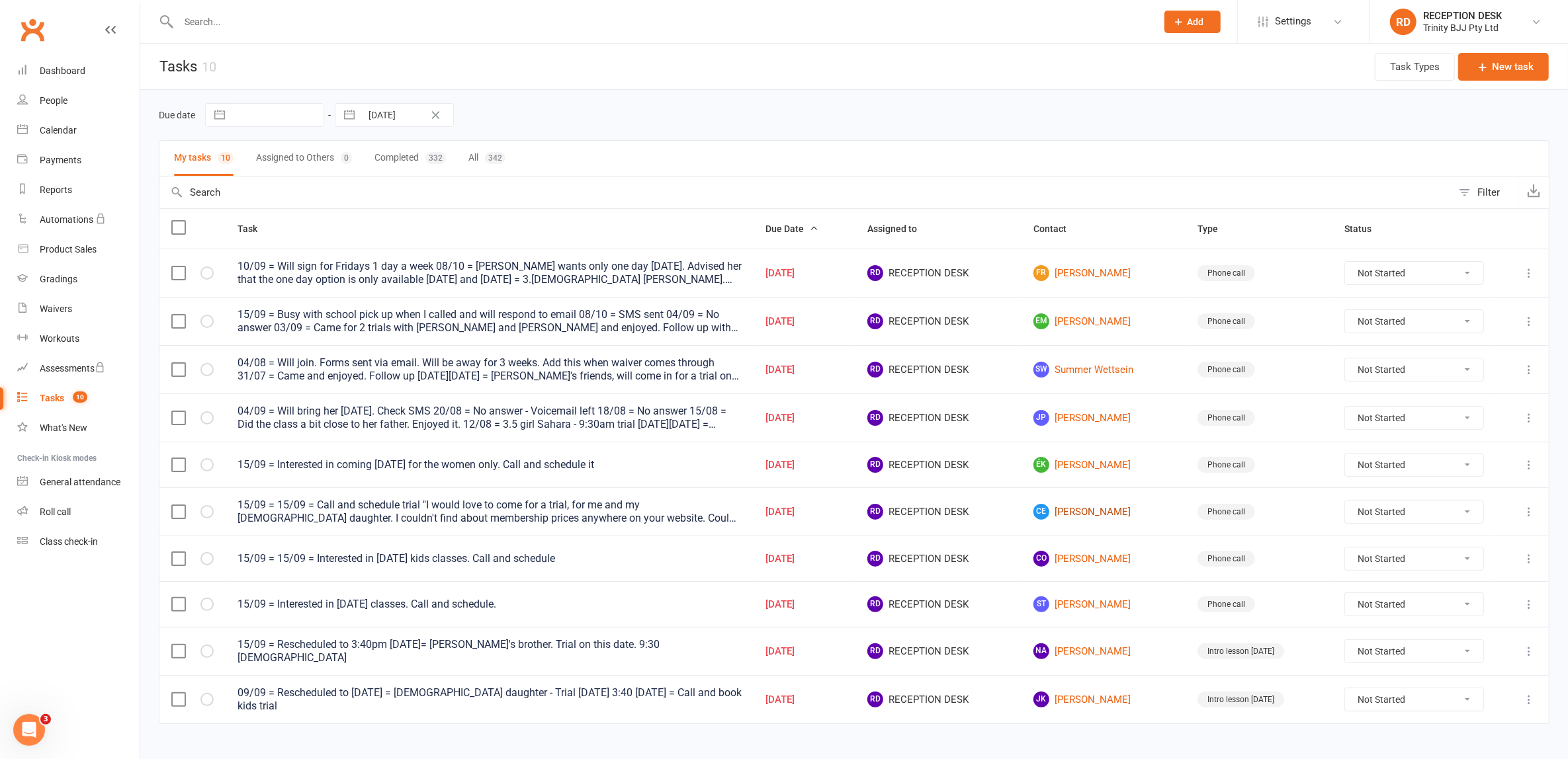
click at [1114, 510] on link "CE Carolina Ensinas" at bounding box center [1103, 512] width 141 height 16
click at [1116, 457] on link "ÉK Érika Kornalewski" at bounding box center [1103, 465] width 141 height 16
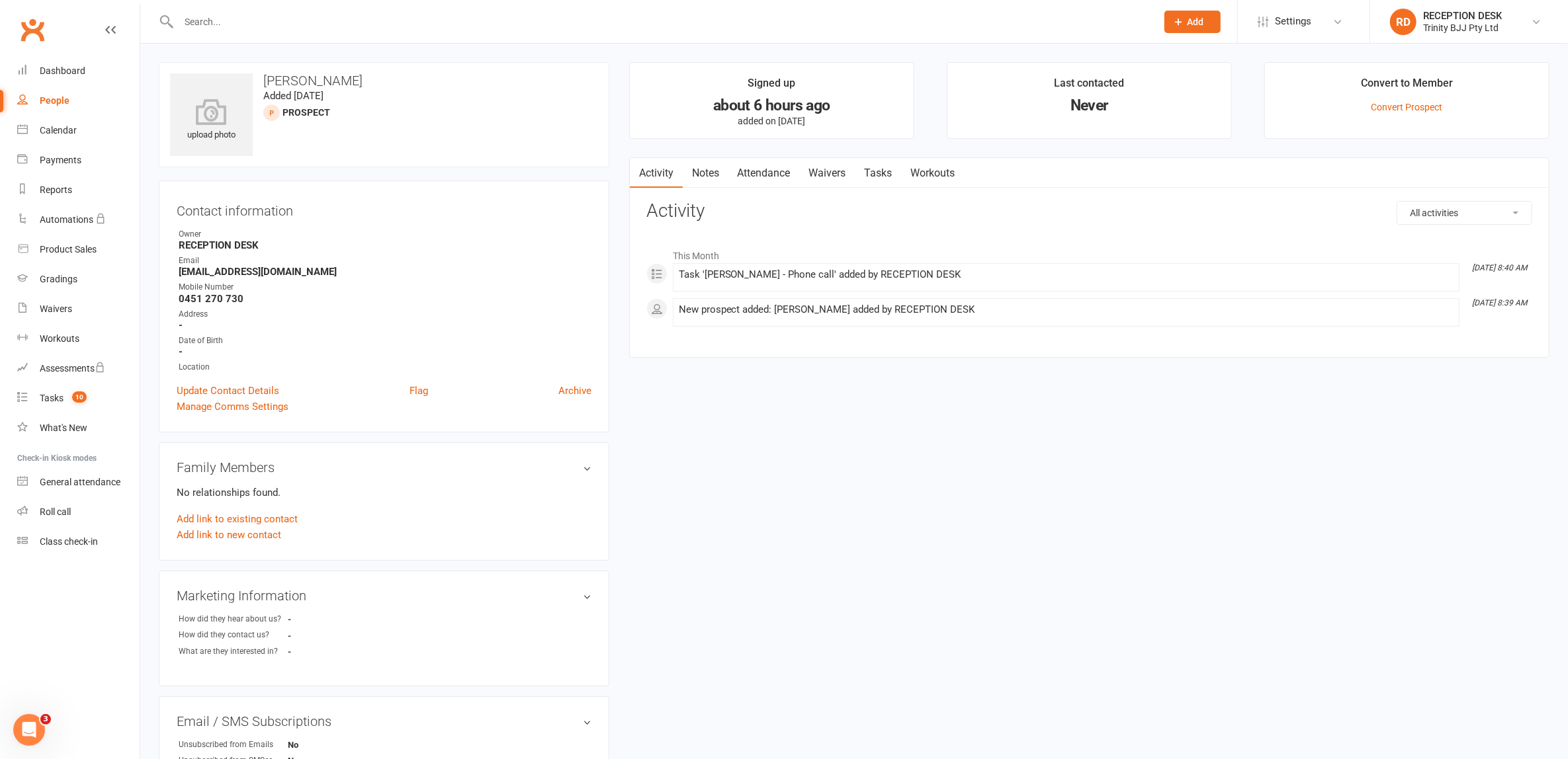
click at [884, 171] on link "Tasks" at bounding box center [878, 173] width 46 height 30
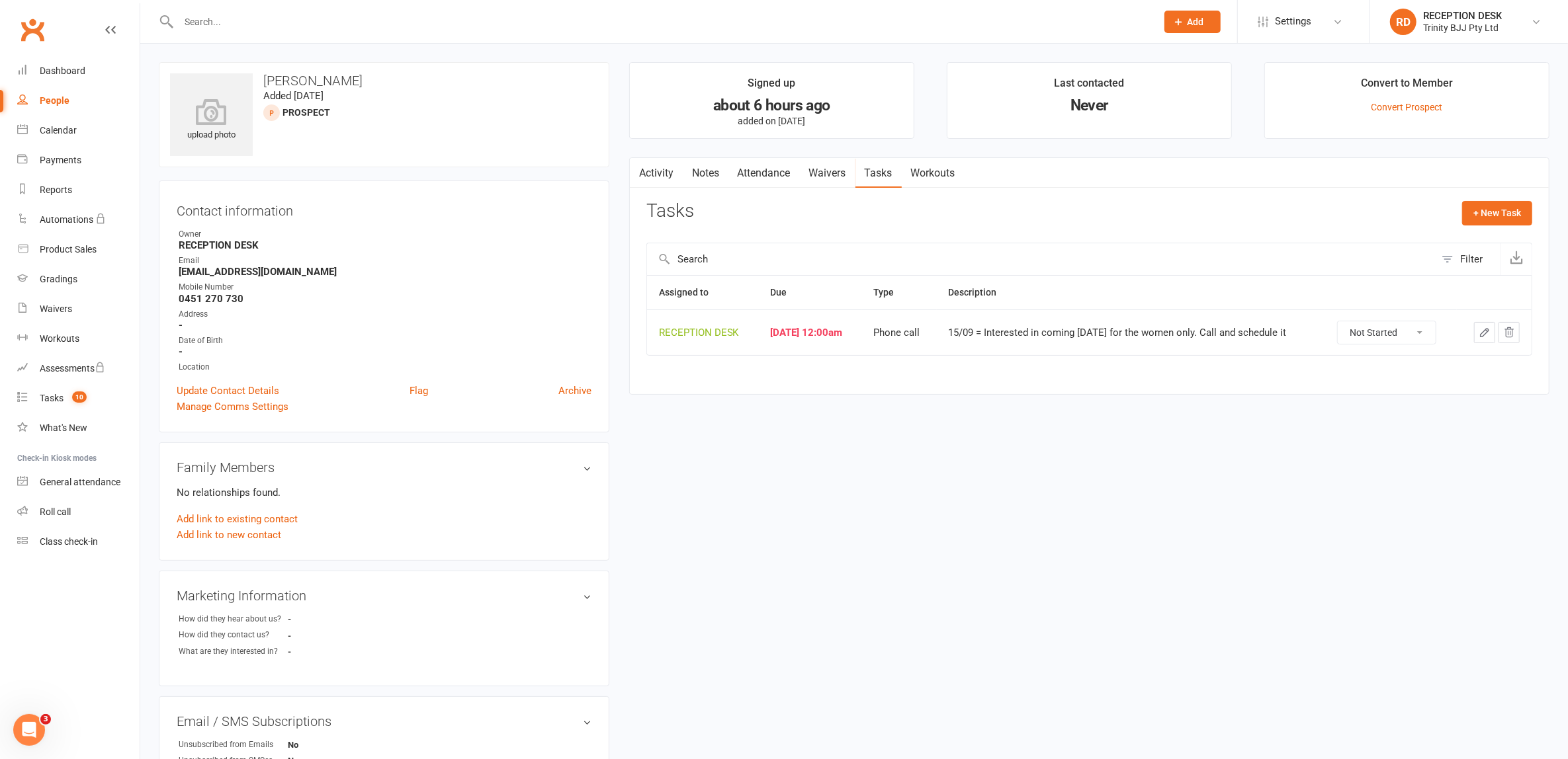
click at [1487, 336] on icon "button" at bounding box center [1484, 332] width 12 height 12
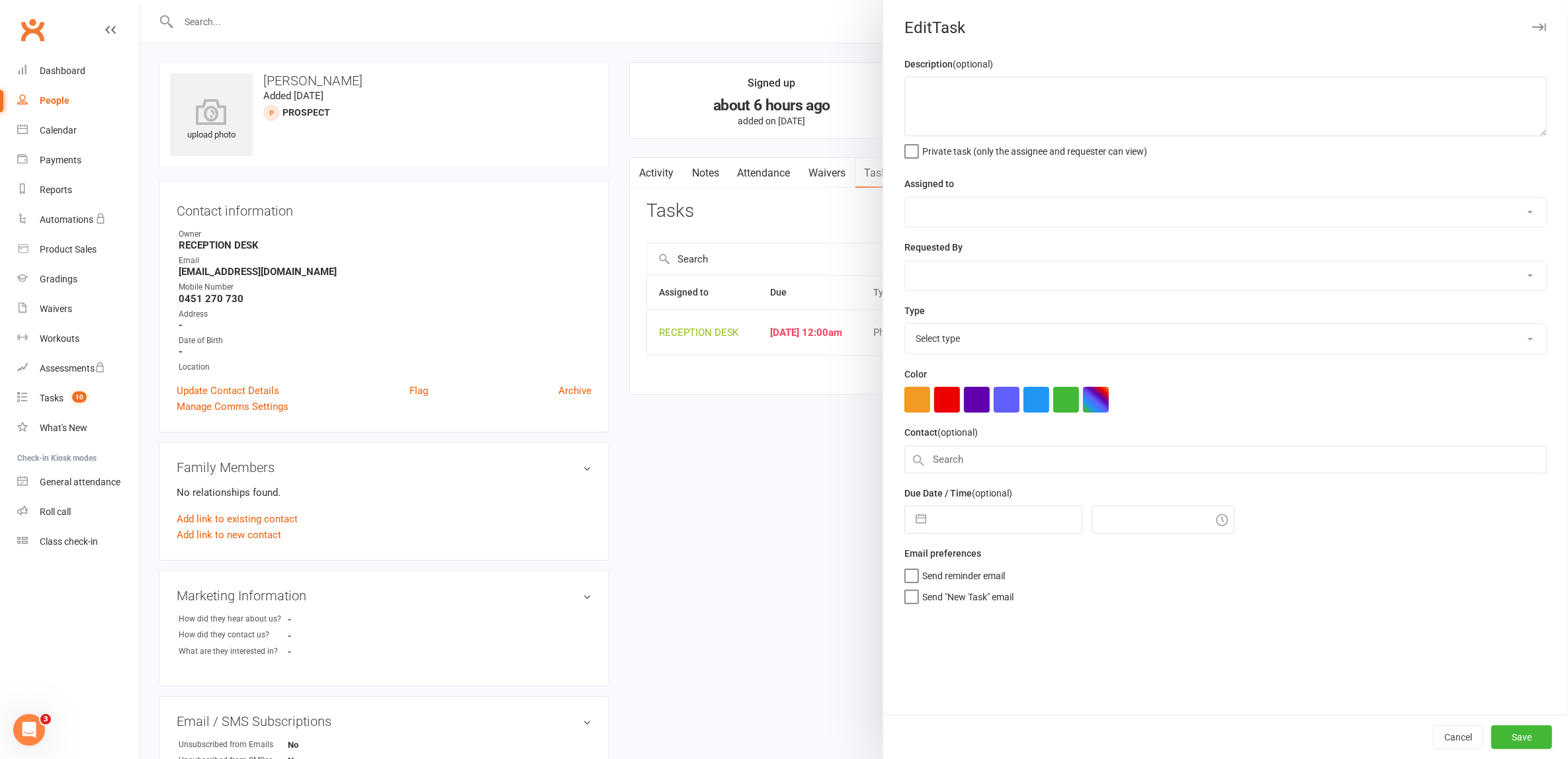
type textarea "15/09 = Interested in coming [DATE] for the women only. Call and schedule it"
select select "53742"
type input "[DATE]"
type input "12:00am"
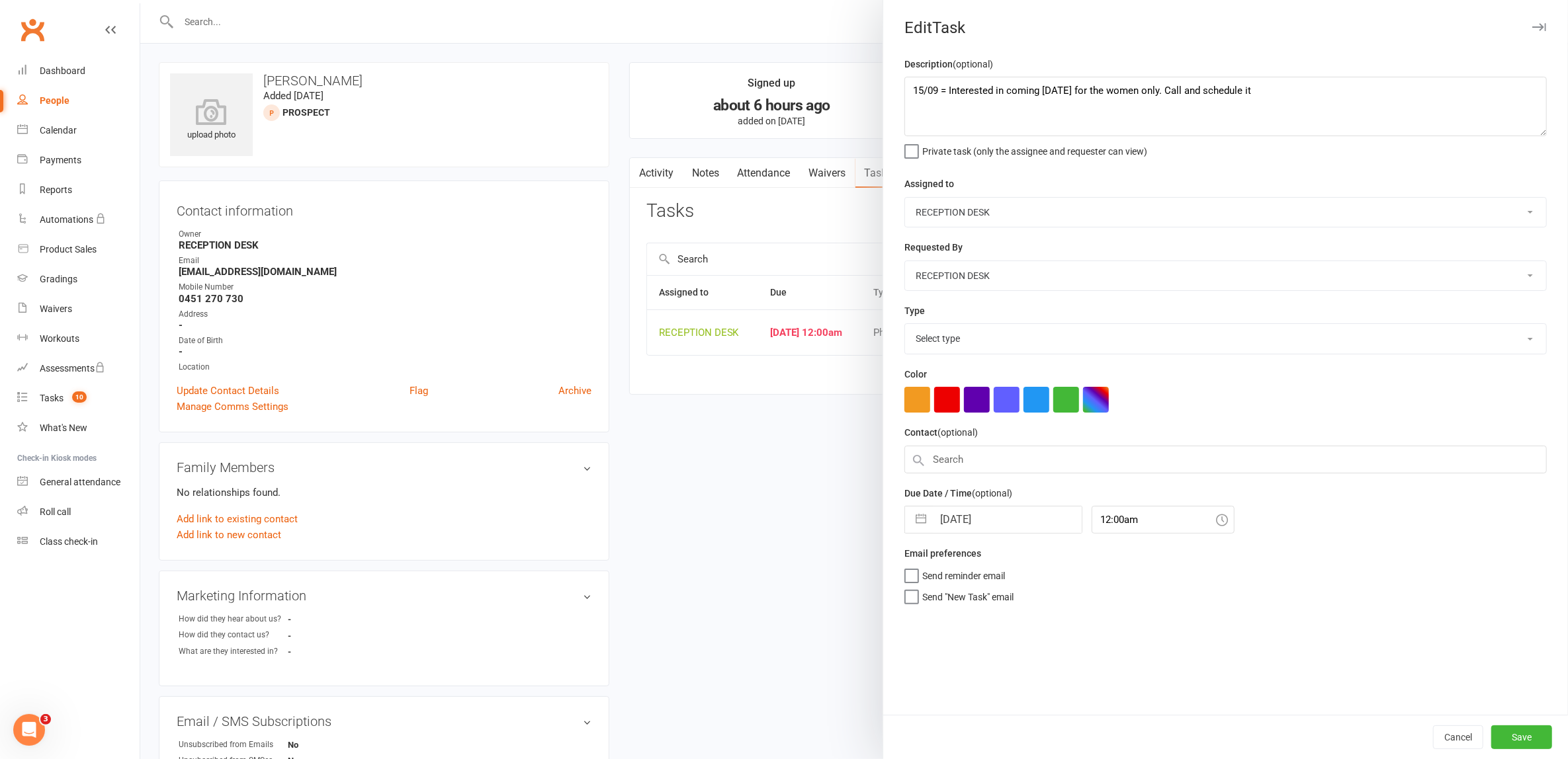
select select "28721"
click at [906, 85] on textarea "15/09 = Interested in coming [DATE] for the women only. Call and schedule it" at bounding box center [1225, 106] width 643 height 60
type textarea "15/09 = Trial booked for Wednesday 6:15 15/09 = Interested in coming on Wed for…"
click at [921, 511] on button "button" at bounding box center [921, 516] width 24 height 26
select select "7"
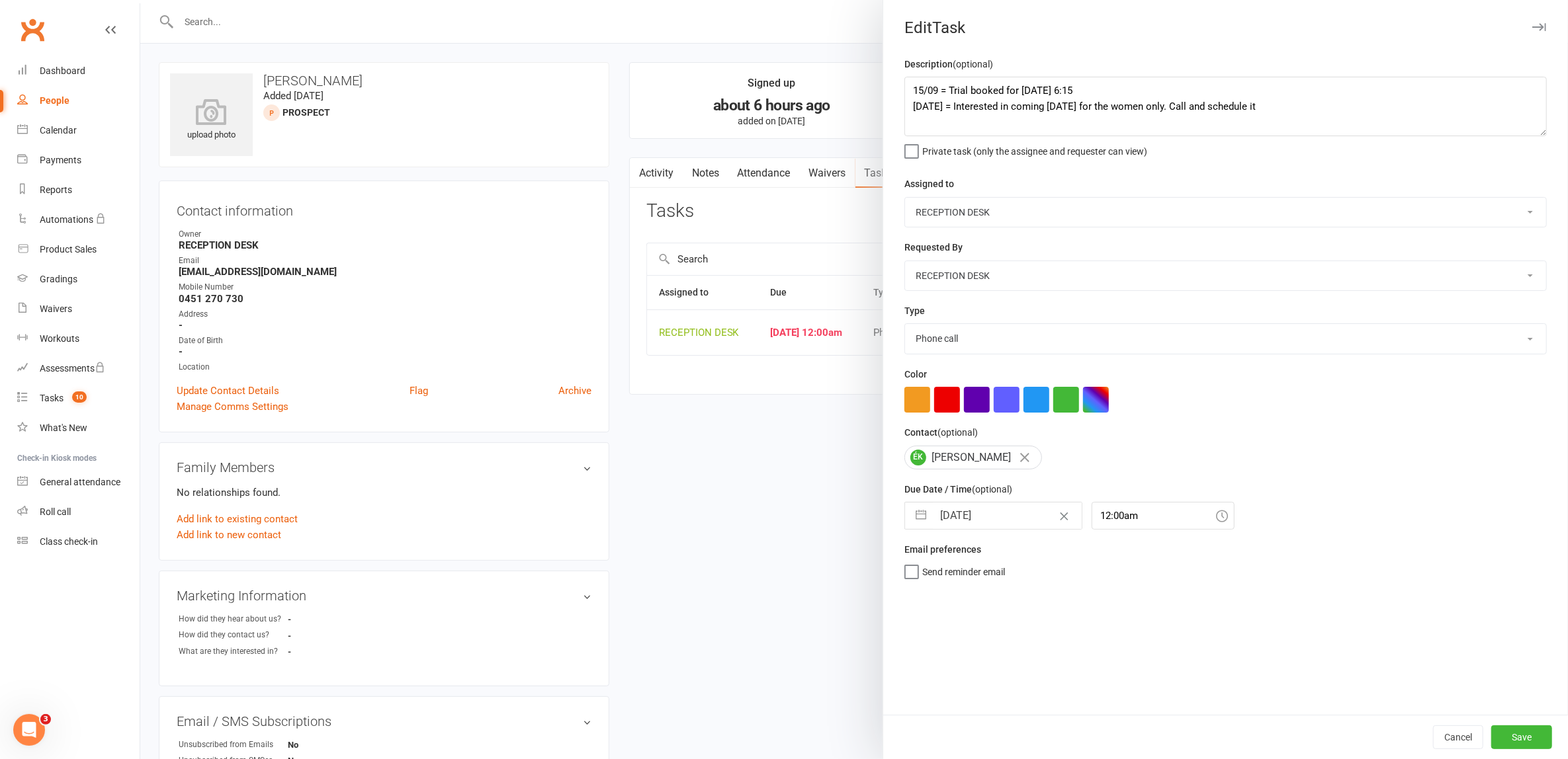
select select "2025"
select select "8"
select select "2025"
select select "9"
select select "2025"
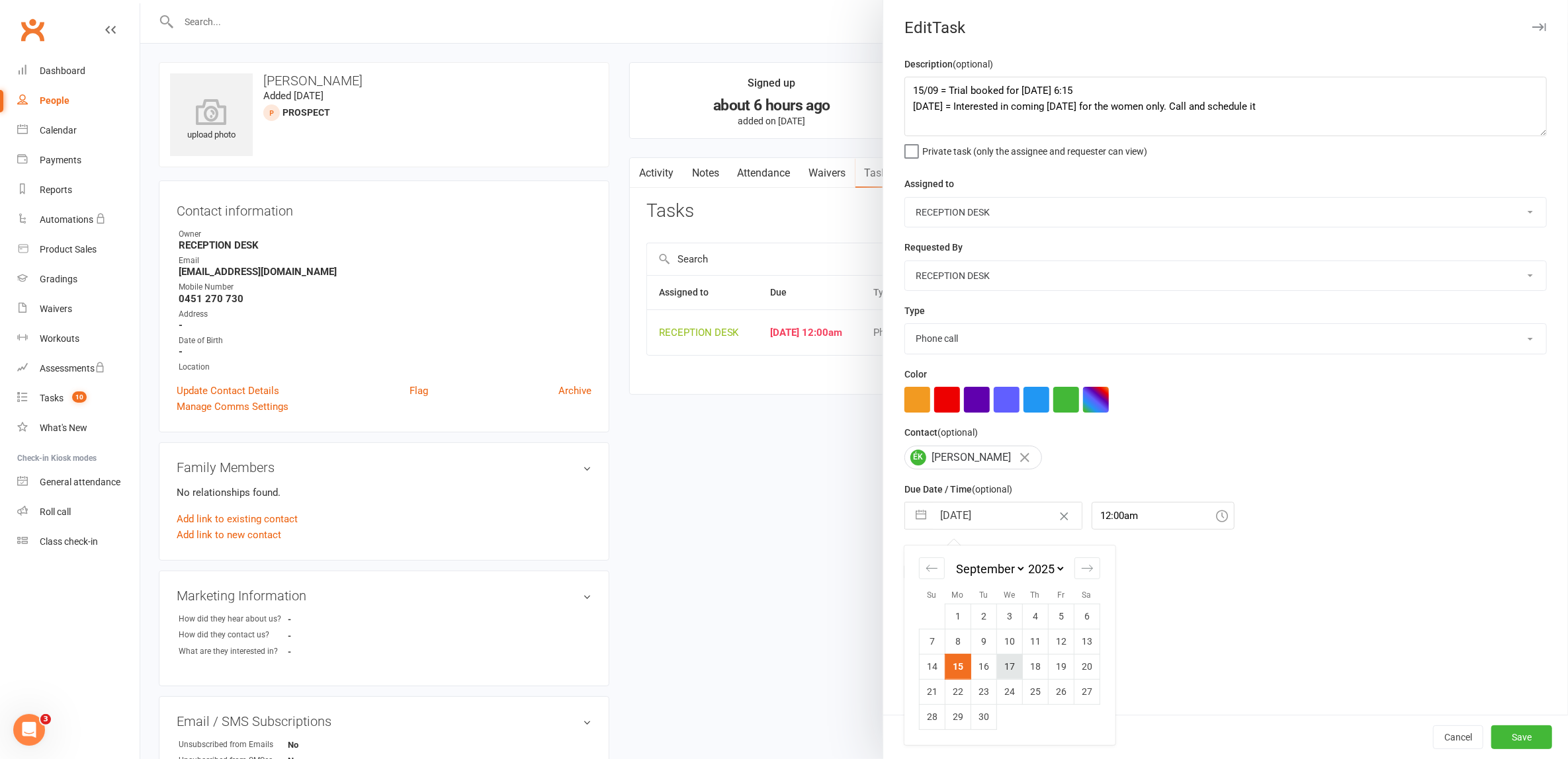
click at [1010, 673] on td "17" at bounding box center [1010, 666] width 26 height 25
type input "17 Sep 2025"
click at [909, 516] on button "button" at bounding box center [921, 516] width 24 height 26
select select "7"
select select "2025"
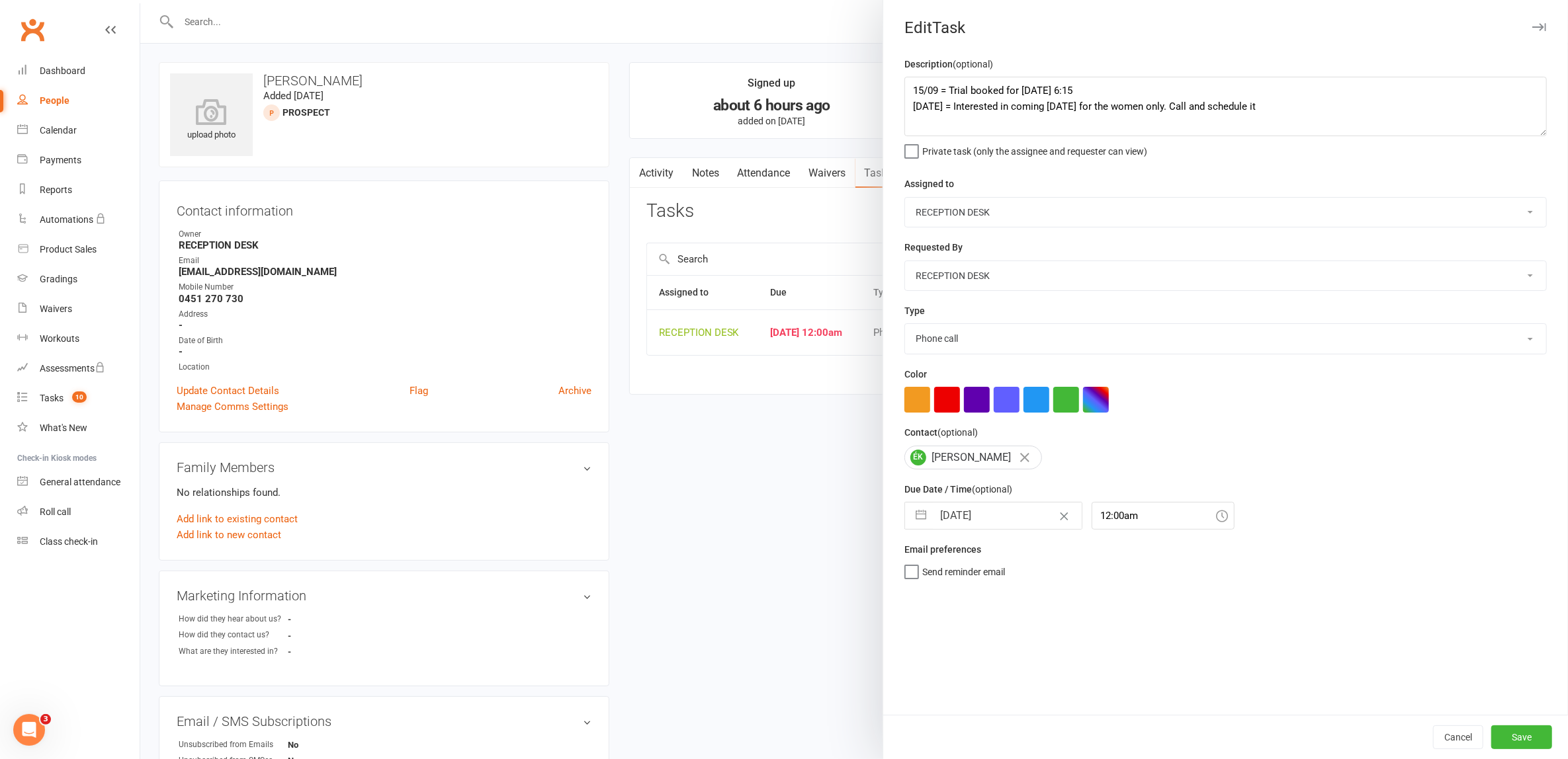
select select "8"
select select "2025"
select select "9"
select select "2025"
click at [997, 664] on td "17" at bounding box center [1010, 666] width 26 height 25
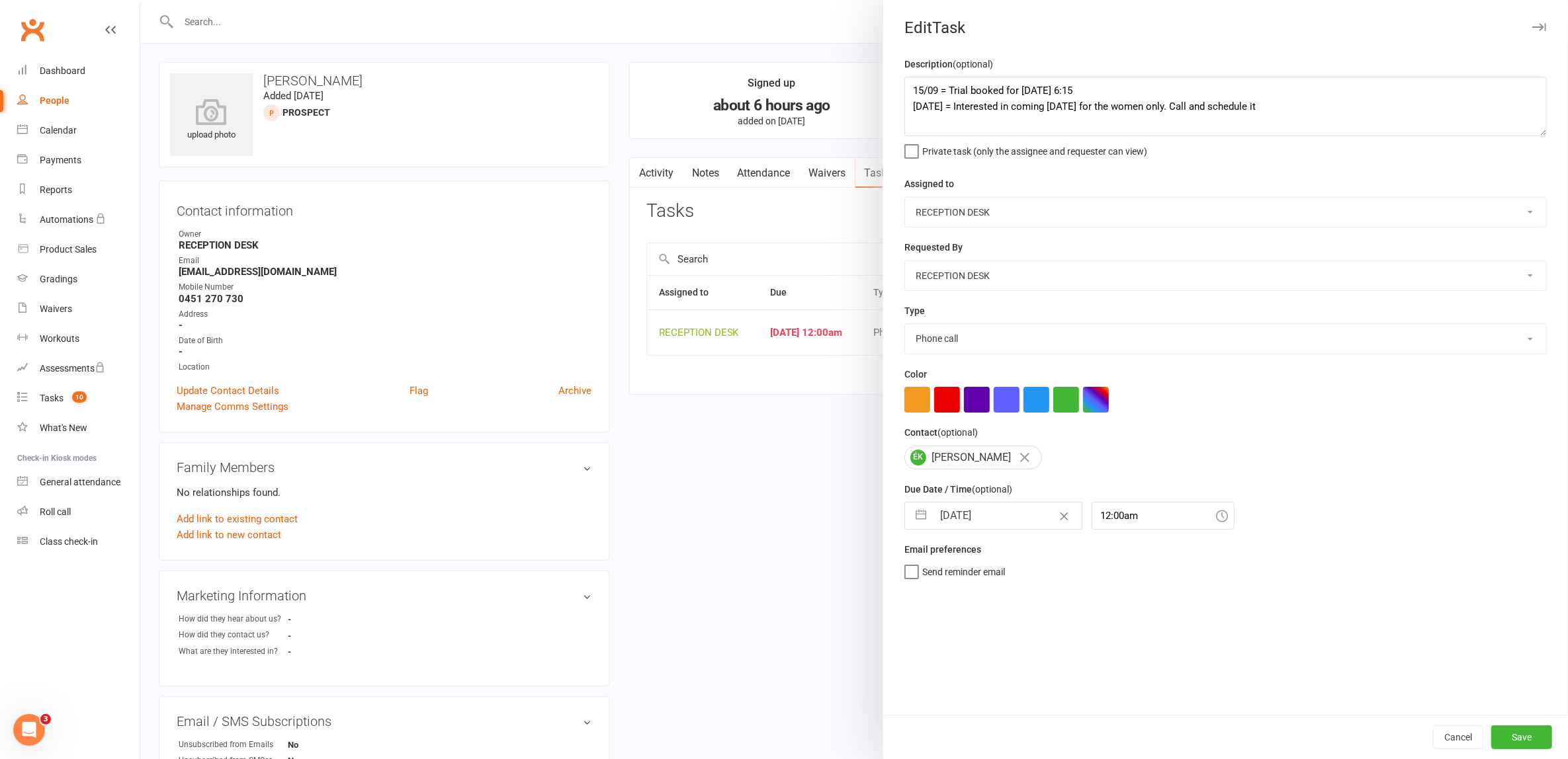
click at [997, 330] on select "E-mail In person Intro lesson today Meeting Phone call Add new task type" at bounding box center [1225, 338] width 641 height 29
select select "30477"
click at [905, 324] on select "E-mail In person Intro lesson today Meeting Phone call Add new task type" at bounding box center [1225, 338] width 641 height 29
click at [1114, 85] on textarea "15/09 = Trial booked for Wednesday 6:15 15/09 = Interested in coming on Wed for…" at bounding box center [1225, 106] width 643 height 60
type textarea "15/09 = Trial booked for Wednesday 6:15 - Women Only 15/09 = Interested in comi…"
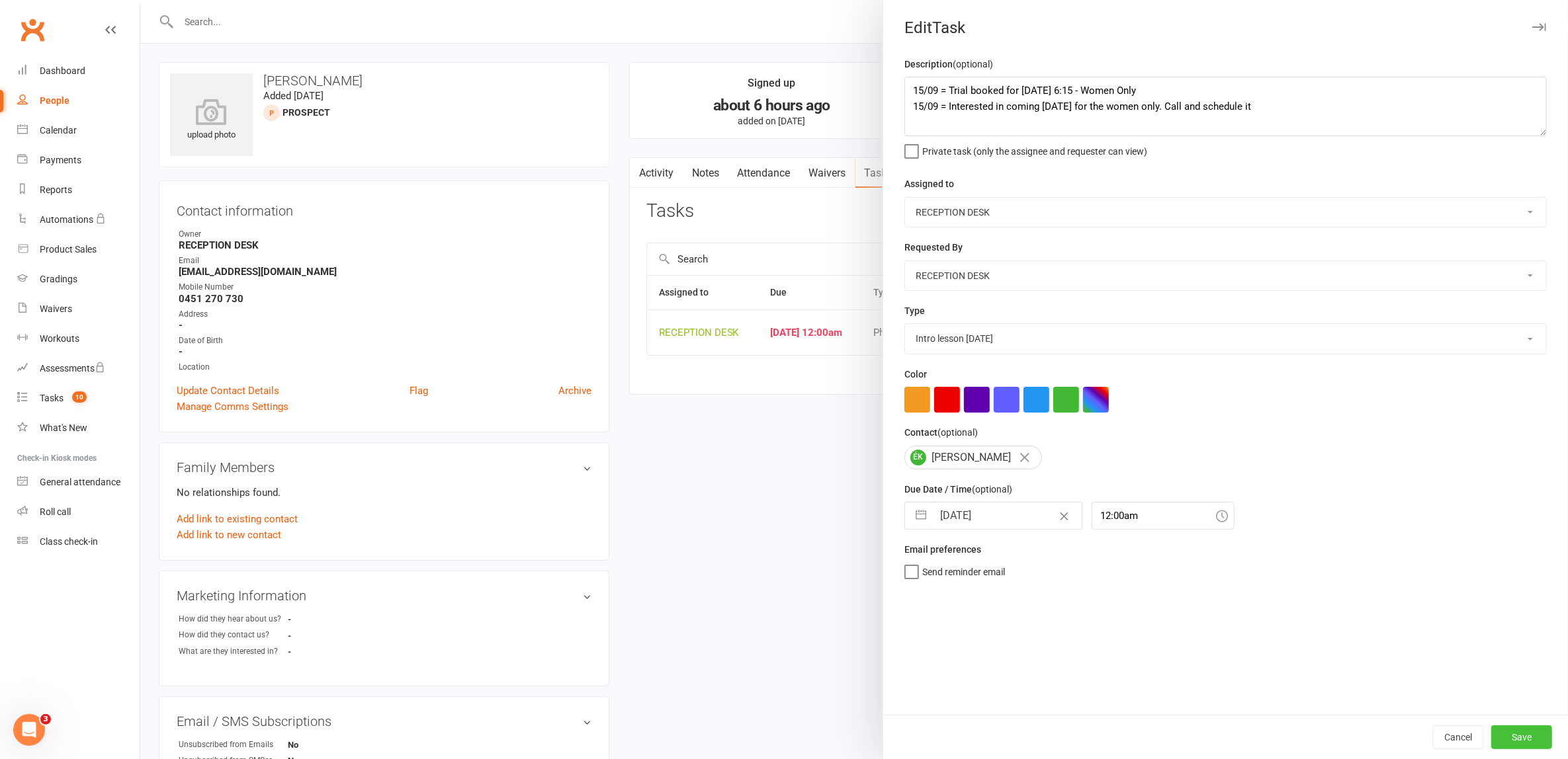
click at [1519, 737] on button "Save" at bounding box center [1522, 737] width 61 height 24
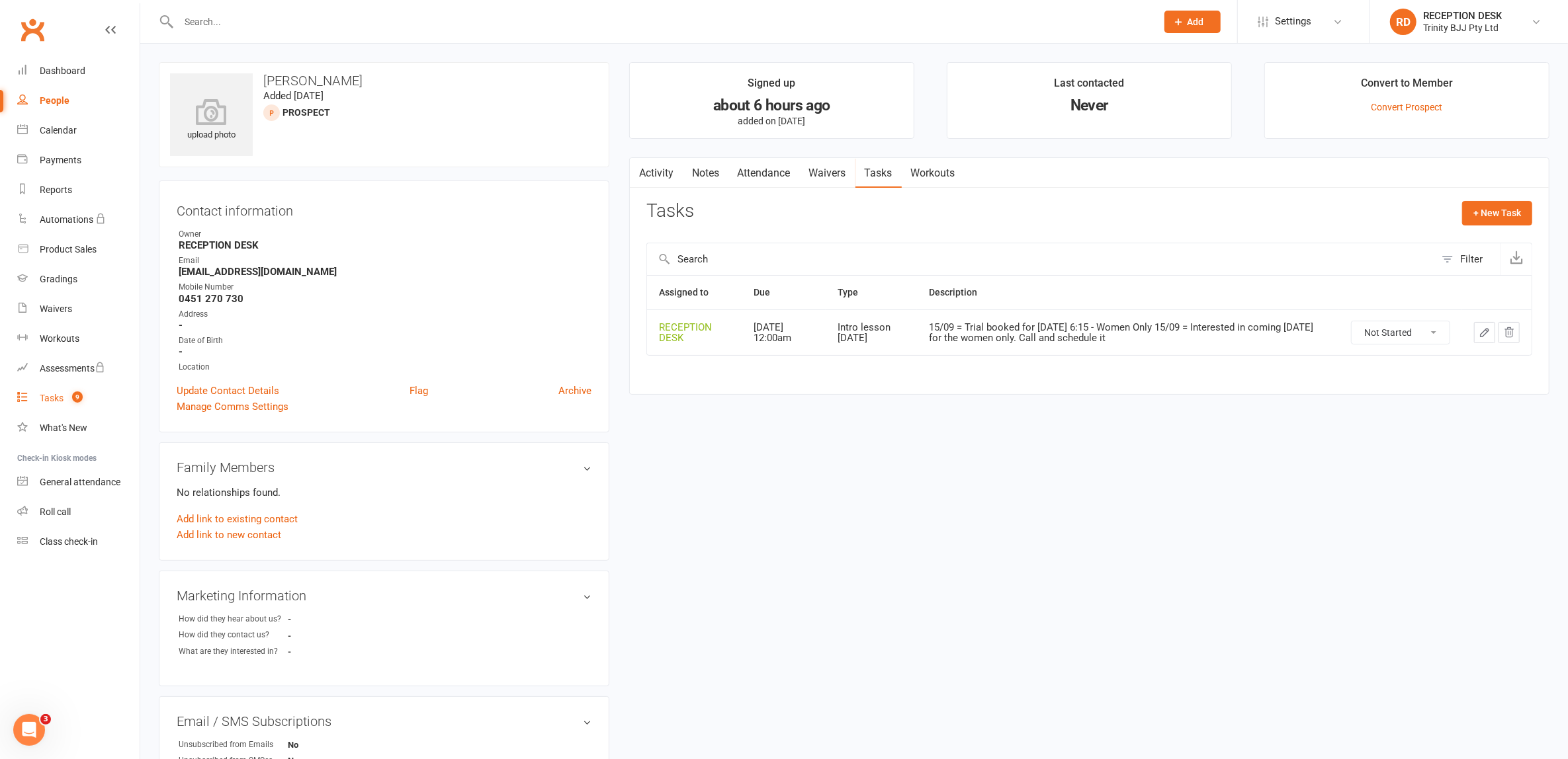
click at [52, 401] on div "Tasks" at bounding box center [52, 397] width 24 height 10
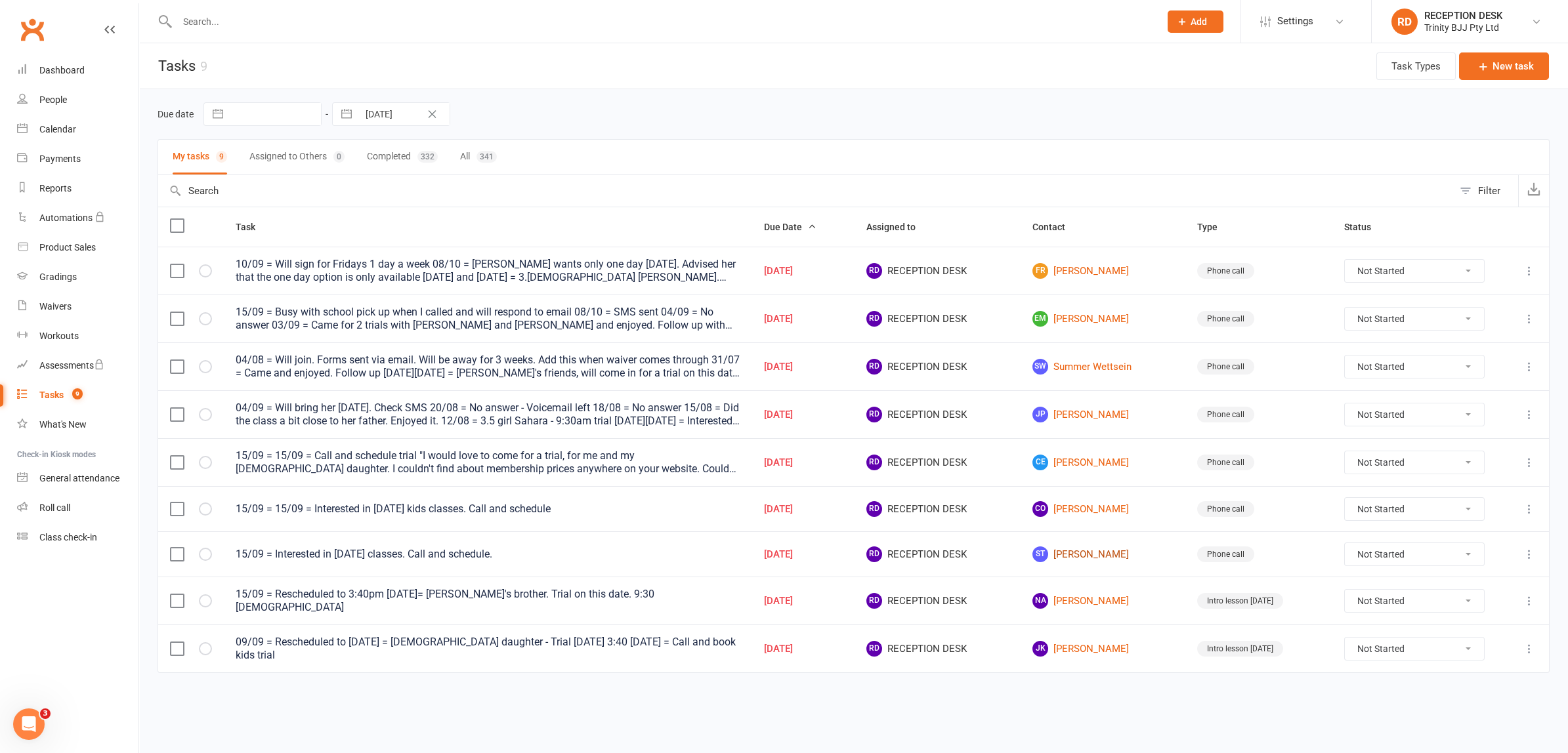
click at [1109, 546] on link "ST Szilvia Tomordi" at bounding box center [1103, 554] width 141 height 16
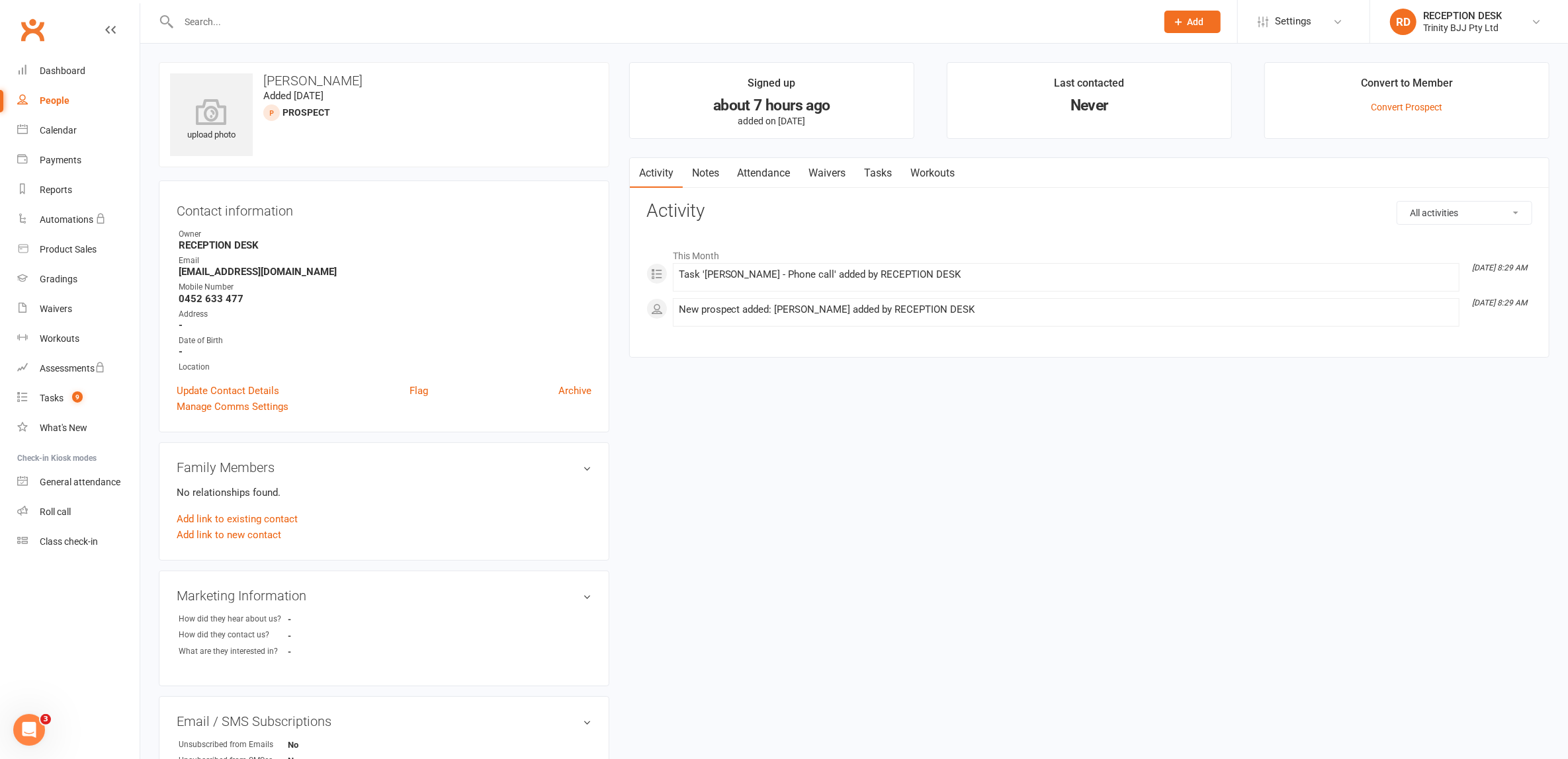
click at [883, 173] on link "Tasks" at bounding box center [878, 173] width 46 height 30
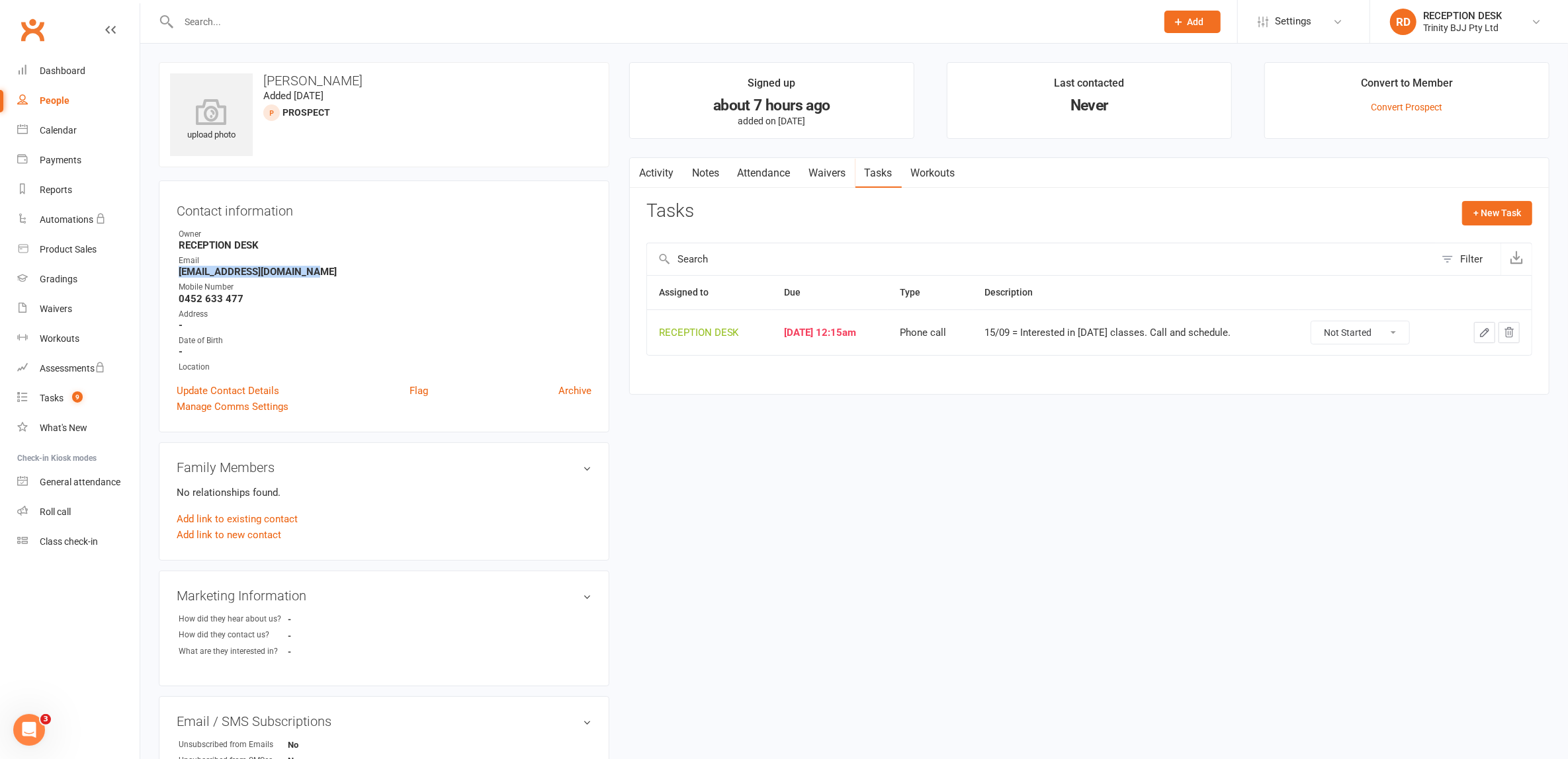
drag, startPoint x: 180, startPoint y: 269, endPoint x: 336, endPoint y: 269, distance: 156.0
click at [336, 269] on strong "szilvia.tomordi@gmail.com" at bounding box center [385, 271] width 413 height 12
click at [1495, 323] on button "button" at bounding box center [1484, 333] width 22 height 22
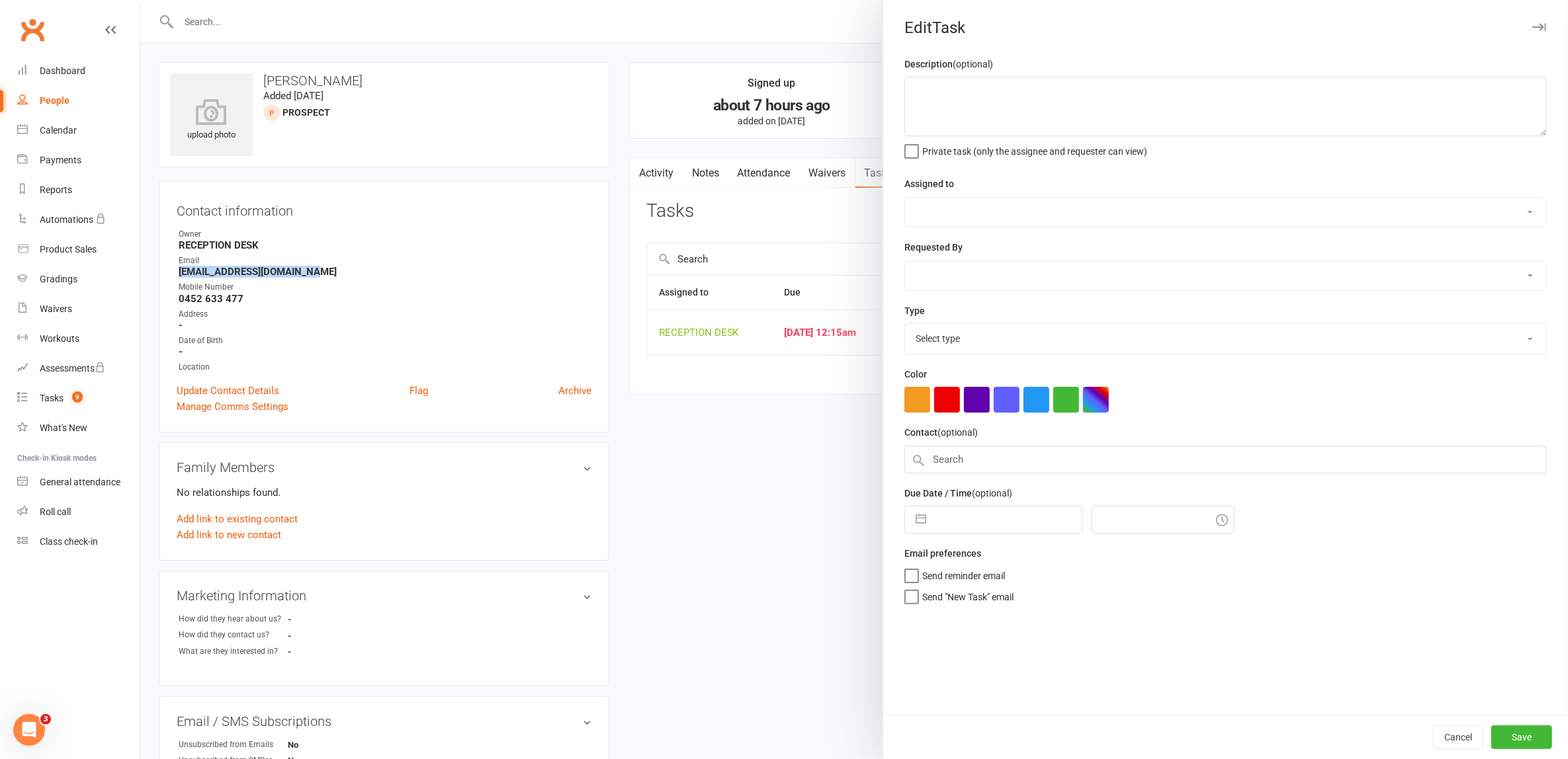
type textarea "15/09 = Interested in [DATE] classes. Call and schedule."
select select "53742"
type input "[DATE]"
type input "12:15am"
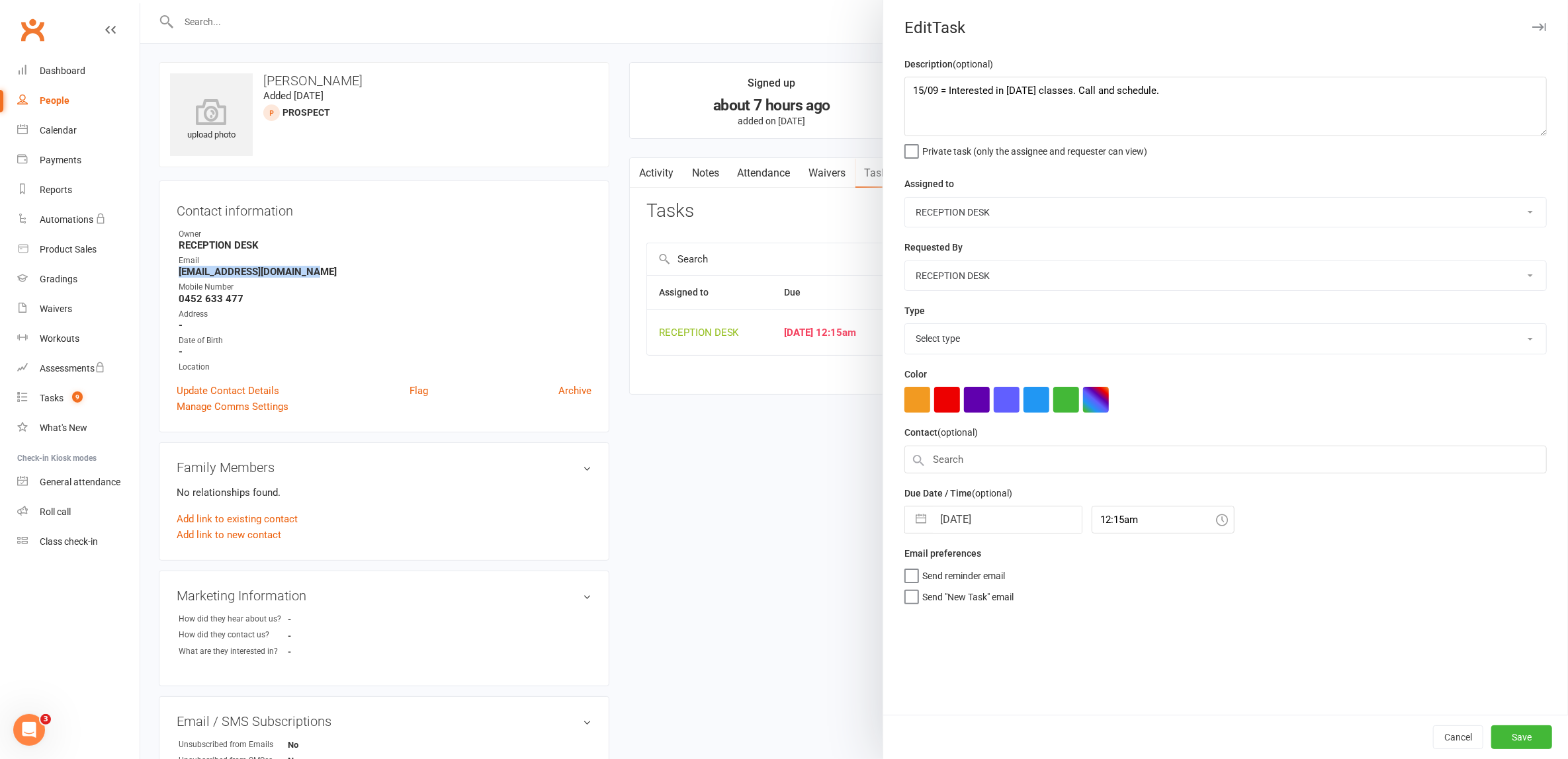
select select "28721"
click at [919, 517] on button "button" at bounding box center [921, 516] width 24 height 26
select select "7"
select select "2025"
select select "8"
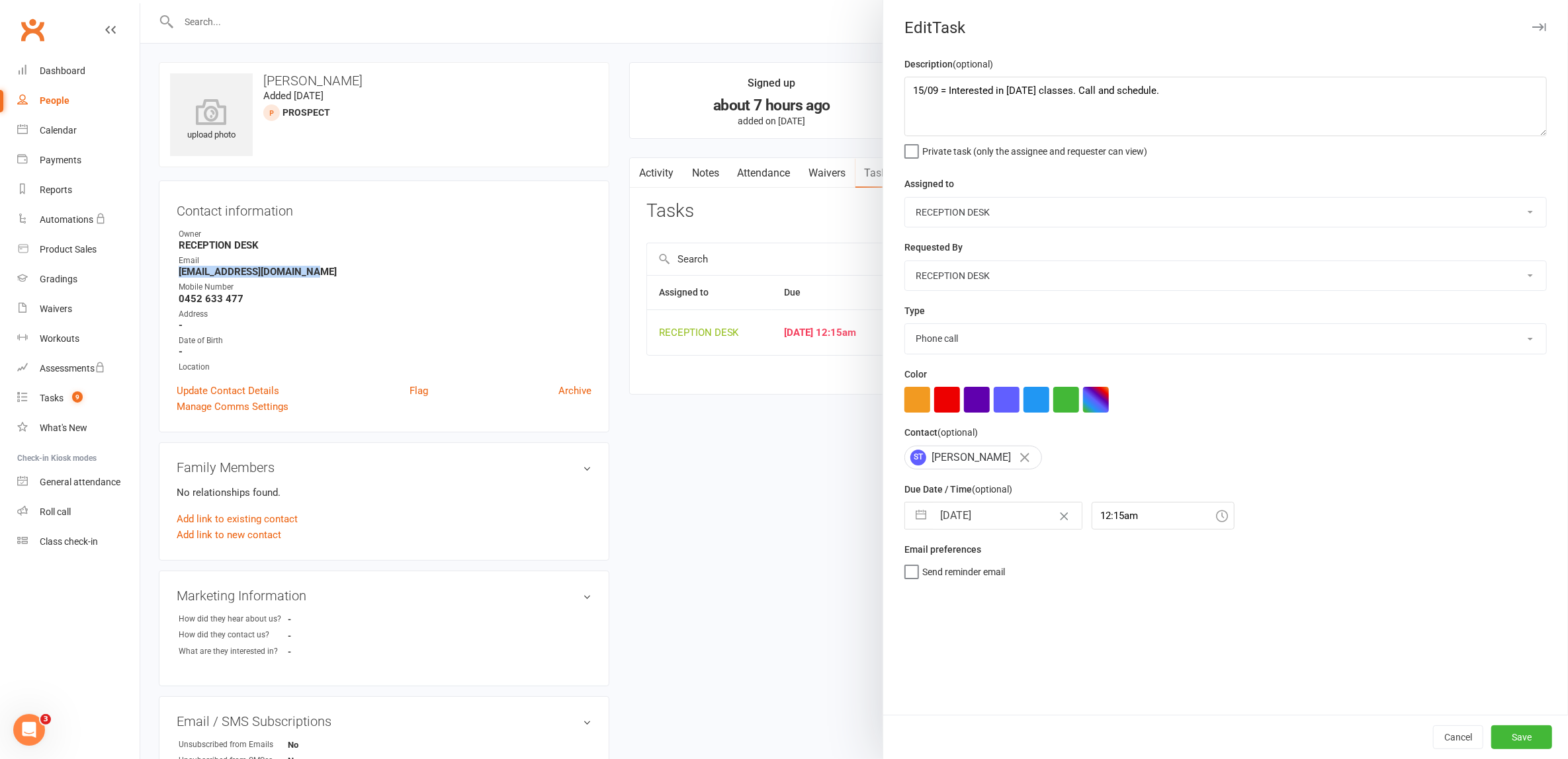
select select "2025"
select select "9"
select select "2025"
click at [1011, 693] on td "24" at bounding box center [1010, 691] width 26 height 25
type input "24 Sep 2025"
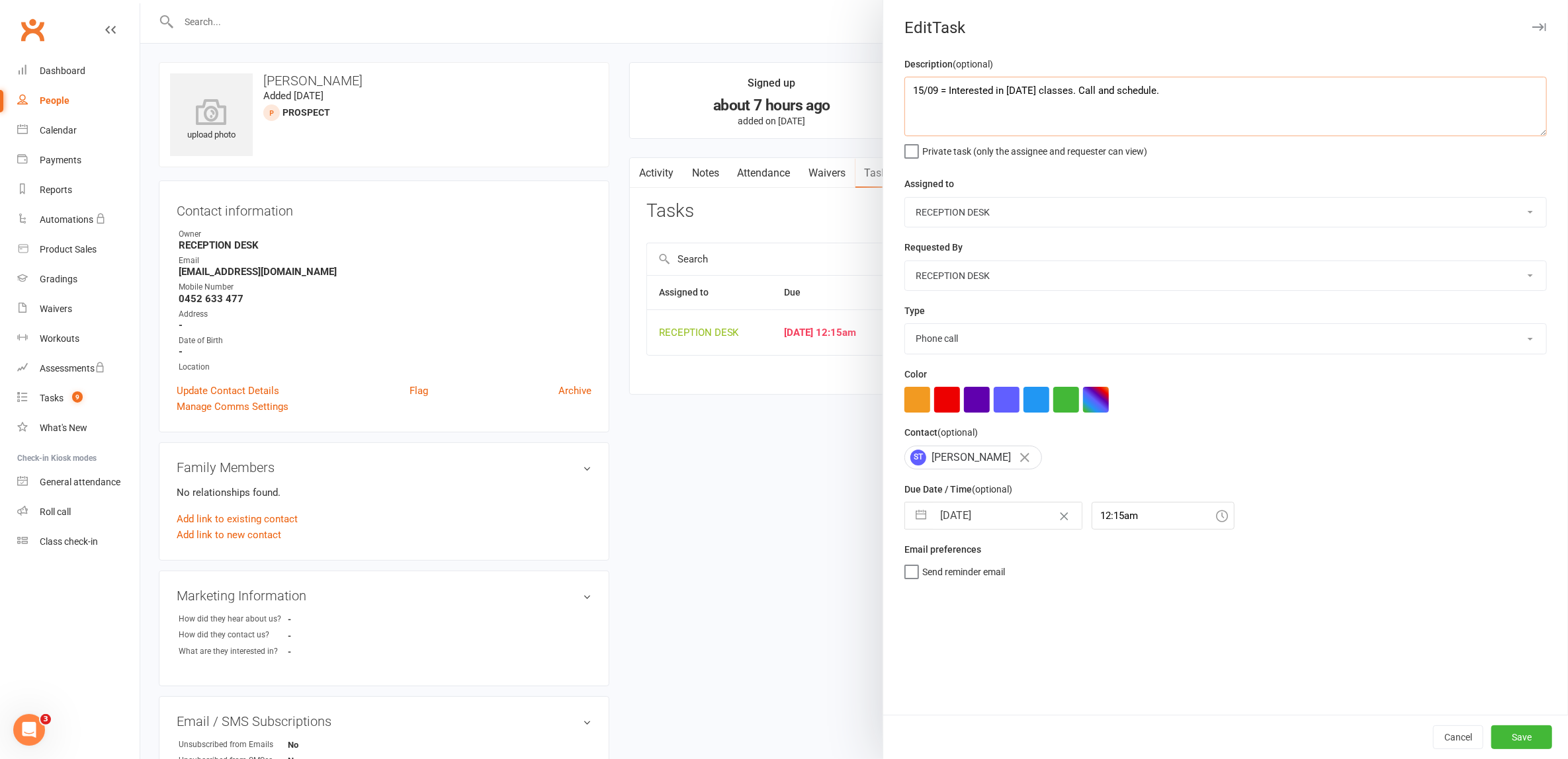
click at [905, 91] on textarea "15/09 = Interested in [DATE] classes. Call and schedule." at bounding box center [1225, 106] width 643 height 60
type textarea "15/09 = Intro class booked Wed 3:40 15/09 = Interested in Monday classes. Call …"
click at [964, 326] on select "E-mail In person Intro lesson today Meeting Phone call Add new task type" at bounding box center [1225, 338] width 641 height 29
select select "30477"
click at [905, 324] on select "E-mail In person Intro lesson today Meeting Phone call Add new task type" at bounding box center [1225, 338] width 641 height 29
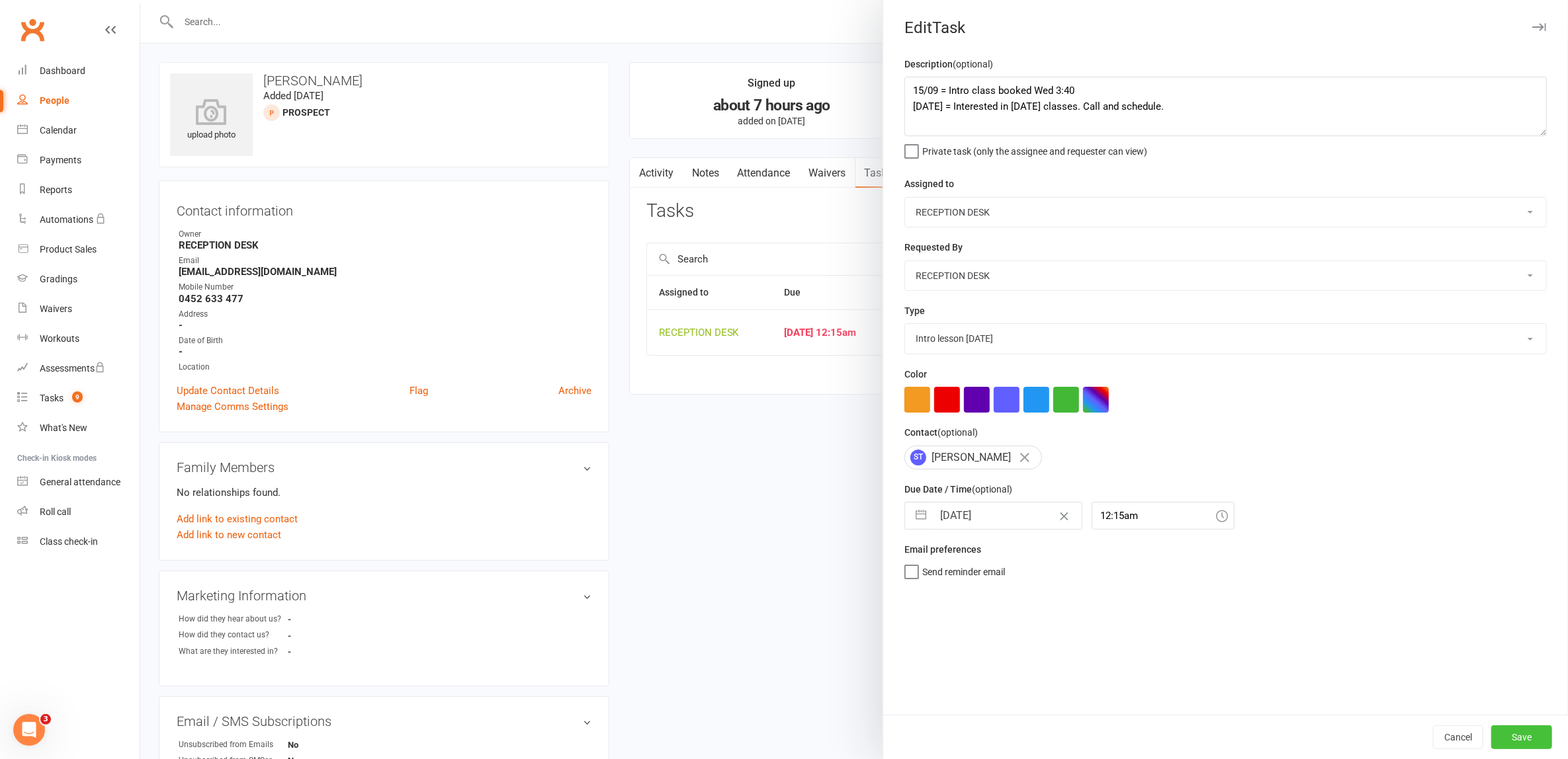
click at [1508, 739] on button "Save" at bounding box center [1522, 737] width 61 height 24
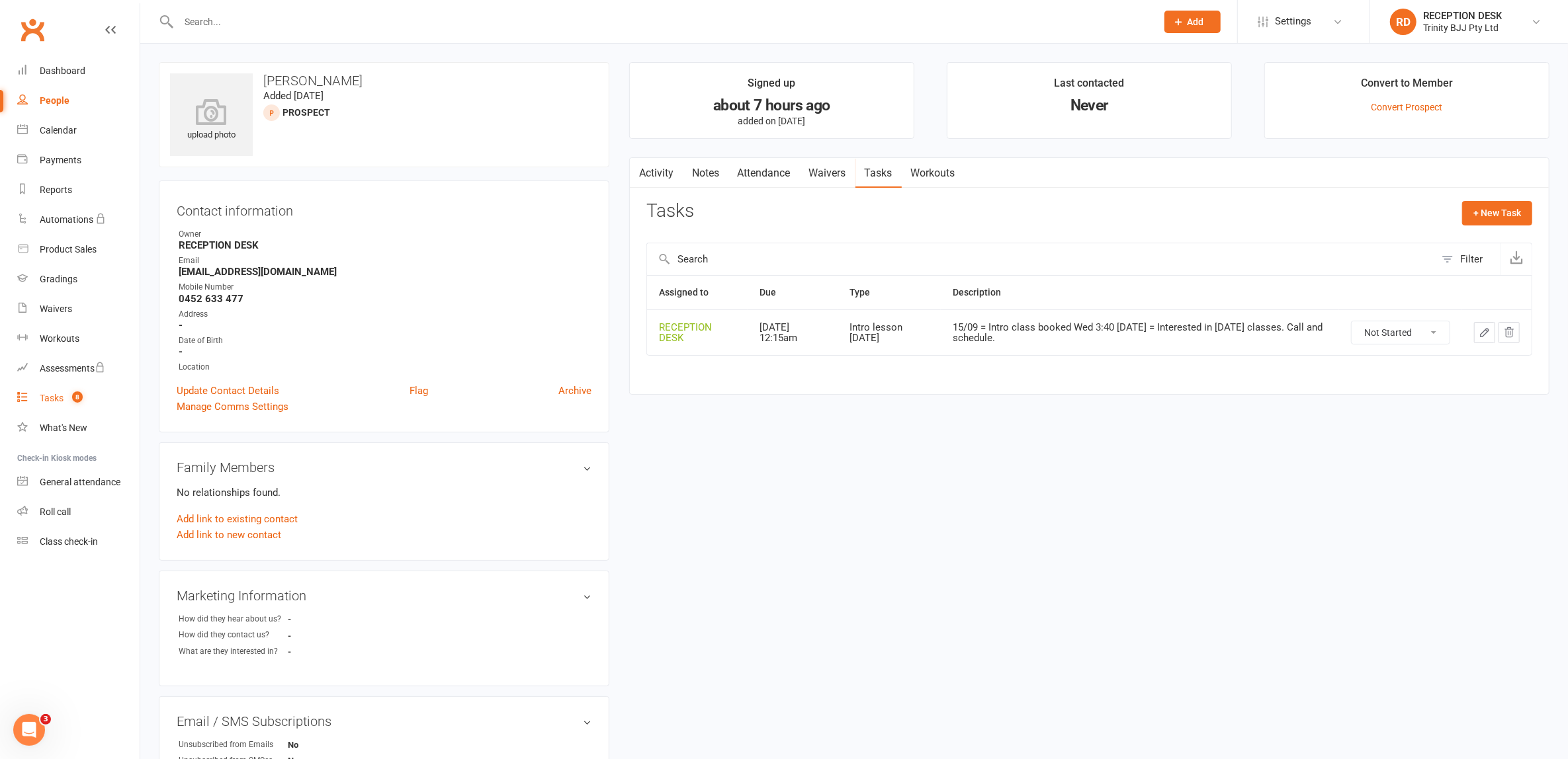
click at [46, 396] on div "Tasks" at bounding box center [52, 397] width 24 height 10
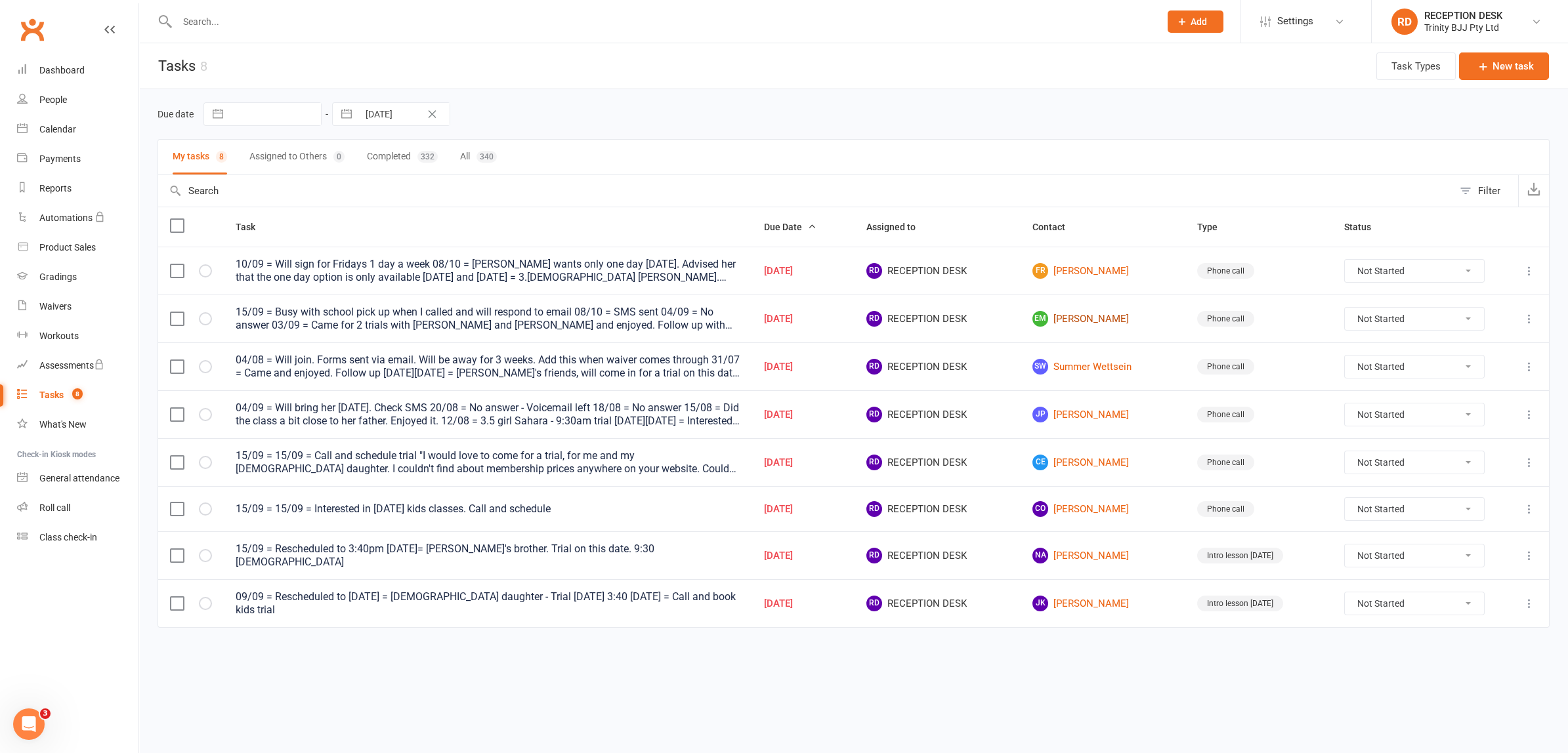
click at [1104, 316] on link "EM Elise Maras" at bounding box center [1103, 319] width 141 height 16
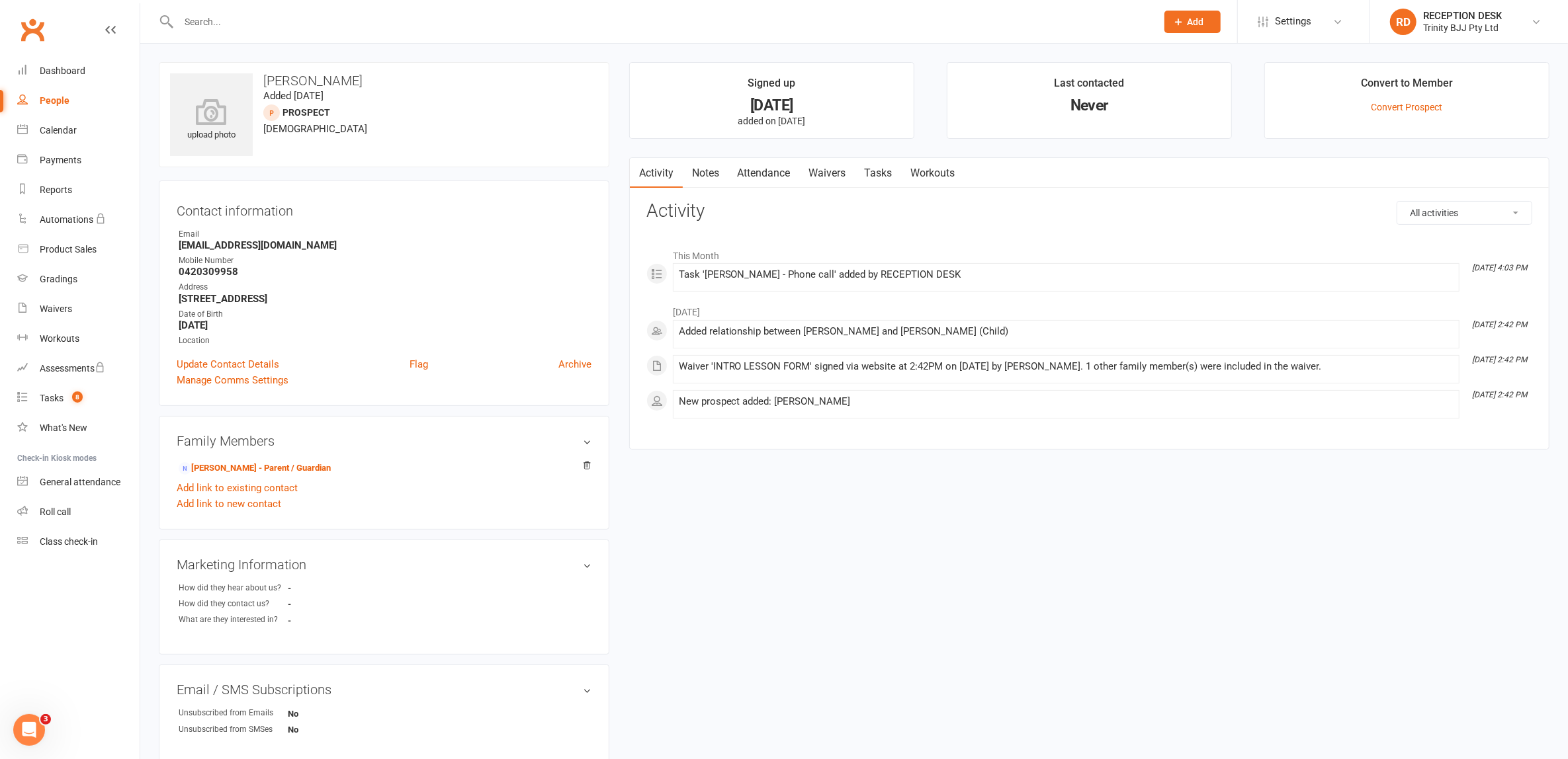
click at [881, 168] on link "Tasks" at bounding box center [878, 173] width 46 height 30
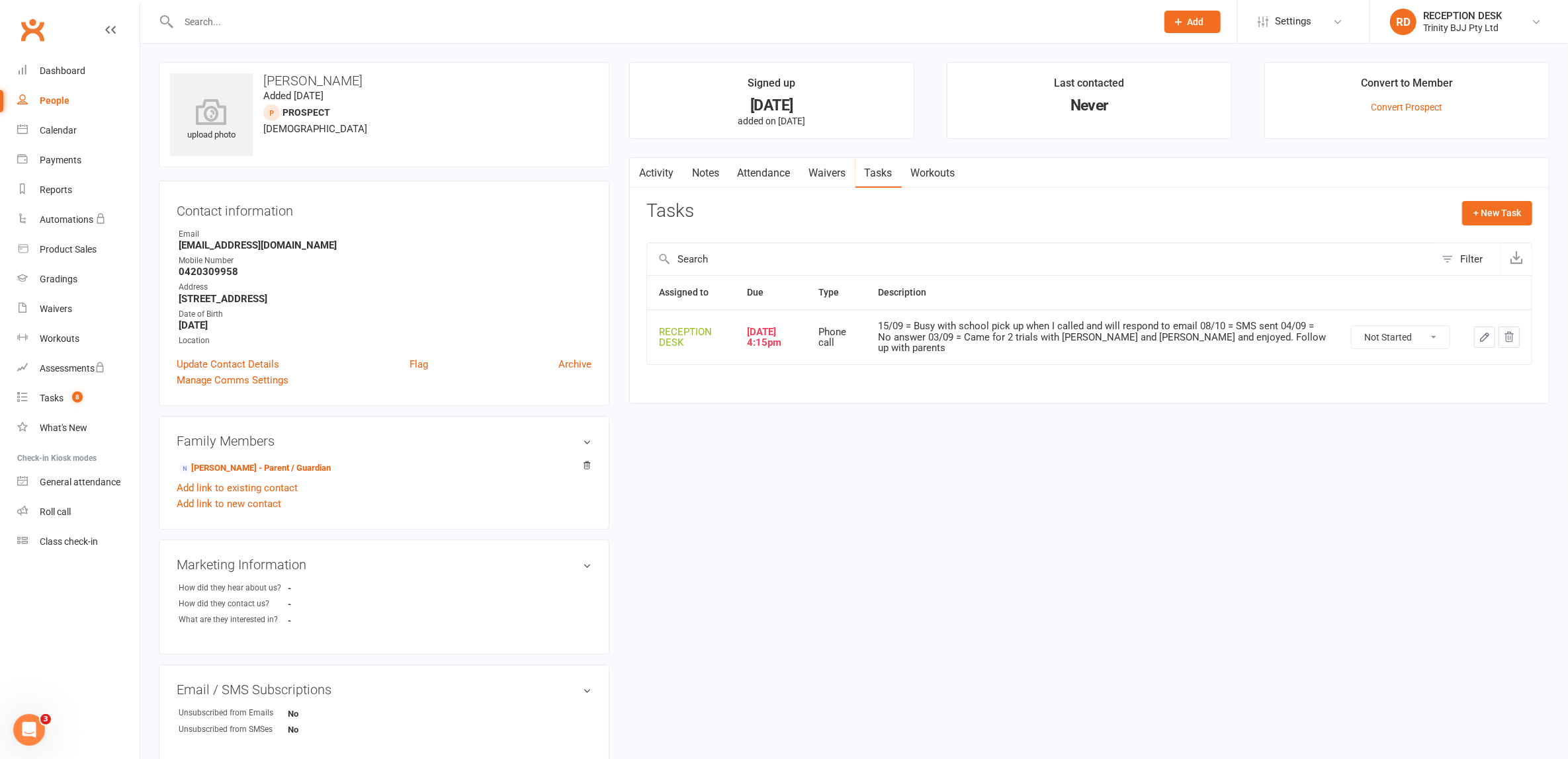
click at [1486, 334] on icon "button" at bounding box center [1484, 338] width 8 height 8
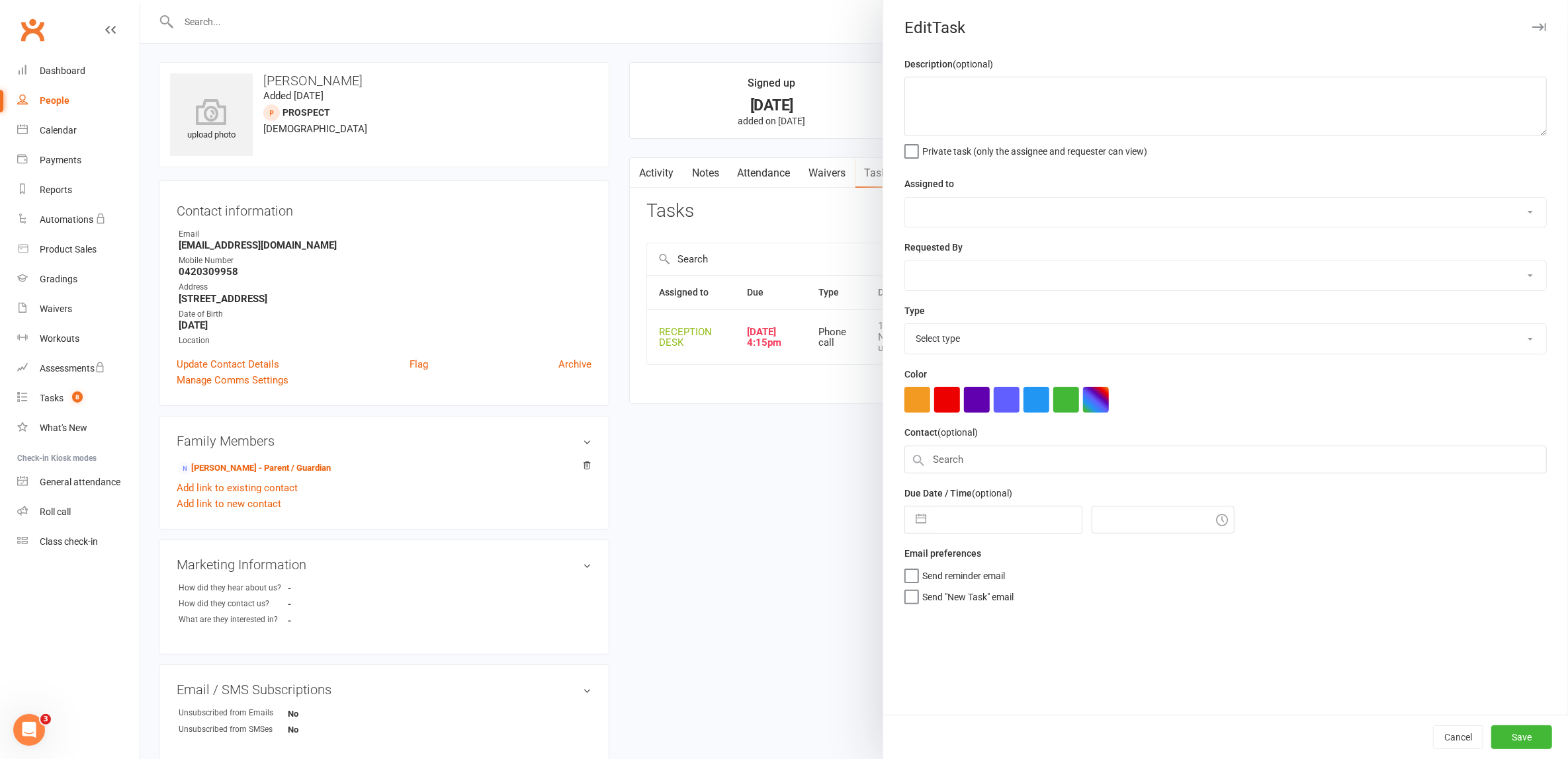
type textarea "15/09 = Busy with school pick up when I called and will respond to email 08/10 …"
select select "53742"
type input "12 Sep 2025"
type input "4:15pm"
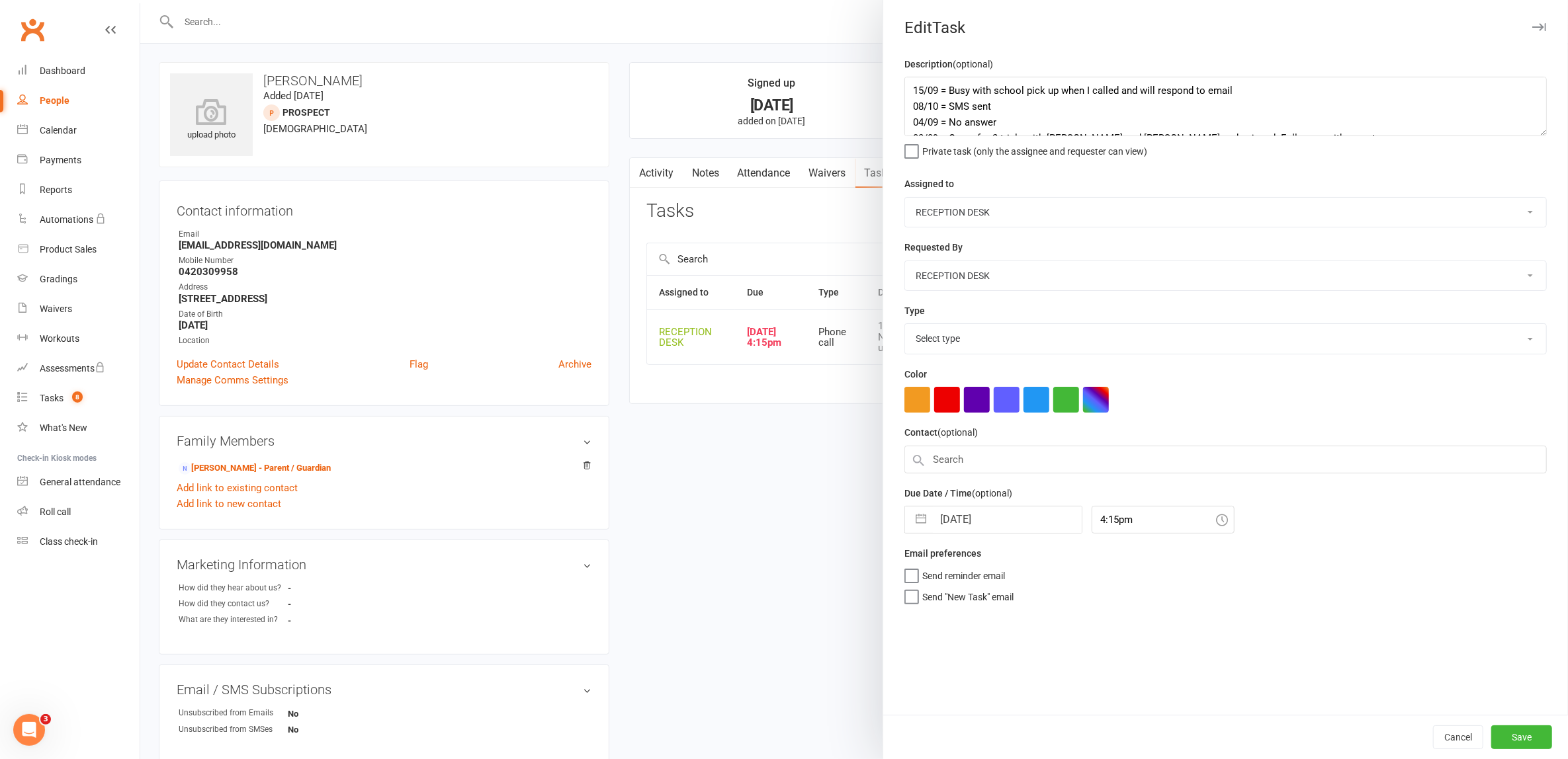
select select "28721"
click at [912, 516] on button "button" at bounding box center [921, 516] width 24 height 26
select select "7"
select select "2025"
select select "8"
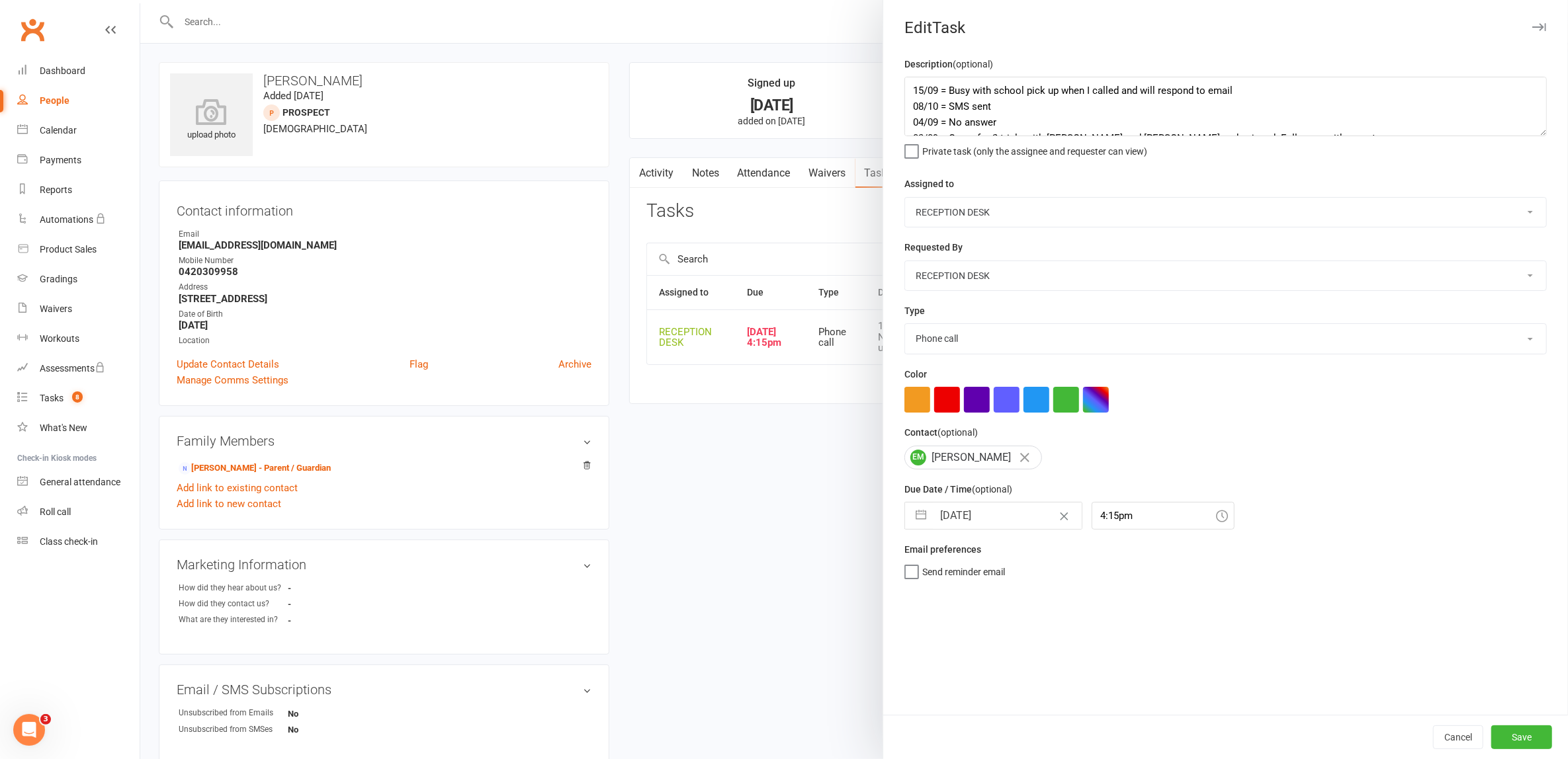
select select "2025"
select select "9"
select select "2025"
click at [1050, 669] on td "19" at bounding box center [1061, 666] width 26 height 25
type input "19 Sep 2025"
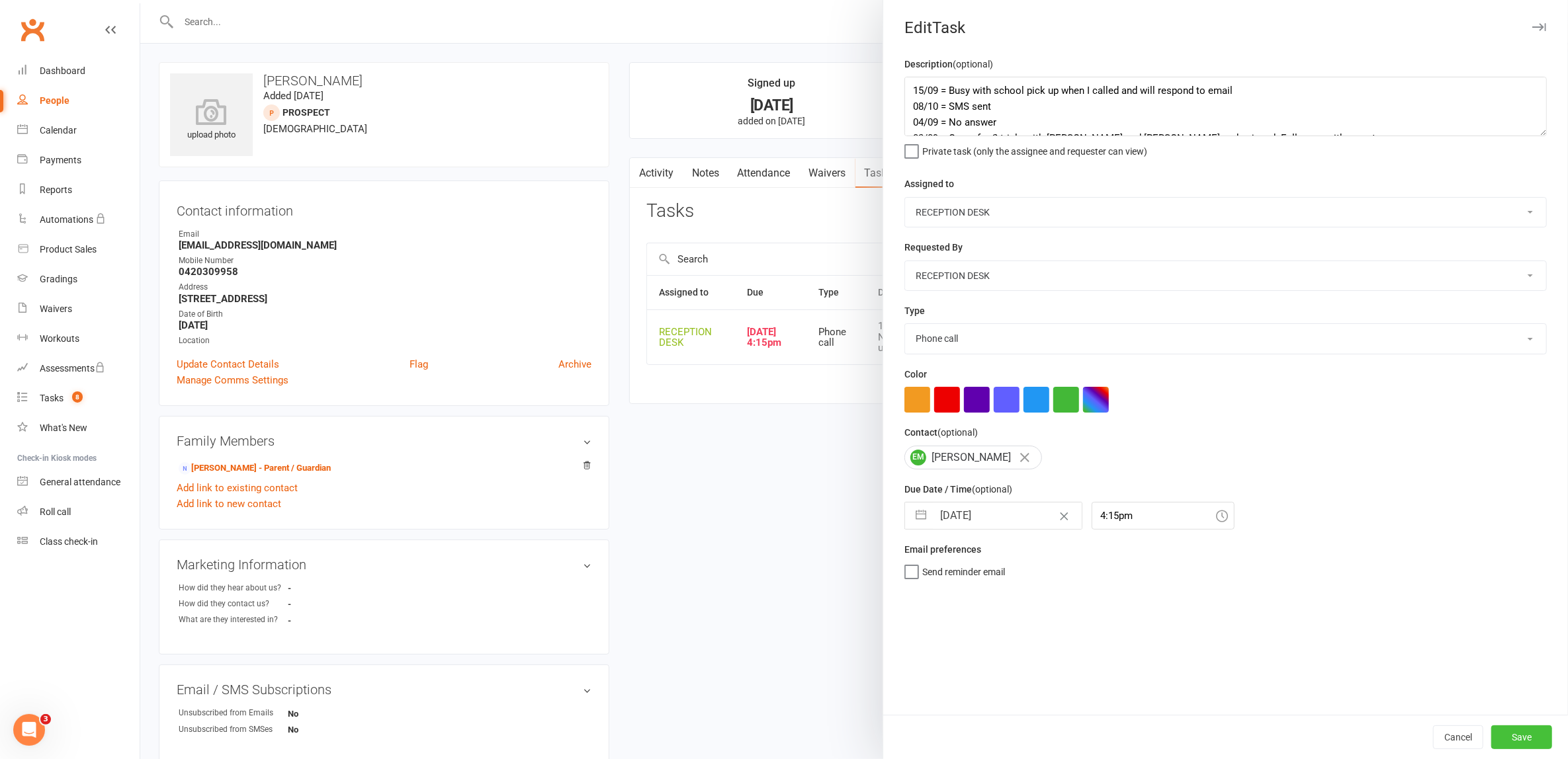
click at [1502, 732] on button "Save" at bounding box center [1522, 737] width 61 height 24
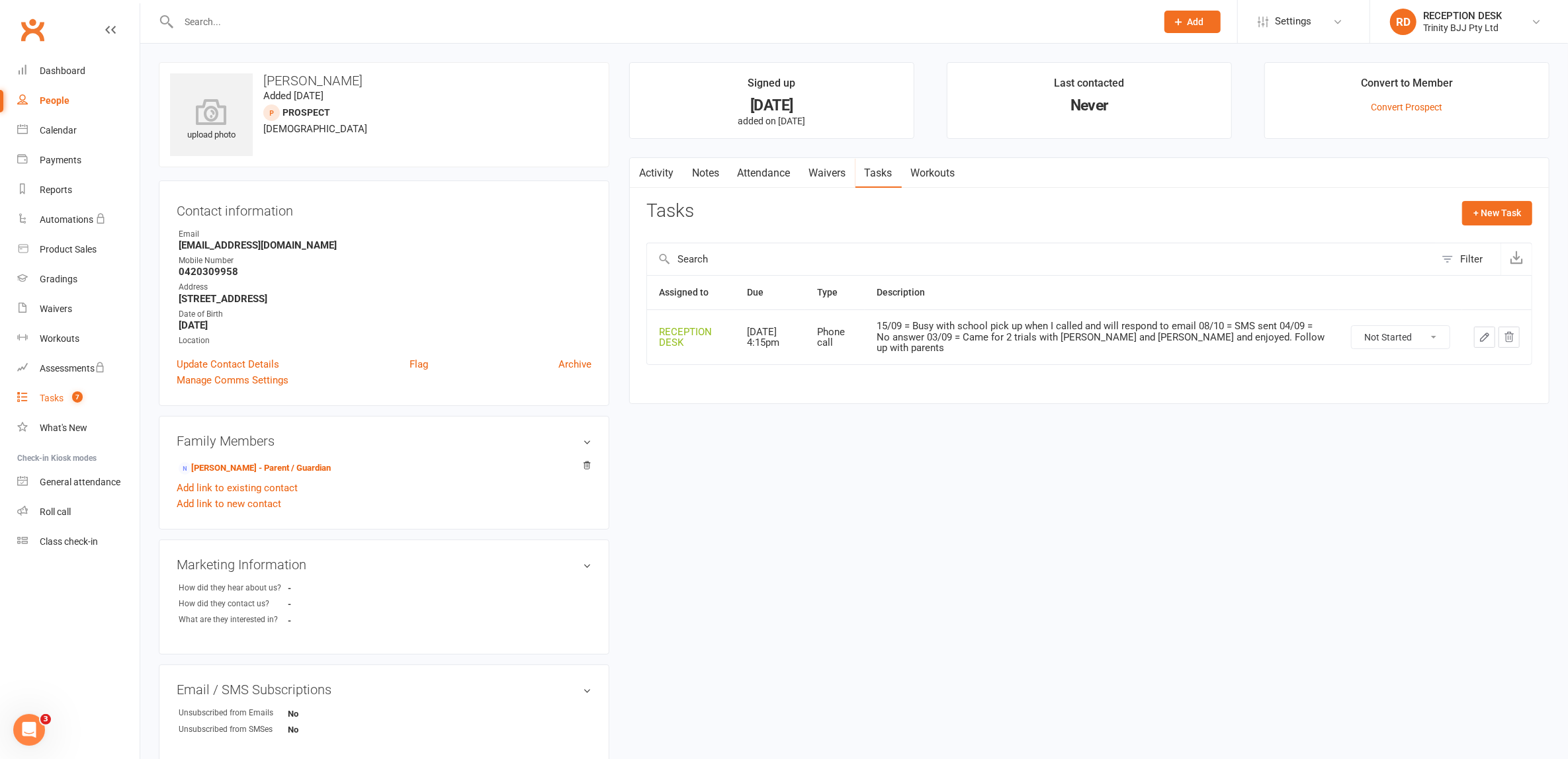
click at [41, 397] on div "Tasks" at bounding box center [52, 397] width 24 height 10
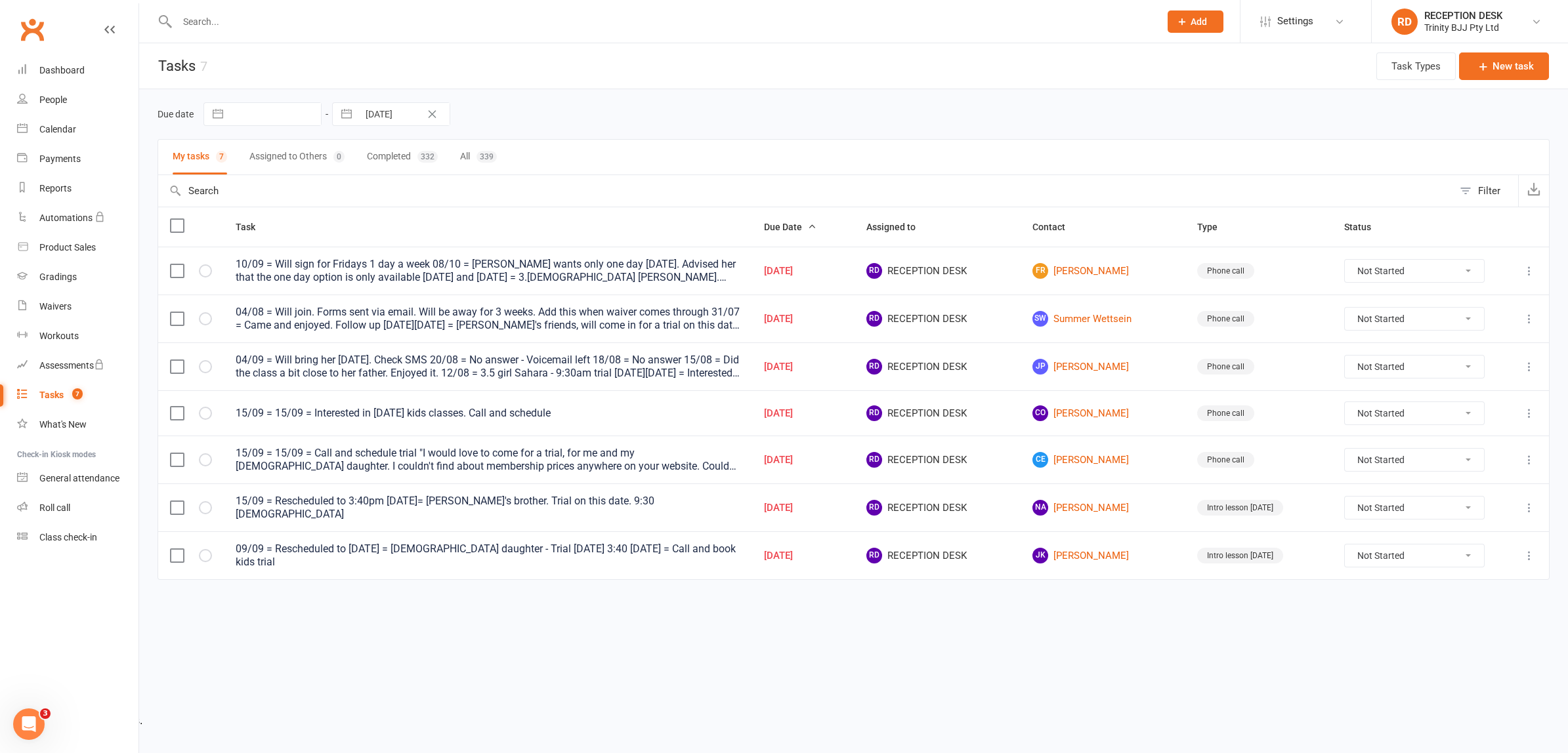
click at [1089, 252] on td "FR Fausto Rojas" at bounding box center [1103, 271] width 165 height 48
click at [1097, 272] on link "FR Fausto Rojas" at bounding box center [1103, 271] width 141 height 16
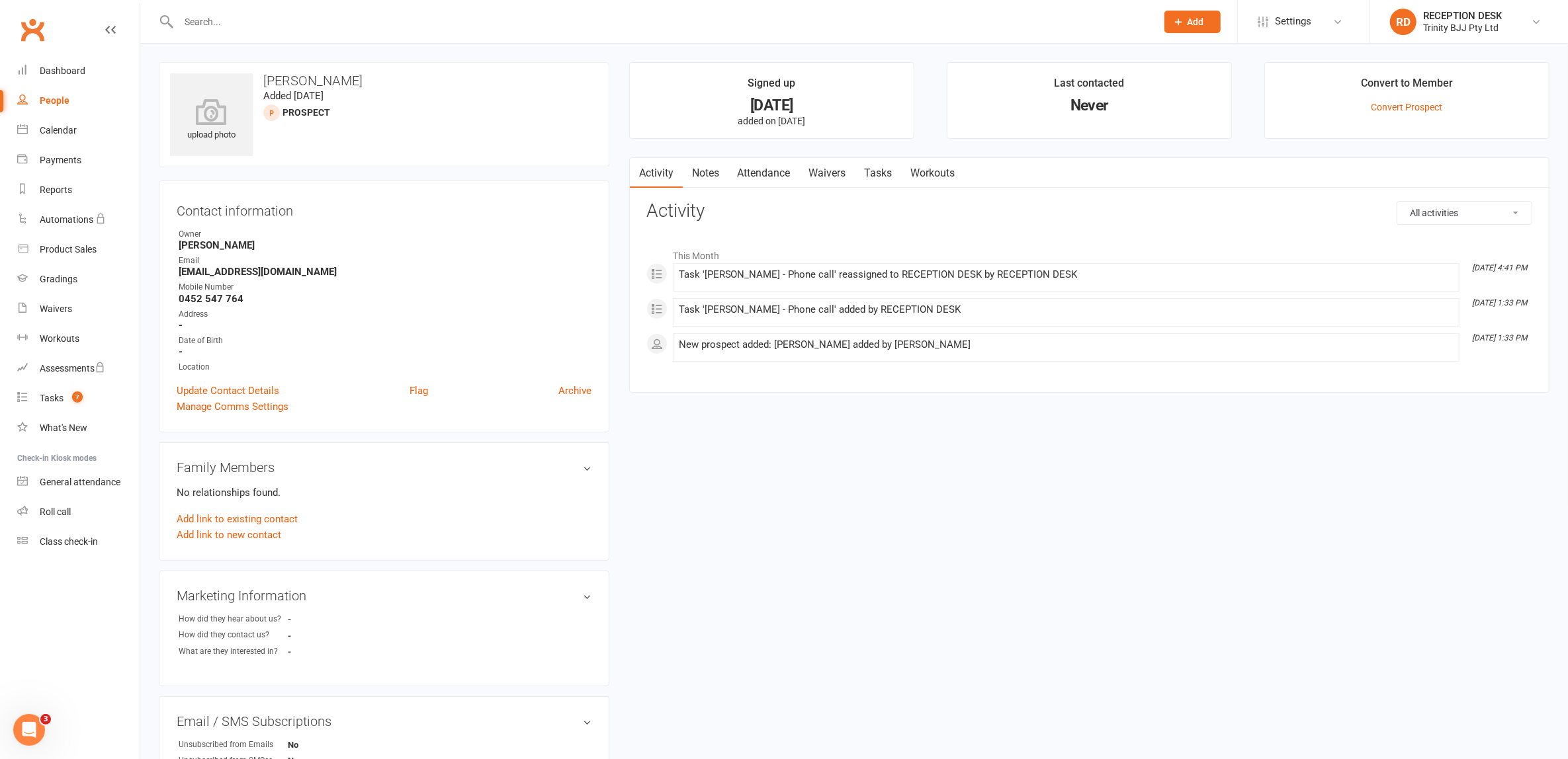
click at [885, 174] on link "Tasks" at bounding box center [878, 173] width 46 height 30
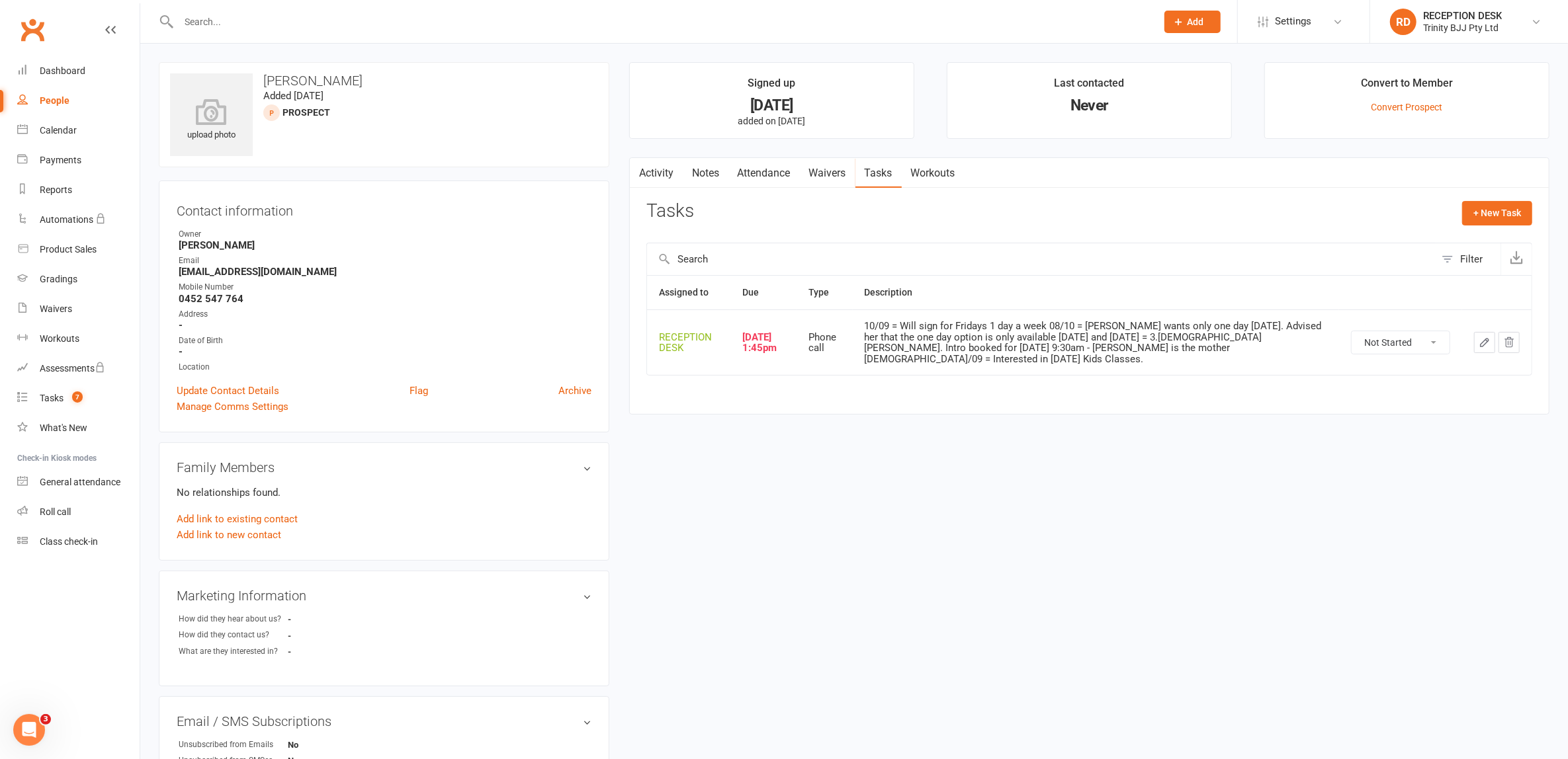
click at [1483, 337] on icon "button" at bounding box center [1484, 342] width 12 height 12
select select "53742"
select select "28721"
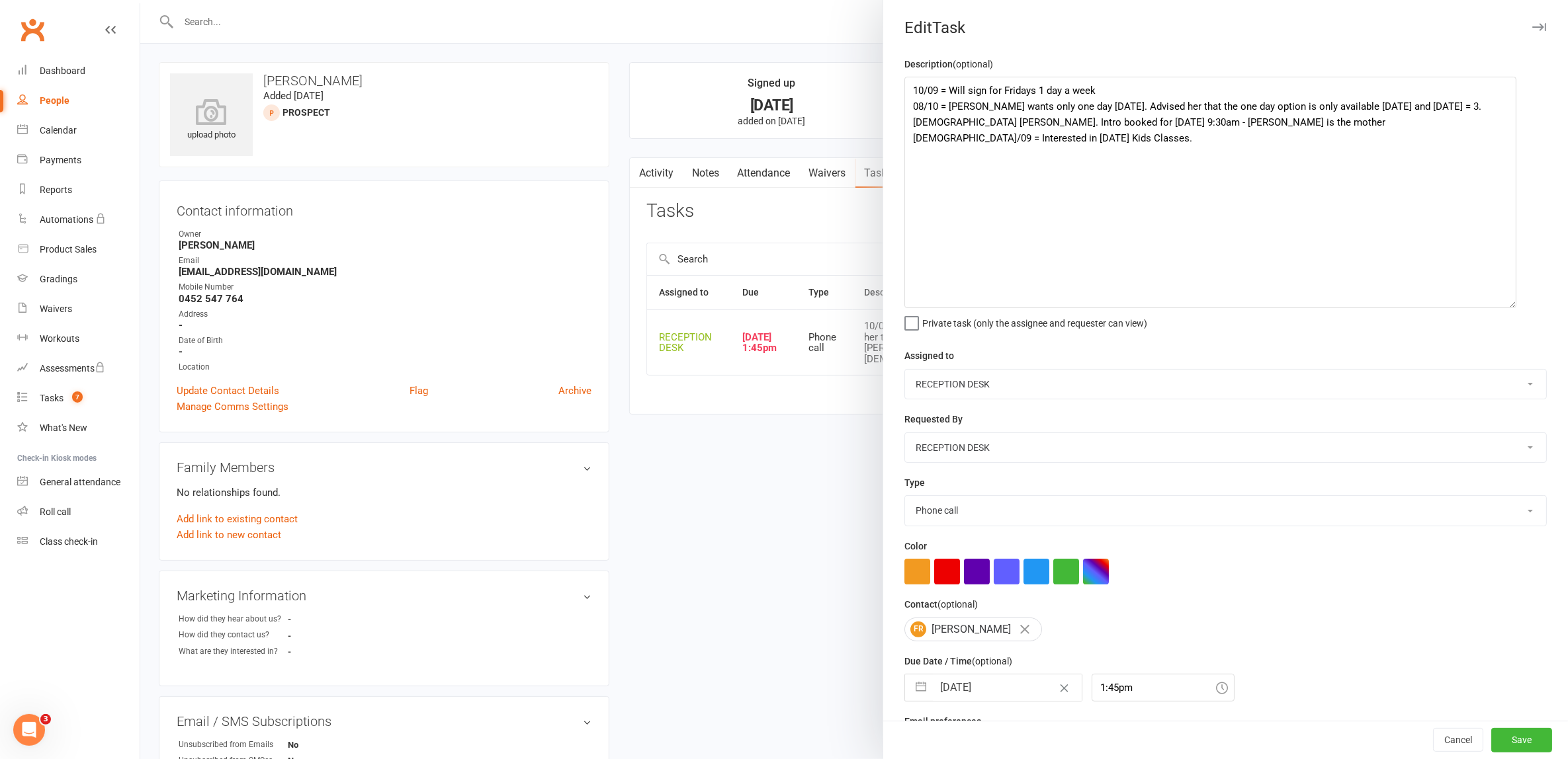
drag, startPoint x: 1530, startPoint y: 132, endPoint x: 1507, endPoint y: 303, distance: 172.5
click at [1507, 303] on textarea "10/09 = Will sign for Fridays 1 day a week 08/10 = [PERSON_NAME] wants only one…" at bounding box center [1210, 192] width 612 height 231
click at [909, 85] on textarea "10/09 = Will sign for Fridays 1 day a week 08/10 = [PERSON_NAME] wants only one…" at bounding box center [1210, 192] width 612 height 231
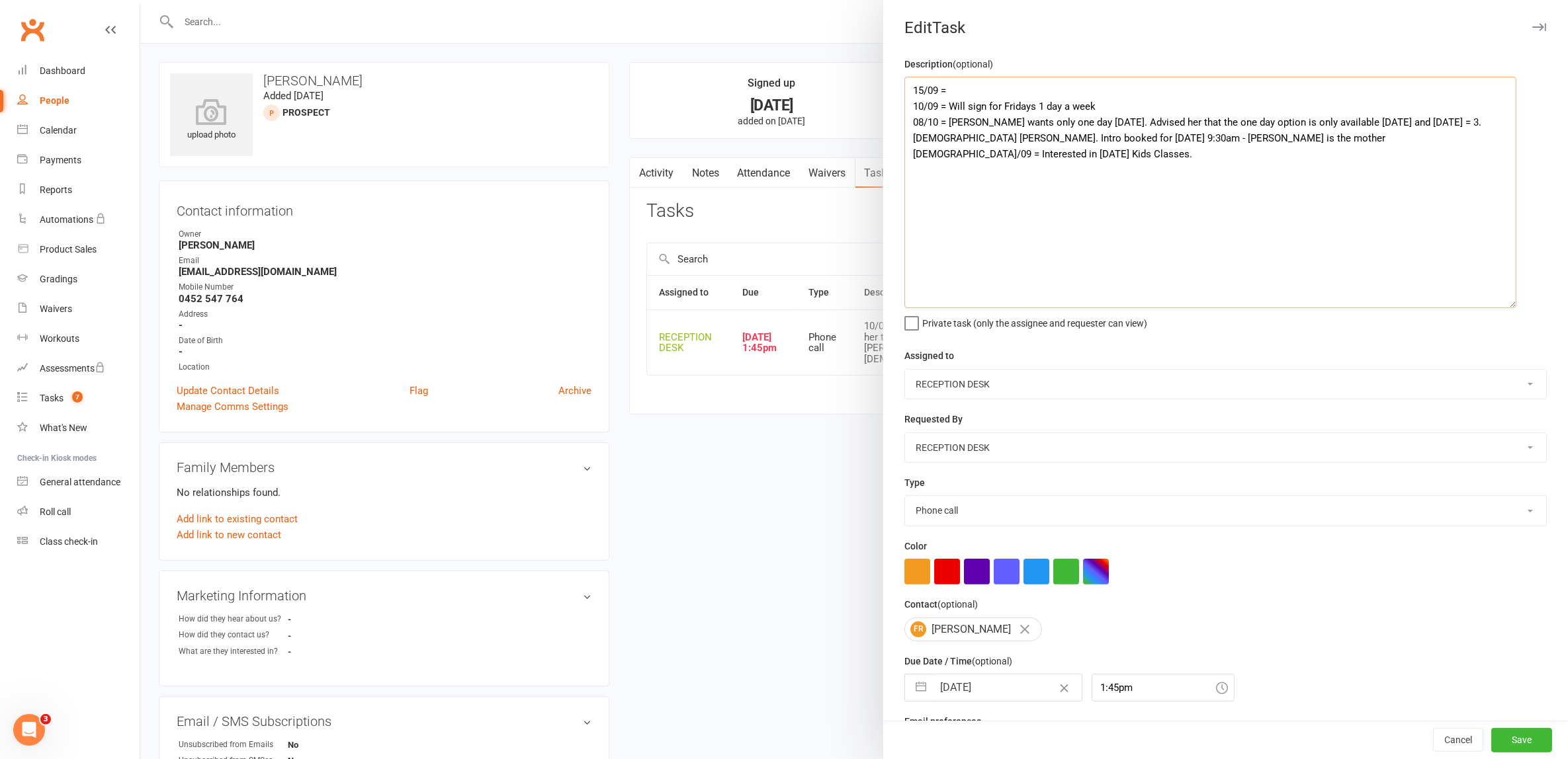
type textarea "15/09 = 10/09 = Will sign for Fridays 1 day a week 08/10 = Guadalupe wants only…"
drag, startPoint x: 55, startPoint y: 102, endPoint x: 868, endPoint y: 61, distance: 814.0
click at [55, 102] on div "People" at bounding box center [54, 100] width 30 height 10
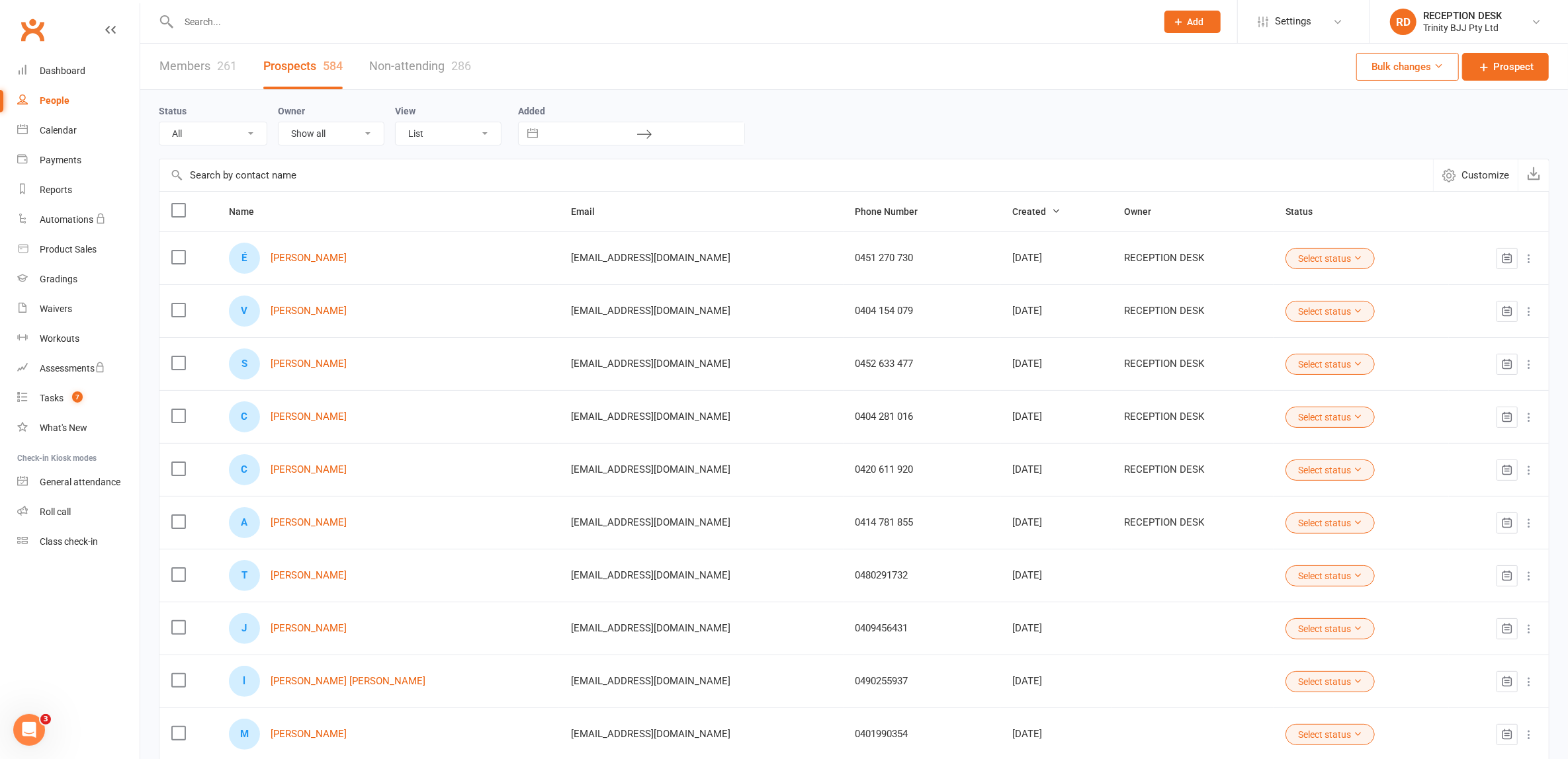
click at [49, 99] on div "People" at bounding box center [54, 100] width 30 height 10
click at [171, 57] on link "Members 261" at bounding box center [198, 66] width 77 height 45
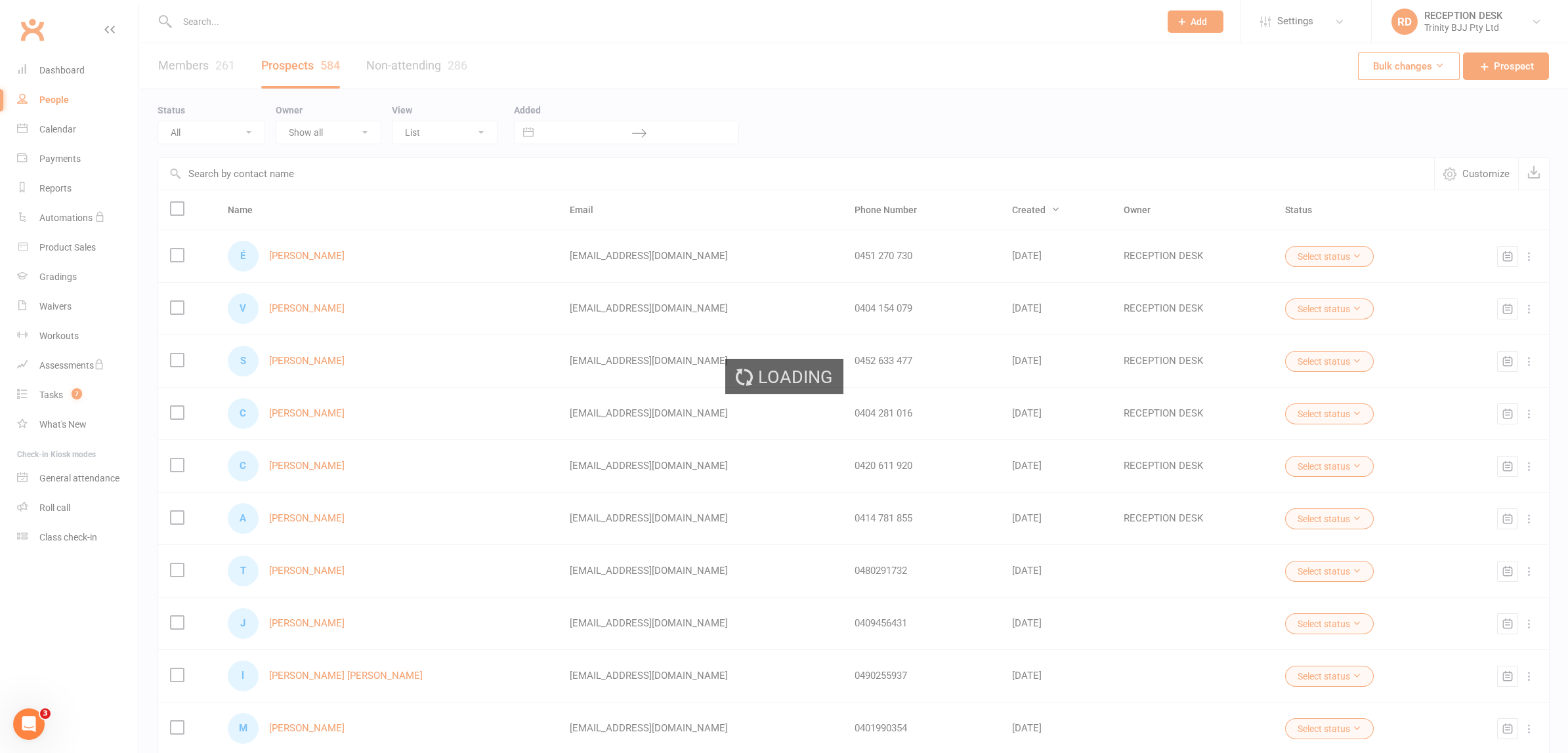
select select "100"
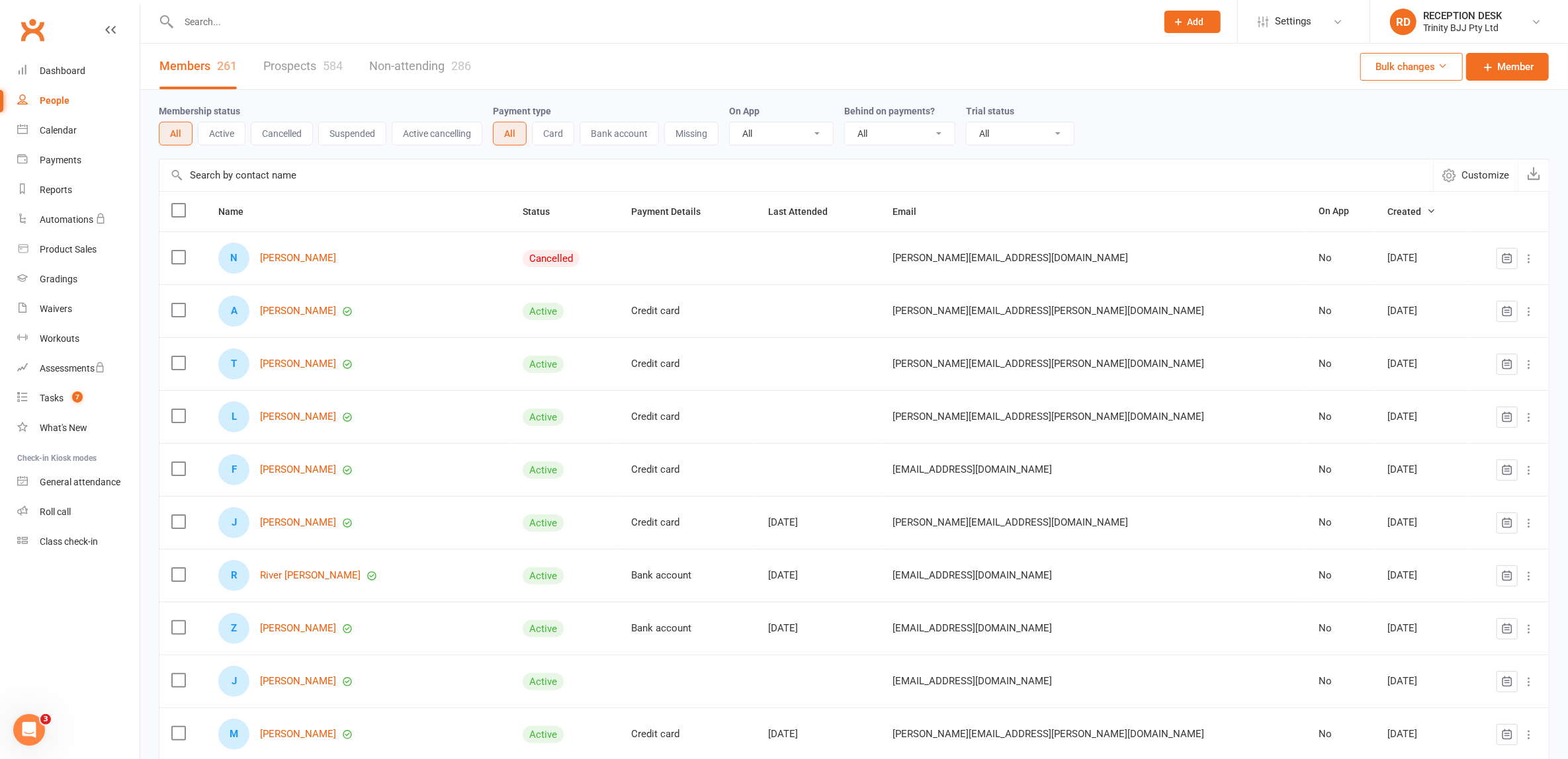
click at [258, 174] on input "text" at bounding box center [796, 176] width 1273 height 32
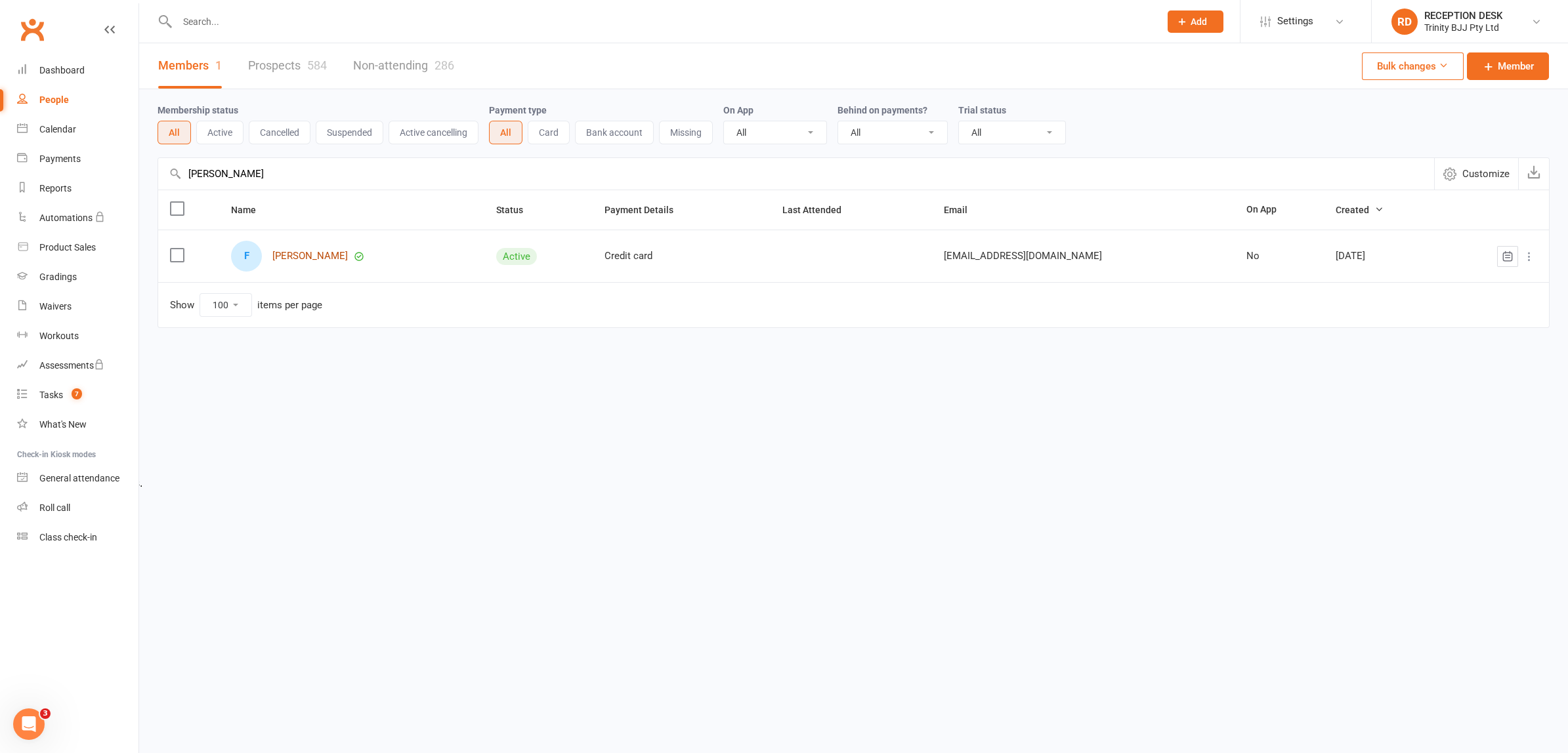
type input "fausto"
click at [316, 251] on link "[PERSON_NAME]" at bounding box center [310, 257] width 75 height 11
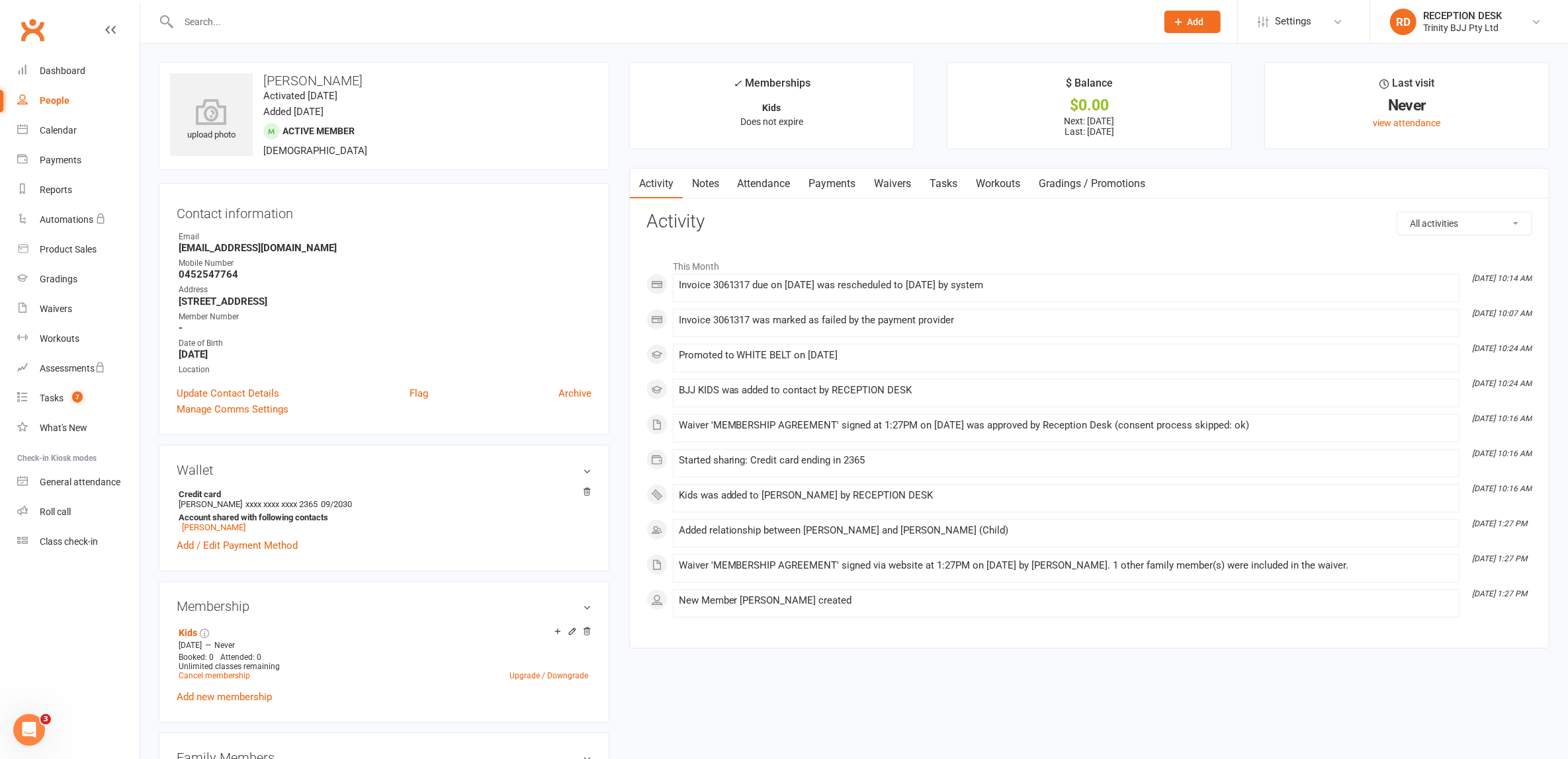
click at [948, 184] on link "Tasks" at bounding box center [944, 184] width 46 height 30
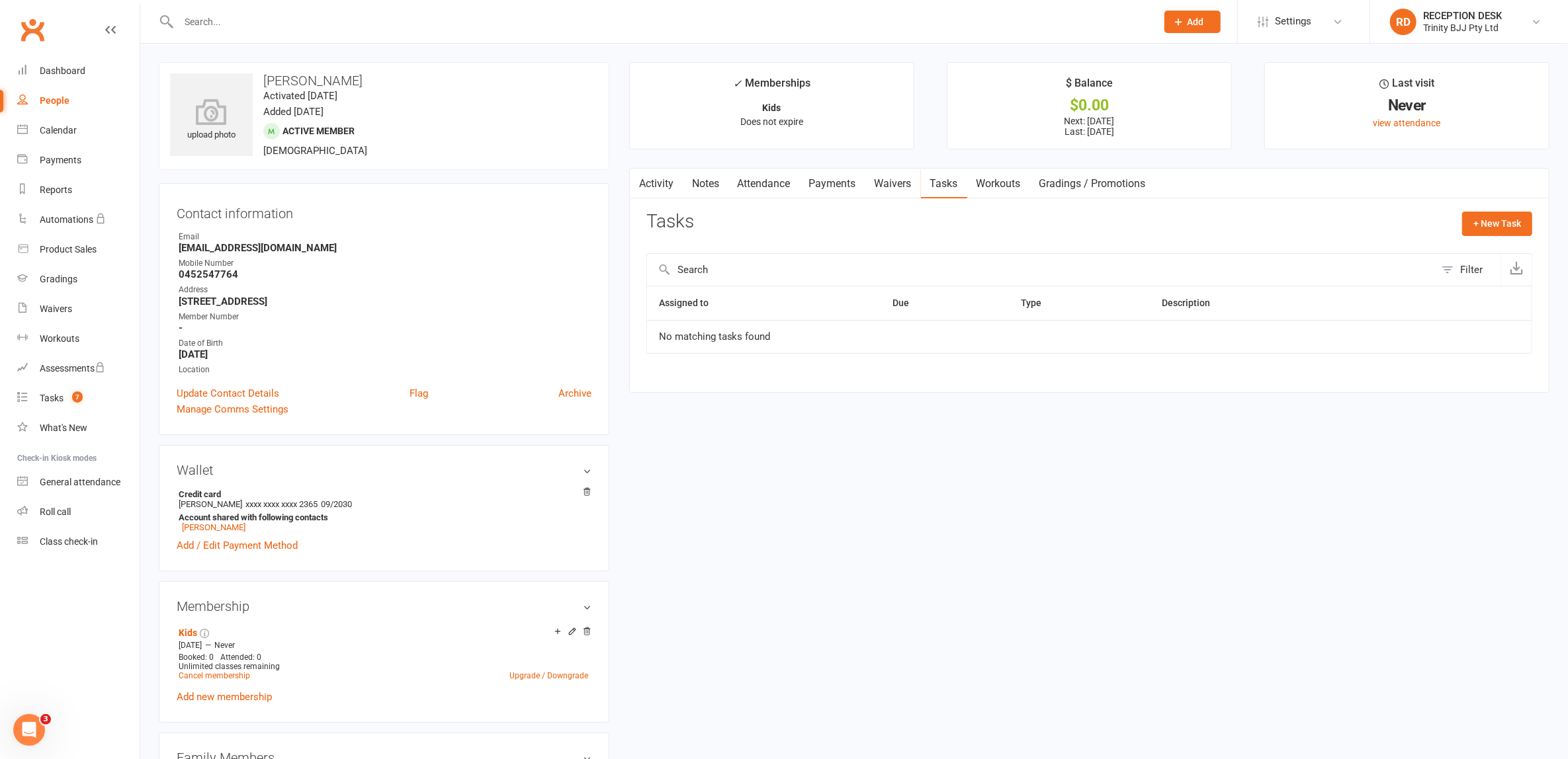
click at [830, 175] on link "Payments" at bounding box center [833, 184] width 65 height 30
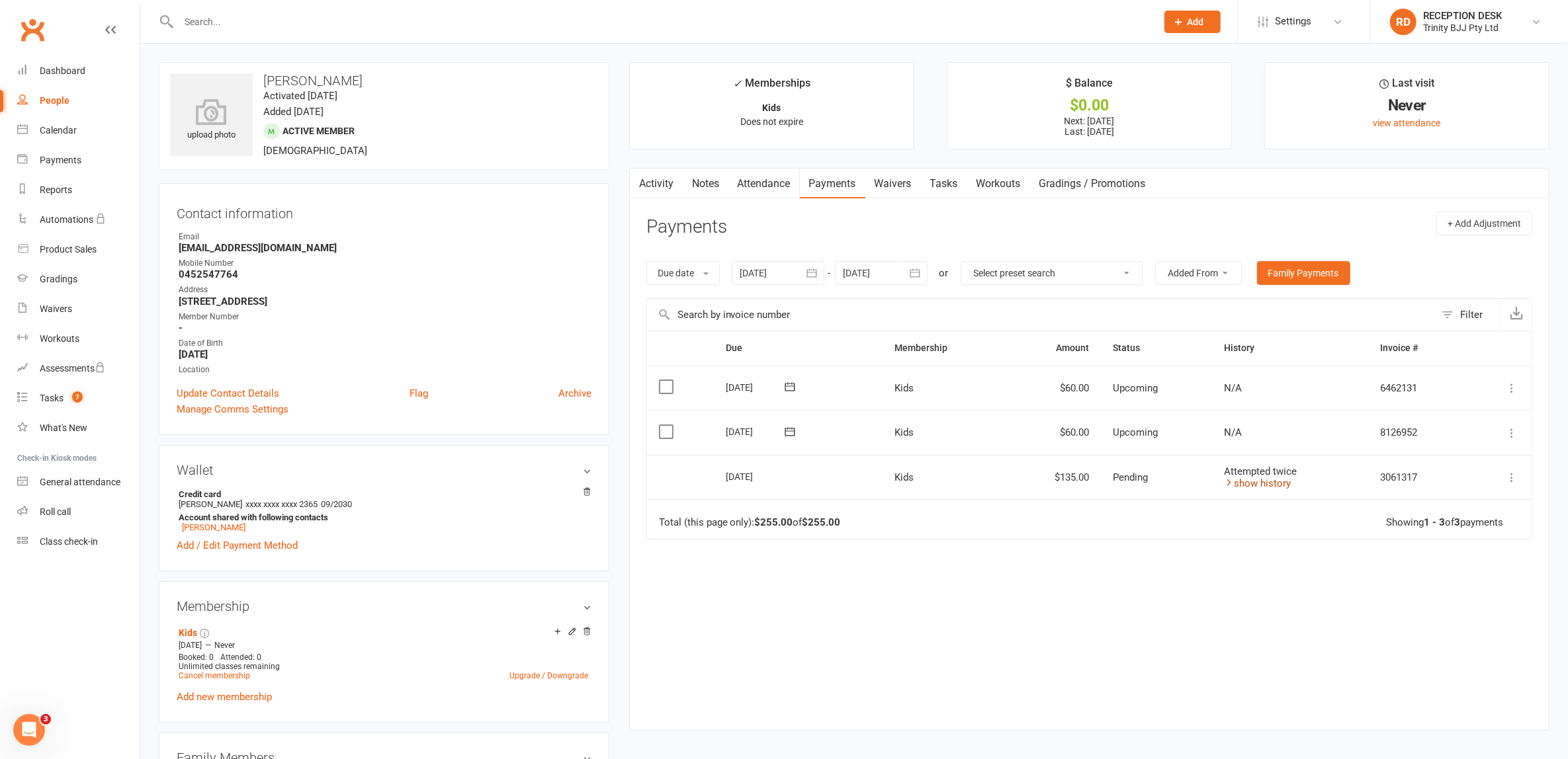
click at [1247, 481] on link "show history" at bounding box center [1257, 483] width 67 height 12
click at [1233, 480] on link "hide history" at bounding box center [1254, 483] width 61 height 12
click at [1233, 480] on link "show history" at bounding box center [1257, 483] width 67 height 12
click at [1510, 476] on icon at bounding box center [1511, 477] width 14 height 14
click at [1268, 575] on div "Due Contact Membership Amount Status History Invoice # Select this 10 Oct 2025 …" at bounding box center [1089, 536] width 885 height 412
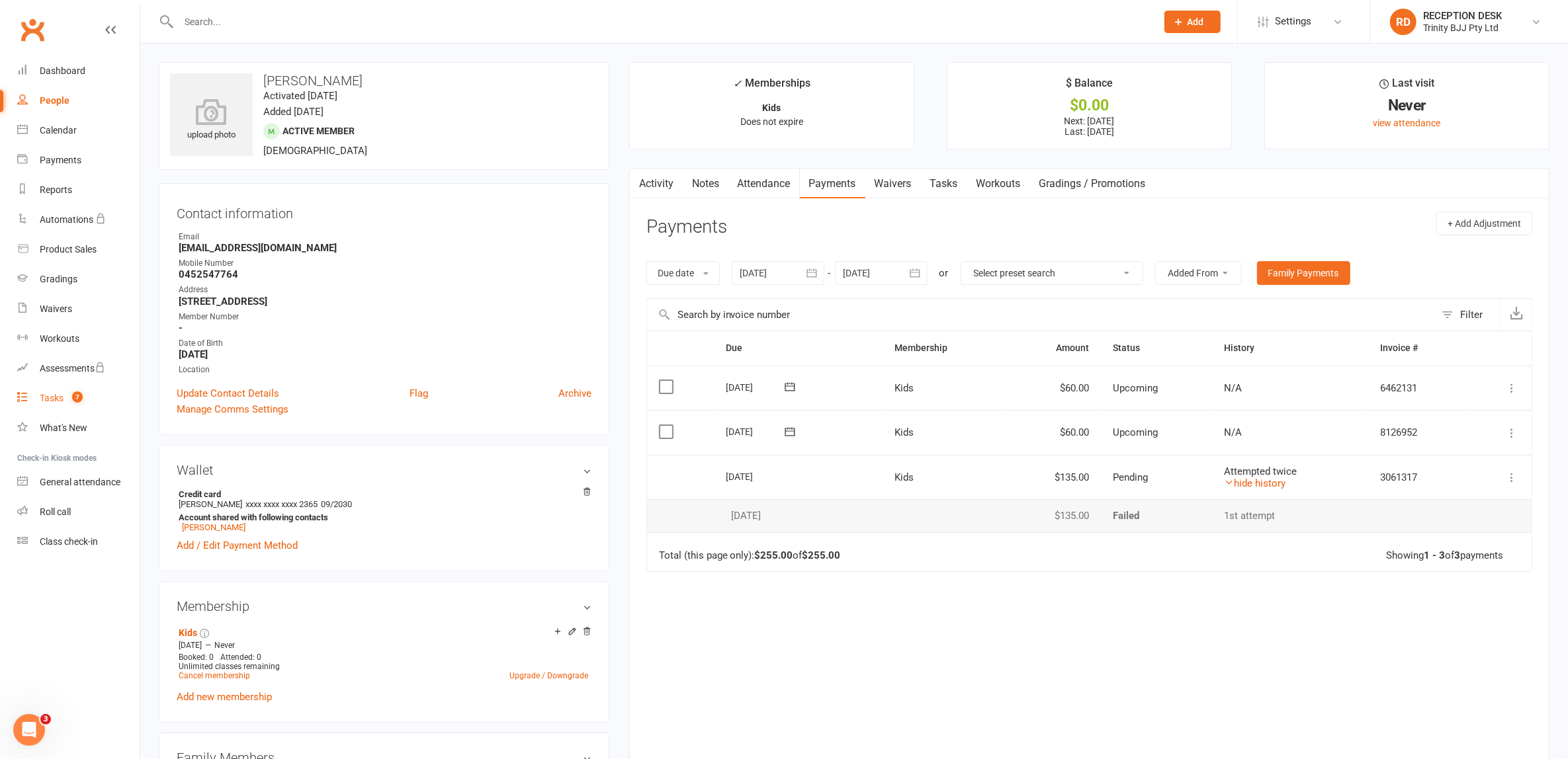
click at [55, 397] on div "Tasks" at bounding box center [52, 397] width 24 height 10
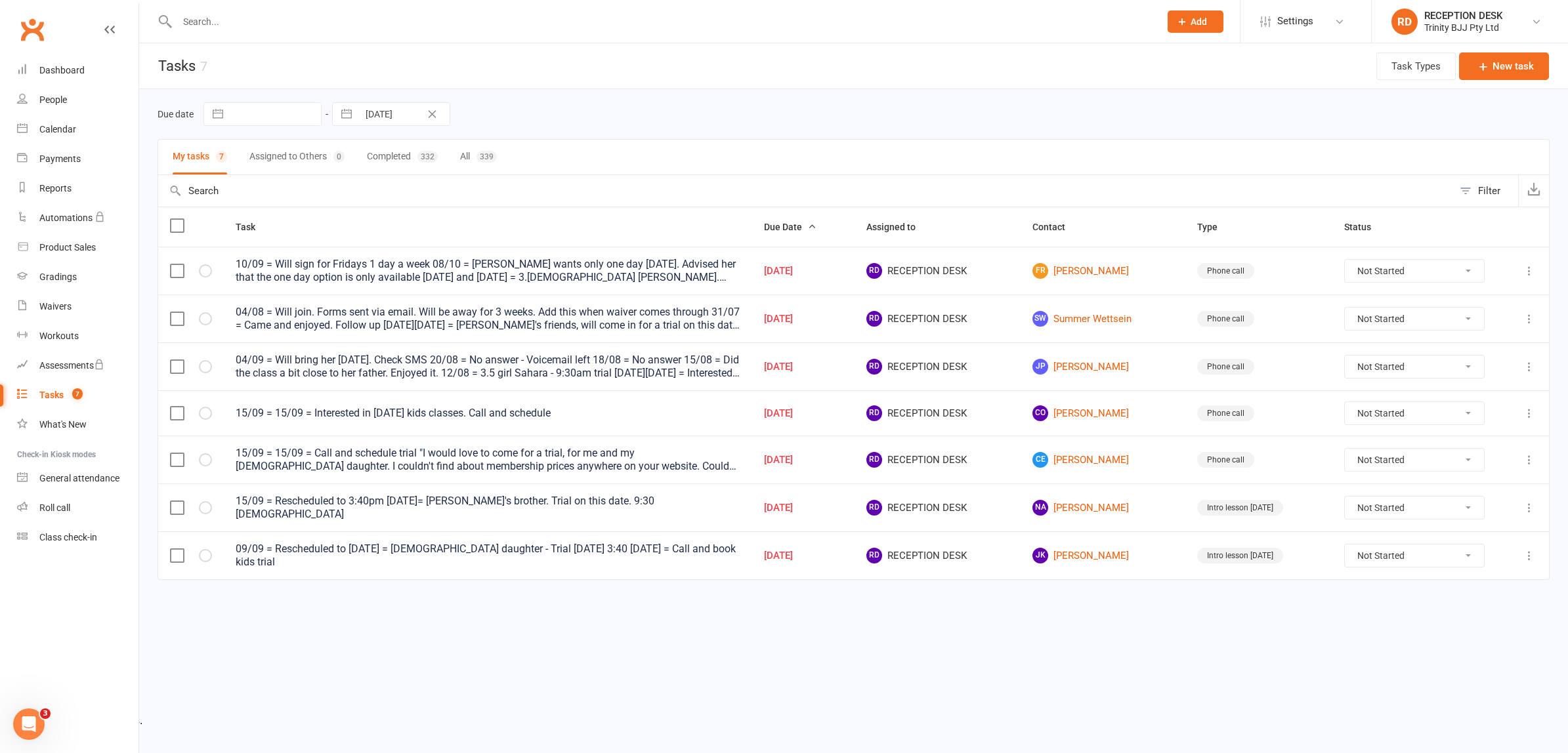
click at [1391, 271] on select "Not Started In Progress Waiting Complete" at bounding box center [1414, 271] width 139 height 22
click at [1345, 260] on select "Not Started In Progress Waiting Complete" at bounding box center [1414, 271] width 139 height 22
select select "unstarted"
